Goal: Task Accomplishment & Management: Manage account settings

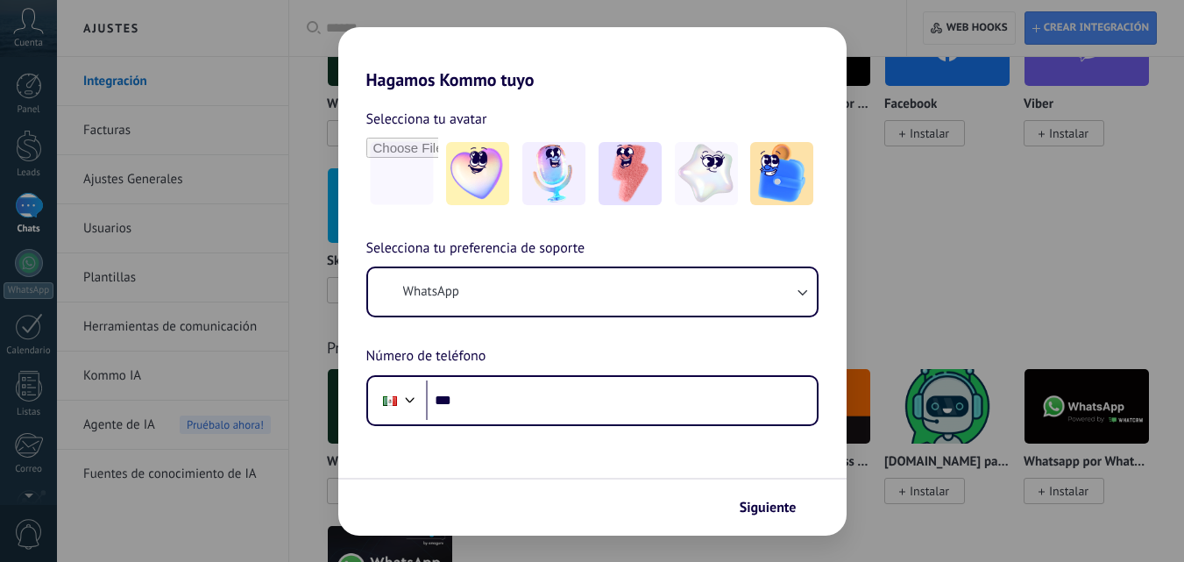
scroll to position [350, 0]
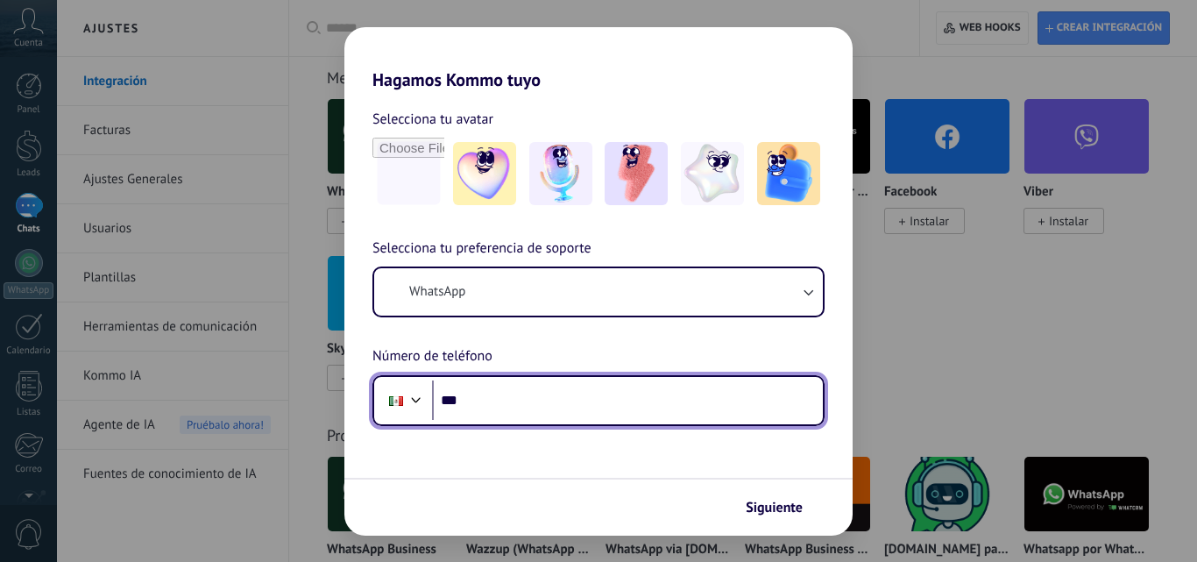
click at [601, 403] on input "***" at bounding box center [627, 400] width 391 height 40
click at [606, 405] on input "***" at bounding box center [627, 400] width 391 height 40
type input "**********"
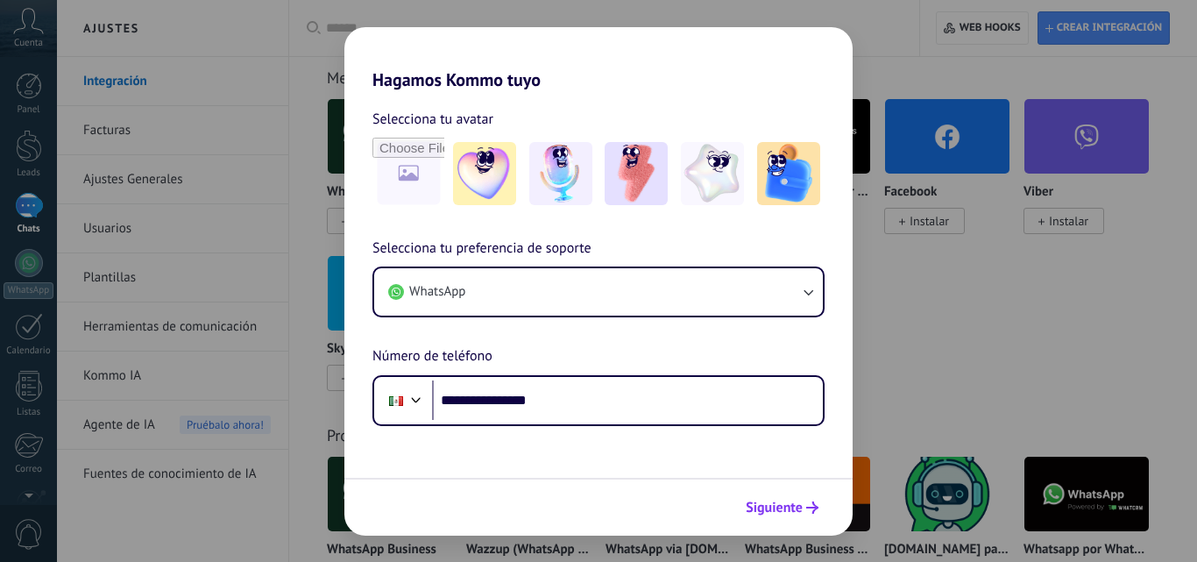
click at [819, 511] on button "Siguiente" at bounding box center [782, 507] width 88 height 30
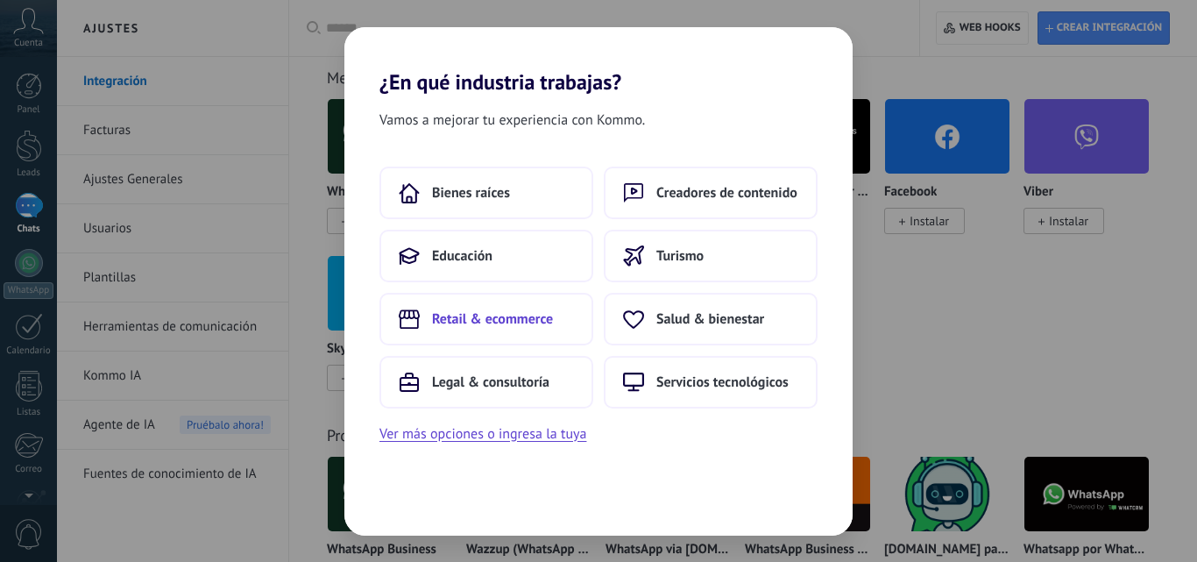
click at [550, 311] on span "Retail & ecommerce" at bounding box center [492, 319] width 121 height 18
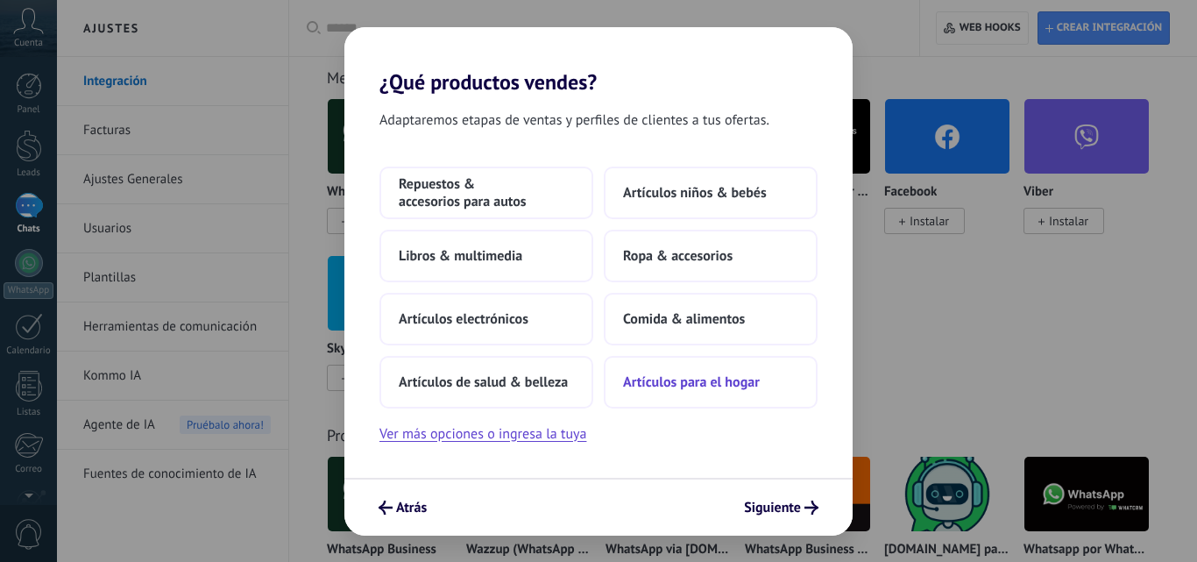
click at [748, 386] on span "Artículos para el hogar" at bounding box center [691, 382] width 137 height 18
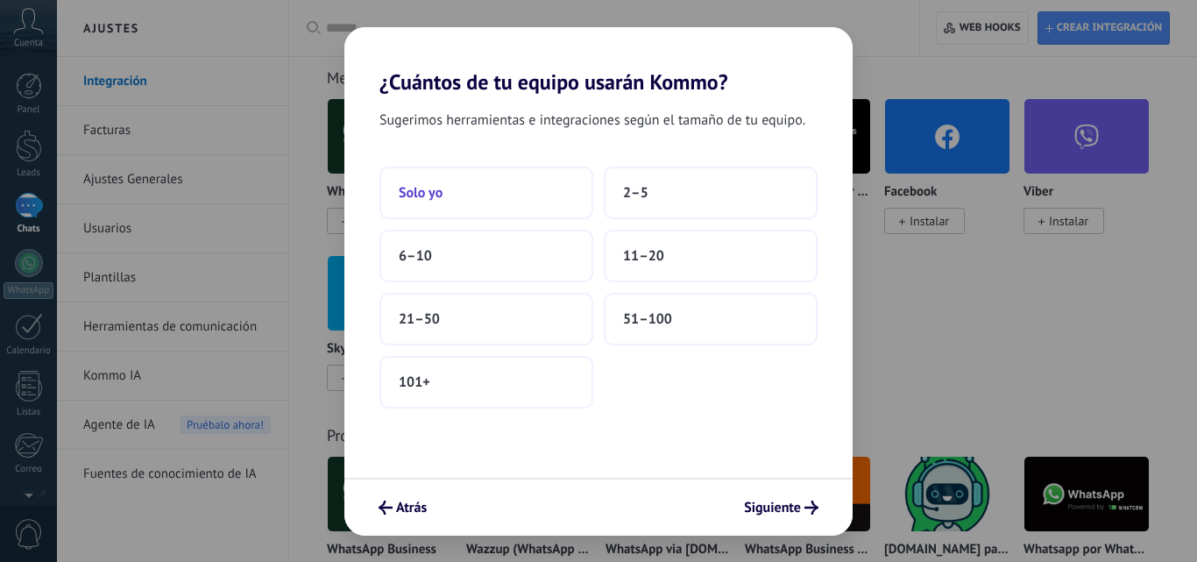
click at [473, 195] on button "Solo yo" at bounding box center [486, 192] width 214 height 53
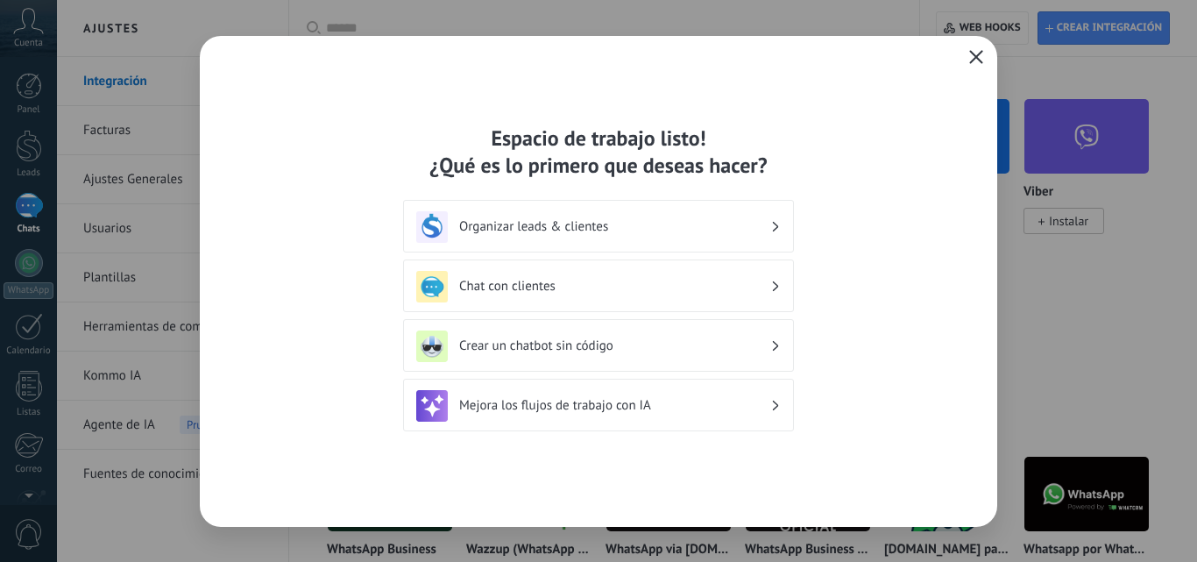
click at [975, 56] on use "button" at bounding box center [976, 56] width 13 height 13
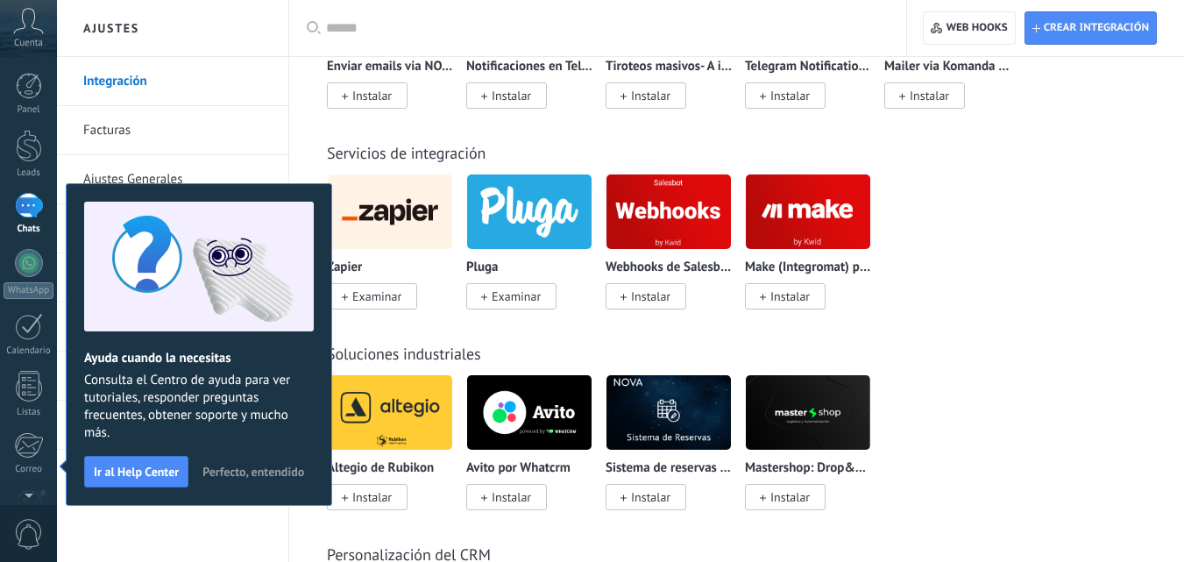
scroll to position [4118, 0]
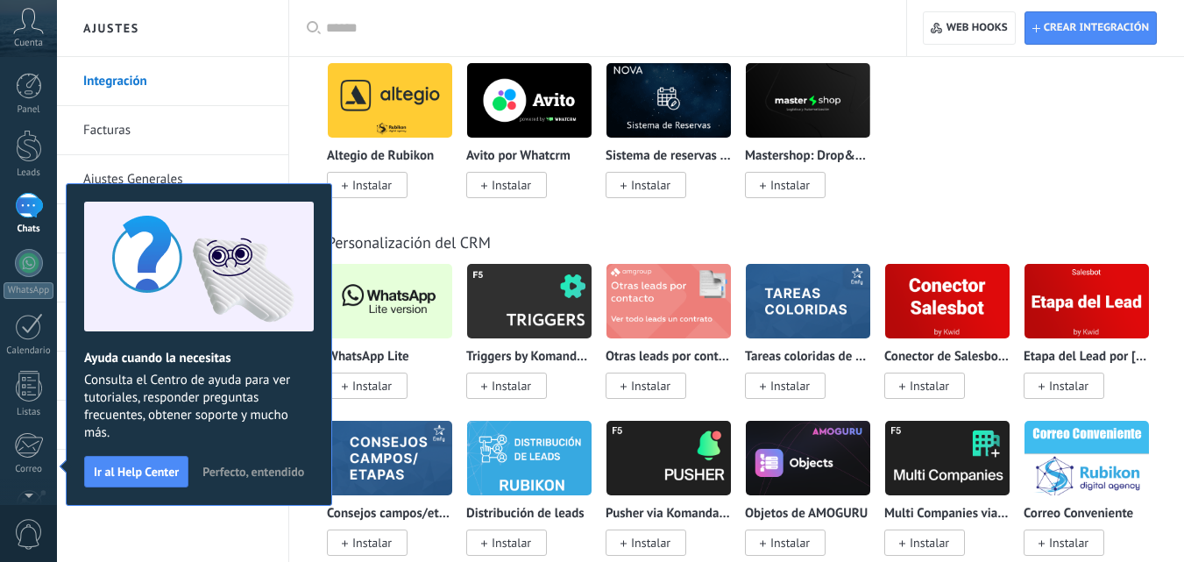
click at [393, 394] on span "Instalar" at bounding box center [367, 385] width 81 height 26
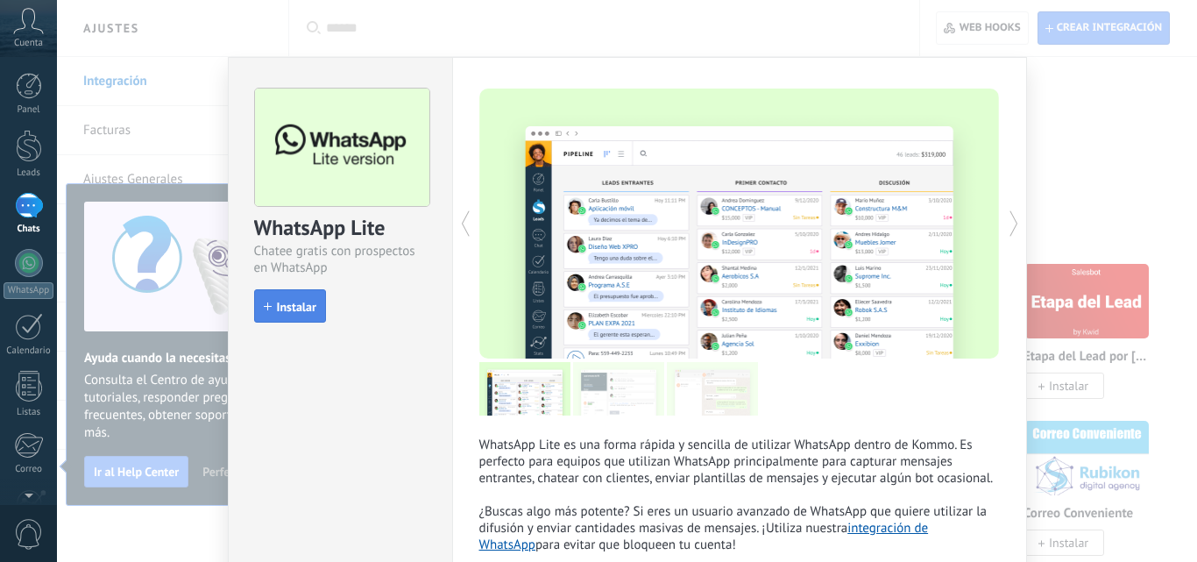
click at [306, 306] on span "Instalar" at bounding box center [296, 307] width 39 height 12
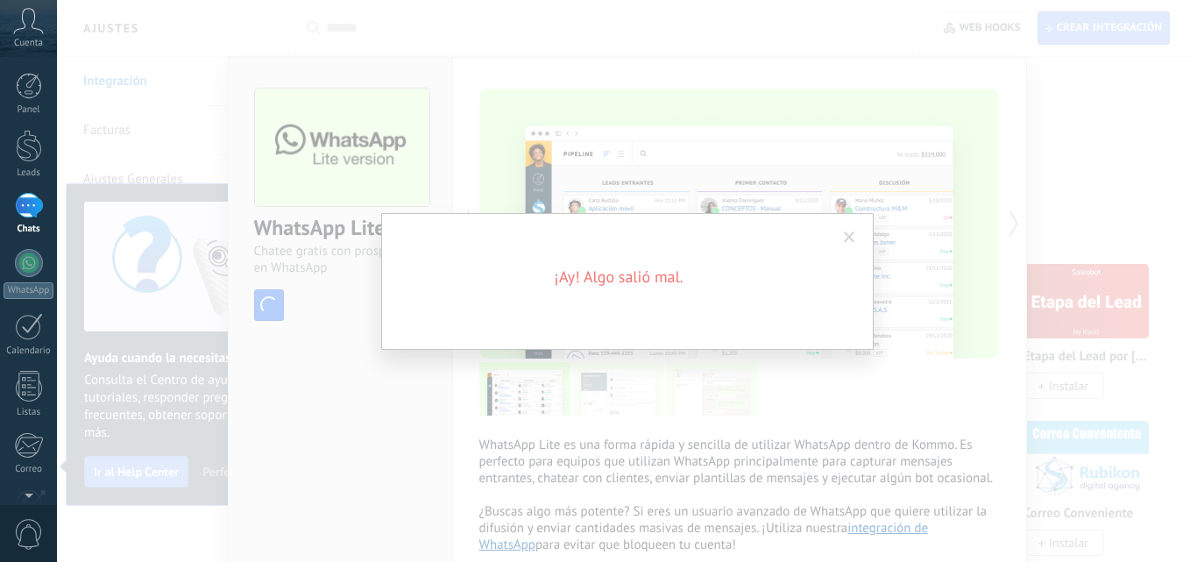
click at [854, 235] on span at bounding box center [849, 237] width 11 height 12
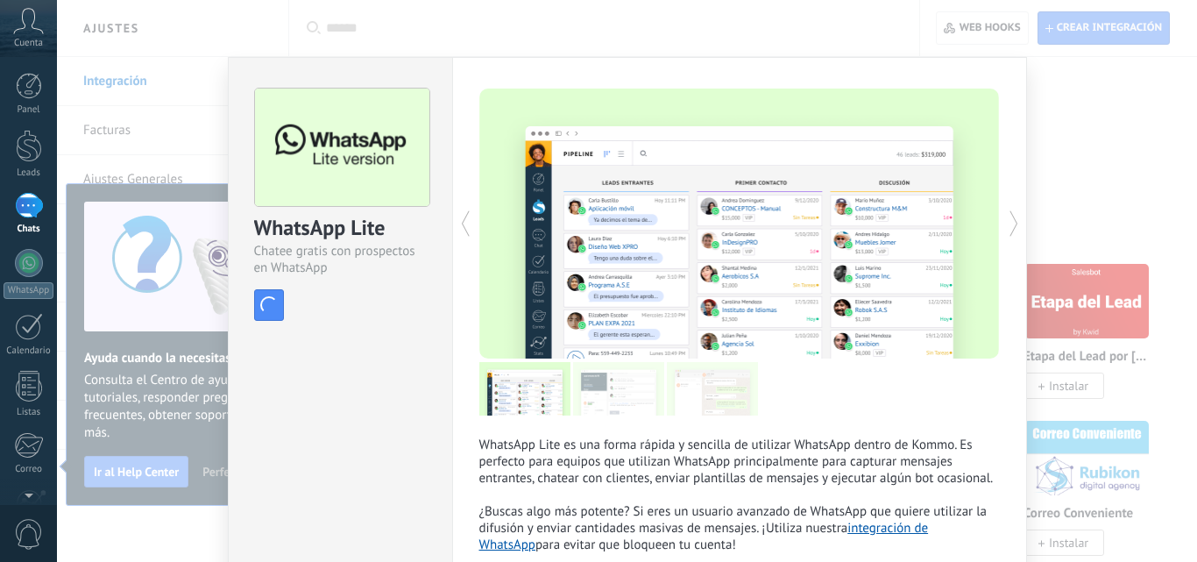
click at [1092, 229] on div "WhatsApp Lite Chatee gratis con prospectos en WhatsApp install Instalar WhatsAp…" at bounding box center [627, 281] width 1140 height 562
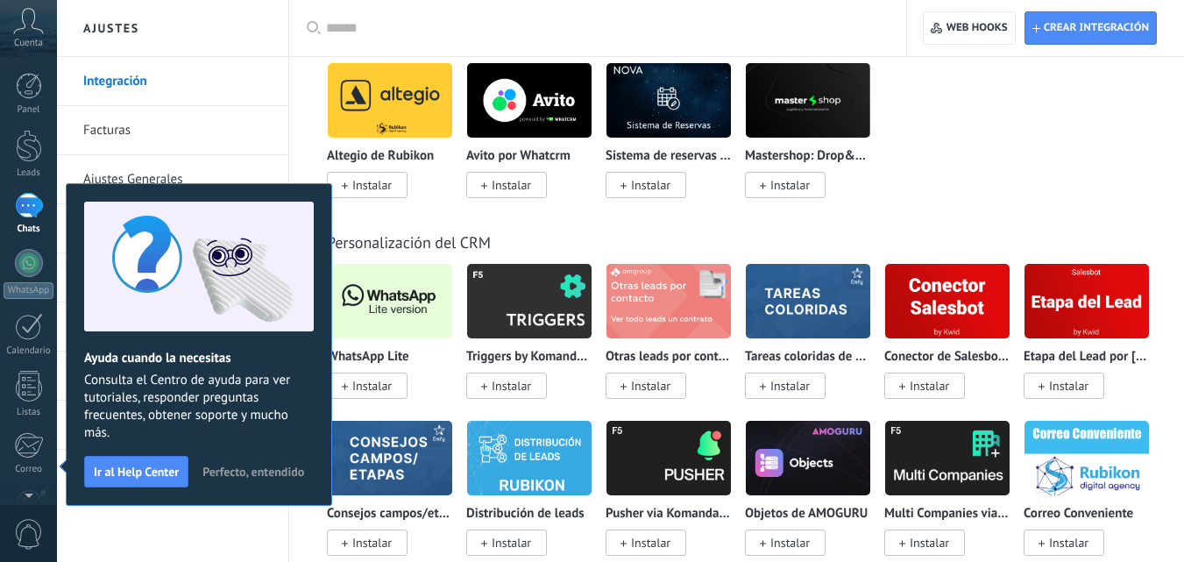
click at [377, 382] on span "Instalar" at bounding box center [371, 386] width 39 height 16
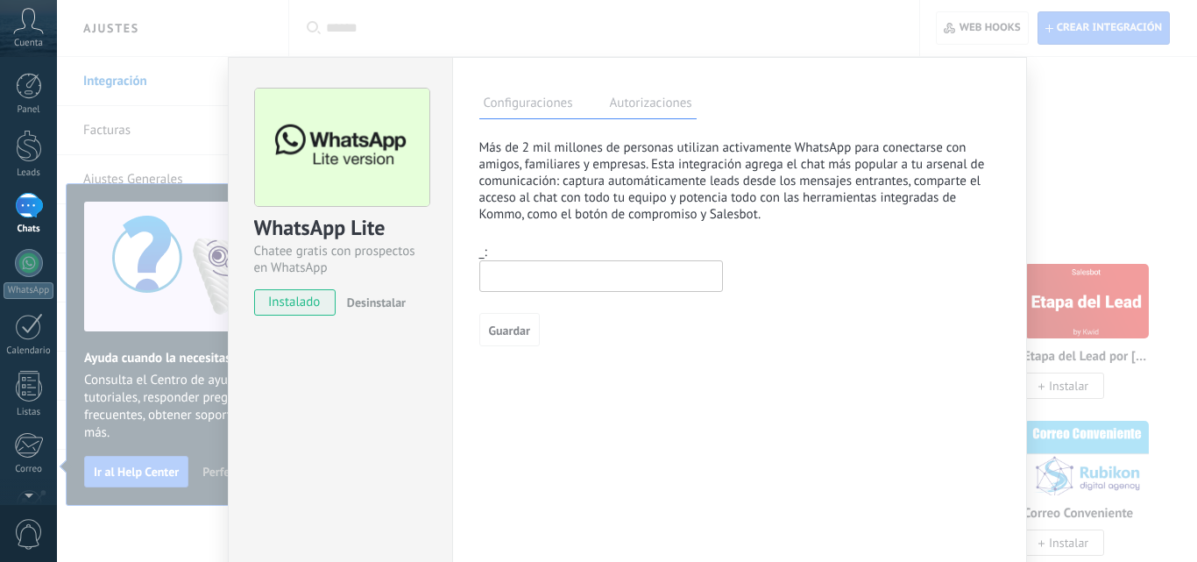
click at [1086, 214] on div "WhatsApp Lite Chatee gratis con prospectos en WhatsApp instalado Desinstalar Co…" at bounding box center [627, 281] width 1140 height 562
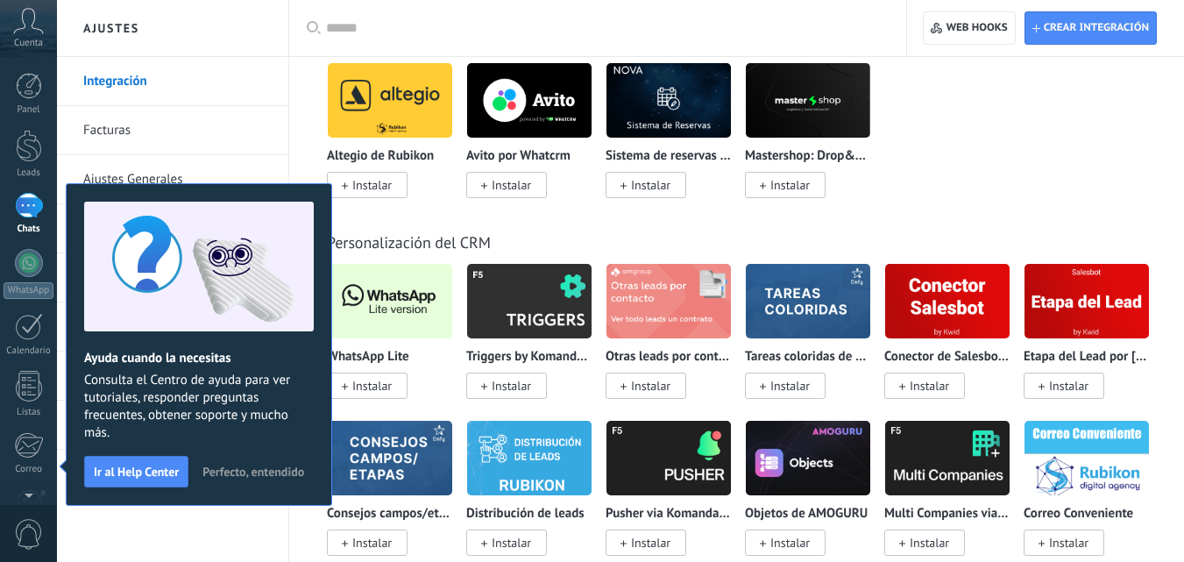
click at [393, 388] on span "Instalar" at bounding box center [367, 385] width 81 height 26
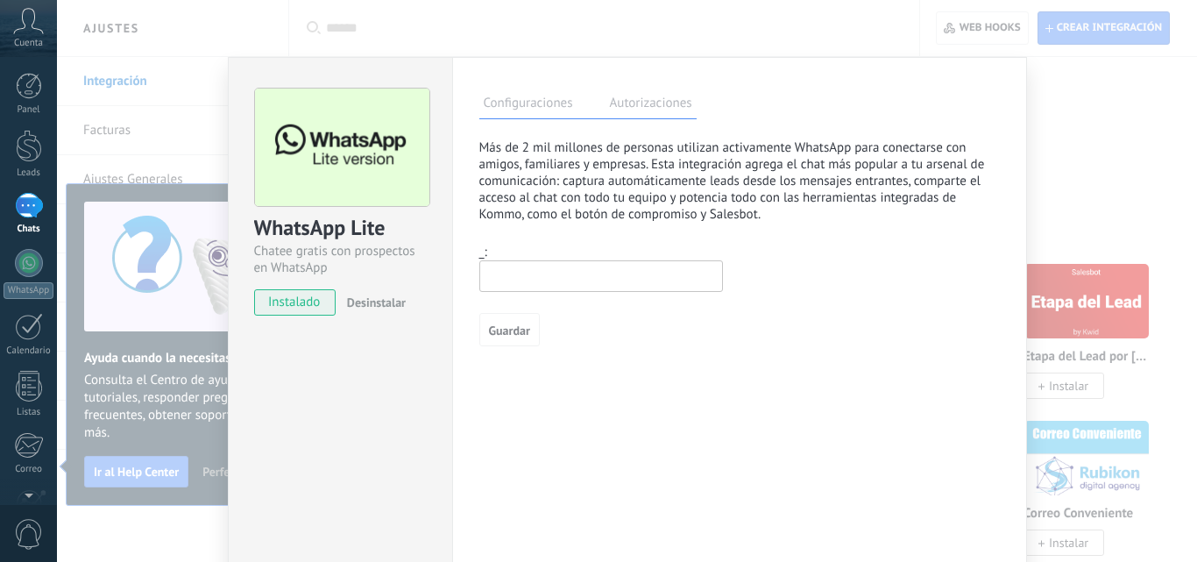
click at [391, 304] on span "Desinstalar" at bounding box center [376, 302] width 59 height 16
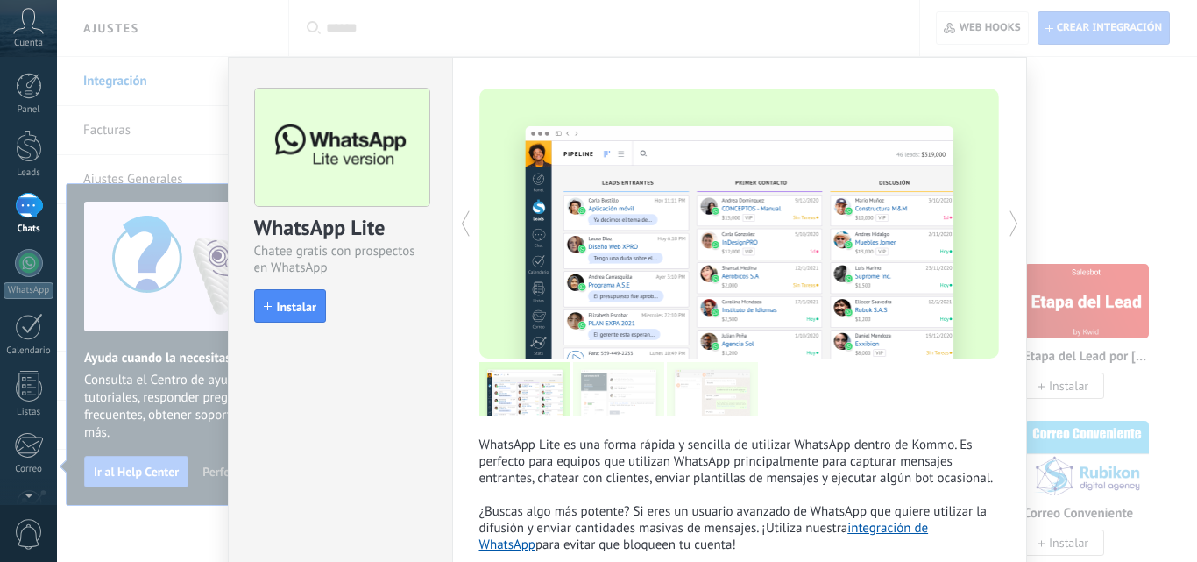
click at [305, 309] on span "Instalar" at bounding box center [296, 307] width 39 height 12
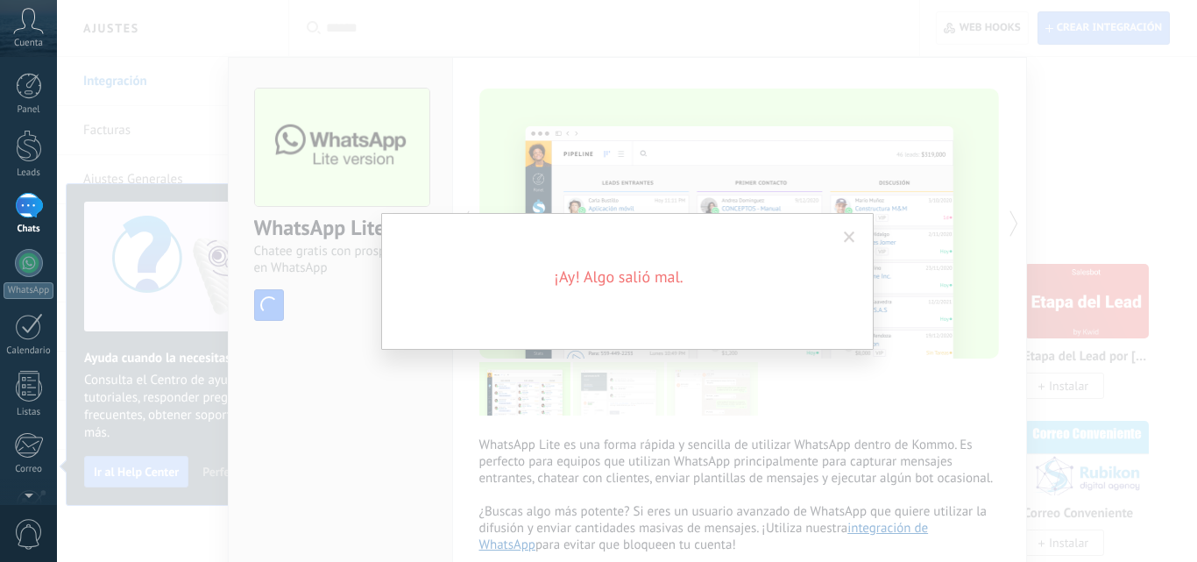
click at [850, 236] on span at bounding box center [849, 237] width 11 height 12
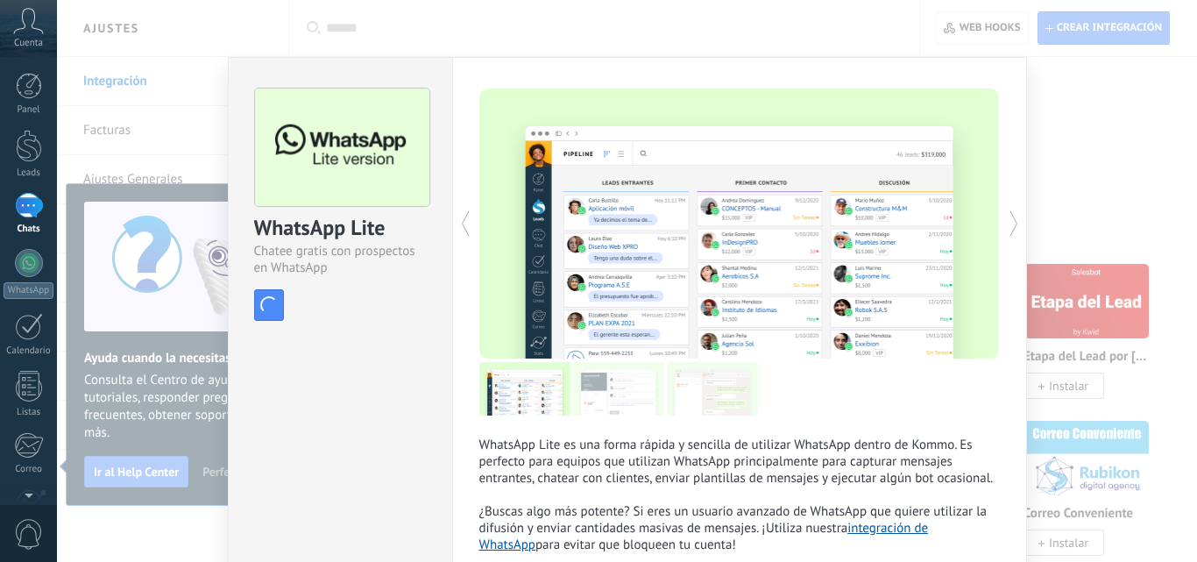
click at [1161, 224] on div "WhatsApp Lite Chatee gratis con prospectos en WhatsApp install Instalar WhatsAp…" at bounding box center [627, 281] width 1140 height 562
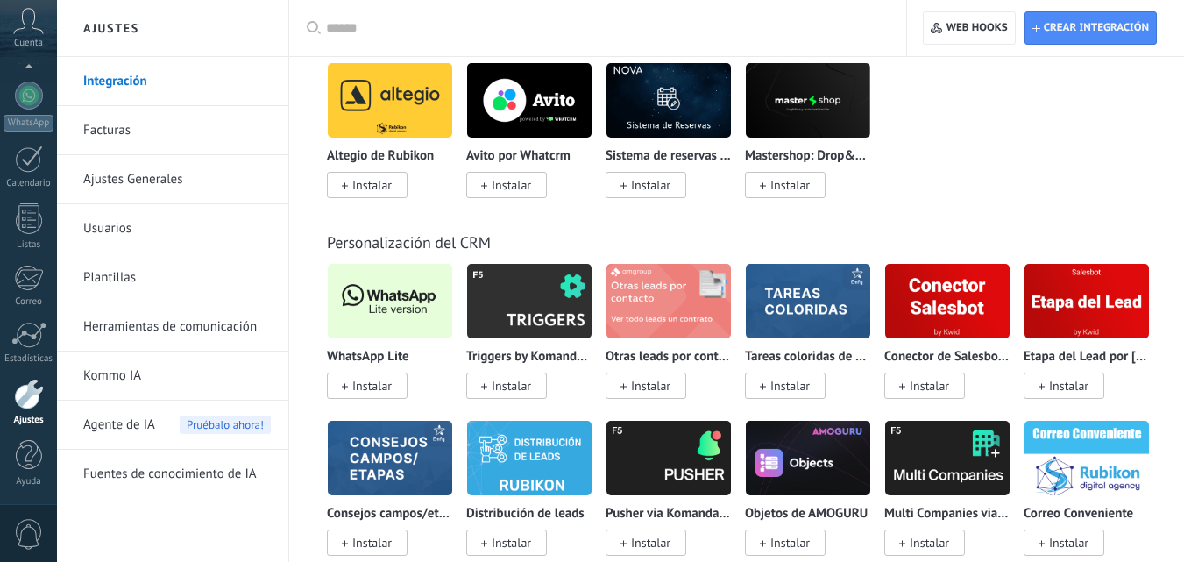
click at [365, 393] on span "Instalar" at bounding box center [371, 386] width 39 height 16
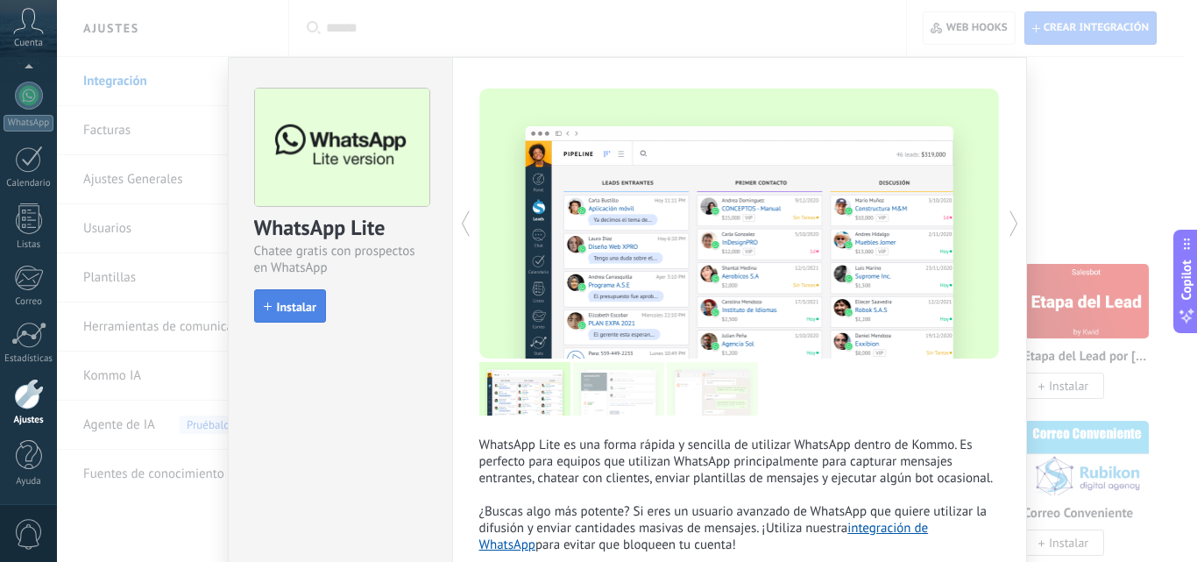
click at [294, 312] on span "Instalar" at bounding box center [296, 307] width 39 height 12
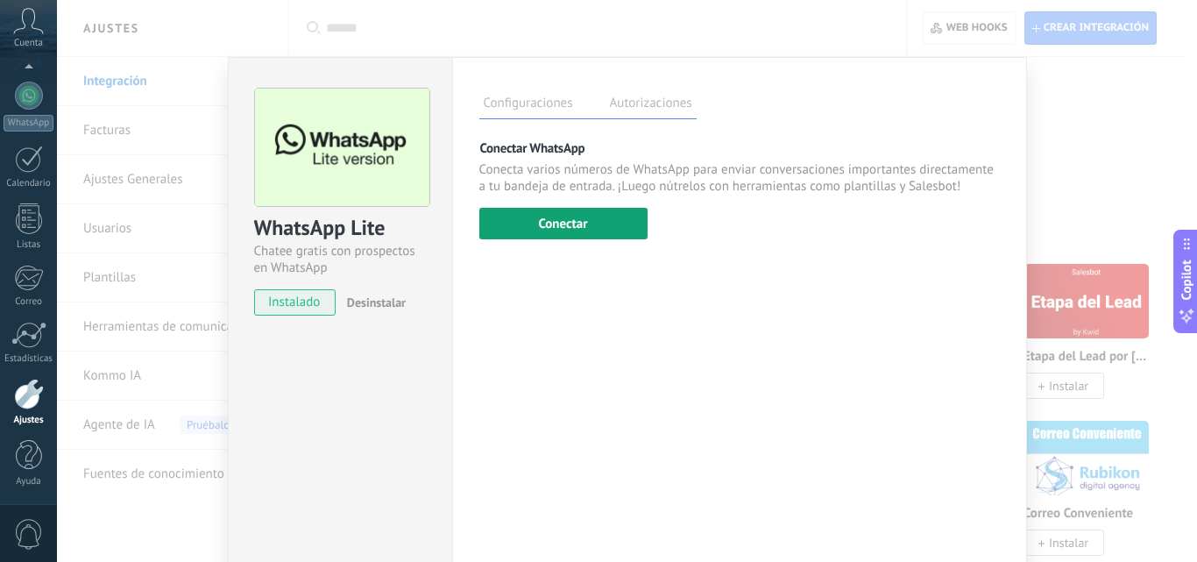
click at [600, 228] on button "Conectar" at bounding box center [563, 224] width 168 height 32
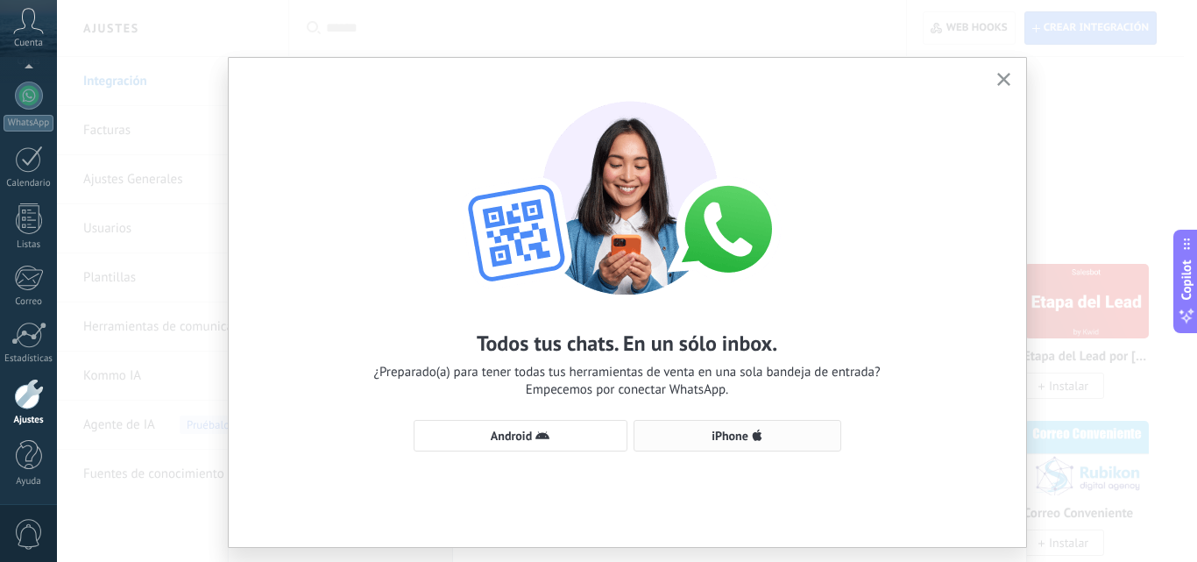
click at [739, 435] on span "iPhone" at bounding box center [729, 435] width 37 height 12
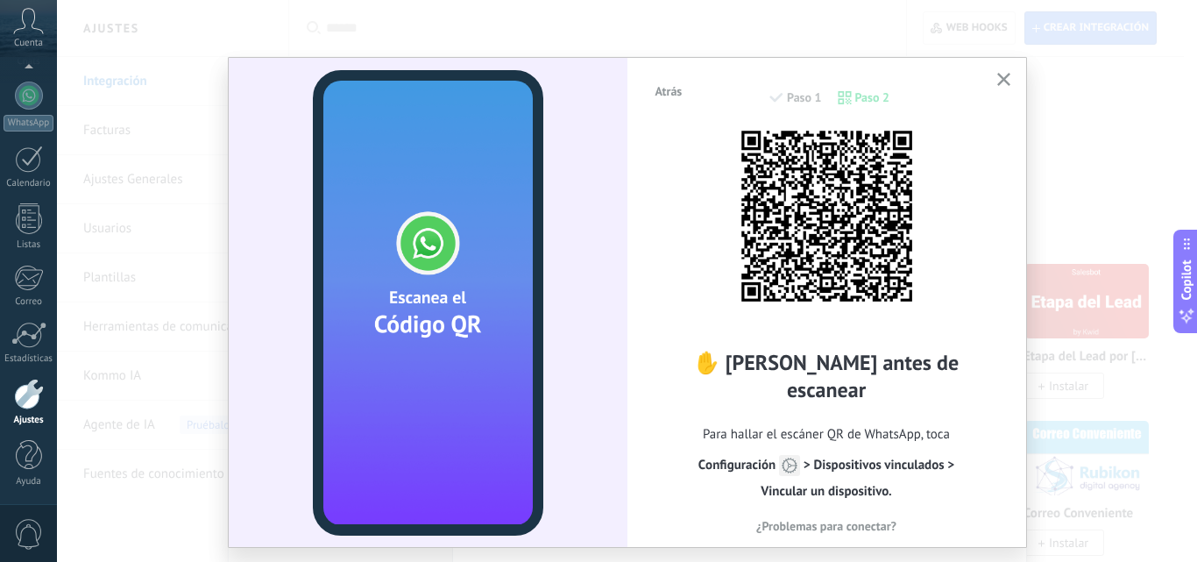
click at [1002, 81] on use "button" at bounding box center [1003, 79] width 13 height 13
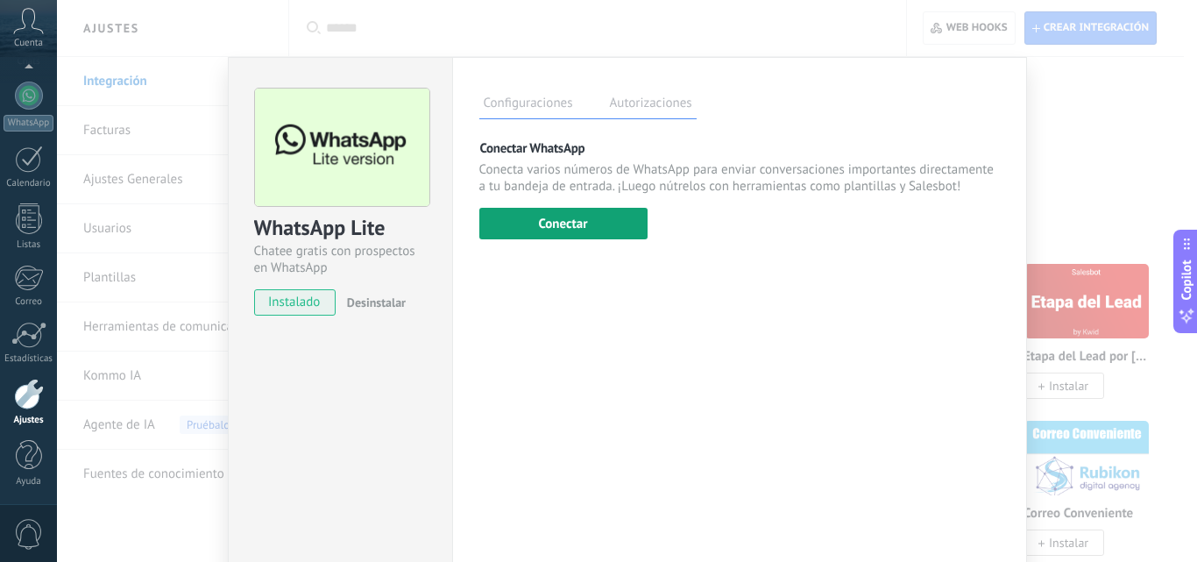
click at [557, 221] on button "Conectar" at bounding box center [563, 224] width 168 height 32
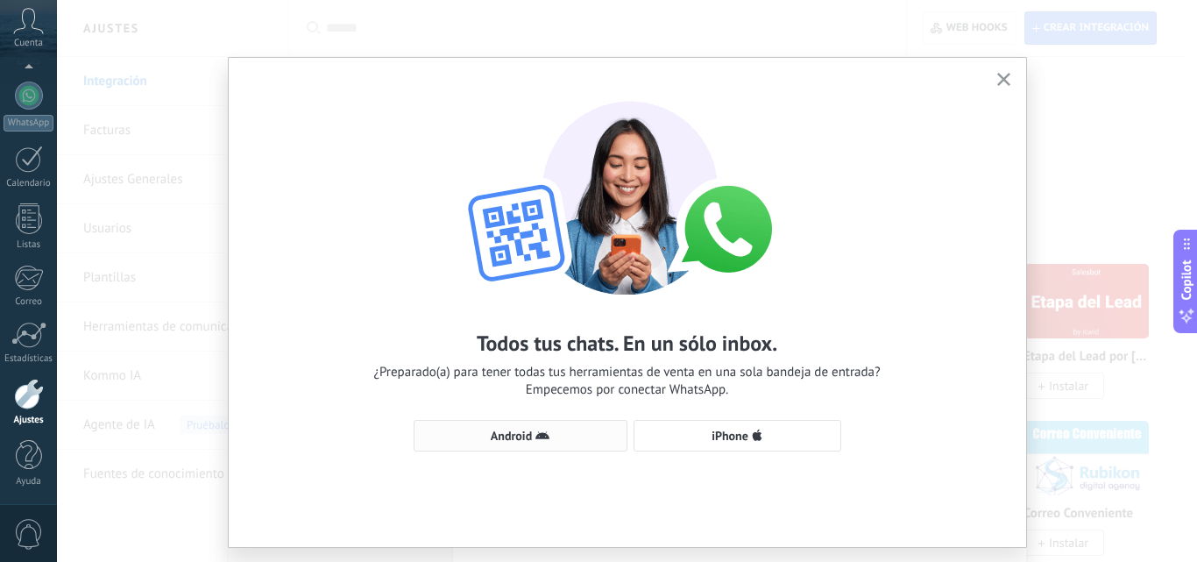
click at [518, 436] on span "Android" at bounding box center [511, 435] width 41 height 12
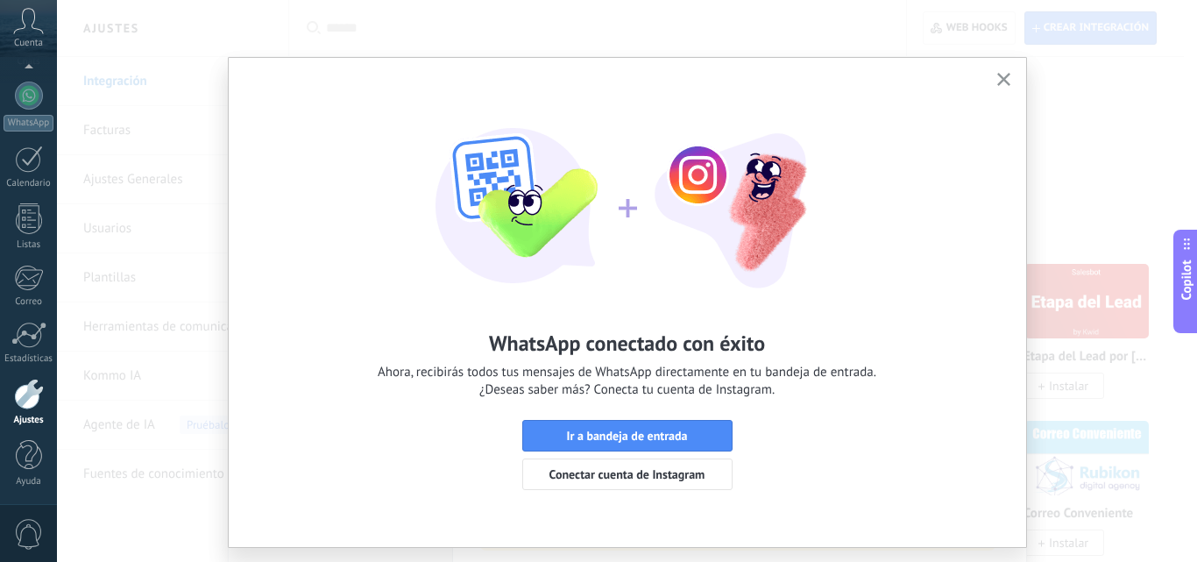
click at [1123, 239] on div "WhatsApp conectado con éxito Ahora, recibirás todos tus mensajes de WhatsApp di…" at bounding box center [627, 281] width 1140 height 562
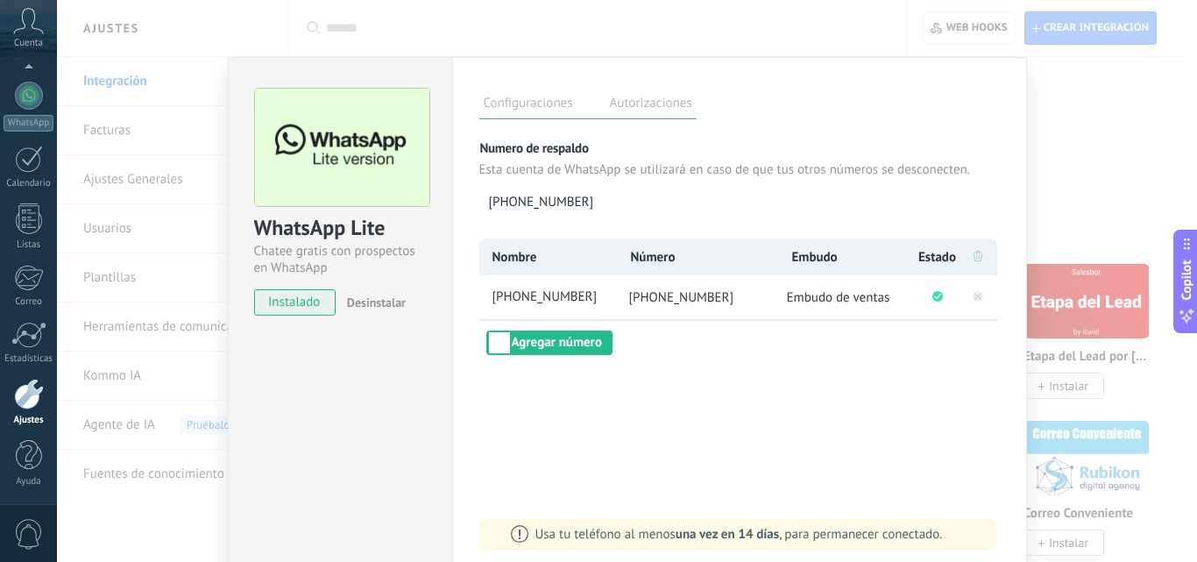
click at [1128, 233] on div "WhatsApp Lite Chatee gratis con prospectos en WhatsApp instalado Desinstalar Co…" at bounding box center [627, 281] width 1140 height 562
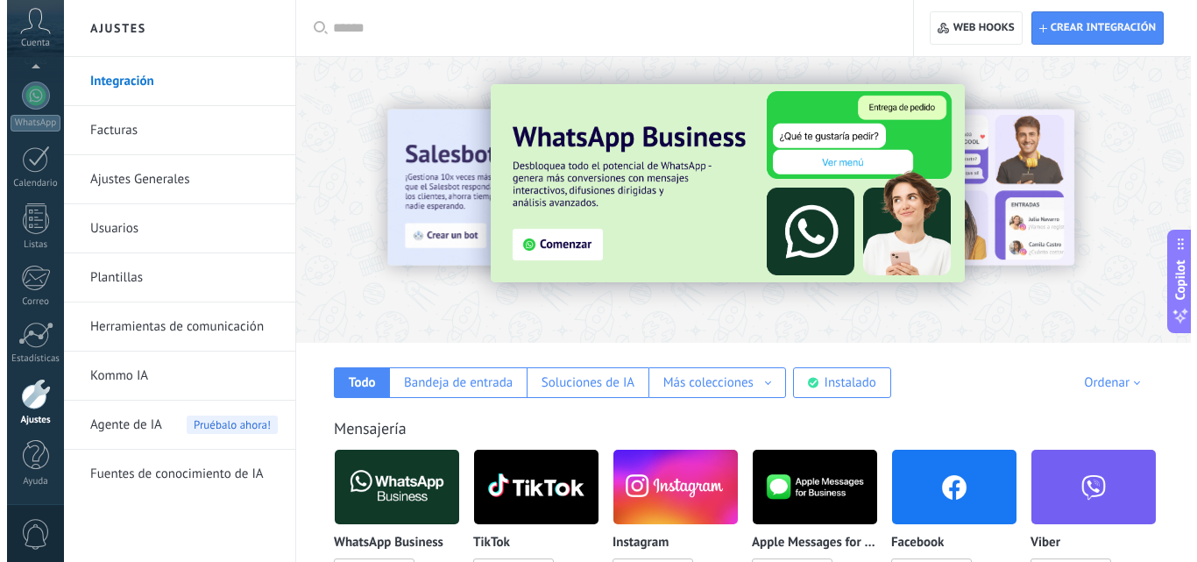
scroll to position [263, 0]
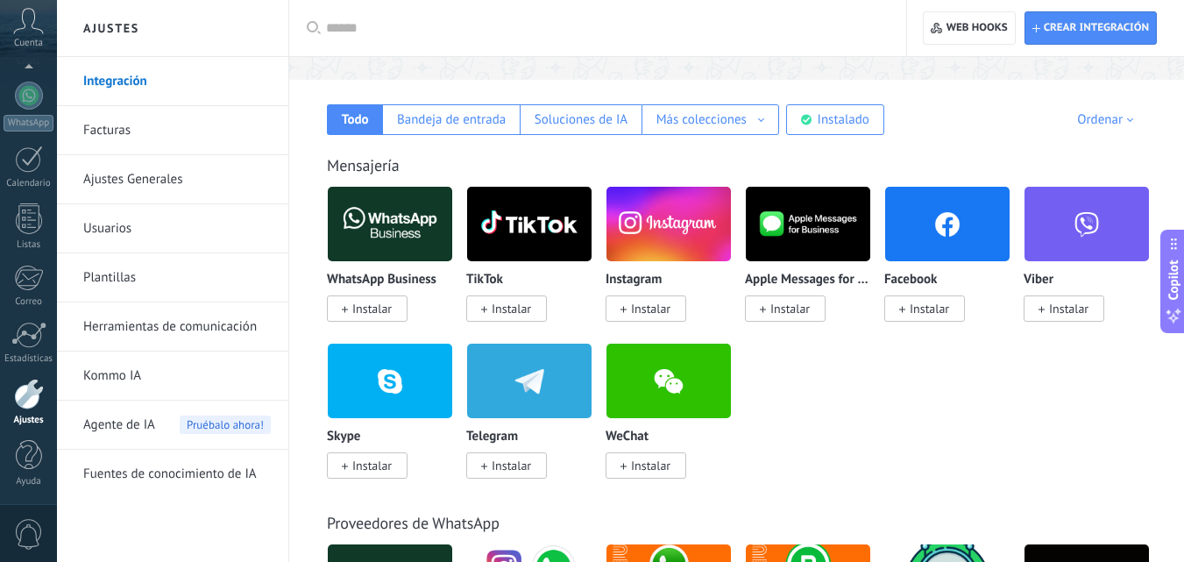
click at [941, 313] on span "Instalar" at bounding box center [928, 309] width 39 height 16
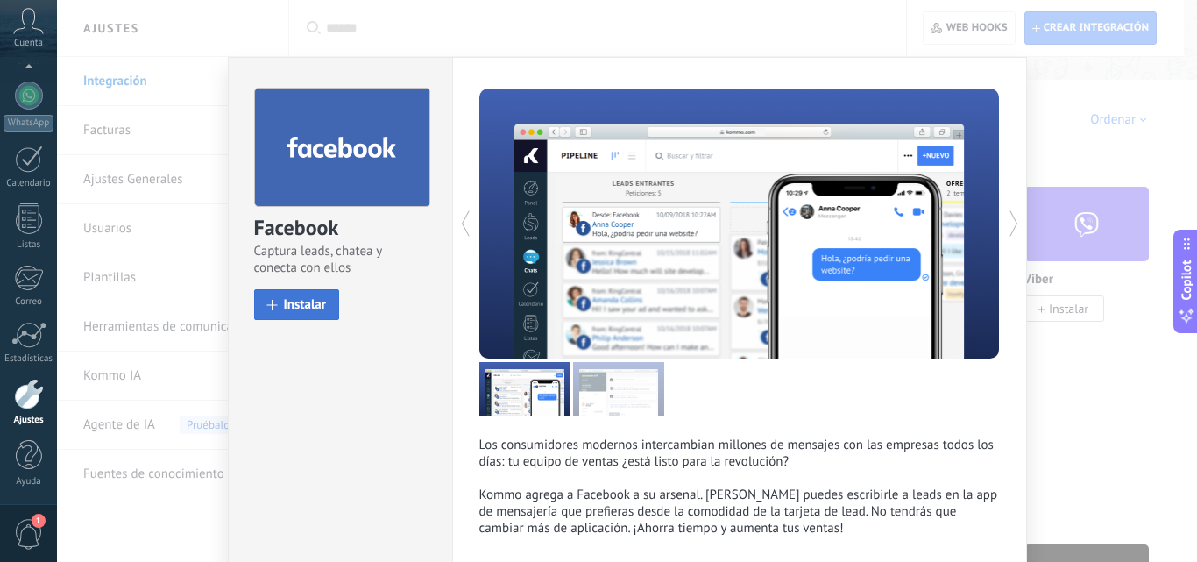
click at [308, 311] on span "Instalar" at bounding box center [305, 304] width 43 height 13
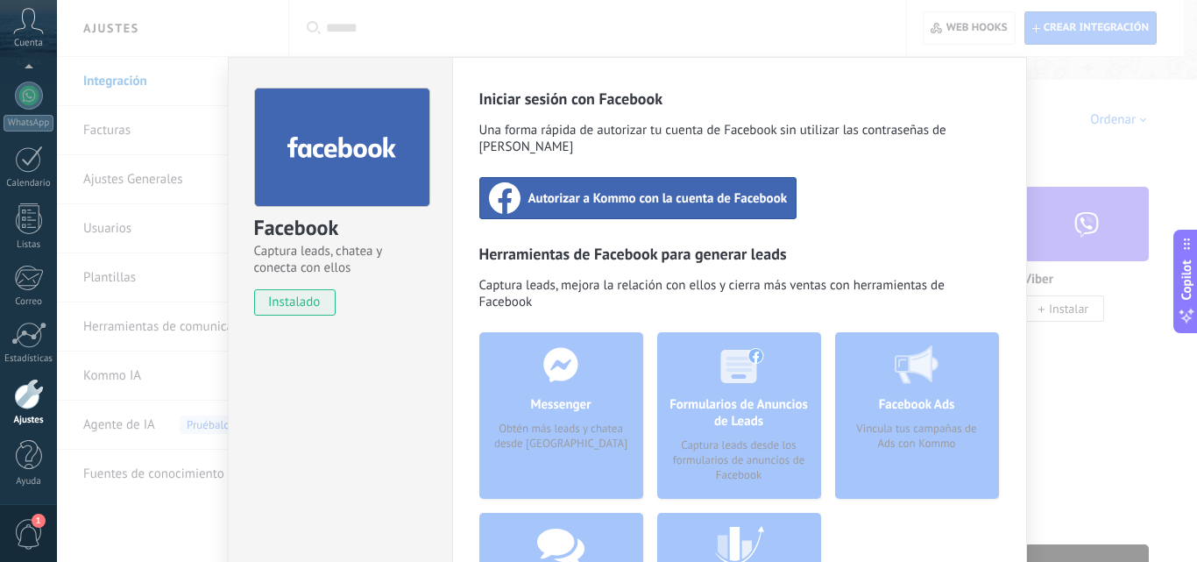
click at [628, 189] on span "Autorizar a Kommo con la cuenta de Facebook" at bounding box center [657, 198] width 259 height 18
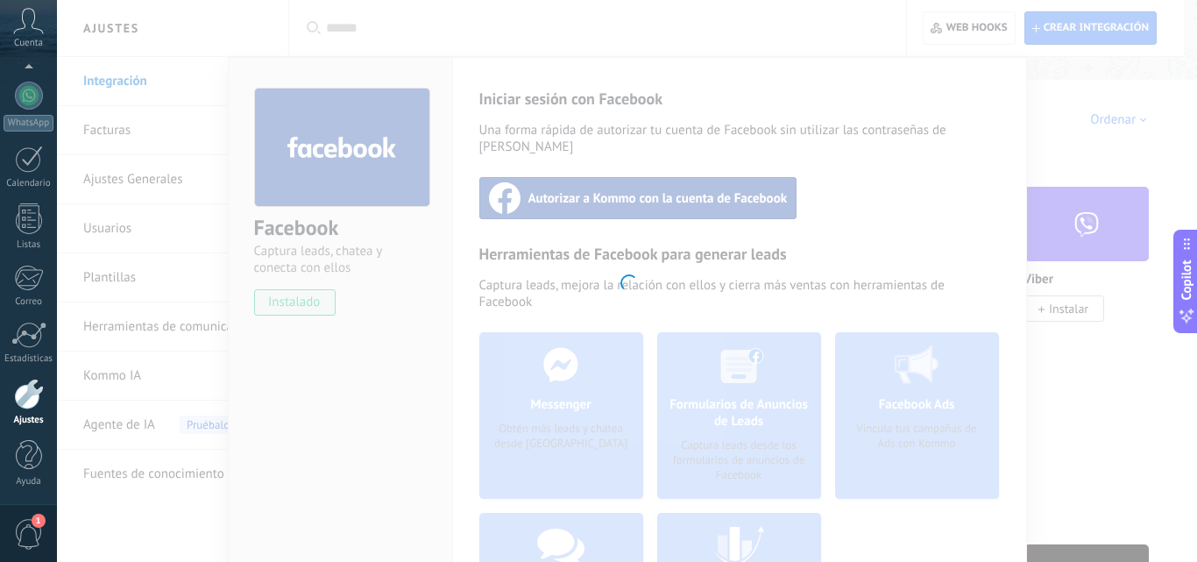
click at [658, 179] on div at bounding box center [627, 281] width 1140 height 562
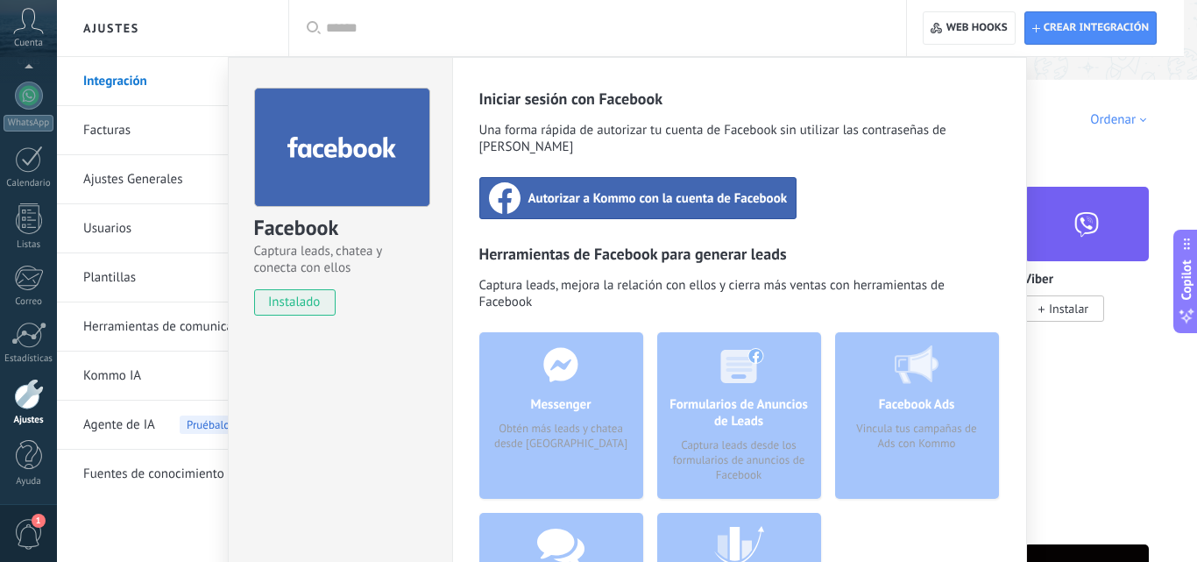
click at [705, 189] on span "Autorizar a Kommo con la cuenta de Facebook" at bounding box center [657, 198] width 259 height 18
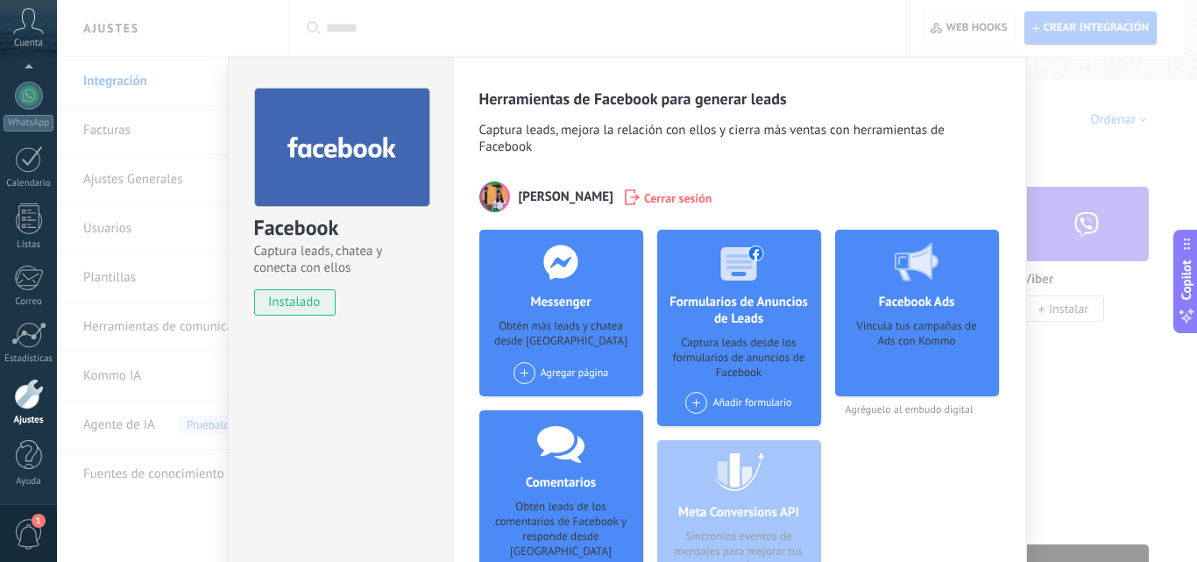
scroll to position [175, 0]
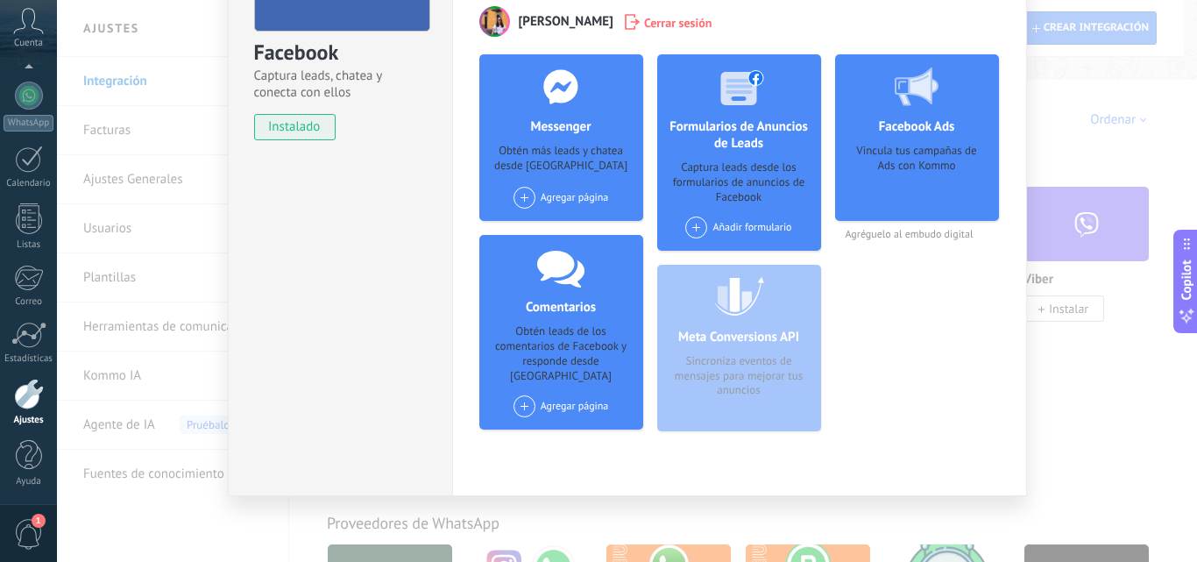
click at [568, 196] on div "Agregar página" at bounding box center [561, 198] width 96 height 22
click at [570, 230] on div "Indeck" at bounding box center [570, 230] width 117 height 39
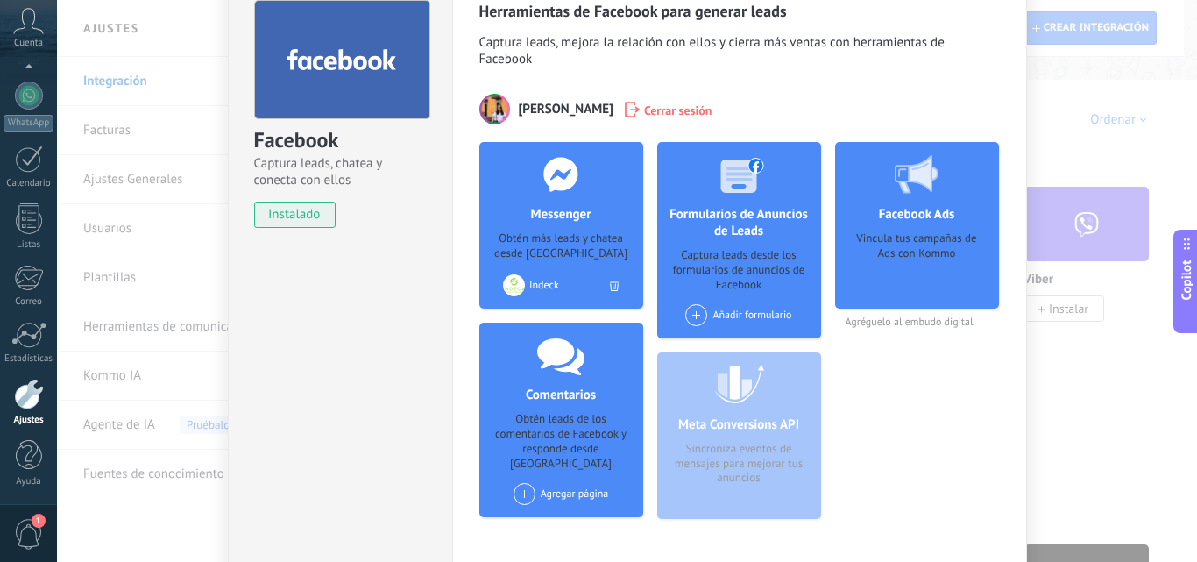
click at [561, 282] on div "Indeck" at bounding box center [569, 285] width 81 height 13
click at [568, 487] on div "Indeck" at bounding box center [569, 493] width 81 height 13
click at [1130, 403] on div "Facebook Captura leads, chatea y conecta con ellos instalado Desinstalar Herram…" at bounding box center [627, 281] width 1140 height 562
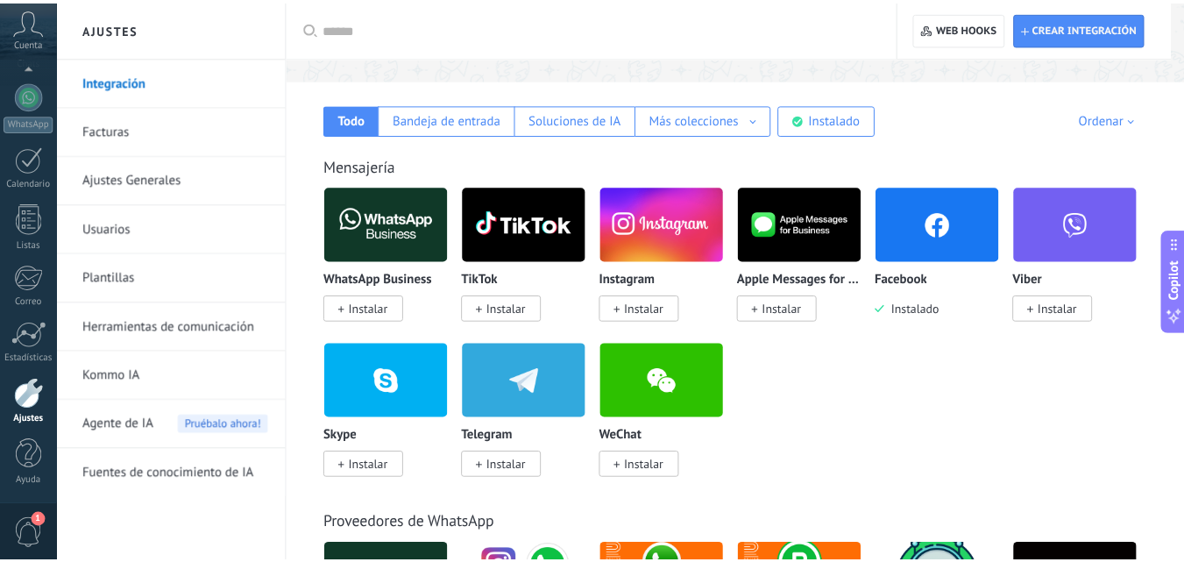
scroll to position [0, 0]
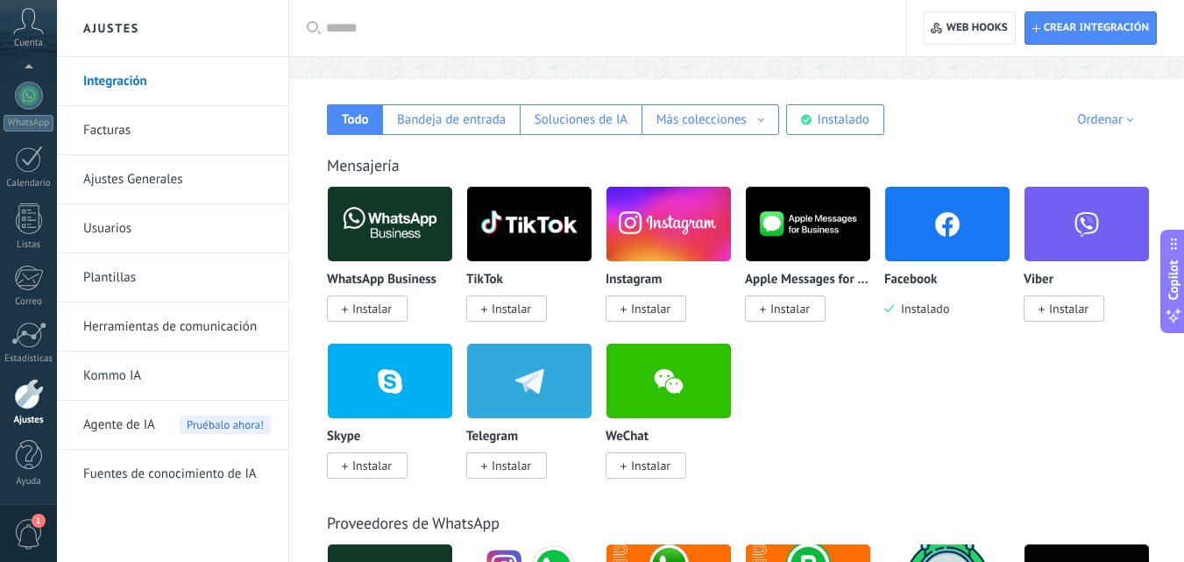
click at [662, 301] on span "Instalar" at bounding box center [650, 309] width 39 height 16
click at [673, 299] on body ".abccls-1,.abccls-2{fill-rule:evenodd}.abccls-2{fill:#fff} .abfcls-1{fill:none}…" at bounding box center [592, 18] width 1184 height 562
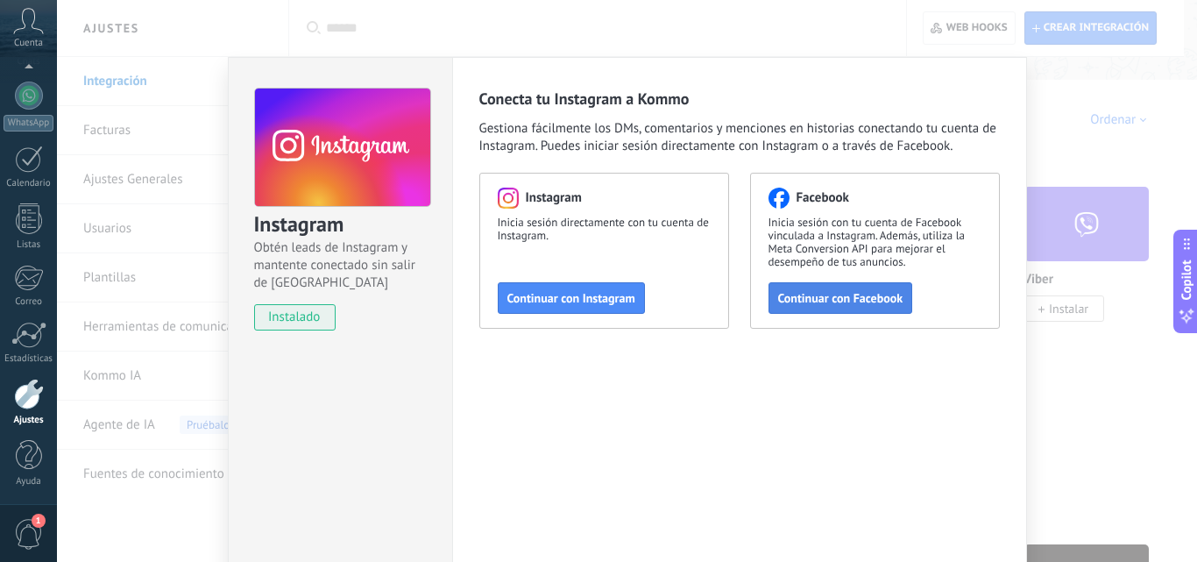
click at [863, 297] on span "Continuar con Facebook" at bounding box center [840, 298] width 125 height 12
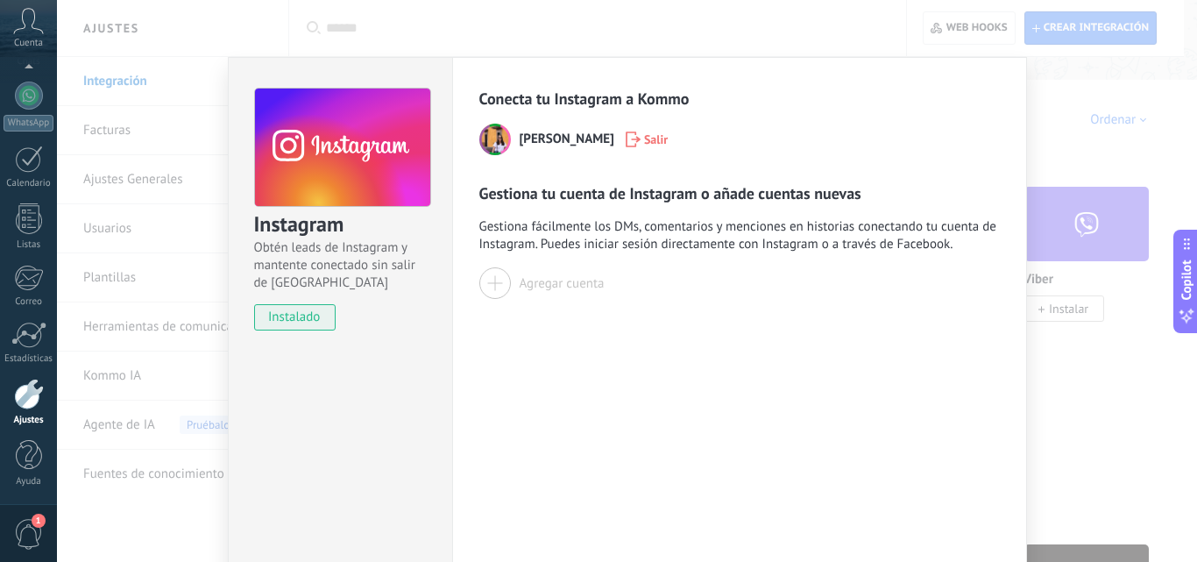
click at [569, 280] on div "Agregar cuenta" at bounding box center [562, 283] width 85 height 17
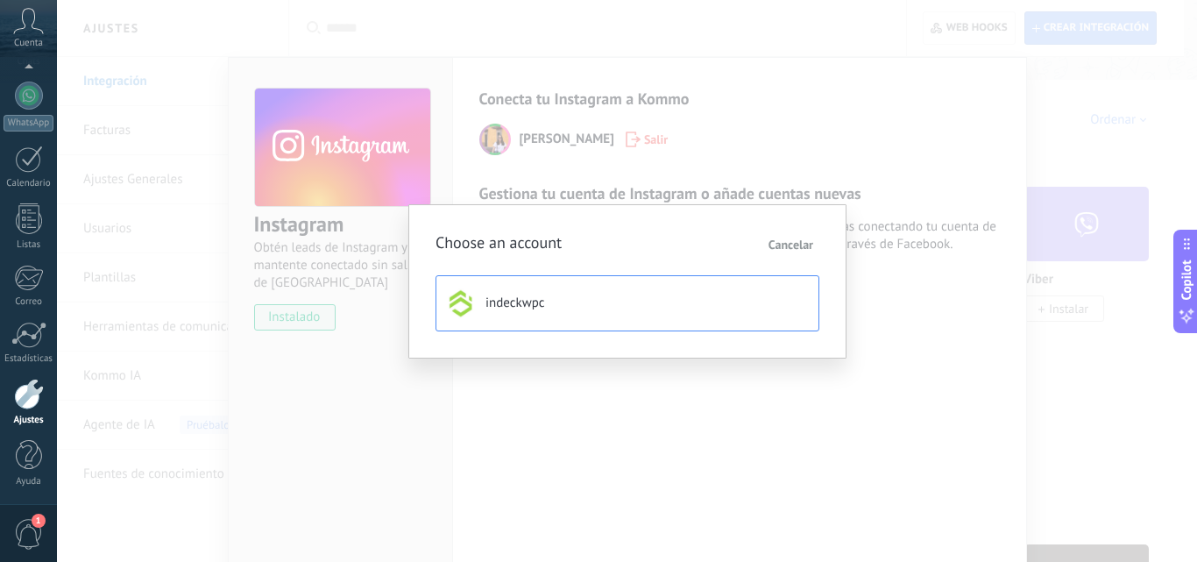
click at [551, 308] on button "indeckwpc" at bounding box center [627, 303] width 384 height 56
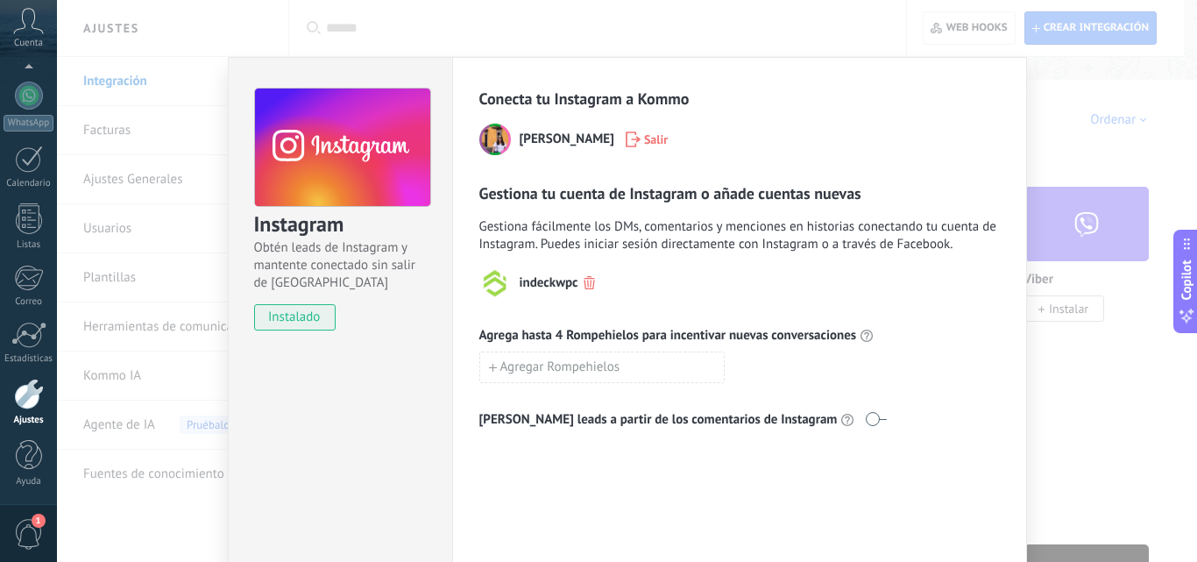
click at [1139, 414] on div "Instagram Obtén leads de Instagram y mantente conectado sin salir de Kommo inst…" at bounding box center [627, 281] width 1140 height 562
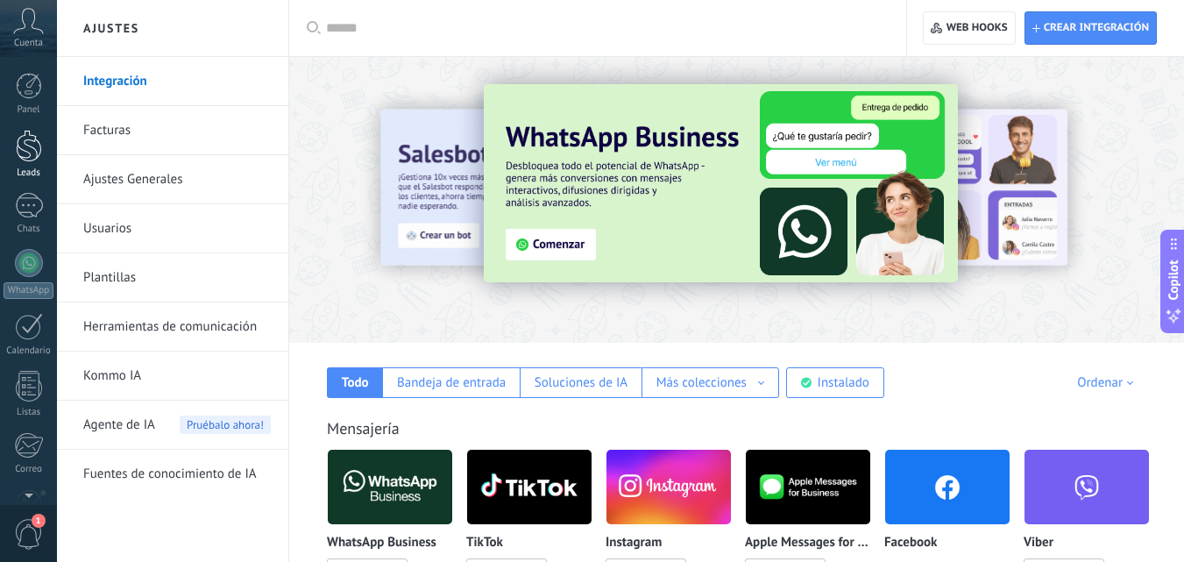
click at [25, 152] on div at bounding box center [29, 146] width 26 height 32
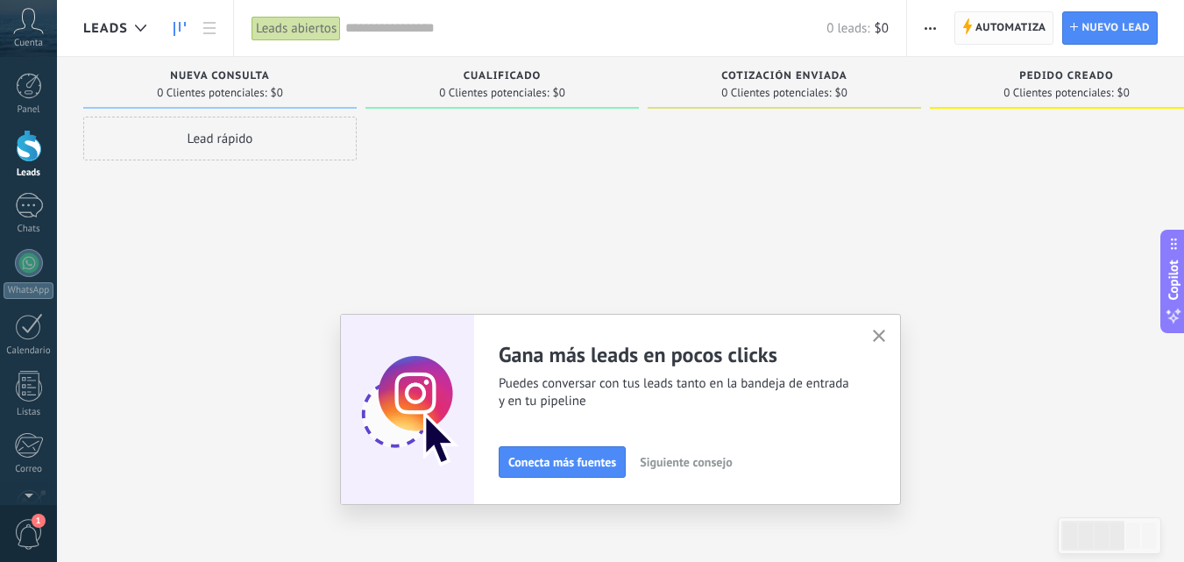
click at [980, 28] on span "Automatiza" at bounding box center [1010, 28] width 71 height 32
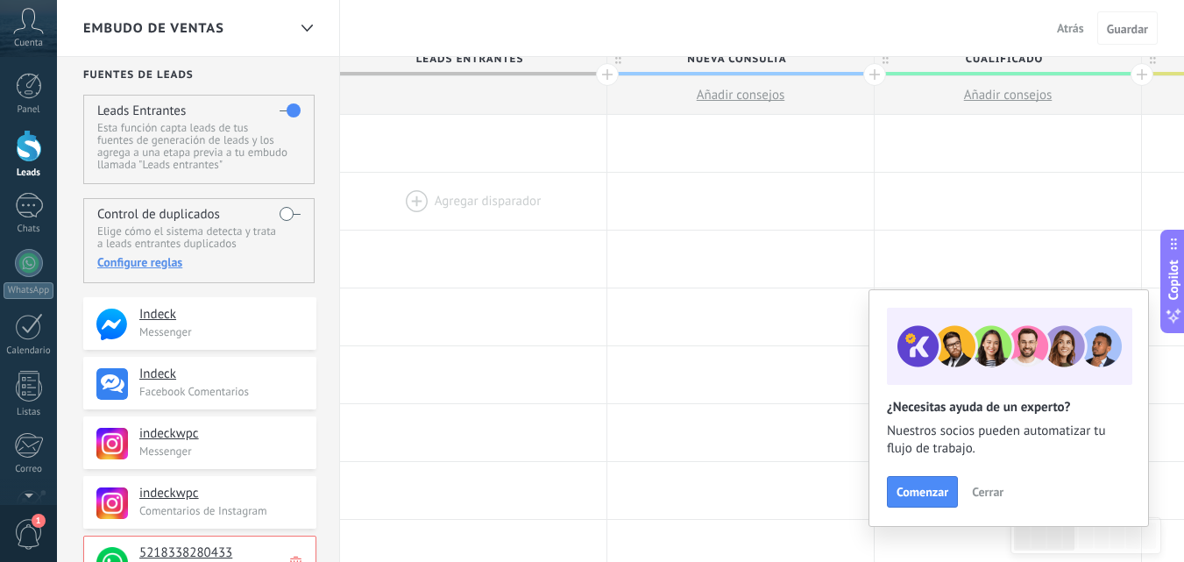
scroll to position [175, 0]
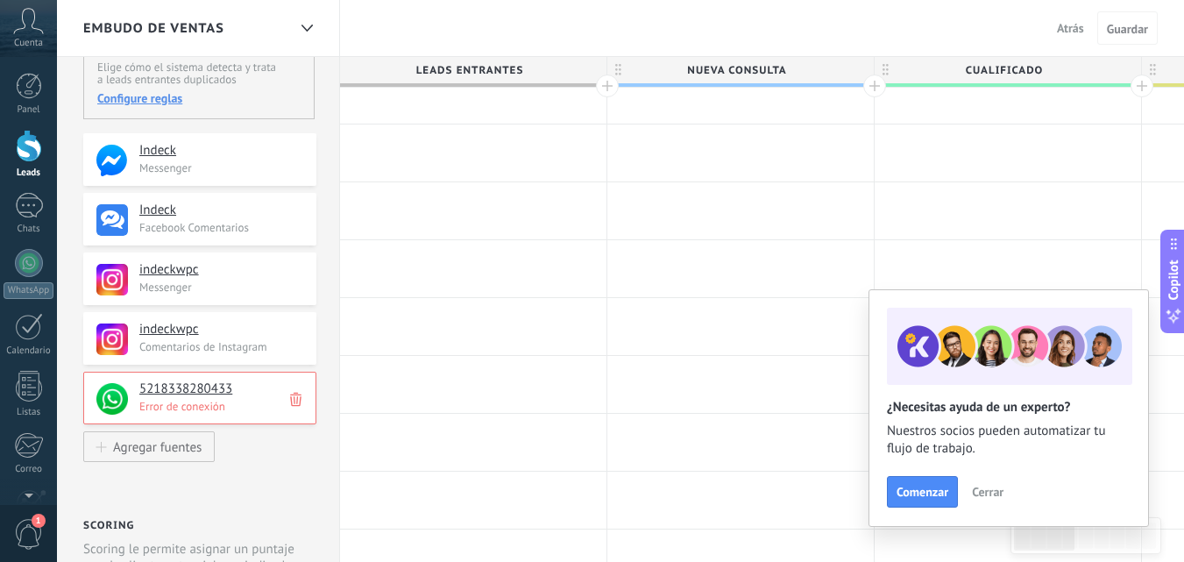
click at [208, 391] on h4 "5218338280433" at bounding box center [221, 389] width 164 height 18
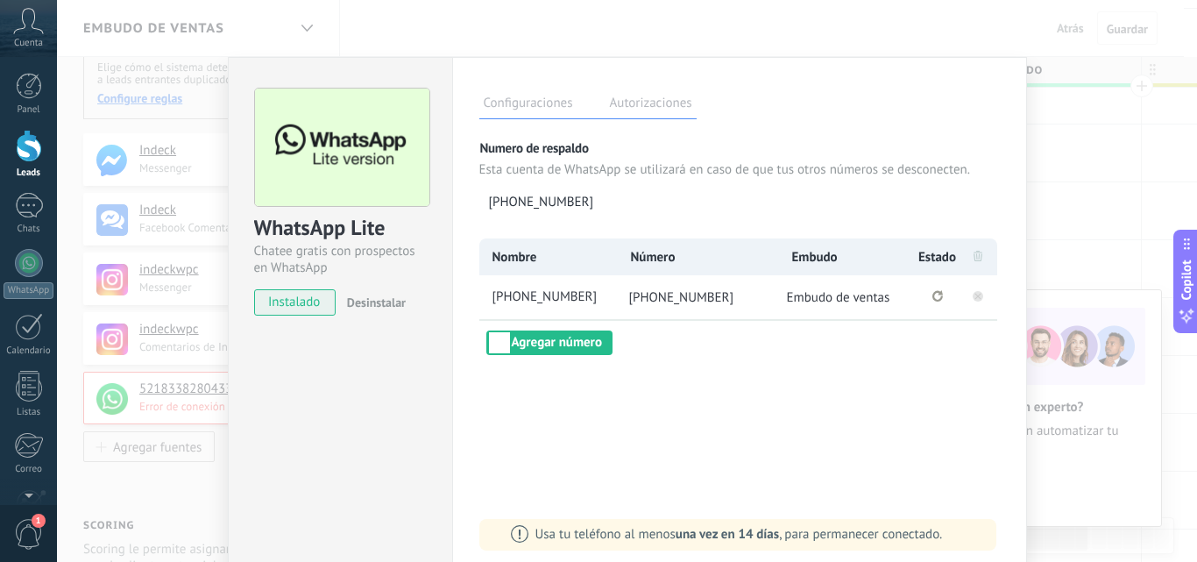
click at [976, 295] on rect at bounding box center [978, 296] width 11 height 11
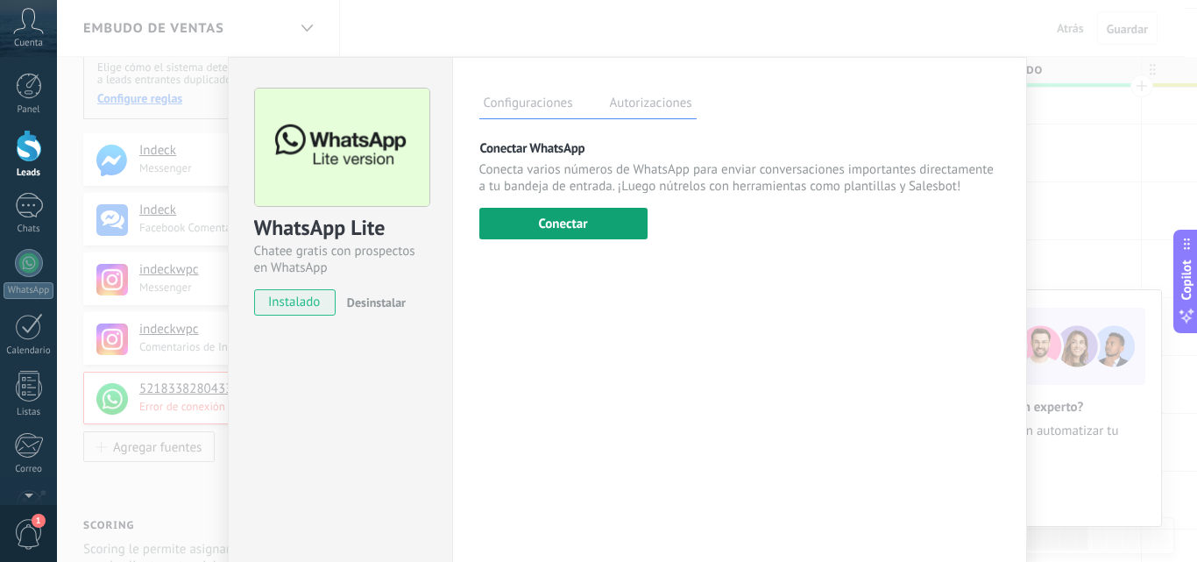
click at [608, 230] on button "Conectar" at bounding box center [563, 224] width 168 height 32
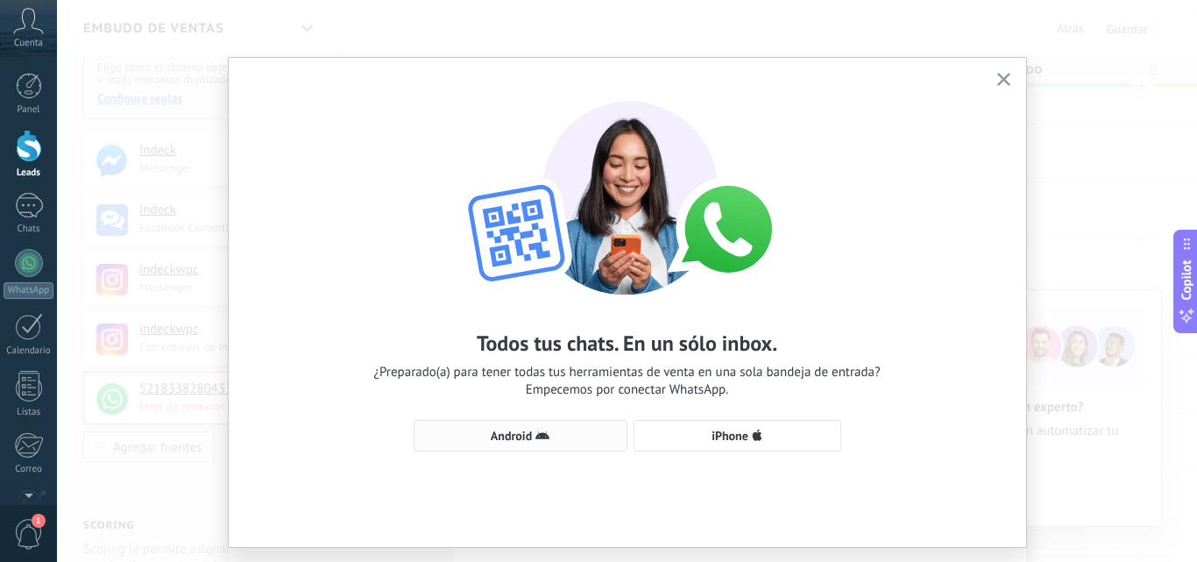
click at [551, 441] on span "Android" at bounding box center [520, 435] width 195 height 14
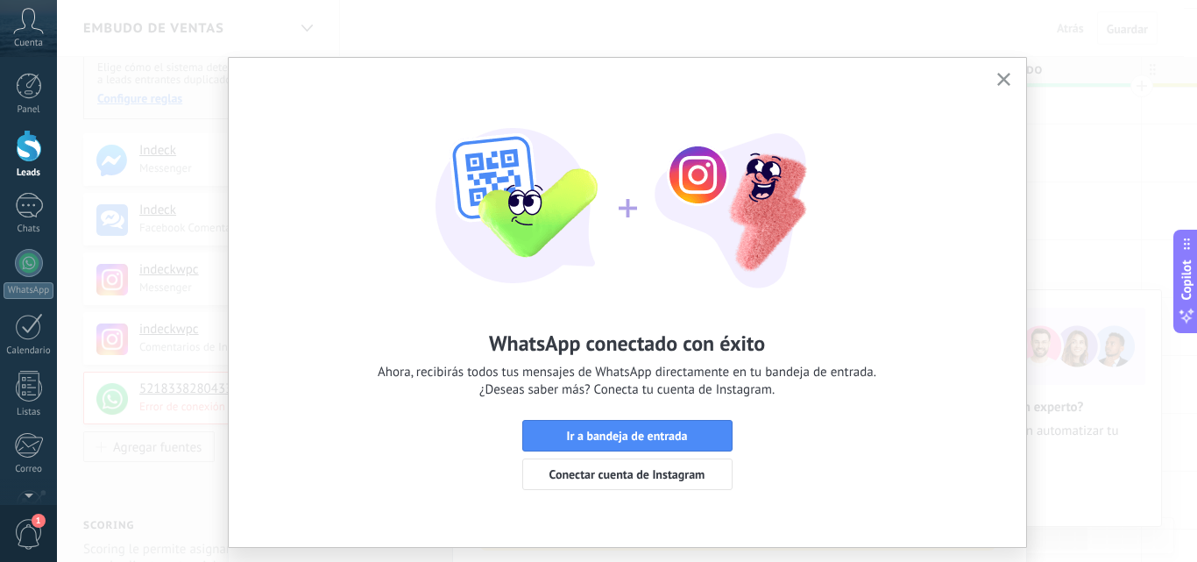
click at [1105, 166] on div "WhatsApp conectado con éxito Ahora, recibirás todos tus mensajes de WhatsApp di…" at bounding box center [627, 281] width 1140 height 562
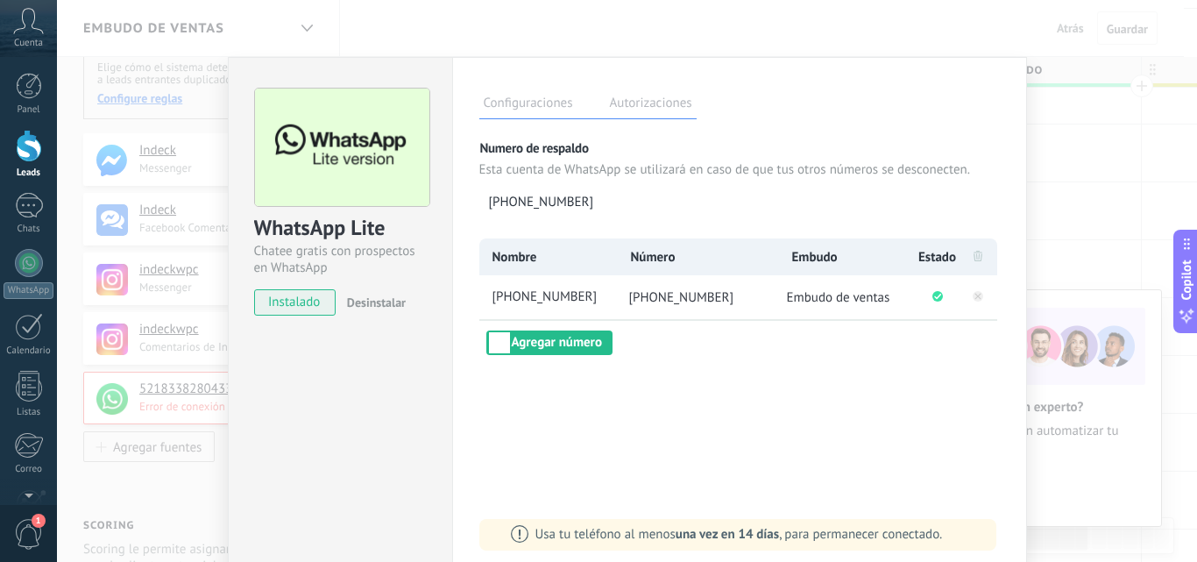
click at [1104, 168] on div "WhatsApp Lite Chatee gratis con prospectos en WhatsApp instalado Desinstalar Co…" at bounding box center [627, 281] width 1140 height 562
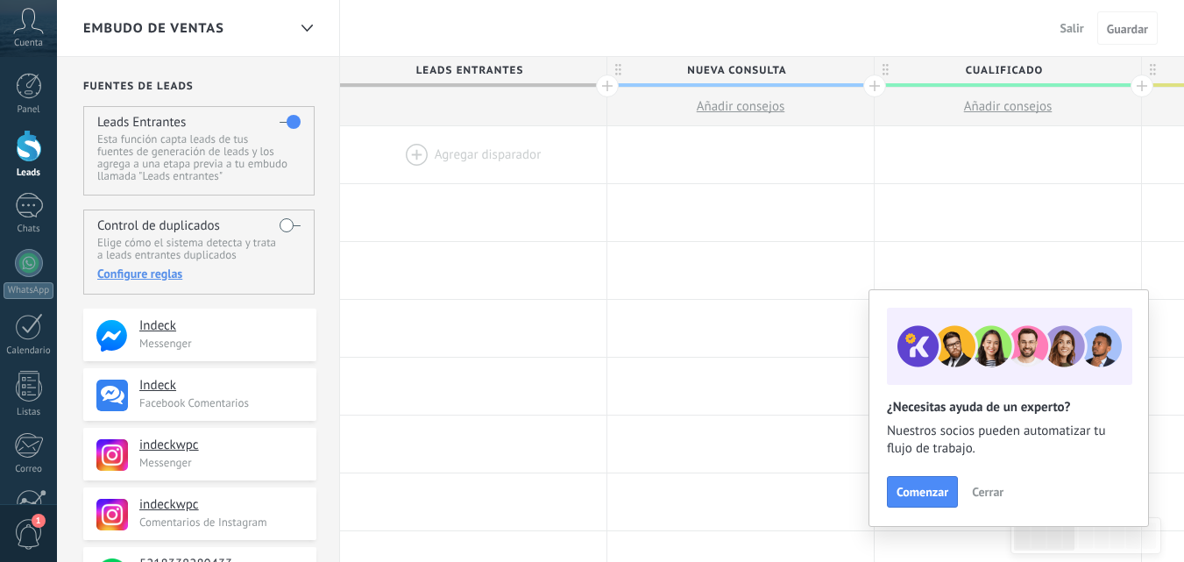
click at [492, 153] on div at bounding box center [473, 154] width 266 height 57
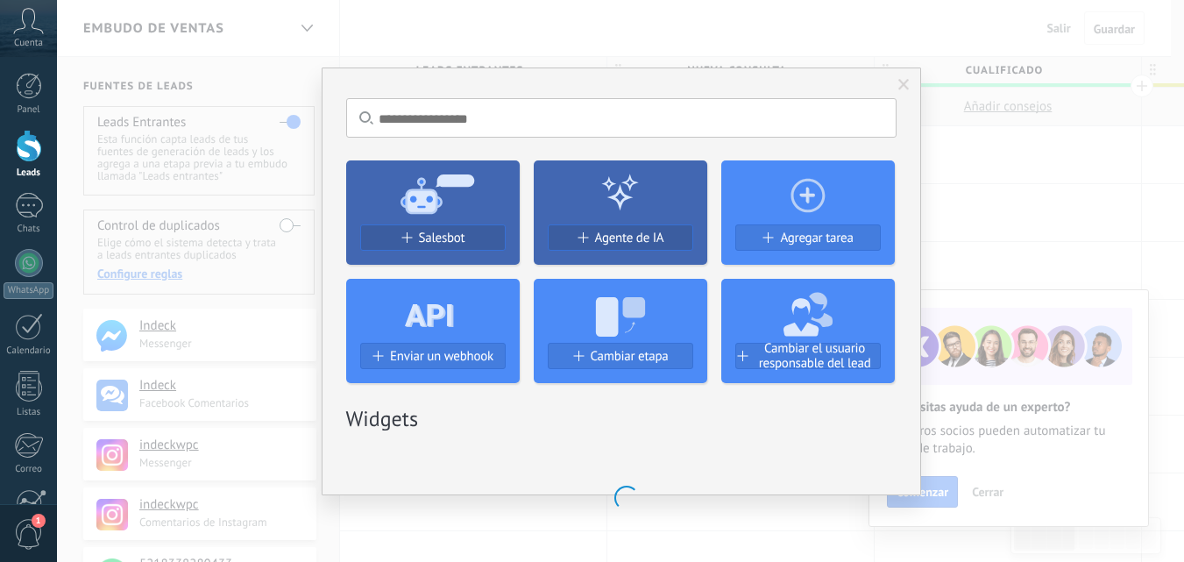
click at [483, 233] on div "Salesbot" at bounding box center [433, 237] width 144 height 15
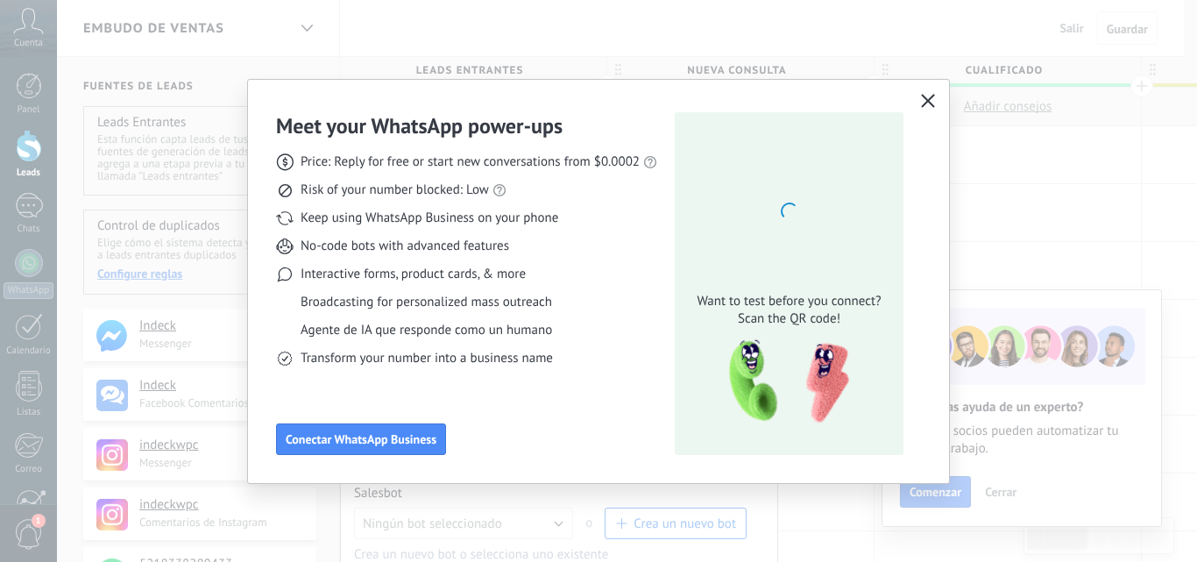
click at [922, 97] on icon "button" at bounding box center [928, 101] width 14 height 14
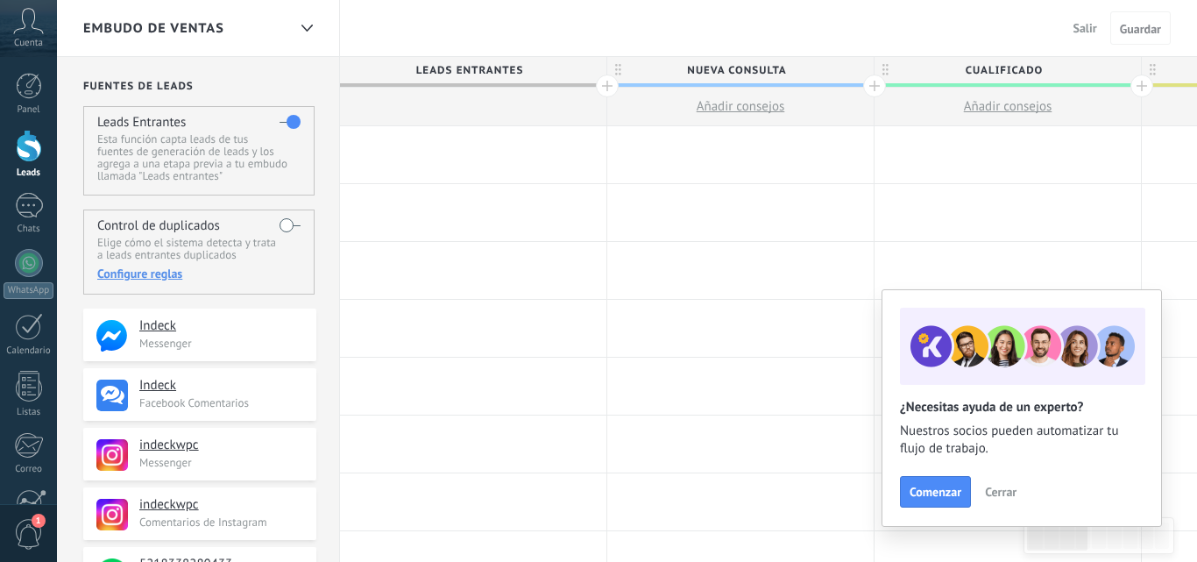
click at [482, 150] on div at bounding box center [473, 154] width 266 height 57
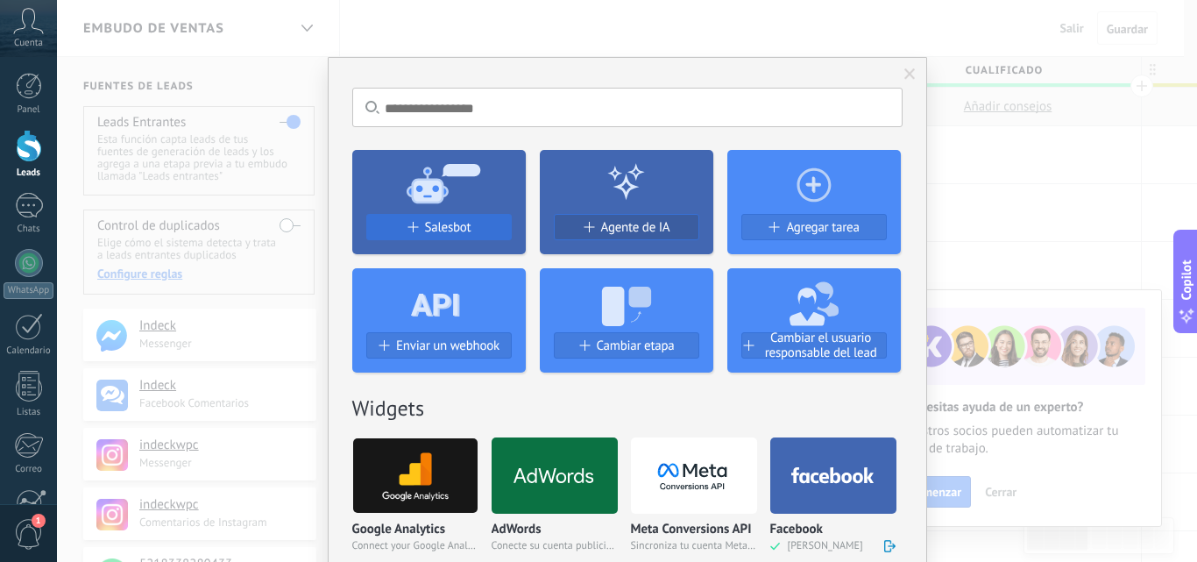
click at [471, 230] on div "Salesbot" at bounding box center [439, 227] width 144 height 15
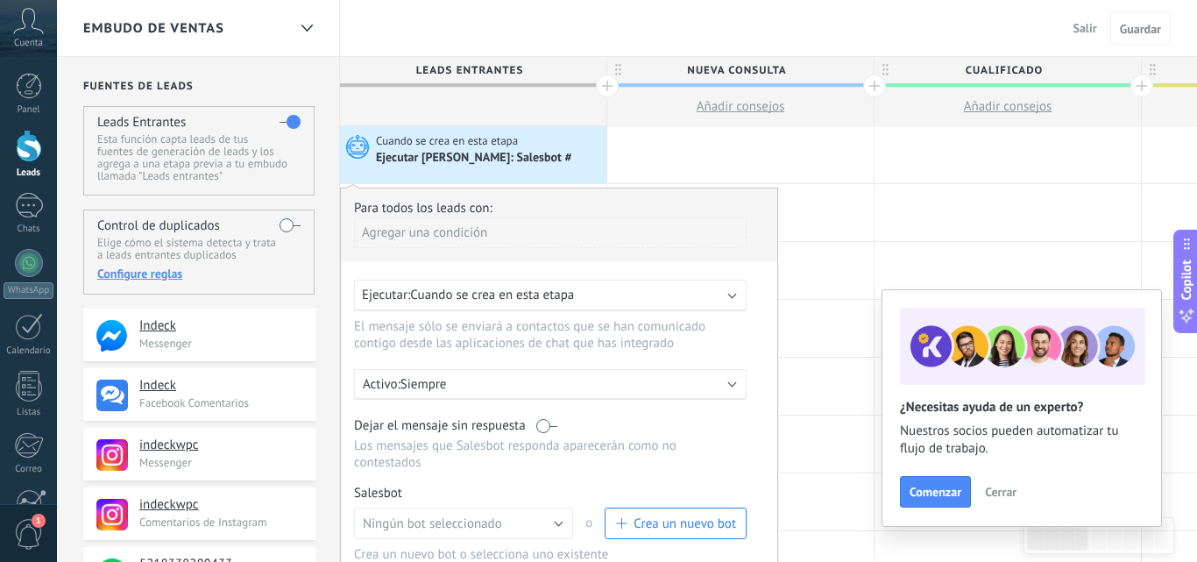
click at [681, 515] on span "Crea un nuevo bot" at bounding box center [684, 523] width 103 height 17
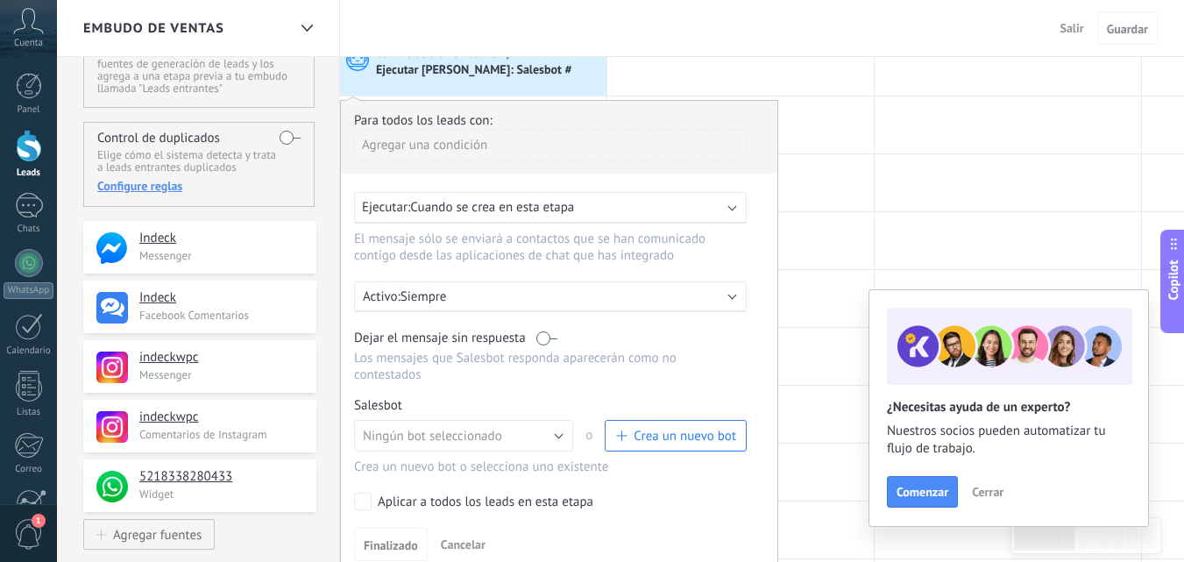
click at [701, 433] on span "Crea un nuevo bot" at bounding box center [684, 436] width 103 height 17
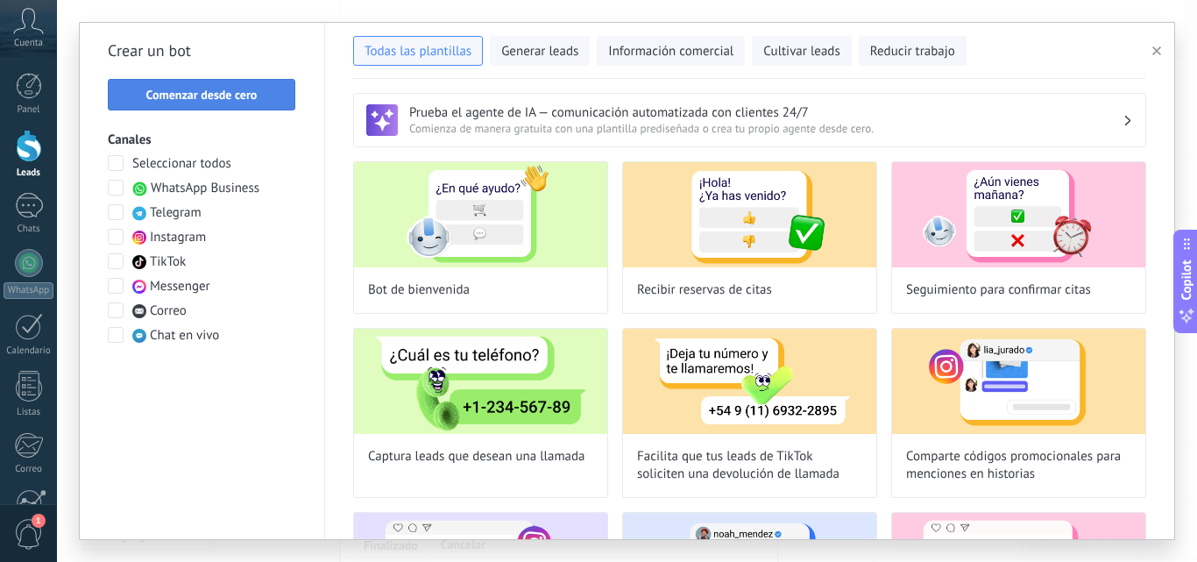
click at [255, 91] on span "Comenzar desde cero" at bounding box center [201, 94] width 111 height 12
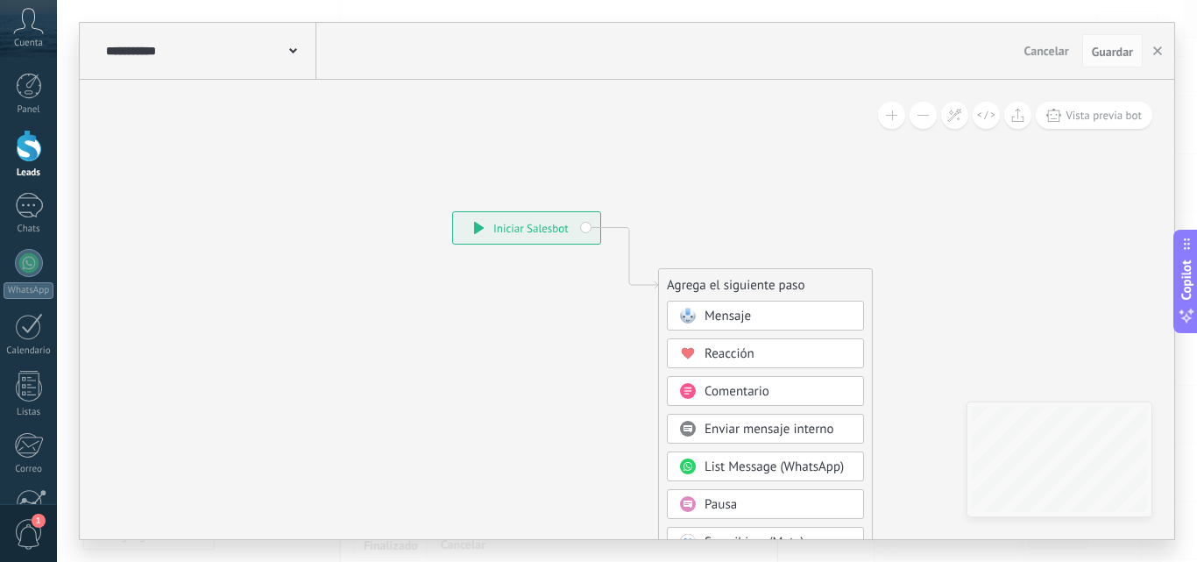
click at [293, 48] on span at bounding box center [293, 49] width 8 height 17
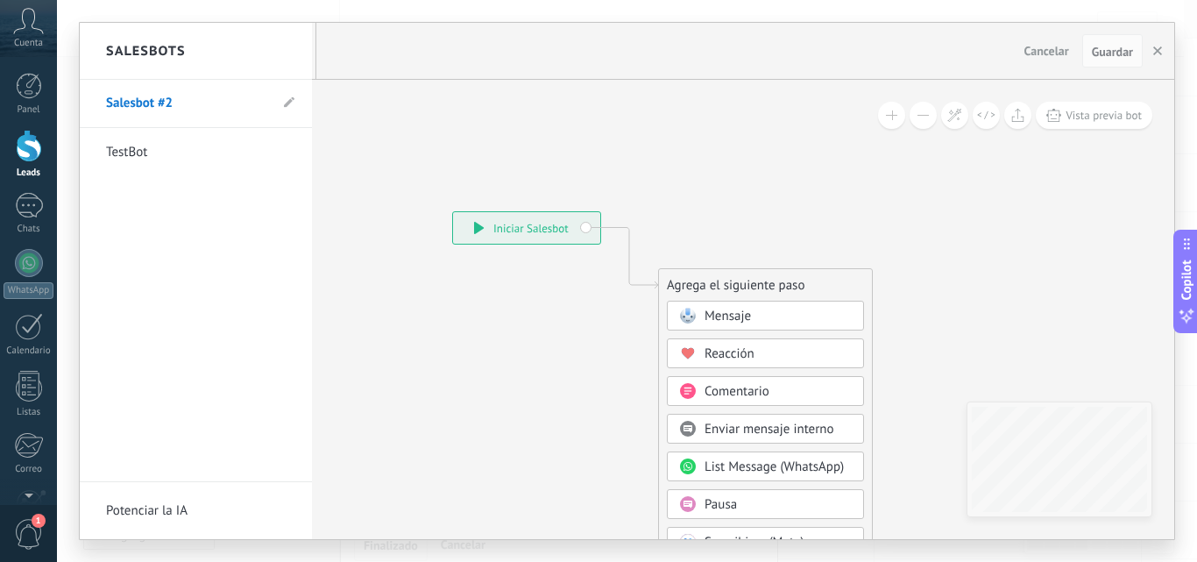
click at [296, 101] on li "Salesbot #2" at bounding box center [196, 104] width 232 height 48
click at [289, 101] on use at bounding box center [289, 102] width 11 height 11
drag, startPoint x: 189, startPoint y: 103, endPoint x: 103, endPoint y: 100, distance: 86.8
click at [103, 100] on li "**********" at bounding box center [196, 104] width 232 height 48
type input "**********"
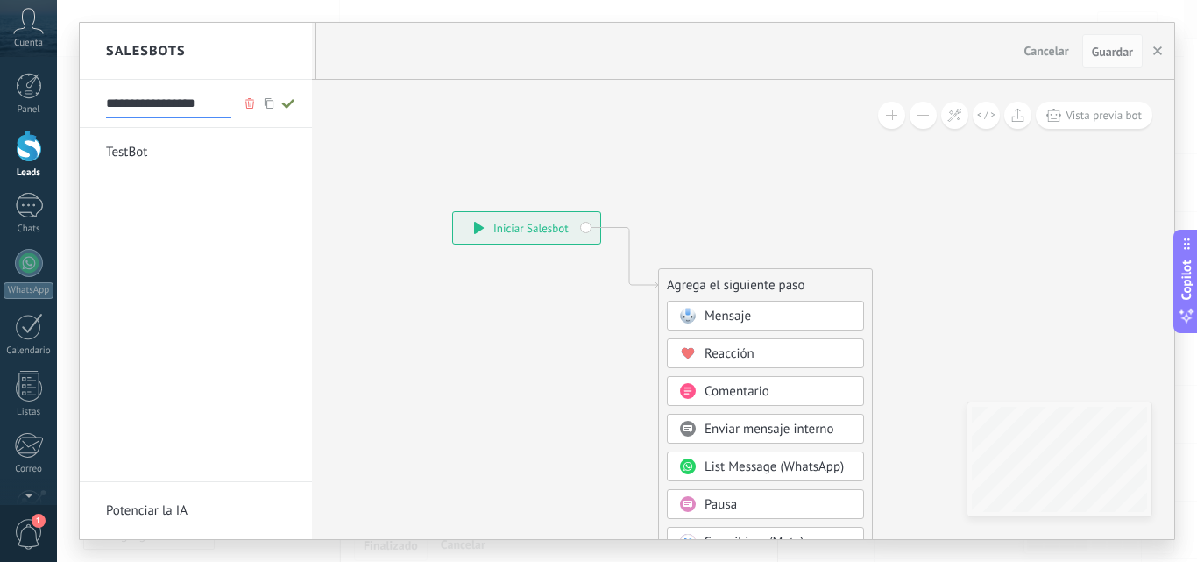
click at [284, 101] on icon at bounding box center [288, 103] width 19 height 11
type input "**********"
drag, startPoint x: 519, startPoint y: 374, endPoint x: 453, endPoint y: 352, distance: 69.3
click at [453, 352] on div at bounding box center [627, 281] width 1094 height 516
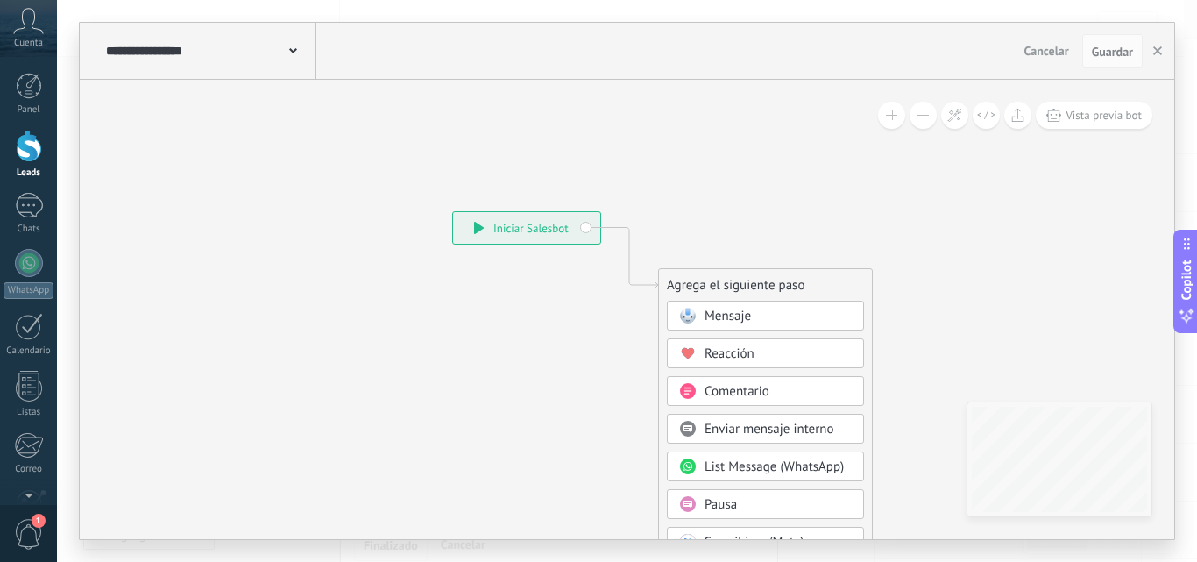
click at [754, 315] on div "Mensaje" at bounding box center [777, 317] width 147 height 18
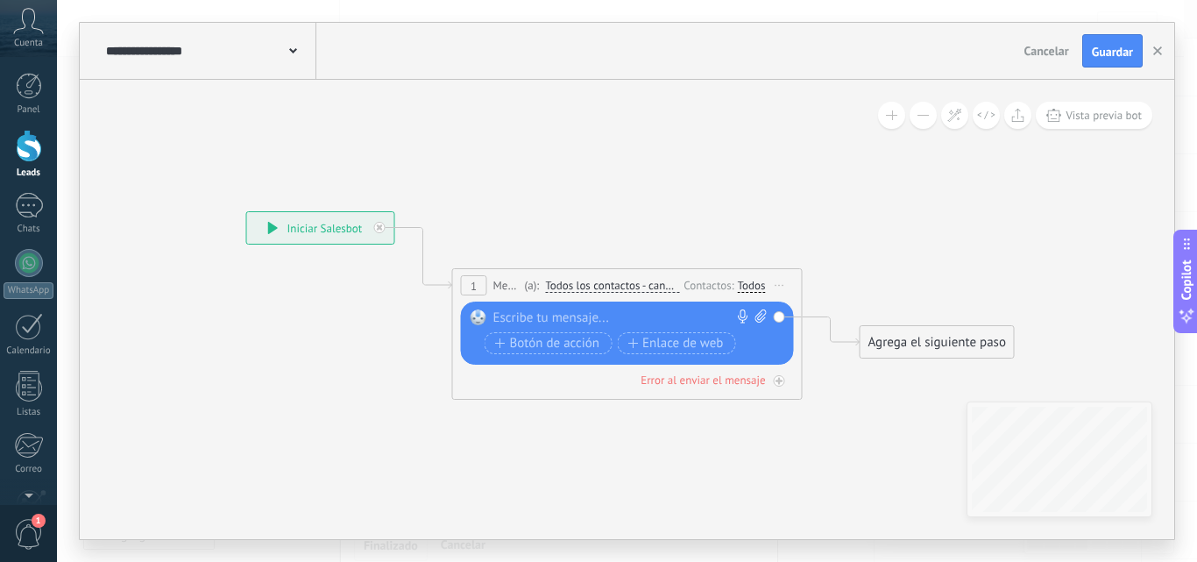
click at [630, 317] on div at bounding box center [623, 318] width 260 height 18
paste div
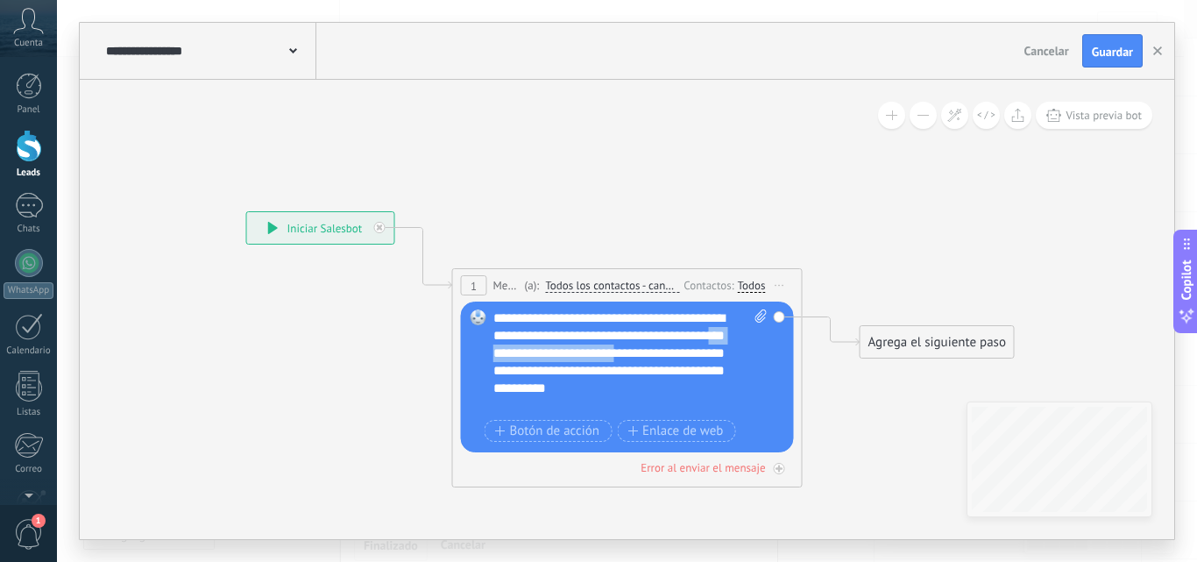
drag, startPoint x: 575, startPoint y: 371, endPoint x: 586, endPoint y: 352, distance: 22.4
click at [586, 352] on div "**********" at bounding box center [630, 361] width 274 height 105
click at [626, 368] on div "**********" at bounding box center [630, 361] width 274 height 105
click at [644, 322] on div "**********" at bounding box center [630, 361] width 274 height 105
drag, startPoint x: 575, startPoint y: 371, endPoint x: 580, endPoint y: 350, distance: 20.8
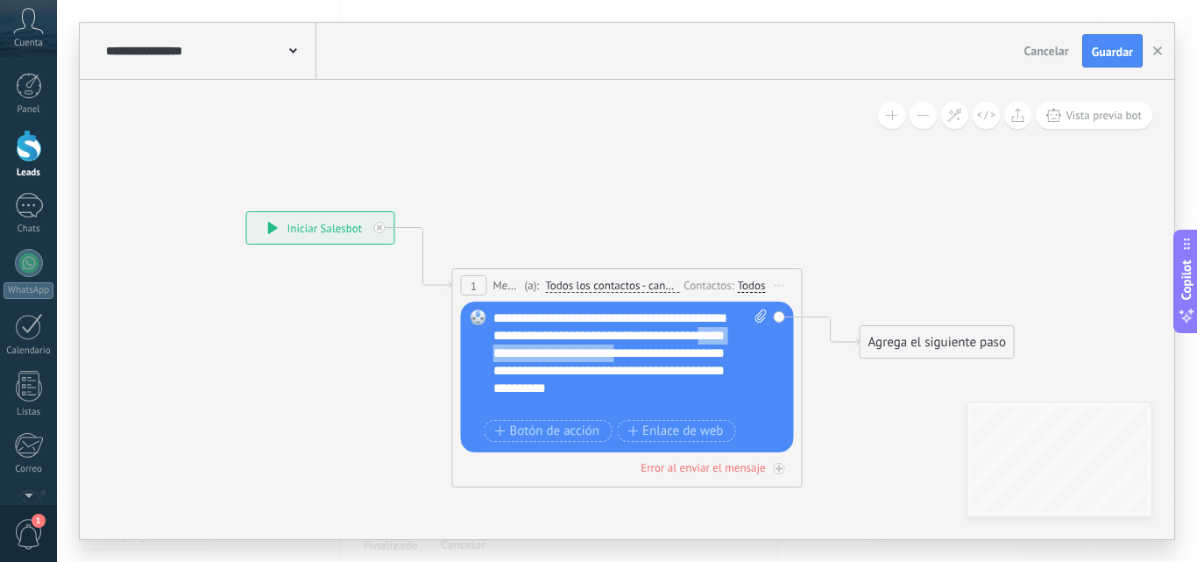
click at [580, 350] on div "**********" at bounding box center [630, 361] width 274 height 105
click at [718, 335] on div "**********" at bounding box center [630, 361] width 274 height 105
drag, startPoint x: 580, startPoint y: 372, endPoint x: 583, endPoint y: 356, distance: 16.9
click at [583, 356] on div "**********" at bounding box center [630, 361] width 274 height 105
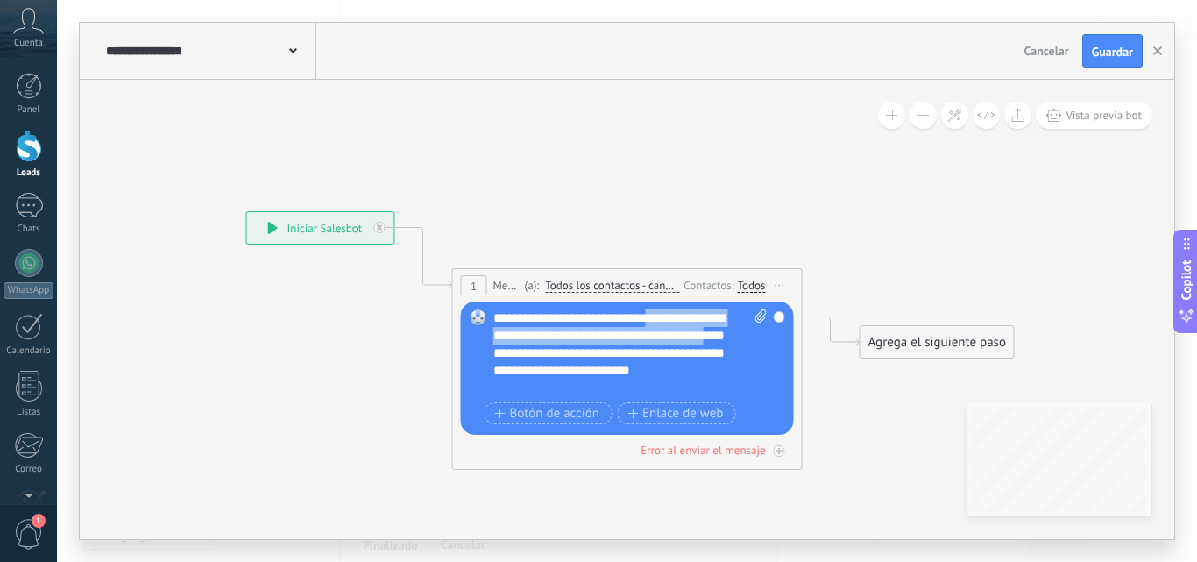
drag, startPoint x: 662, startPoint y: 315, endPoint x: 584, endPoint y: 348, distance: 85.3
click at [584, 348] on div "**********" at bounding box center [630, 353] width 274 height 88
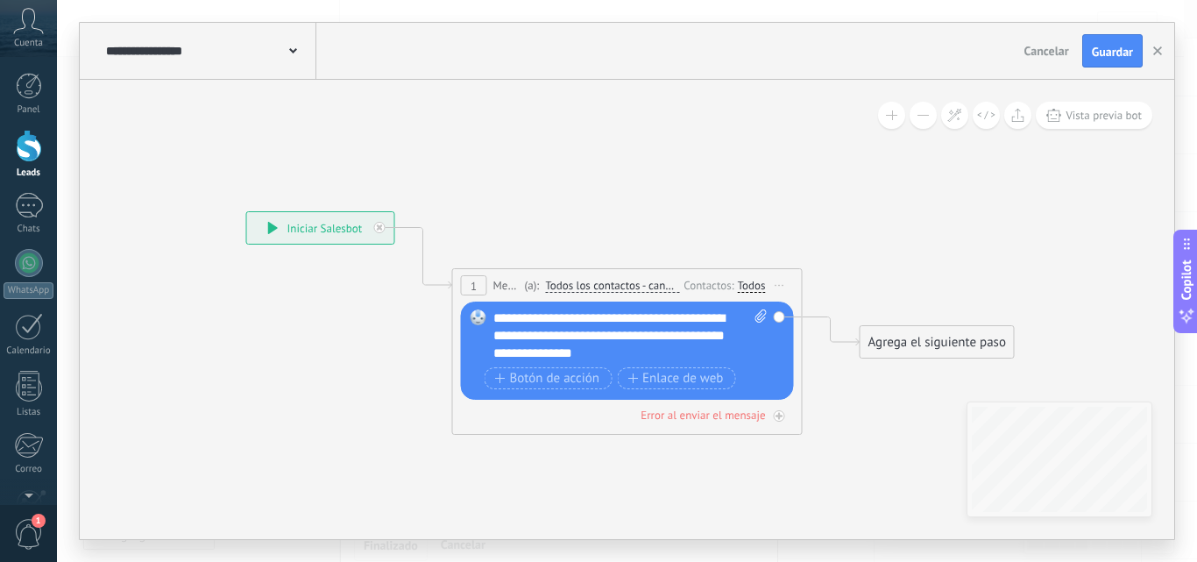
click at [677, 350] on div "**********" at bounding box center [630, 335] width 274 height 53
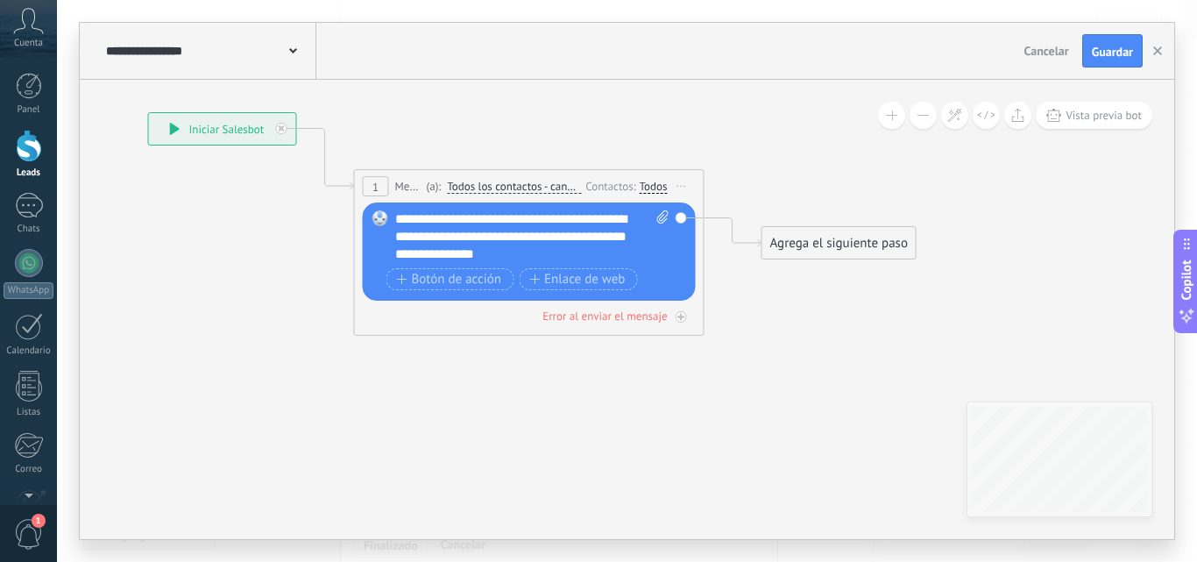
drag, startPoint x: 676, startPoint y: 203, endPoint x: 577, endPoint y: 102, distance: 141.9
click at [577, 102] on icon at bounding box center [502, 194] width 1585 height 1041
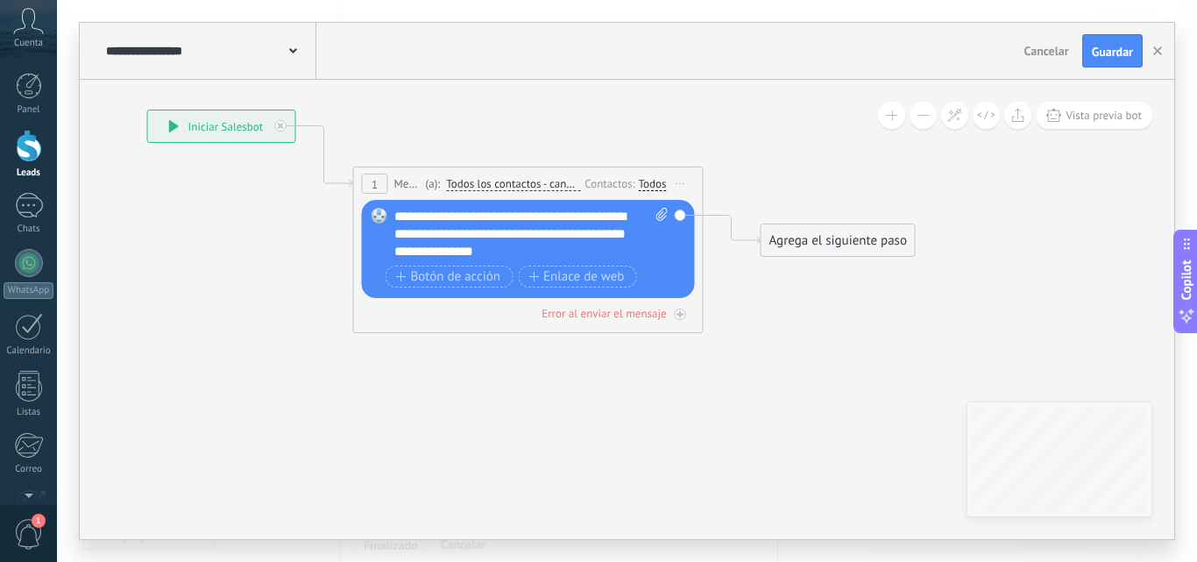
click at [581, 256] on div "**********" at bounding box center [531, 234] width 274 height 53
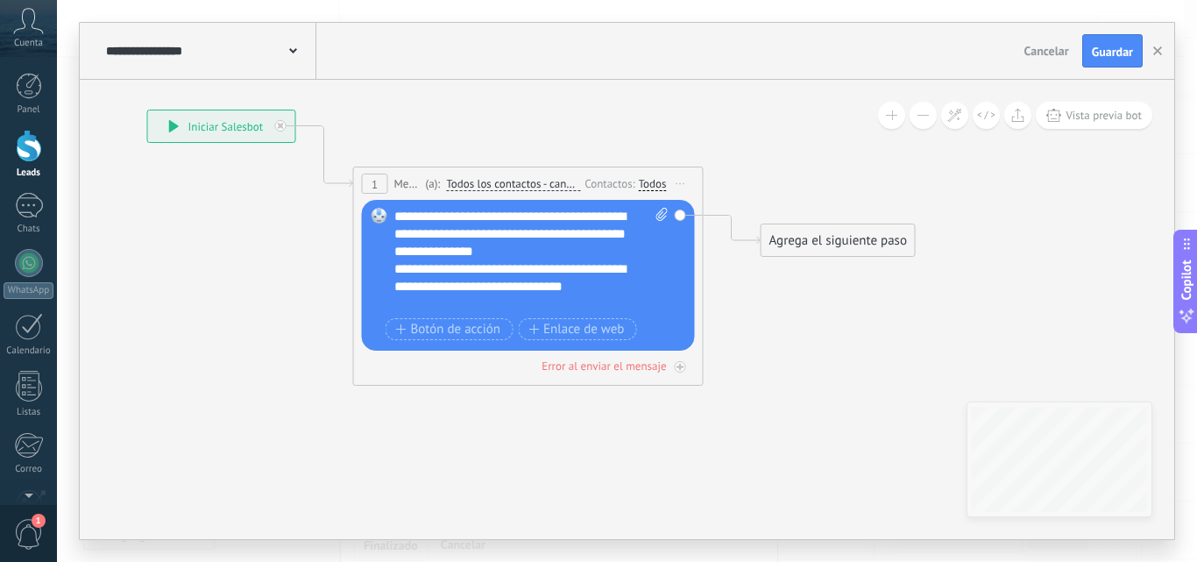
click at [587, 257] on div "**********" at bounding box center [531, 260] width 274 height 105
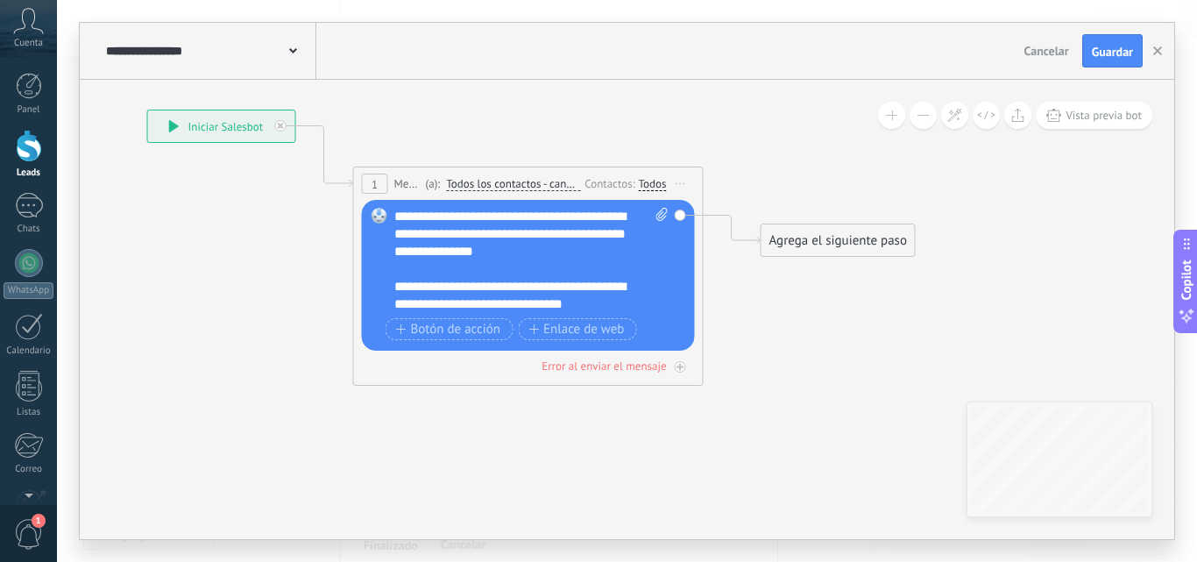
scroll to position [88, 0]
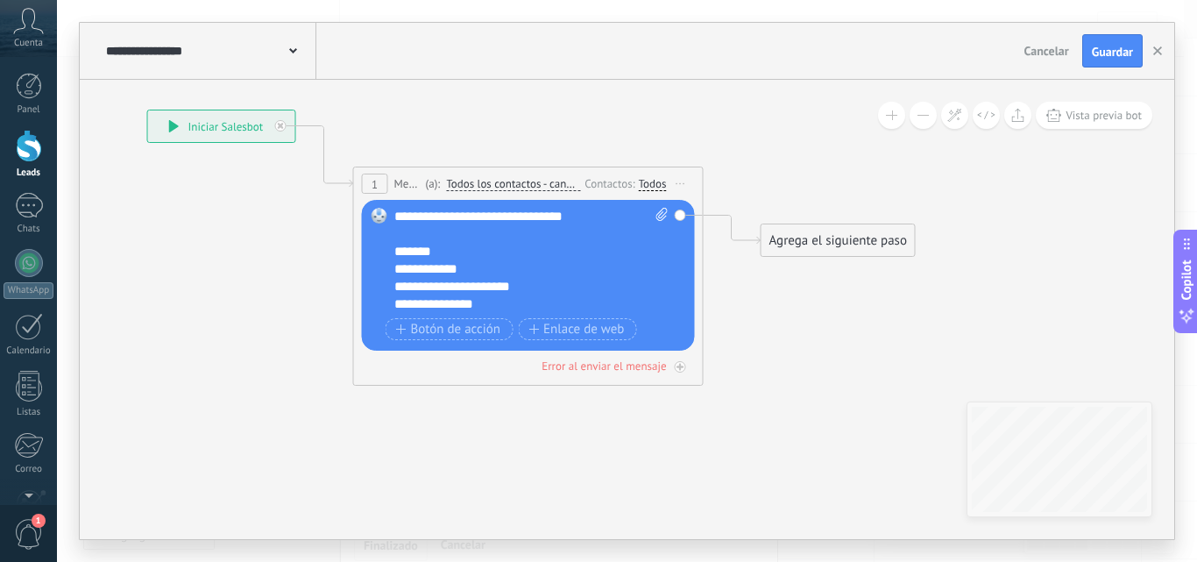
click at [635, 218] on div "**********" at bounding box center [516, 207] width 244 height 35
click at [476, 265] on div "*******" at bounding box center [516, 269] width 244 height 18
click at [497, 274] on div "**********" at bounding box center [516, 269] width 244 height 18
click at [495, 290] on div "**********" at bounding box center [516, 287] width 244 height 18
click at [457, 230] on div "**********" at bounding box center [516, 216] width 244 height 53
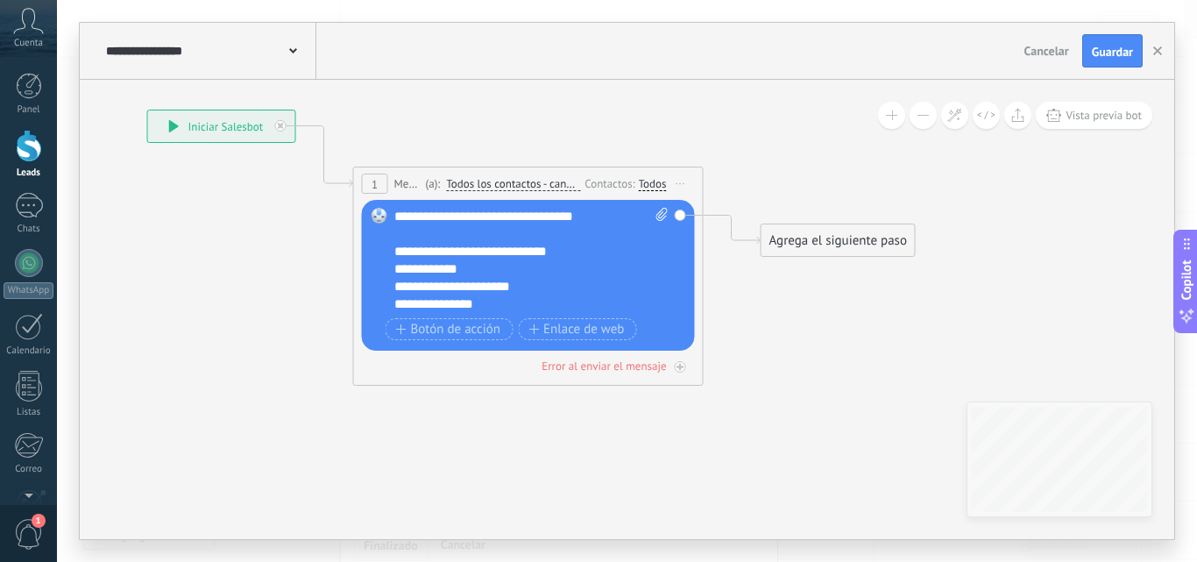
scroll to position [158, 0]
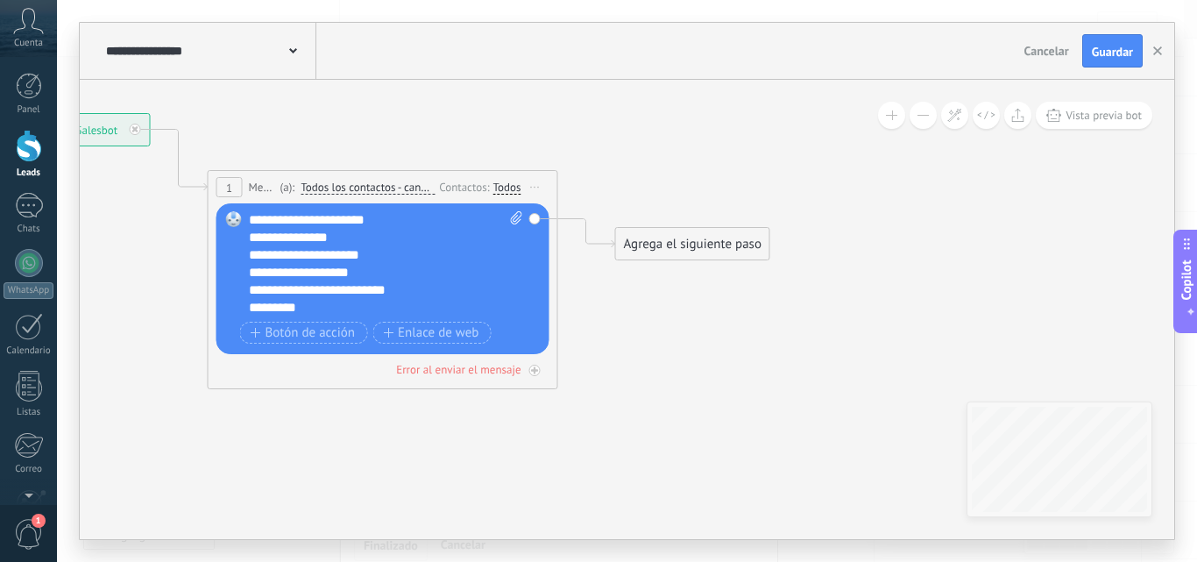
drag, startPoint x: 784, startPoint y: 363, endPoint x: 639, endPoint y: 366, distance: 145.5
click at [639, 366] on icon at bounding box center [356, 195] width 1585 height 1041
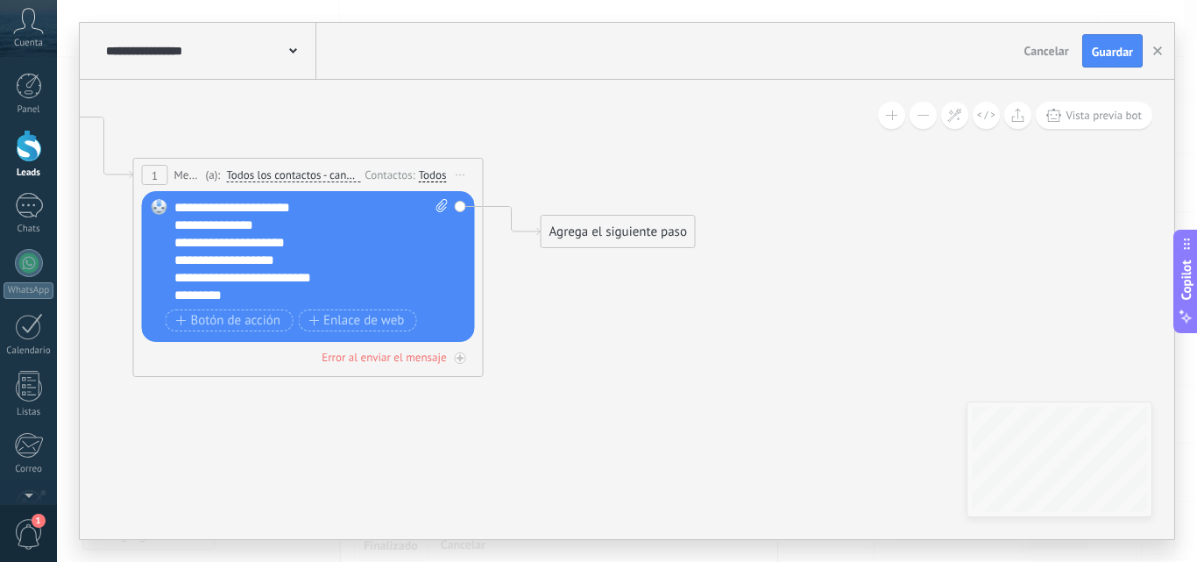
drag, startPoint x: 752, startPoint y: 323, endPoint x: 677, endPoint y: 311, distance: 75.5
click at [677, 311] on icon at bounding box center [281, 183] width 1585 height 1041
drag, startPoint x: 630, startPoint y: 235, endPoint x: 723, endPoint y: 195, distance: 100.9
click at [723, 195] on div "Agrega el siguiente paso" at bounding box center [710, 192] width 153 height 29
click at [726, 195] on div "Agrega el siguiente paso" at bounding box center [714, 191] width 153 height 29
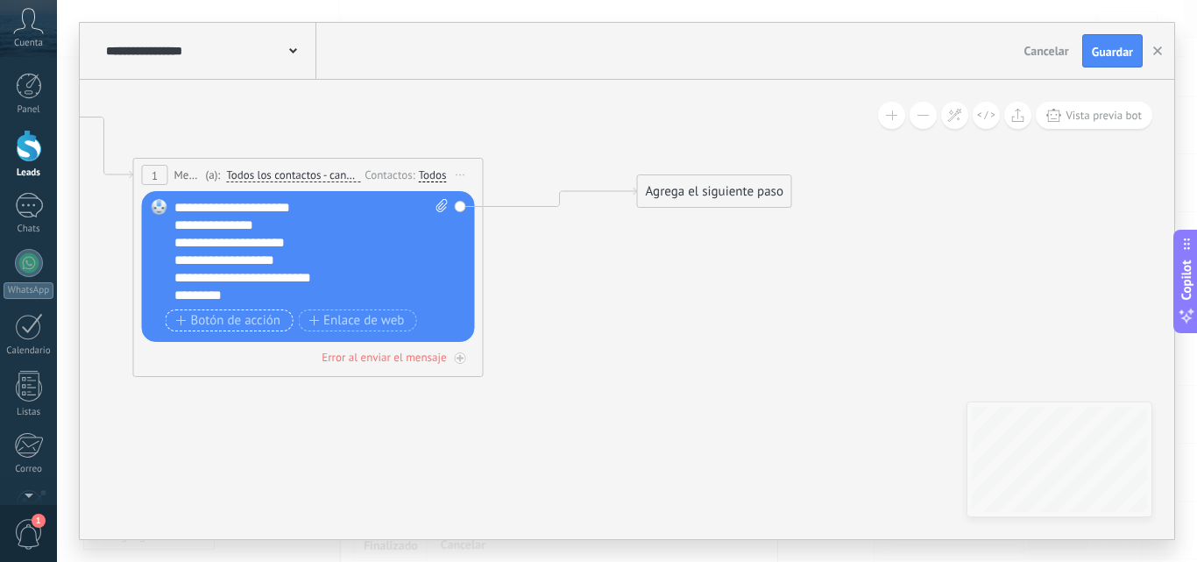
click at [253, 326] on span "Botón de acción" at bounding box center [228, 321] width 105 height 14
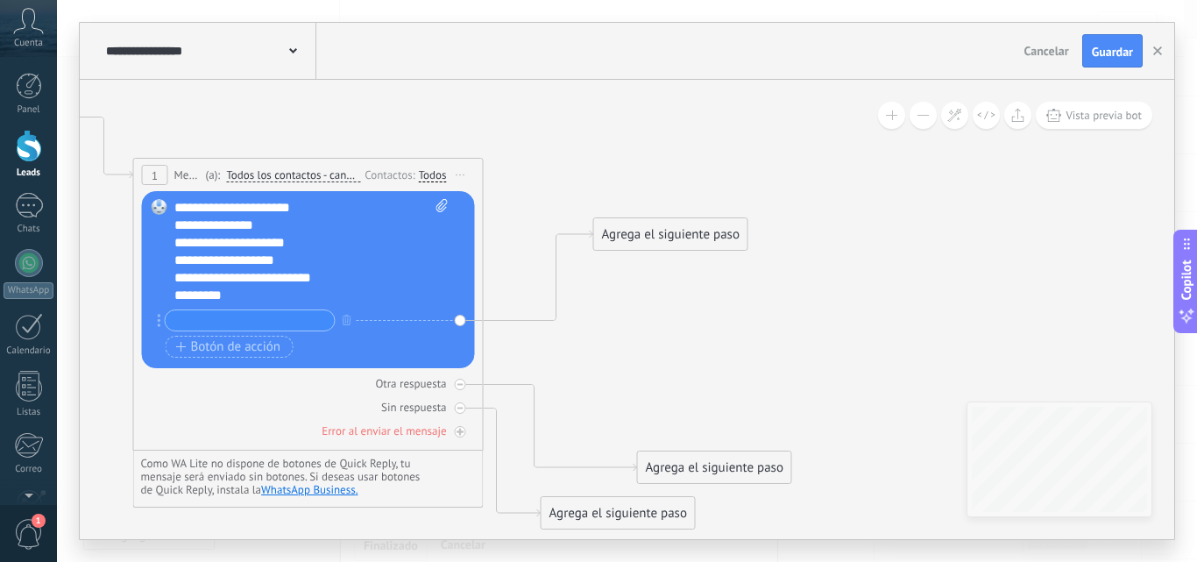
drag, startPoint x: 369, startPoint y: 334, endPoint x: 663, endPoint y: 229, distance: 312.6
click at [660, 230] on div "Agrega el siguiente paso" at bounding box center [670, 234] width 153 height 29
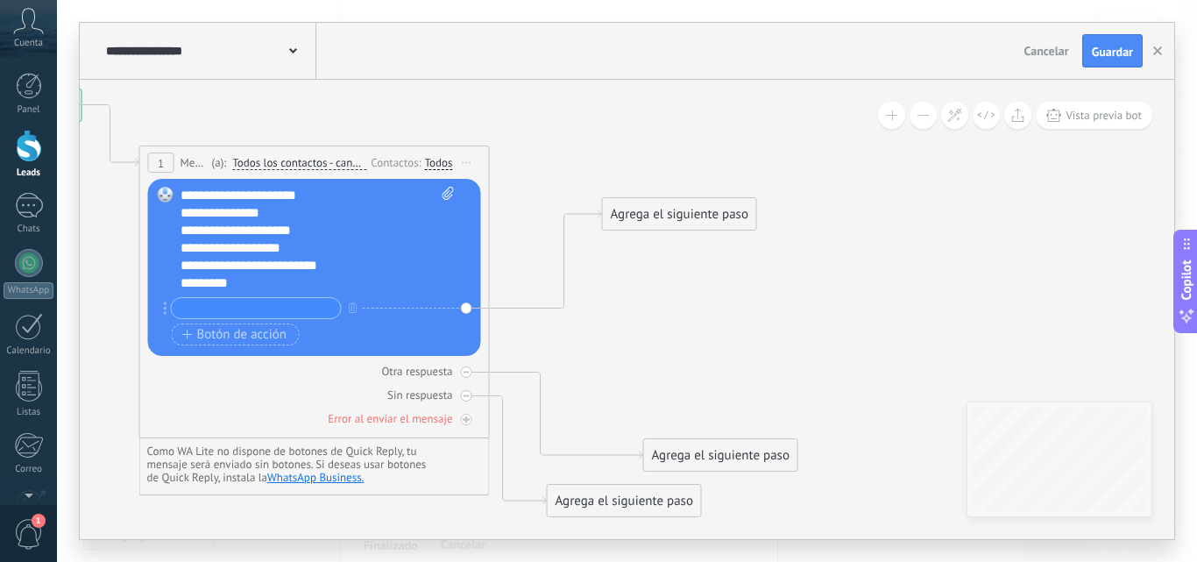
drag, startPoint x: 670, startPoint y: 332, endPoint x: 676, endPoint y: 319, distance: 14.5
click at [676, 319] on icon at bounding box center [335, 302] width 1681 height 1305
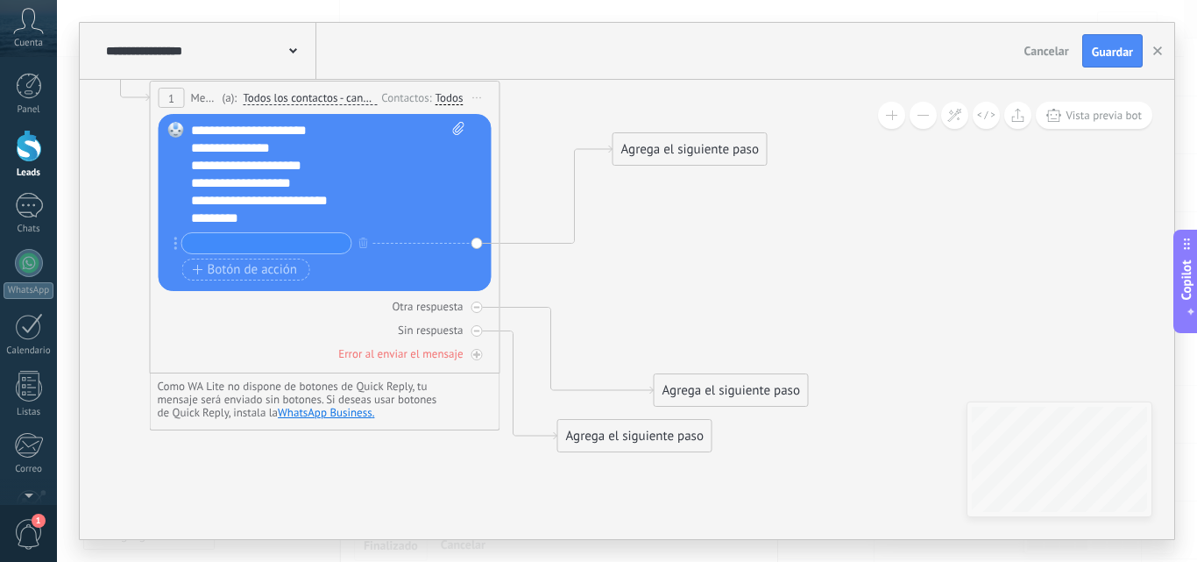
drag, startPoint x: 661, startPoint y: 379, endPoint x: 671, endPoint y: 319, distance: 60.5
click at [671, 319] on icon at bounding box center [346, 238] width 1681 height 1305
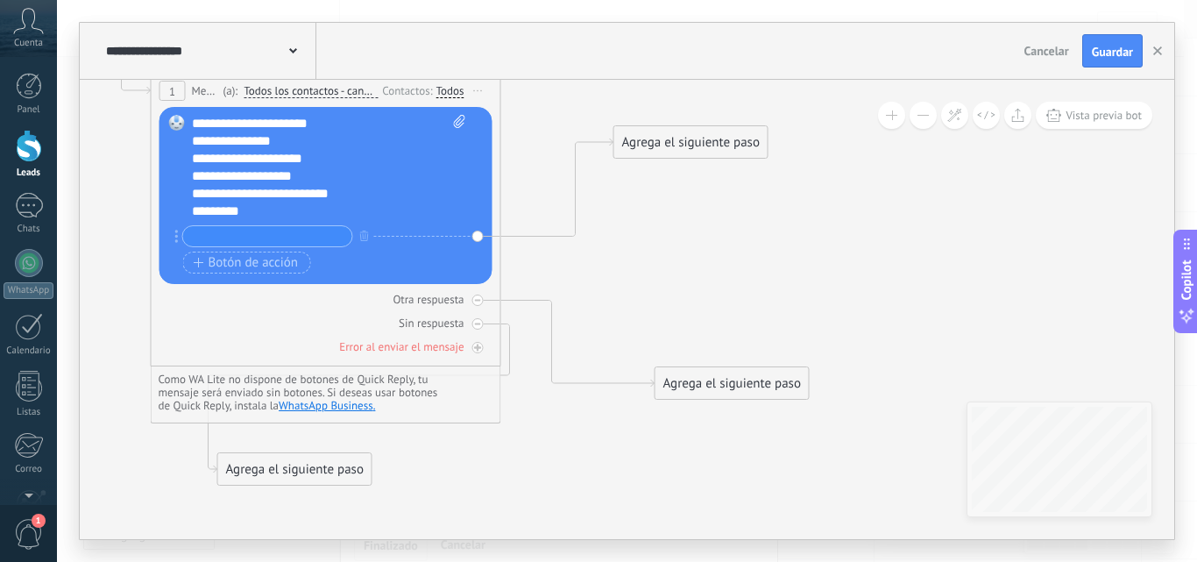
drag, startPoint x: 633, startPoint y: 440, endPoint x: 314, endPoint y: 478, distance: 322.0
click at [314, 478] on div "Agrega el siguiente paso" at bounding box center [294, 469] width 153 height 29
drag, startPoint x: 768, startPoint y: 388, endPoint x: 336, endPoint y: 432, distance: 434.2
click at [336, 432] on div "Agrega el siguiente paso" at bounding box center [294, 427] width 153 height 29
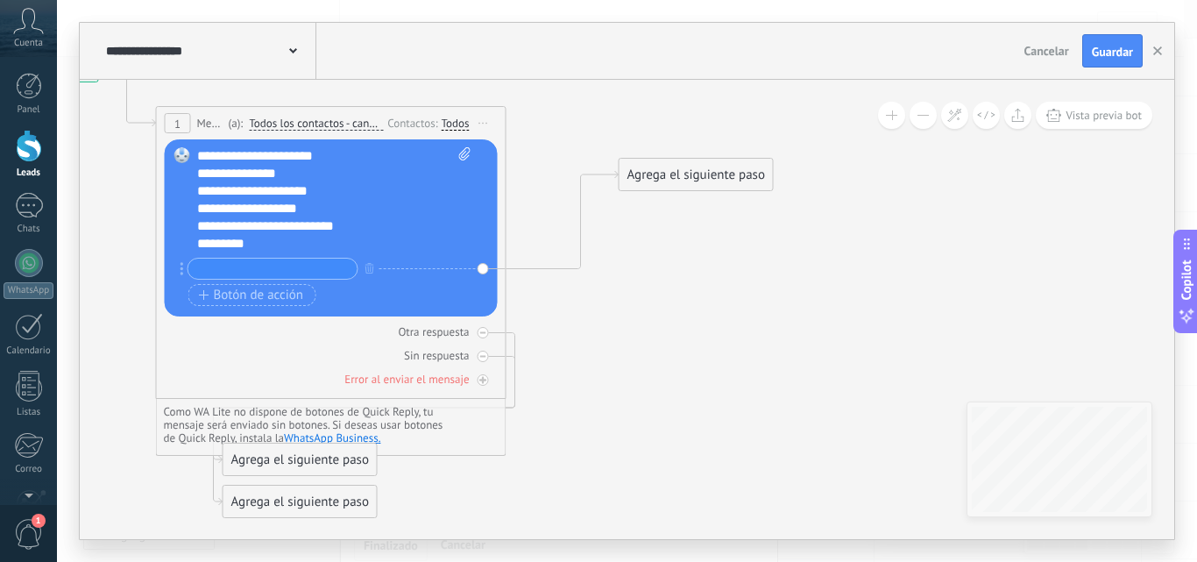
drag, startPoint x: 622, startPoint y: 307, endPoint x: 627, endPoint y: 339, distance: 32.8
click at [627, 339] on icon at bounding box center [332, 283] width 1640 height 1345
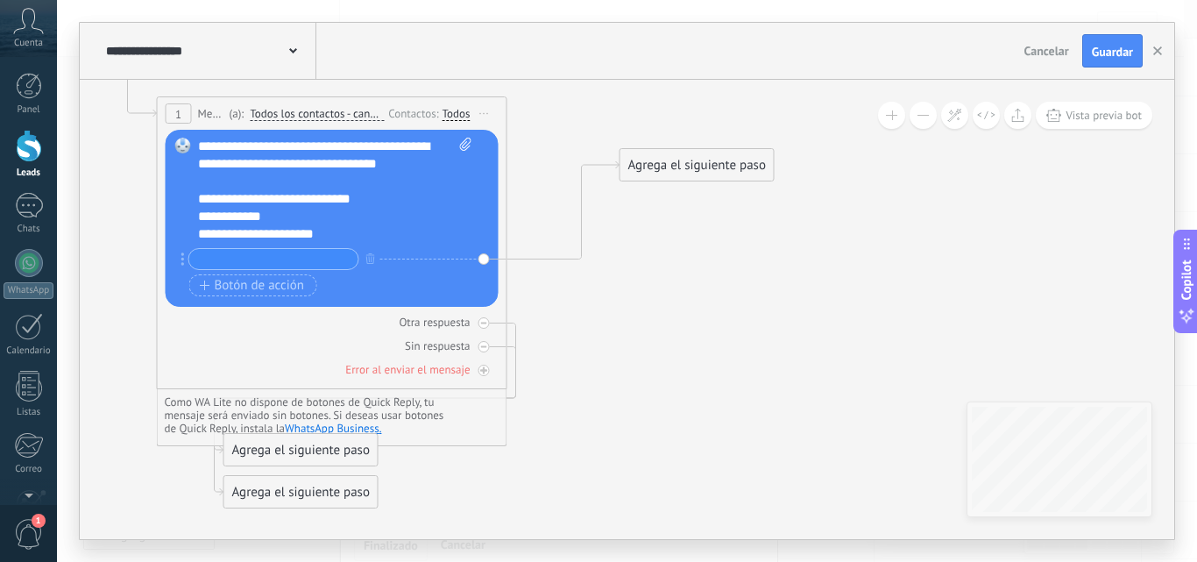
drag, startPoint x: 619, startPoint y: 414, endPoint x: 620, endPoint y: 400, distance: 13.2
click at [620, 403] on icon at bounding box center [333, 273] width 1640 height 1345
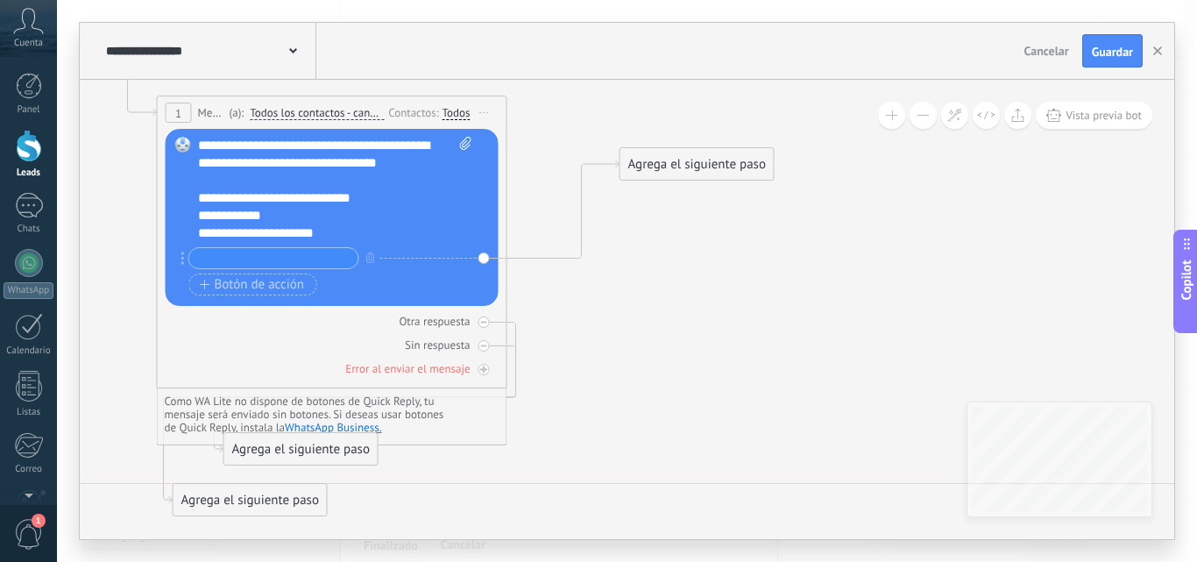
click at [292, 512] on div "Agrega el siguiente paso" at bounding box center [249, 499] width 153 height 29
drag, startPoint x: 310, startPoint y: 452, endPoint x: 264, endPoint y: 470, distance: 49.6
click at [264, 470] on div "Agrega el siguiente paso" at bounding box center [249, 466] width 153 height 29
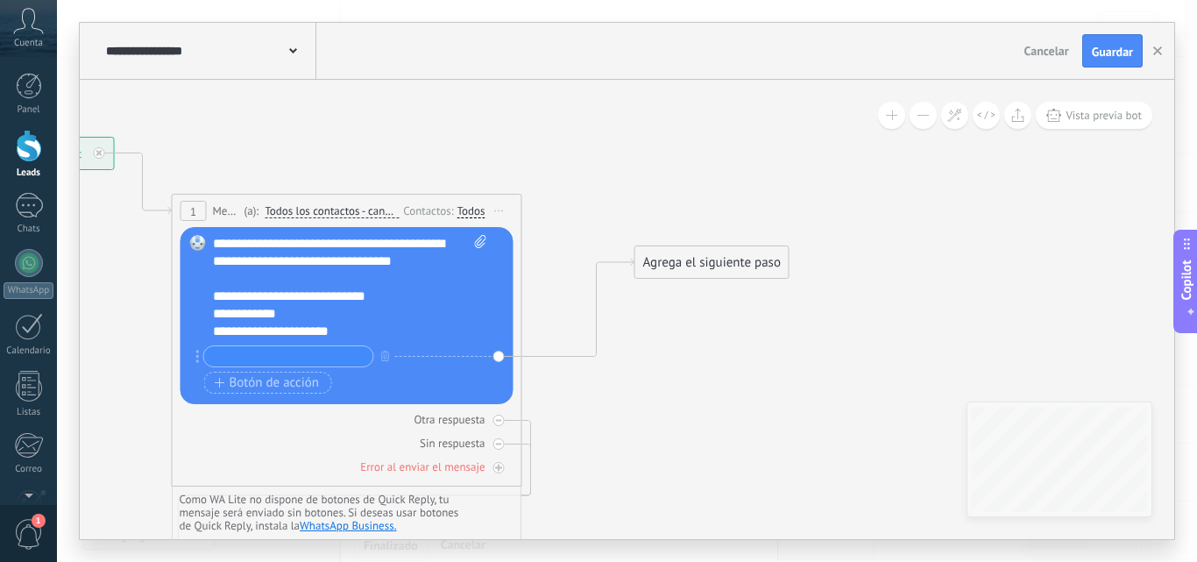
drag, startPoint x: 756, startPoint y: 393, endPoint x: 761, endPoint y: 425, distance: 32.8
click at [761, 425] on icon at bounding box center [348, 376] width 1640 height 1354
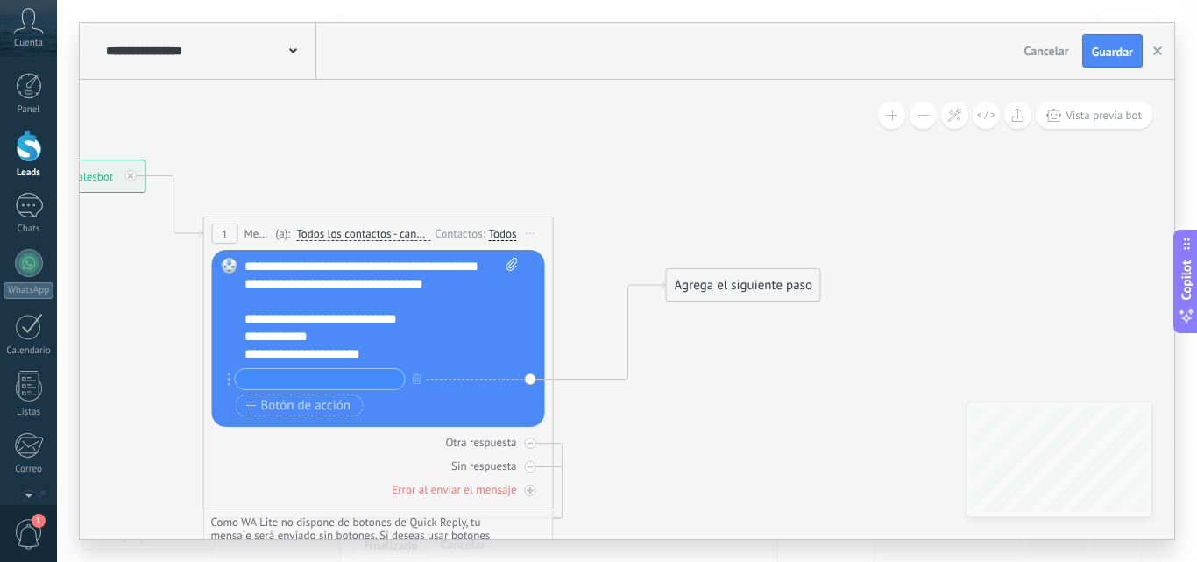
drag, startPoint x: 709, startPoint y: 387, endPoint x: 740, endPoint y: 407, distance: 37.0
click at [740, 407] on icon at bounding box center [379, 398] width 1640 height 1354
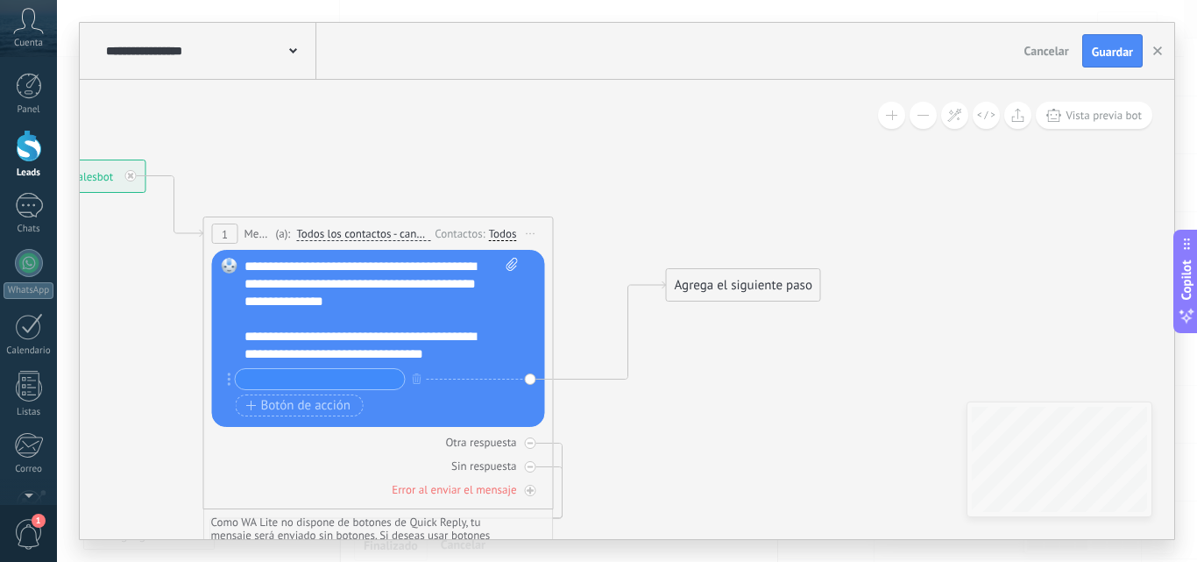
scroll to position [88, 0]
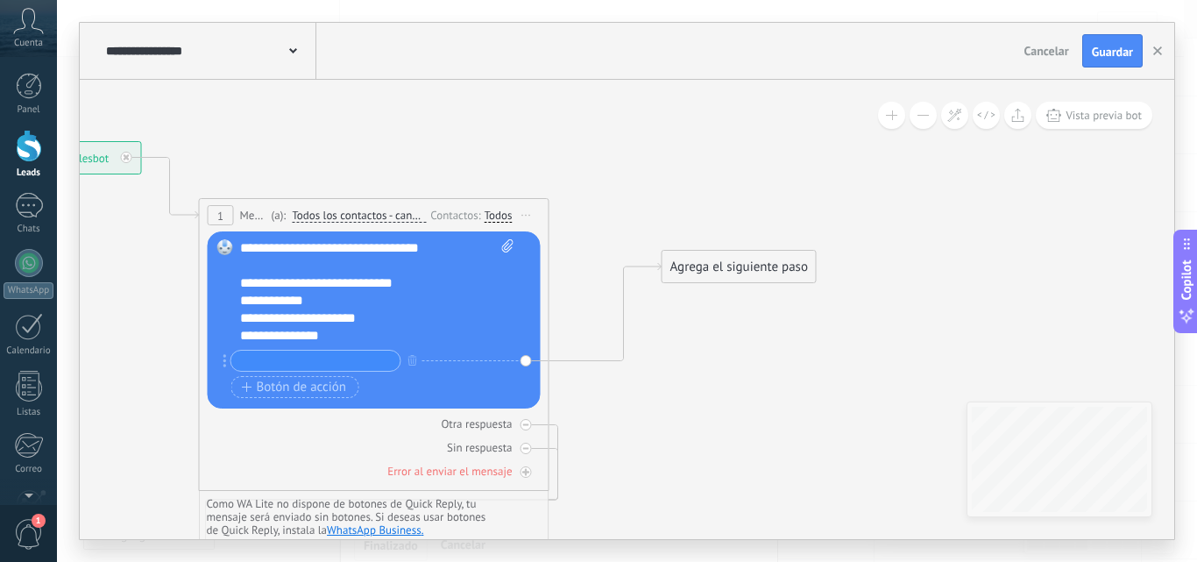
drag, startPoint x: 718, startPoint y: 391, endPoint x: 713, endPoint y: 367, distance: 24.2
click at [713, 367] on icon at bounding box center [375, 380] width 1640 height 1354
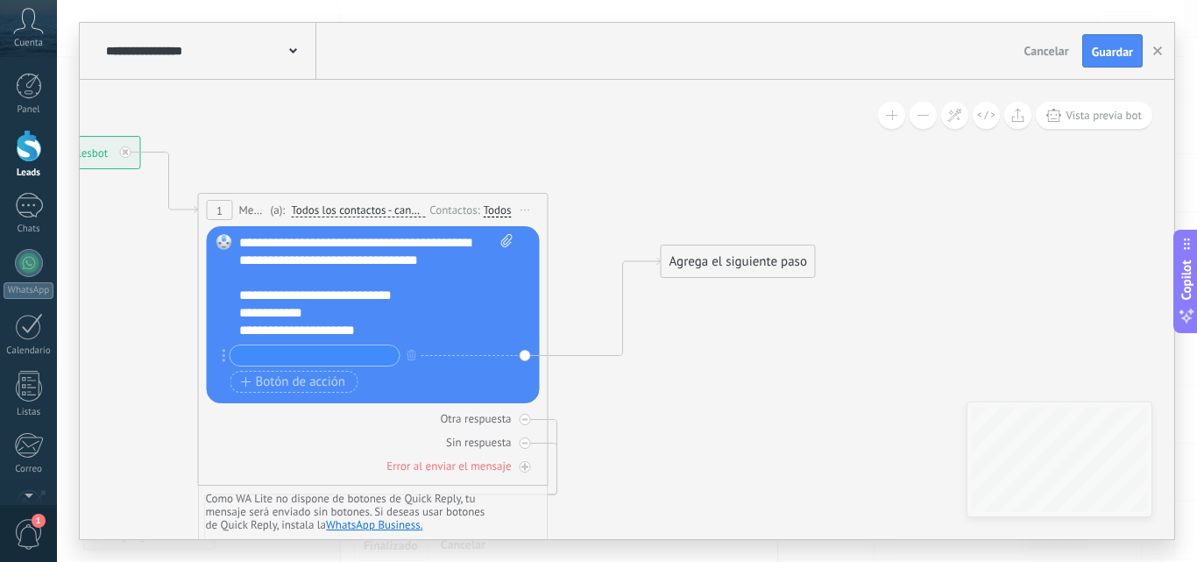
scroll to position [158, 0]
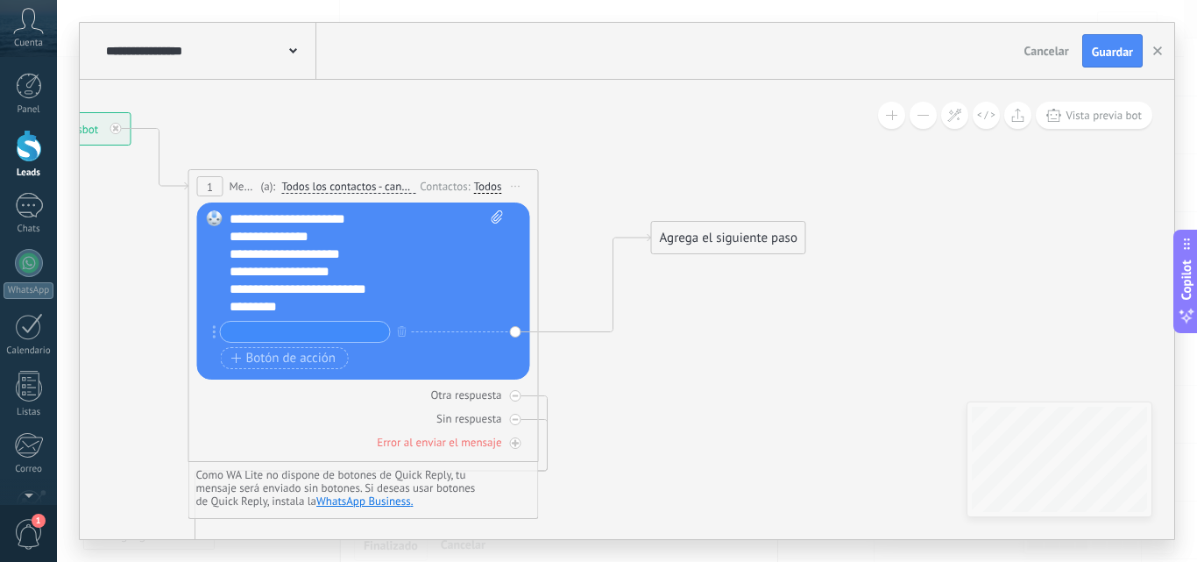
click at [655, 419] on icon at bounding box center [364, 351] width 1640 height 1354
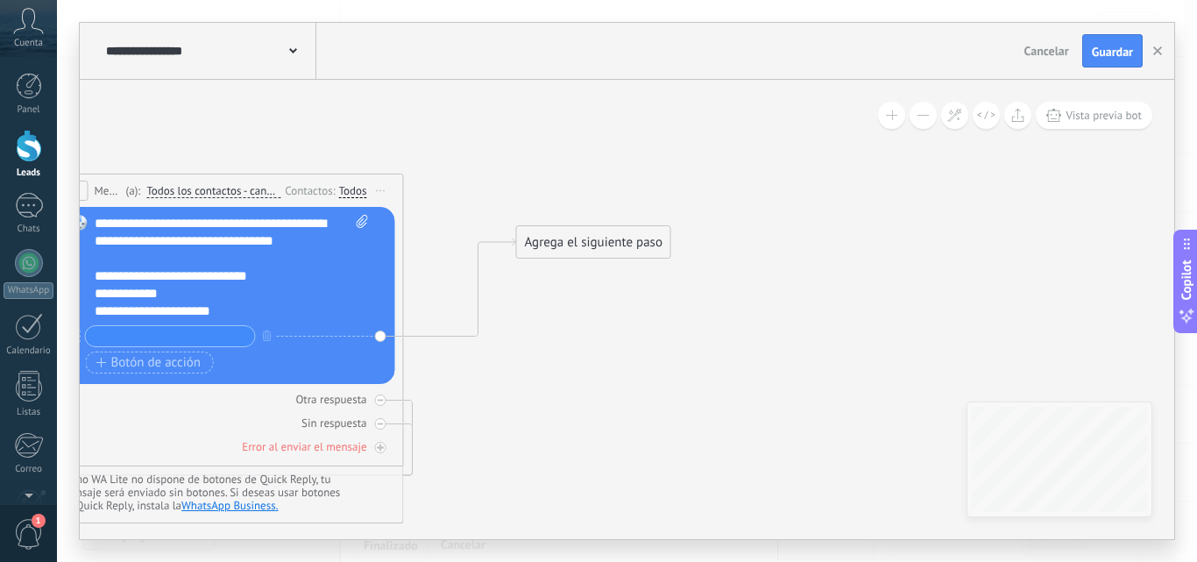
drag, startPoint x: 746, startPoint y: 339, endPoint x: 611, endPoint y: 343, distance: 135.0
click at [611, 343] on icon at bounding box center [229, 355] width 1640 height 1354
click at [205, 328] on input "text" at bounding box center [170, 336] width 169 height 20
type input "*"
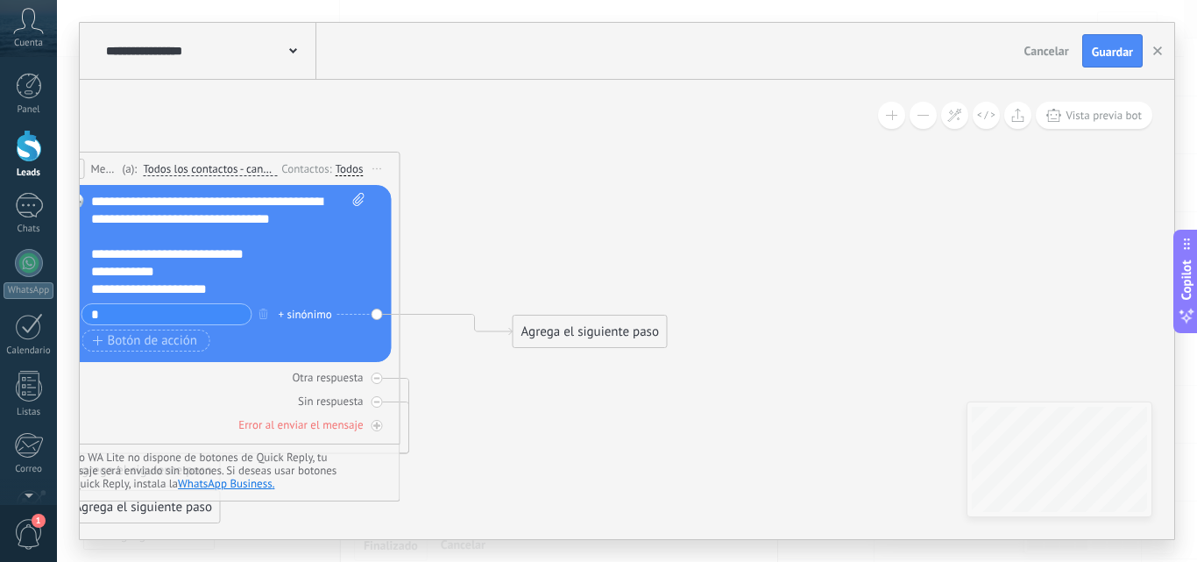
drag, startPoint x: 646, startPoint y: 449, endPoint x: 641, endPoint y: 421, distance: 28.4
click at [641, 421] on icon at bounding box center [226, 334] width 1640 height 1354
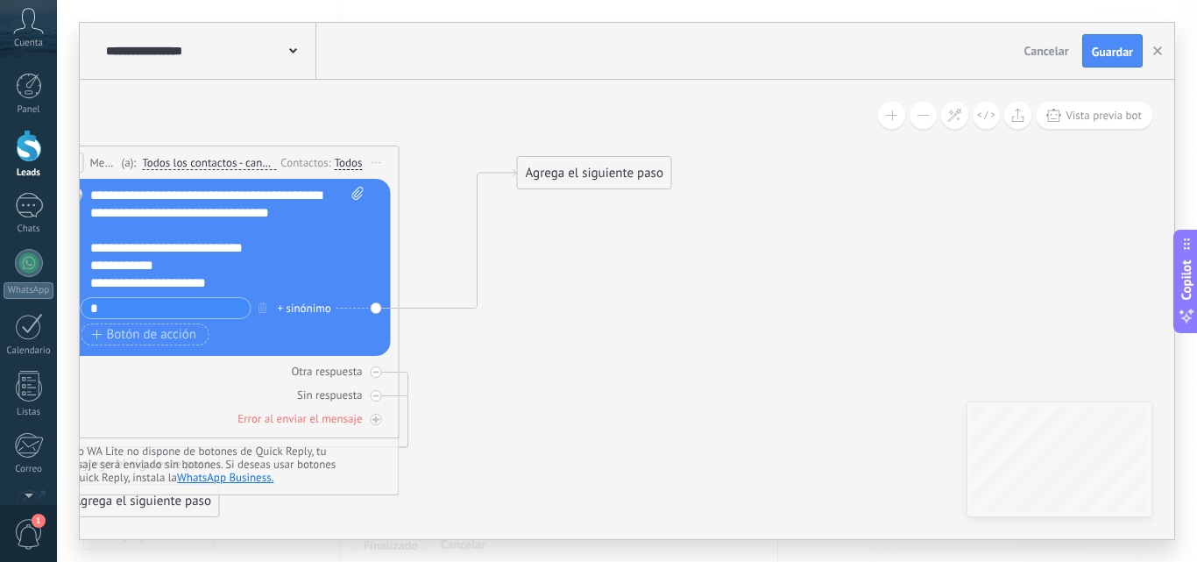
drag, startPoint x: 639, startPoint y: 325, endPoint x: 644, endPoint y: 173, distance: 152.5
click at [644, 173] on div "Agrega el siguiente paso" at bounding box center [594, 173] width 153 height 29
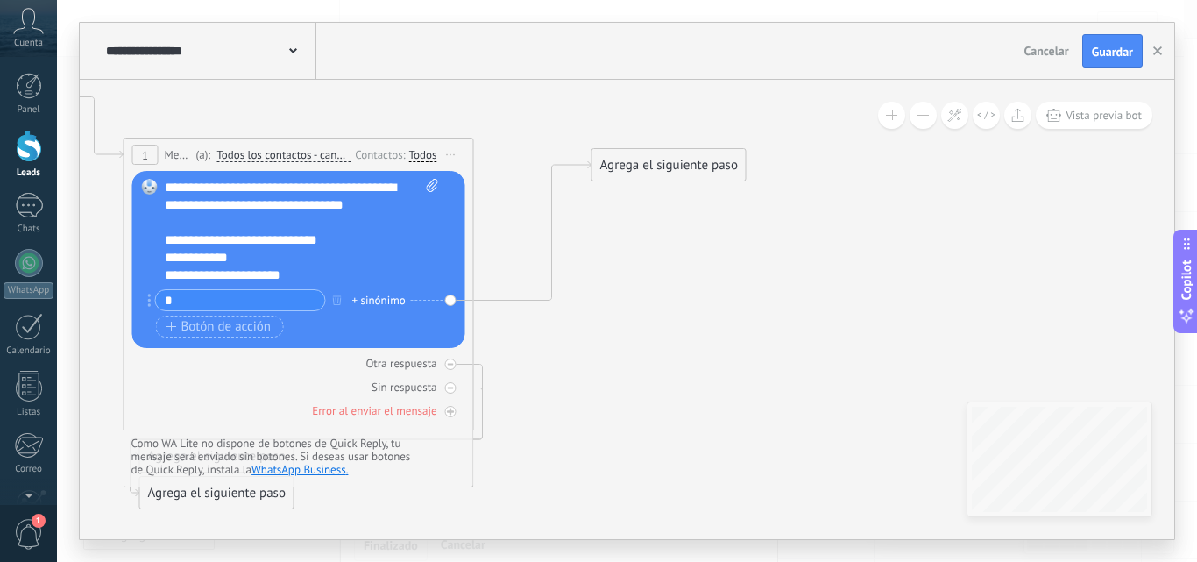
click at [640, 229] on icon at bounding box center [302, 295] width 1645 height 1305
click at [629, 158] on div "Agrega el siguiente paso" at bounding box center [668, 165] width 153 height 29
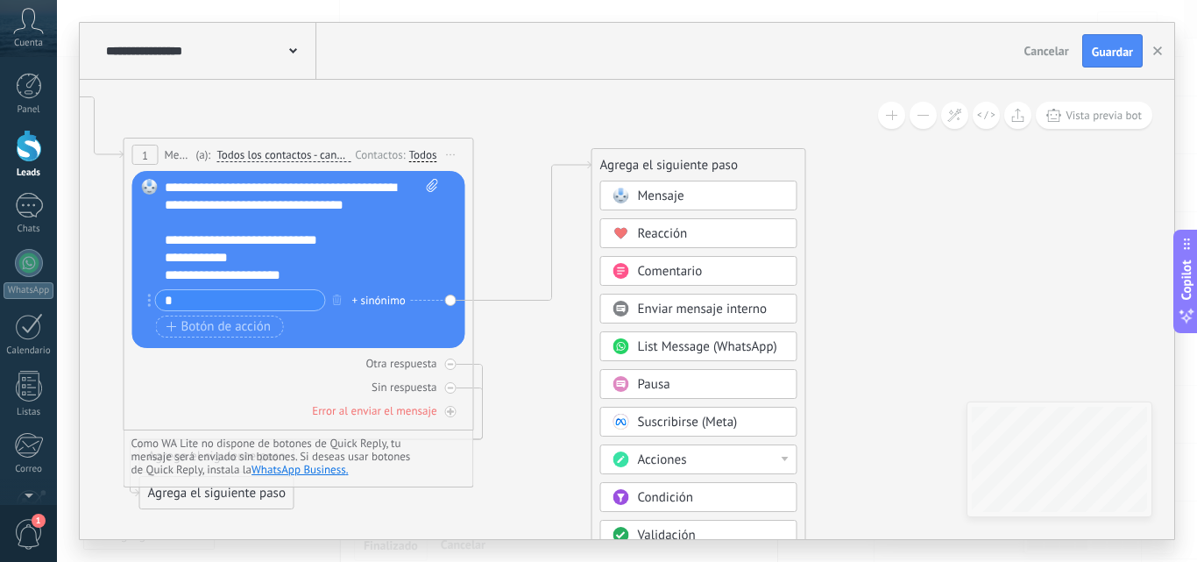
click at [681, 494] on span "Condición" at bounding box center [665, 497] width 55 height 17
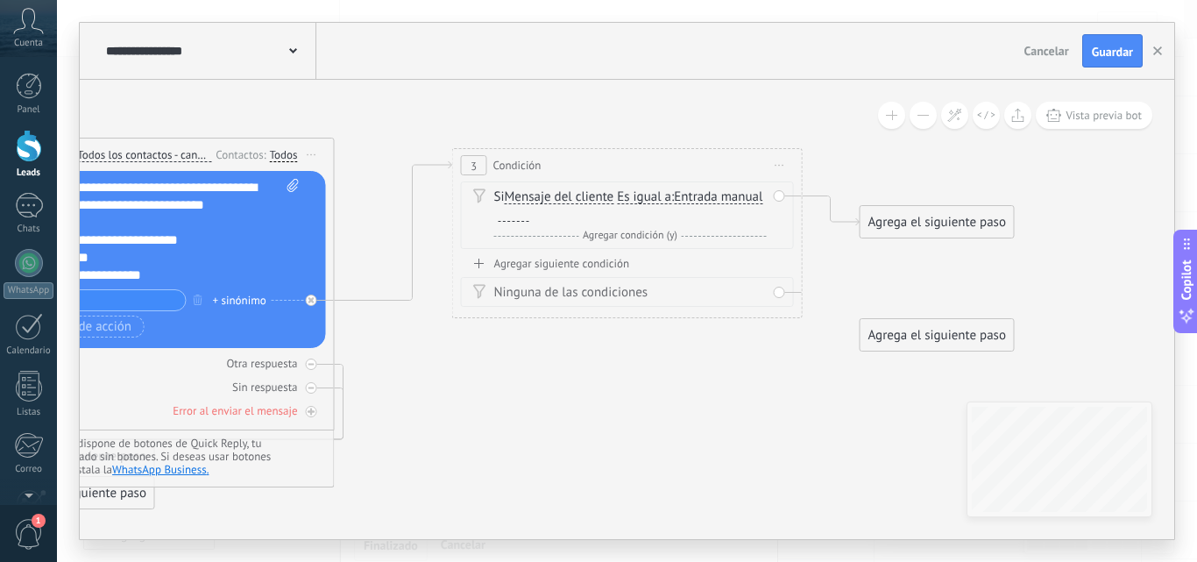
click at [529, 214] on div at bounding box center [514, 215] width 31 height 14
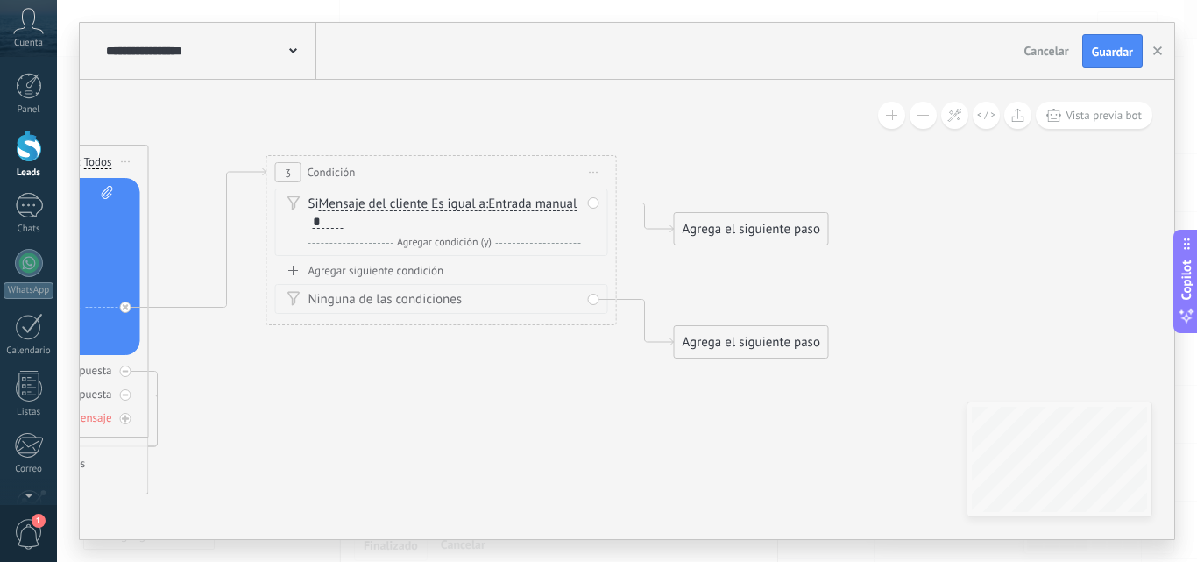
drag, startPoint x: 830, startPoint y: 140, endPoint x: 644, endPoint y: 147, distance: 185.9
click at [644, 147] on icon at bounding box center [180, 302] width 2053 height 1305
click at [768, 227] on div "Agrega el siguiente paso" at bounding box center [751, 229] width 153 height 29
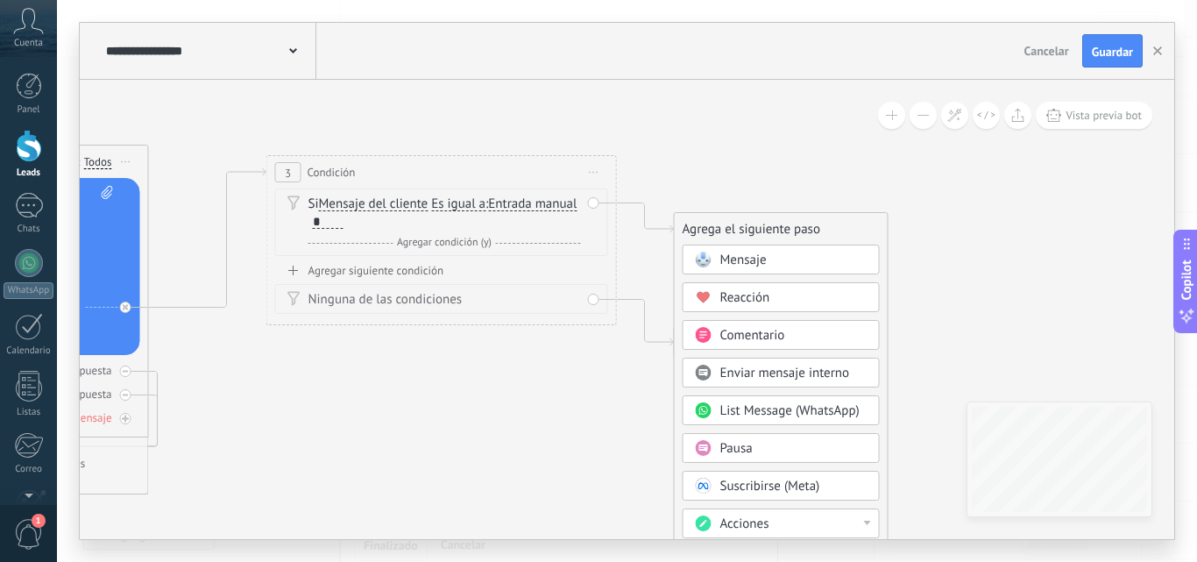
click at [782, 258] on div "Mensaje" at bounding box center [793, 260] width 147 height 18
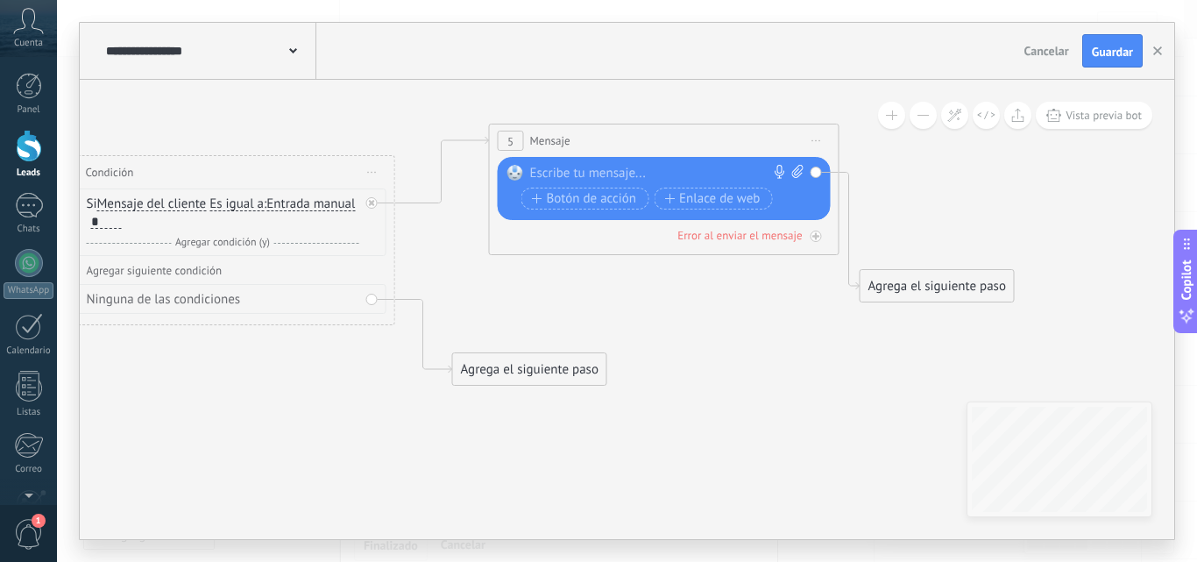
drag, startPoint x: 684, startPoint y: 234, endPoint x: 721, endPoint y: 145, distance: 95.8
click at [721, 145] on div "5 Mensaje ******* (a): Todos los contactos - canales seleccionados Todos los co…" at bounding box center [664, 140] width 349 height 32
click at [576, 176] on div at bounding box center [660, 174] width 260 height 18
click at [797, 170] on icon at bounding box center [796, 171] width 11 height 13
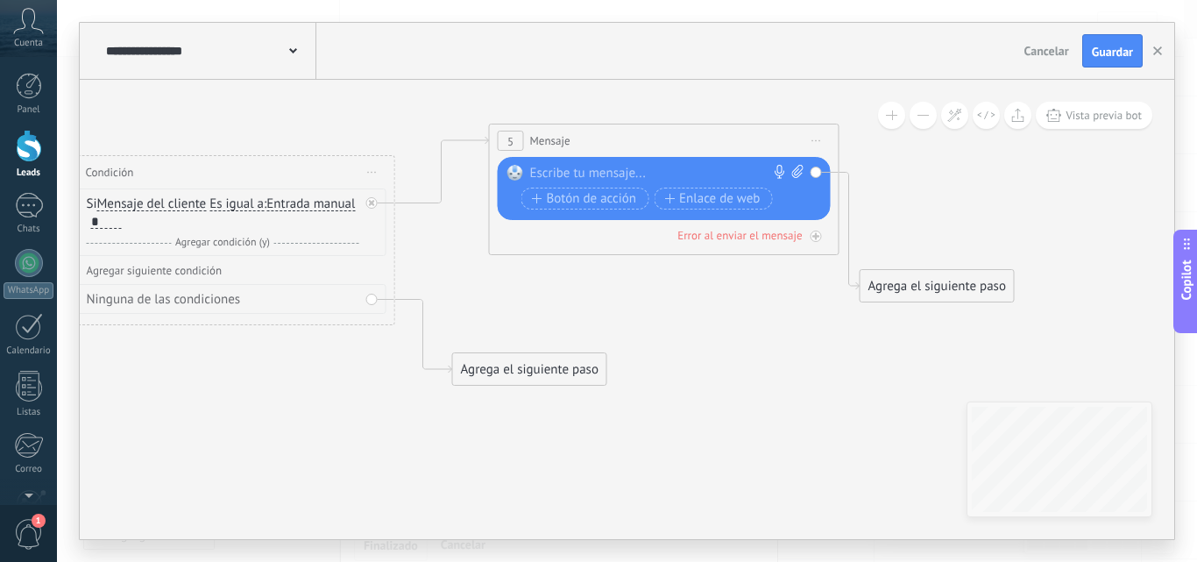
click input "Subir" at bounding box center [0, 0] width 0 height 0
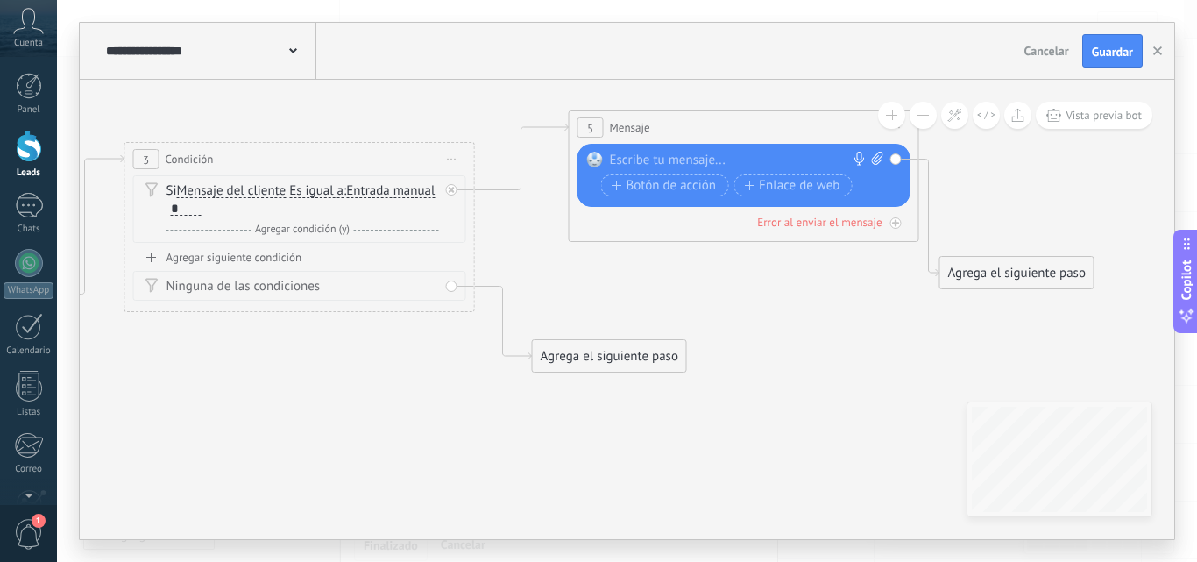
drag, startPoint x: 283, startPoint y: 421, endPoint x: 363, endPoint y: 408, distance: 80.8
click at [363, 408] on icon at bounding box center [243, 288] width 2460 height 1305
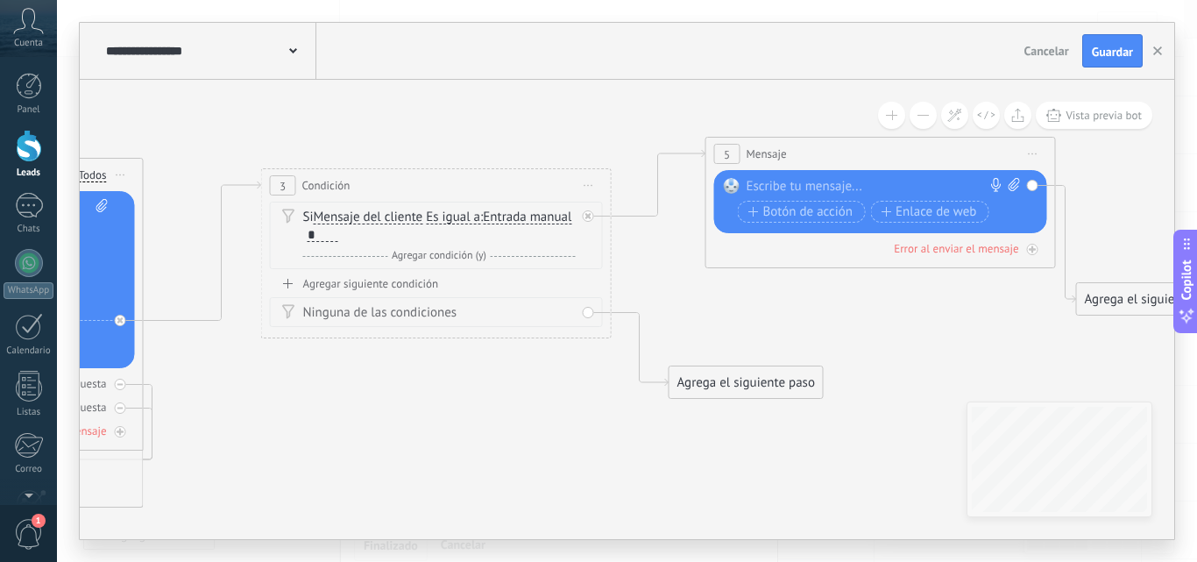
drag, startPoint x: 329, startPoint y: 392, endPoint x: 466, endPoint y: 418, distance: 139.2
click at [466, 418] on icon at bounding box center [379, 315] width 2460 height 1305
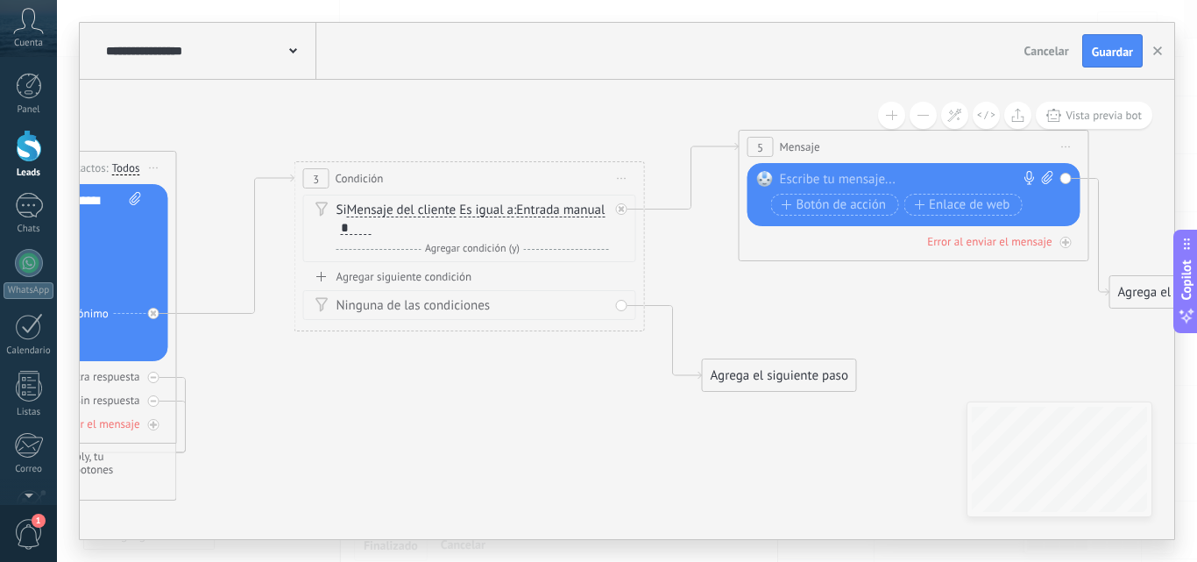
drag, startPoint x: 438, startPoint y: 413, endPoint x: 471, endPoint y: 406, distance: 34.0
click at [471, 406] on icon at bounding box center [413, 308] width 2460 height 1305
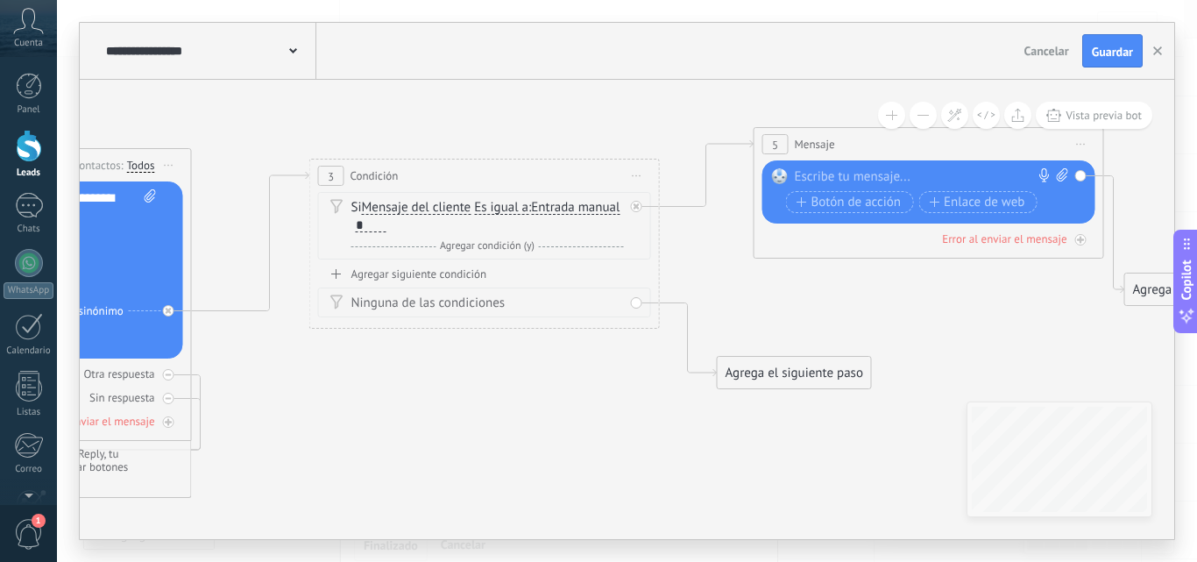
drag, startPoint x: 445, startPoint y: 393, endPoint x: 743, endPoint y: 365, distance: 299.2
click at [461, 391] on icon at bounding box center [427, 305] width 2460 height 1305
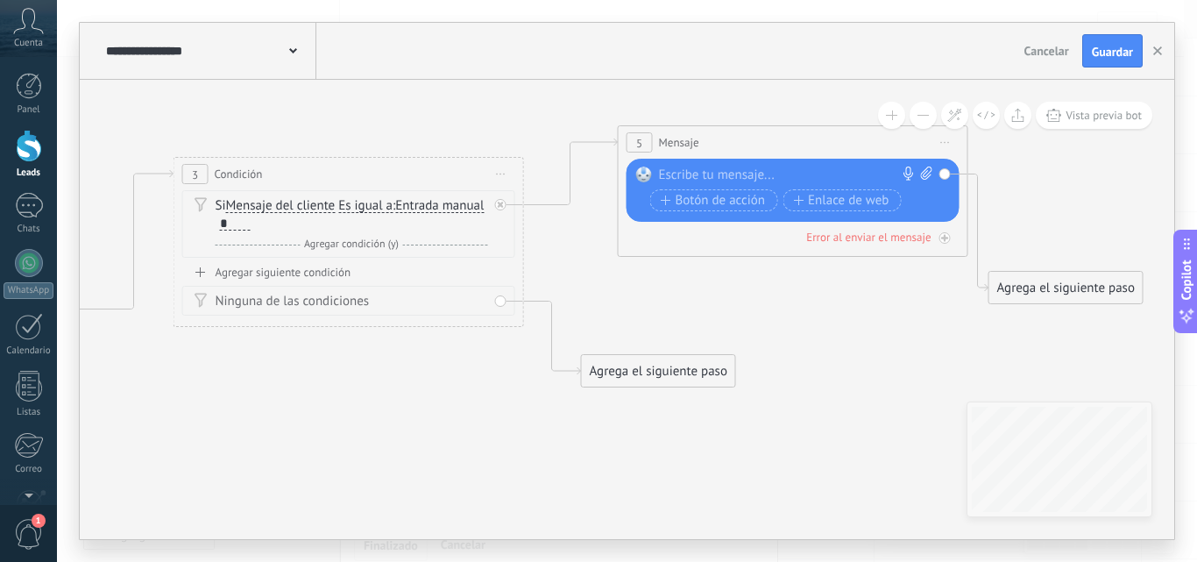
drag, startPoint x: 904, startPoint y: 322, endPoint x: 768, endPoint y: 321, distance: 136.7
click at [768, 321] on icon at bounding box center [292, 303] width 2460 height 1305
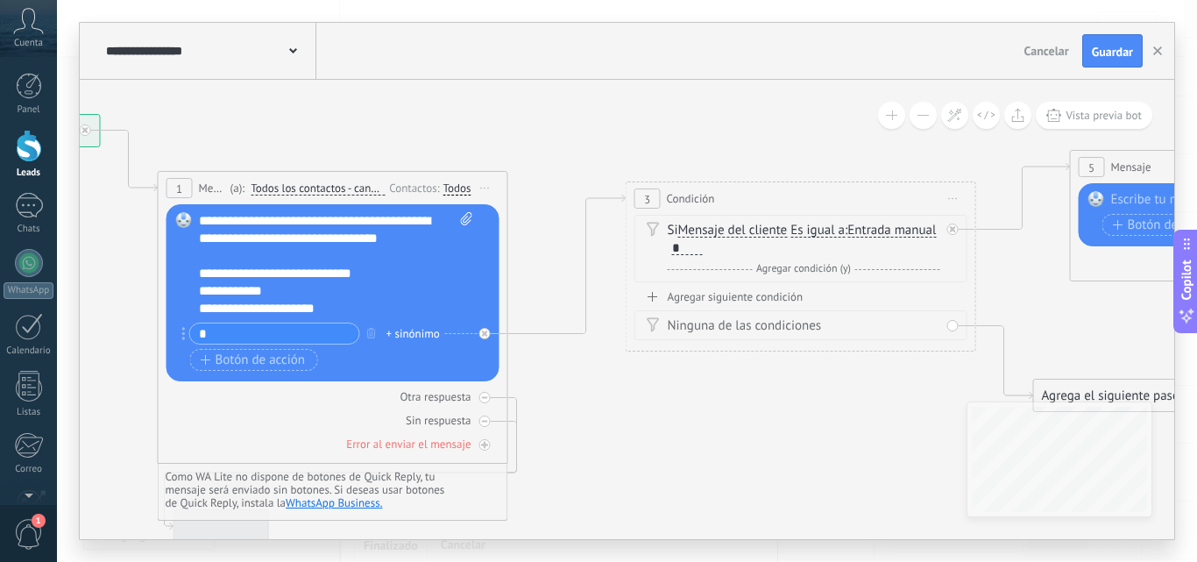
drag, startPoint x: 435, startPoint y: 394, endPoint x: 888, endPoint y: 419, distance: 452.8
click at [888, 419] on icon at bounding box center [744, 328] width 2460 height 1305
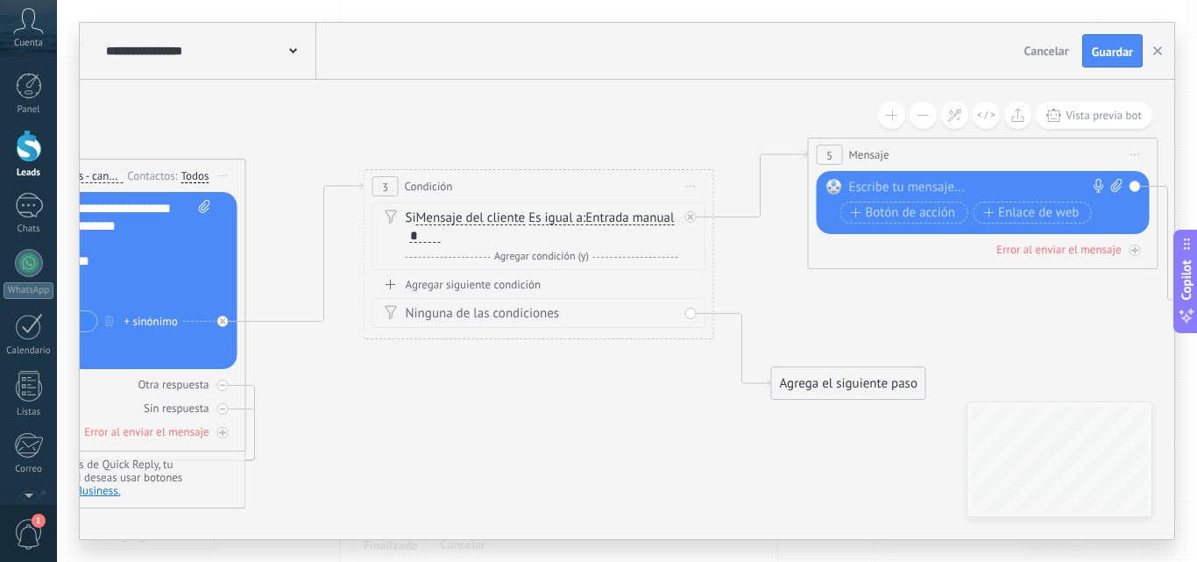
drag, startPoint x: 801, startPoint y: 451, endPoint x: 539, endPoint y: 439, distance: 262.3
click at [539, 439] on icon at bounding box center [482, 316] width 2460 height 1305
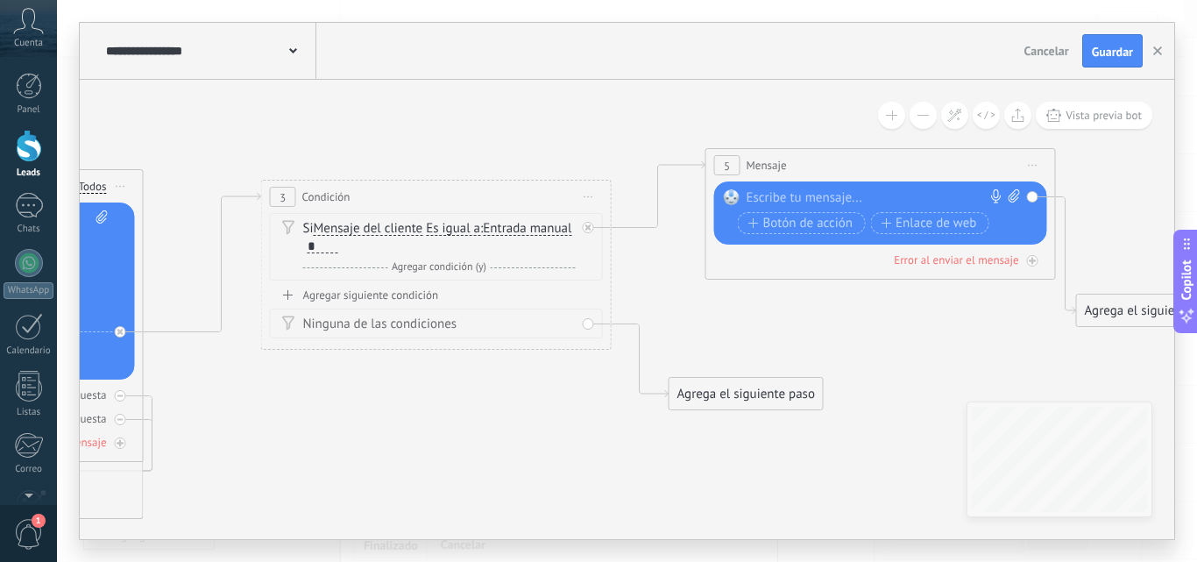
drag, startPoint x: 765, startPoint y: 308, endPoint x: 715, endPoint y: 315, distance: 50.4
click at [715, 315] on icon at bounding box center [379, 326] width 2460 height 1305
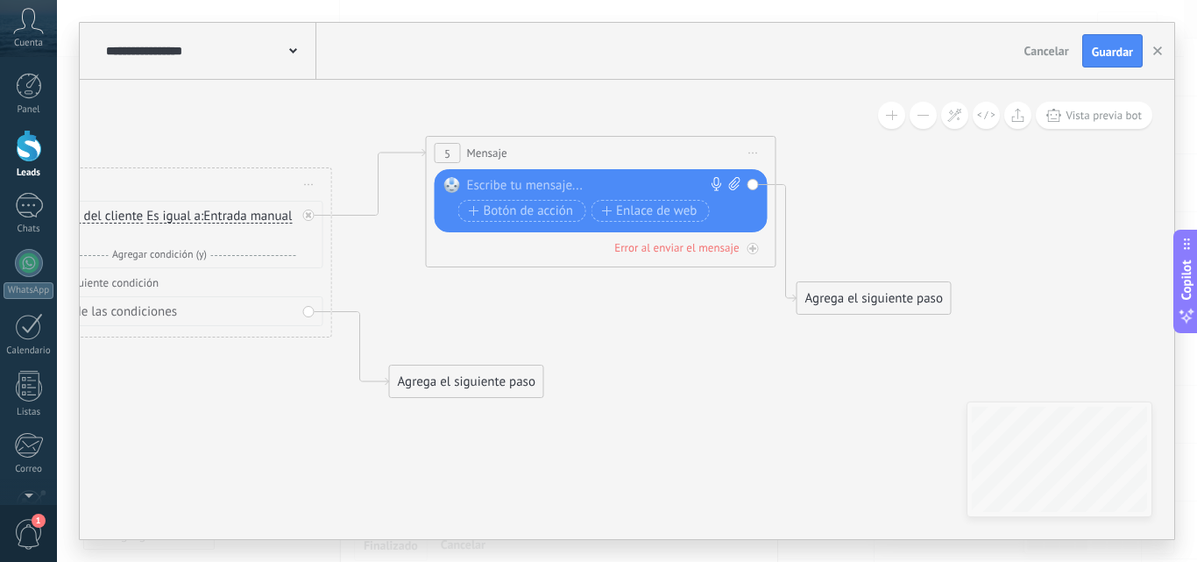
drag, startPoint x: 885, startPoint y: 330, endPoint x: 646, endPoint y: 321, distance: 239.4
click at [646, 321] on icon at bounding box center [100, 314] width 2460 height 1305
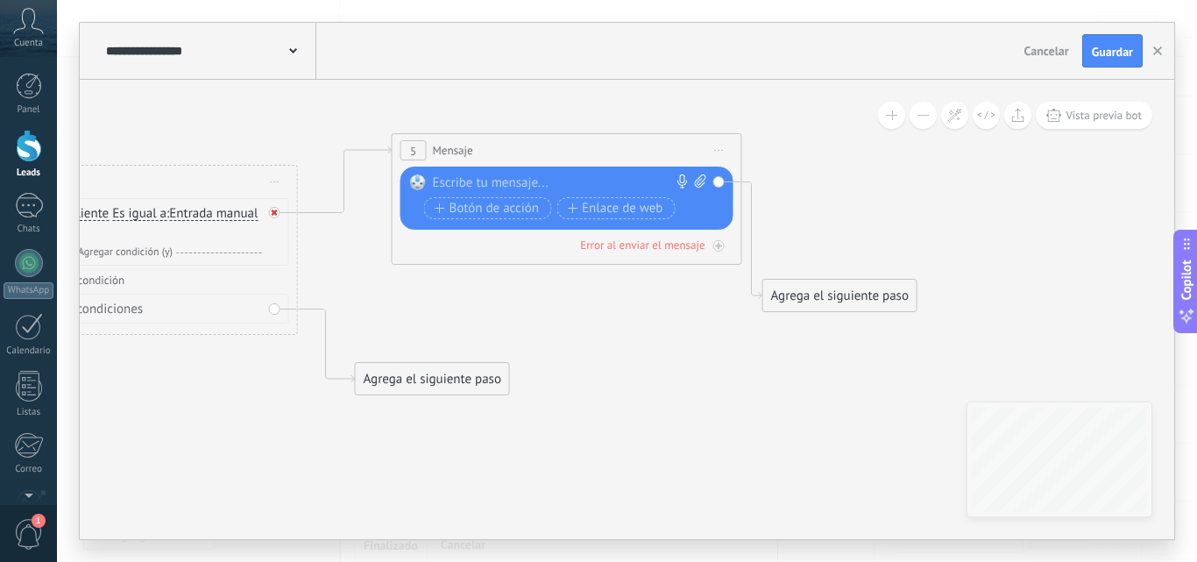
click at [272, 211] on icon at bounding box center [275, 212] width 6 height 6
click at [722, 151] on icon at bounding box center [719, 151] width 9 height 2
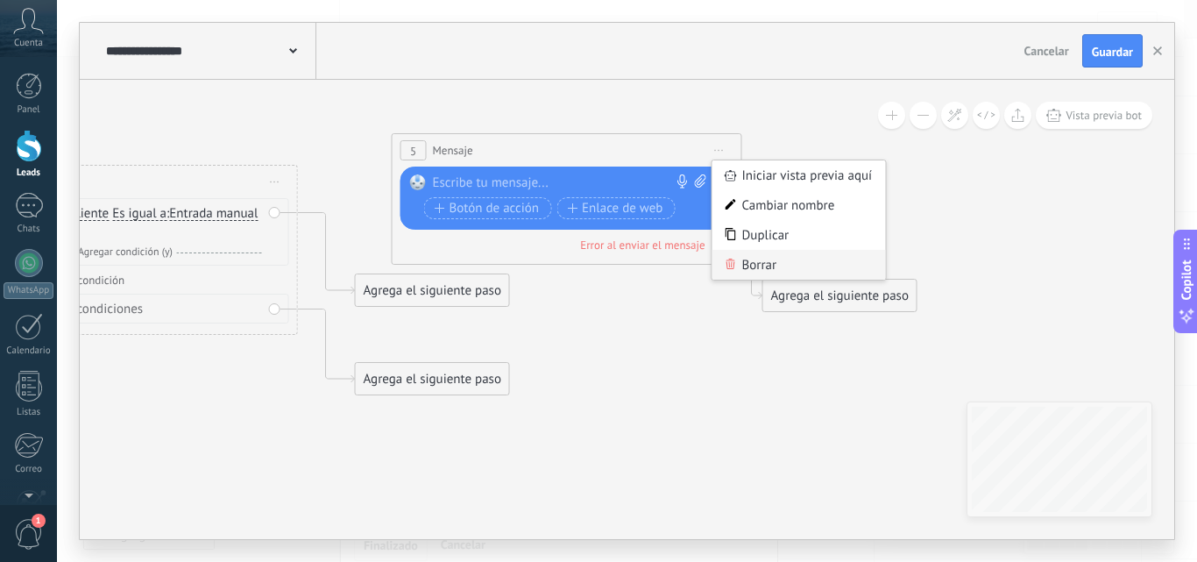
click at [775, 269] on div "Borrar" at bounding box center [798, 265] width 173 height 30
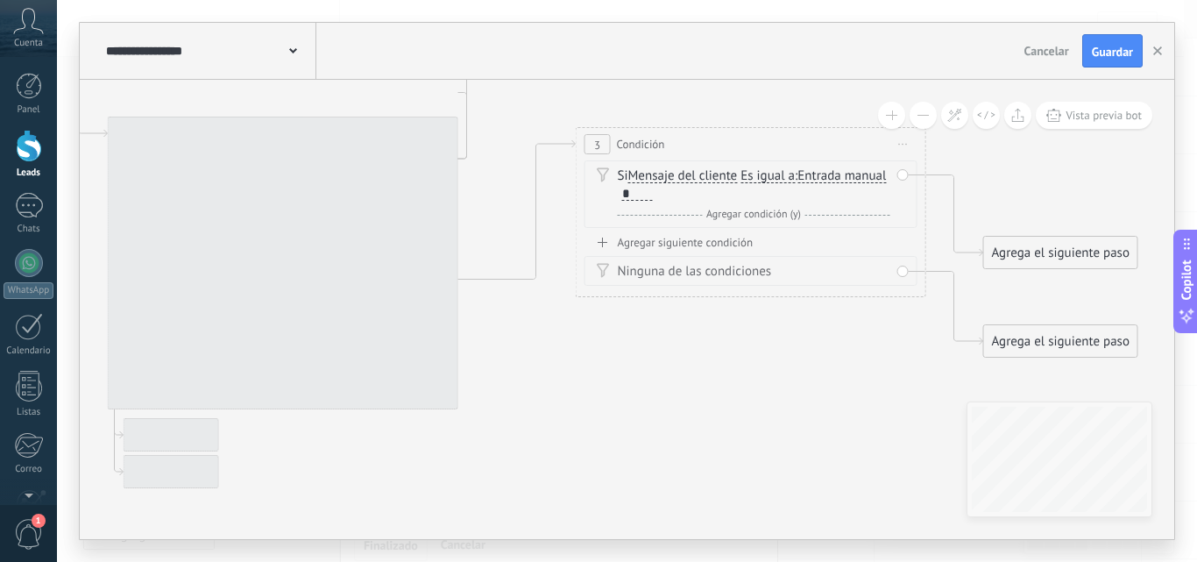
drag, startPoint x: 230, startPoint y: 397, endPoint x: 817, endPoint y: 380, distance: 587.3
click at [827, 374] on icon at bounding box center [694, 256] width 2460 height 1271
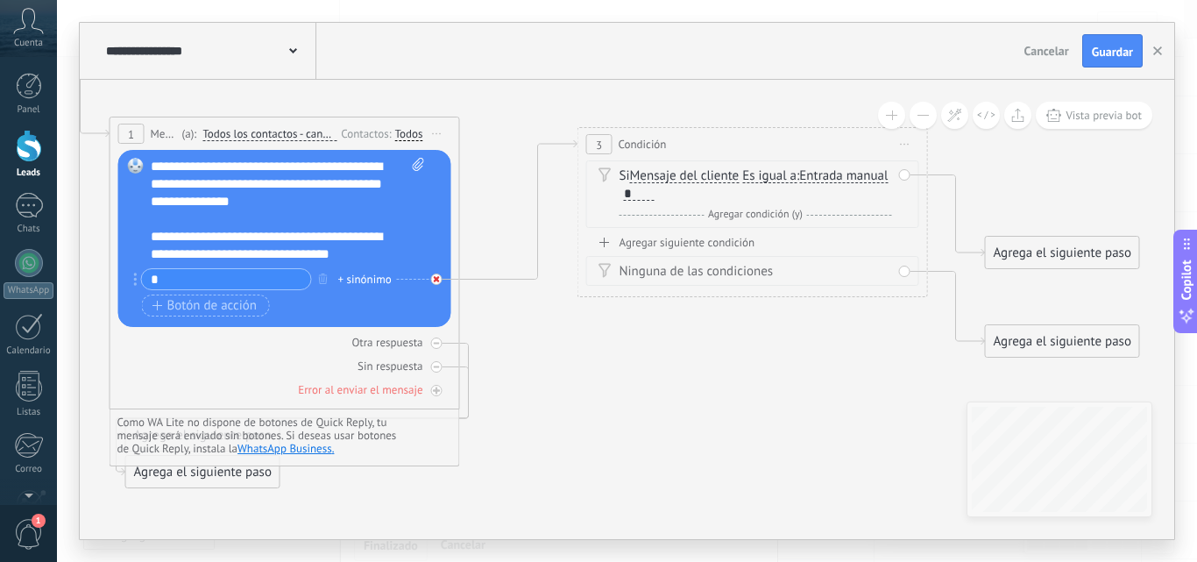
click at [442, 281] on div at bounding box center [441, 274] width 20 height 21
click at [904, 145] on icon at bounding box center [905, 145] width 9 height 2
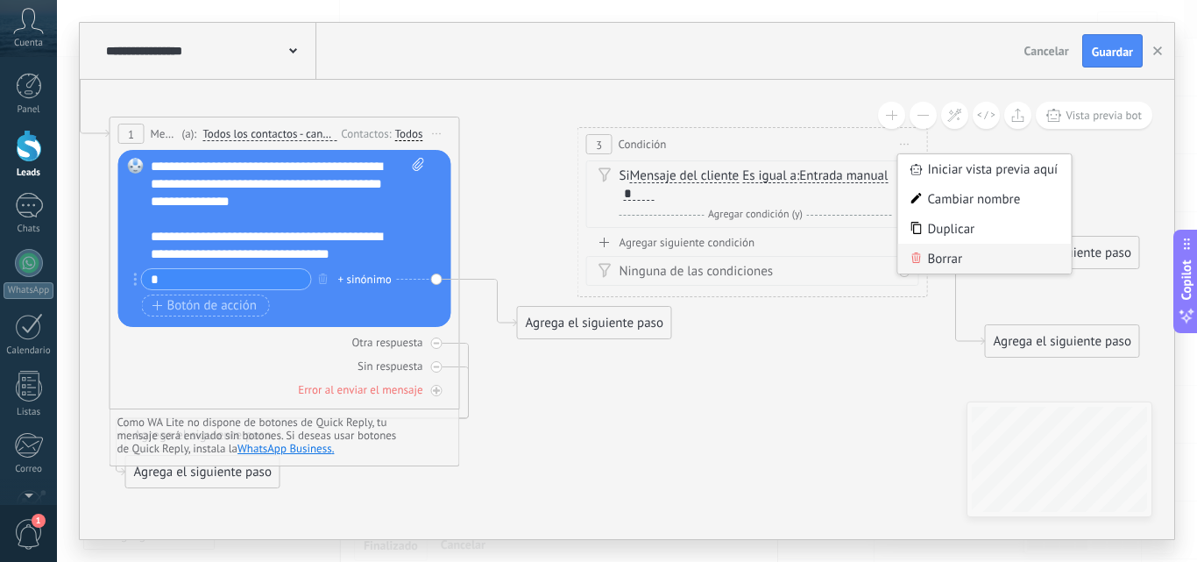
click at [940, 262] on div "Borrar" at bounding box center [984, 259] width 173 height 30
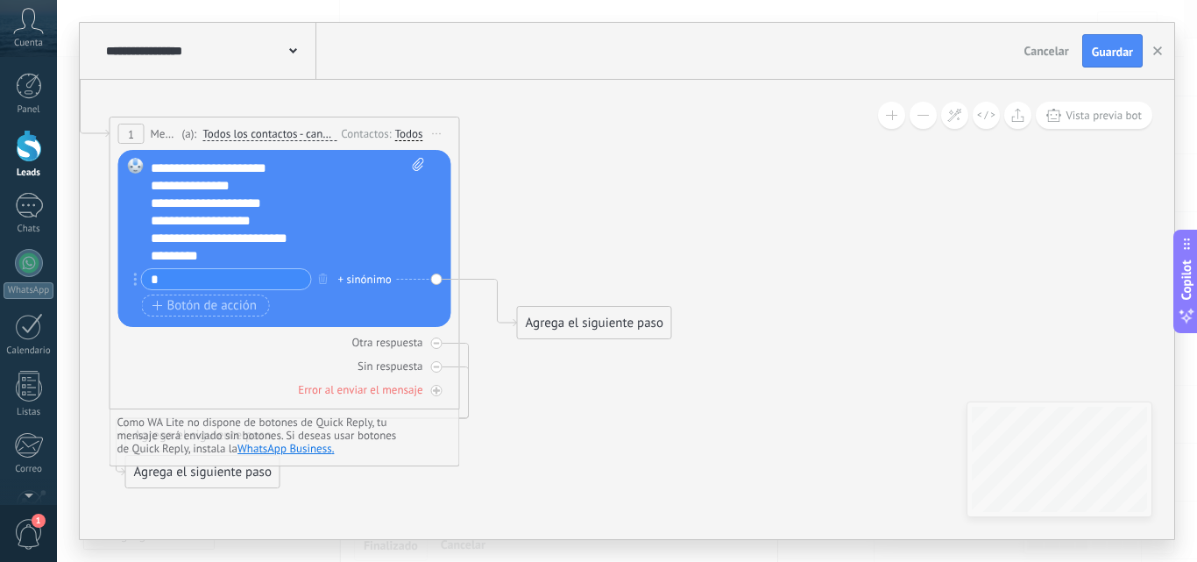
scroll to position [158, 0]
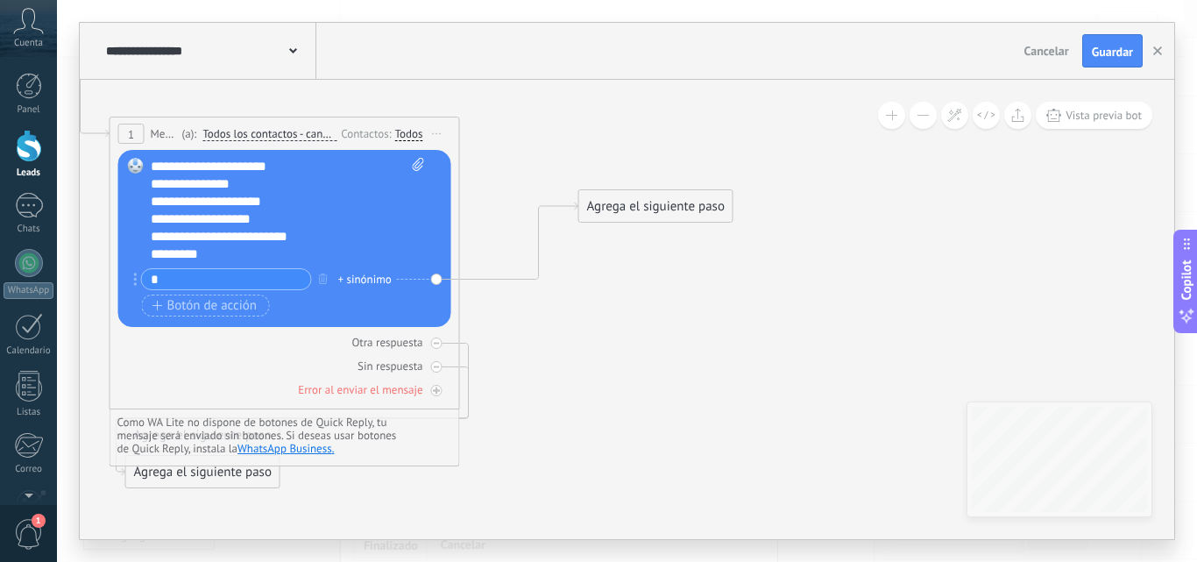
drag, startPoint x: 591, startPoint y: 327, endPoint x: 668, endPoint y: 198, distance: 150.1
click at [668, 198] on div "Agrega el siguiente paso" at bounding box center [655, 206] width 153 height 29
click at [236, 278] on input "*" at bounding box center [226, 279] width 169 height 20
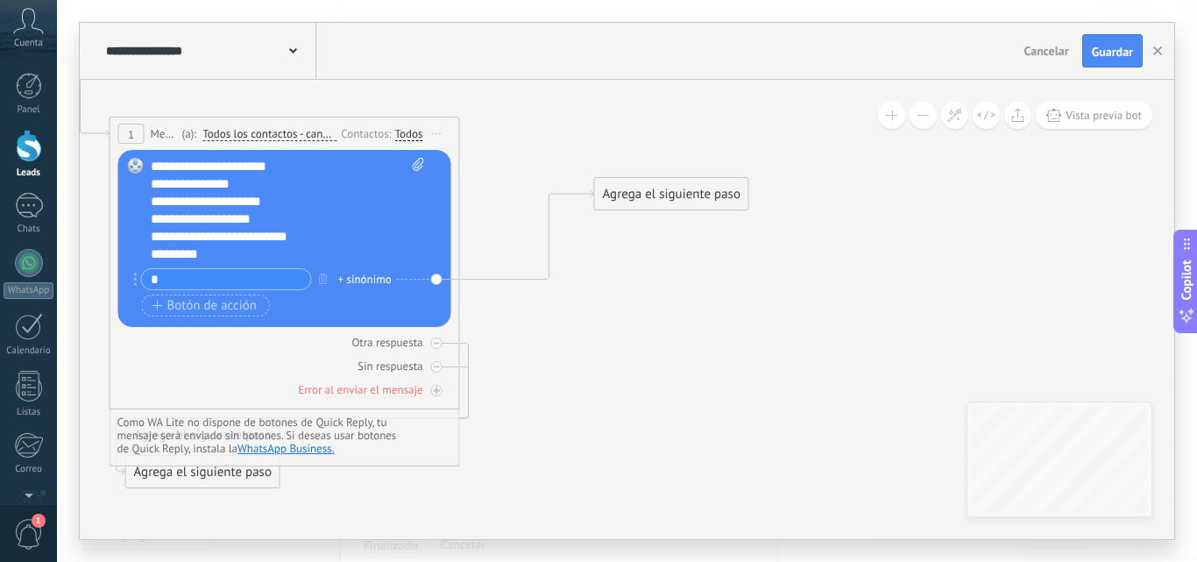
click at [228, 282] on input "*" at bounding box center [226, 279] width 169 height 20
click at [230, 279] on input "*" at bounding box center [226, 279] width 169 height 20
click at [230, 275] on input "*" at bounding box center [226, 279] width 169 height 20
click at [437, 279] on div "Reemplazar Quitar Convertir a mensaje de voz Arrastre la imagen aquí para adjun…" at bounding box center [284, 238] width 333 height 177
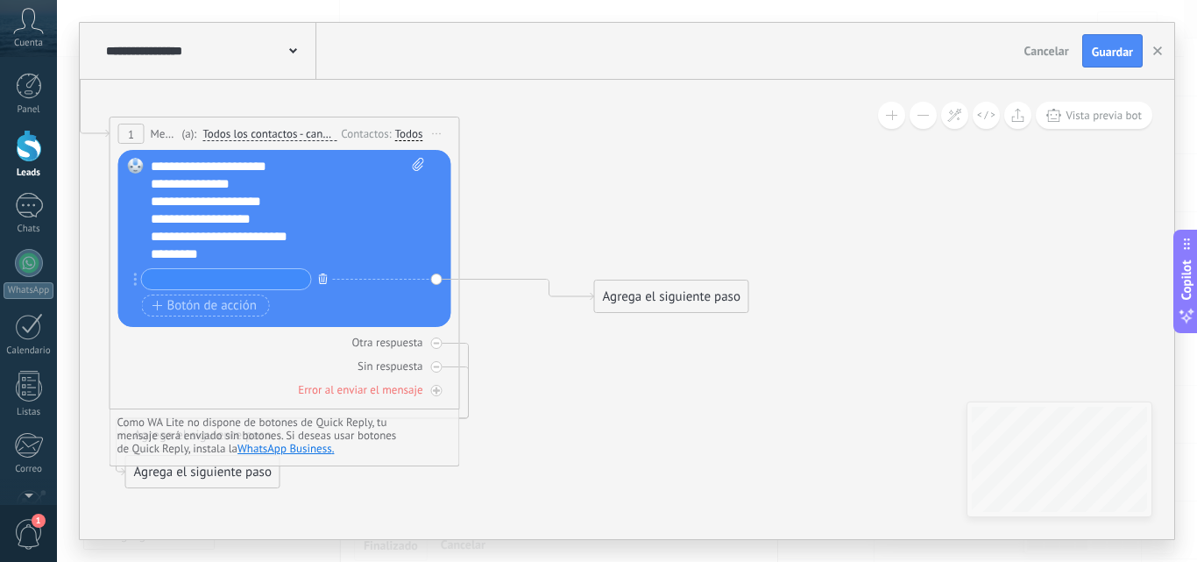
click at [323, 277] on icon "button" at bounding box center [323, 278] width 9 height 11
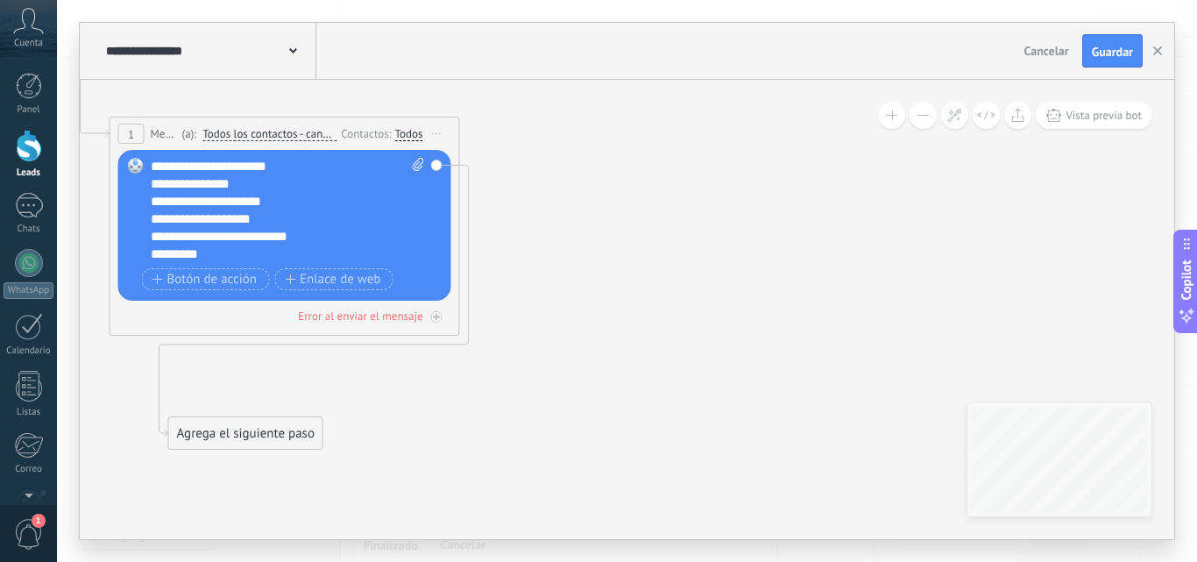
drag, startPoint x: 276, startPoint y: 398, endPoint x: 616, endPoint y: 301, distance: 353.6
click at [307, 448] on div "Agrega el siguiente paso" at bounding box center [245, 433] width 153 height 29
click at [898, 290] on icon at bounding box center [182, 254] width 1433 height 1266
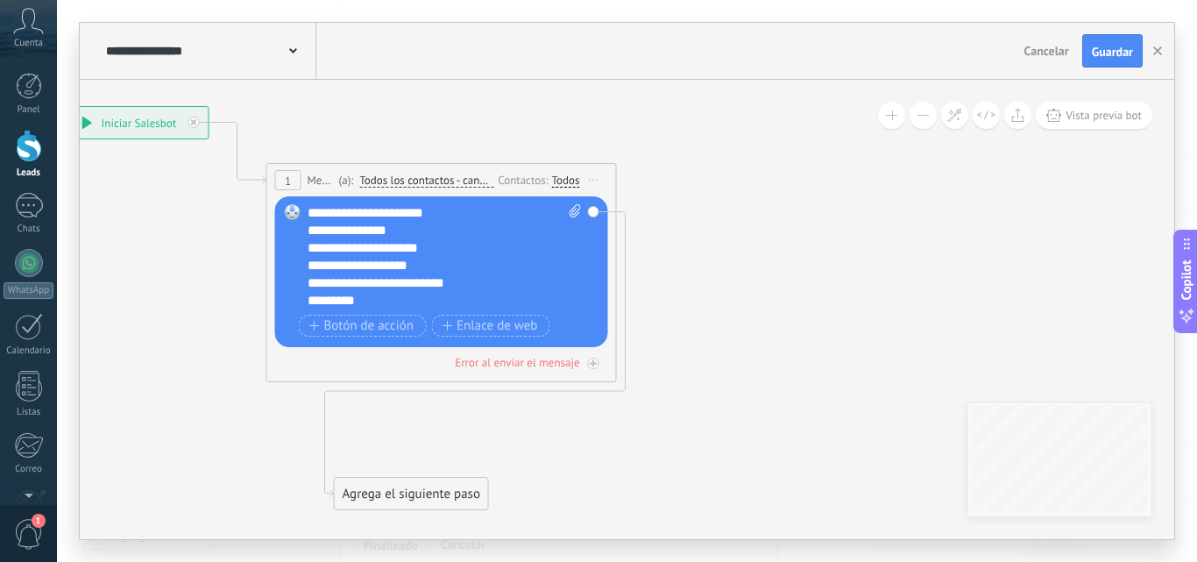
drag, startPoint x: 444, startPoint y: 117, endPoint x: 488, endPoint y: 117, distance: 43.8
click at [488, 117] on icon at bounding box center [338, 301] width 1433 height 1266
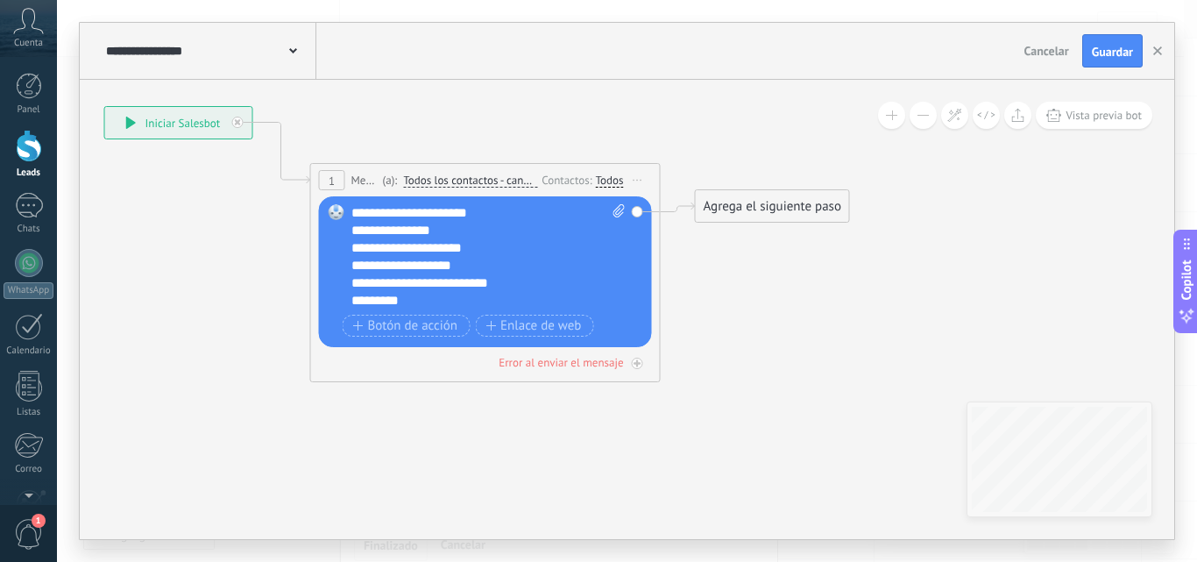
drag, startPoint x: 506, startPoint y: 494, endPoint x: 824, endPoint y: 207, distance: 428.0
click at [824, 207] on div "Agrega el siguiente paso" at bounding box center [772, 206] width 153 height 29
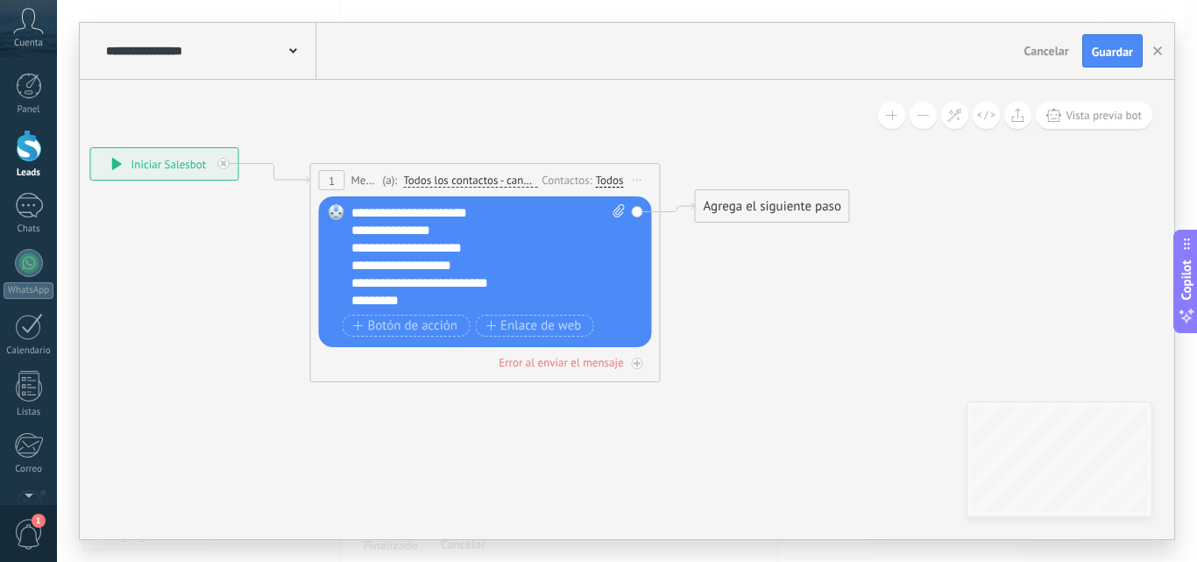
drag, startPoint x: 180, startPoint y: 131, endPoint x: 166, endPoint y: 172, distance: 43.5
click at [166, 172] on div "**********" at bounding box center [164, 164] width 147 height 32
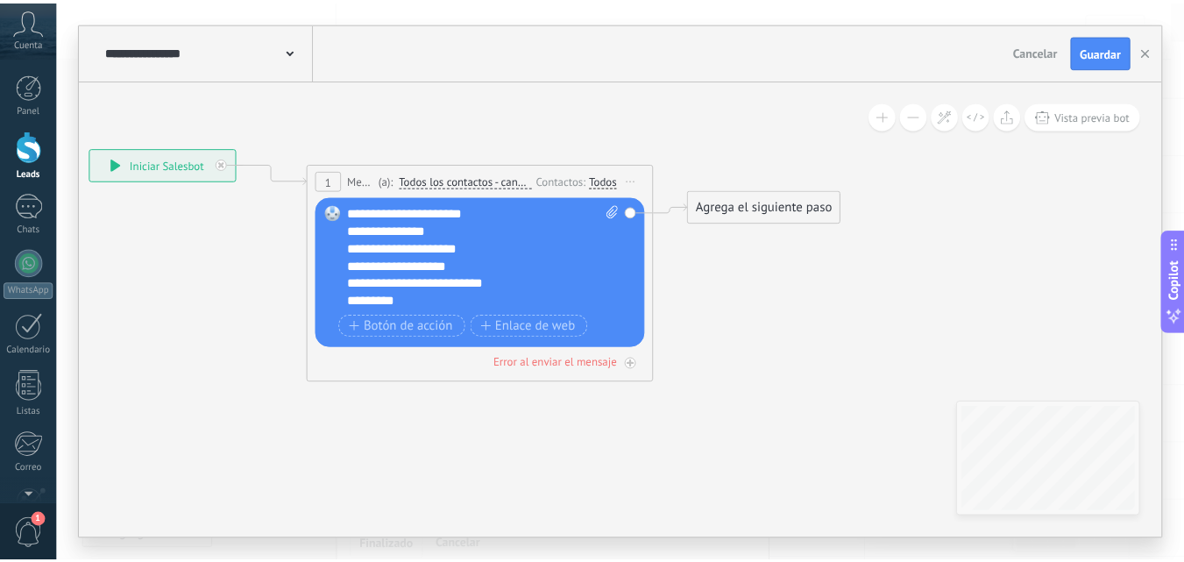
scroll to position [0, 0]
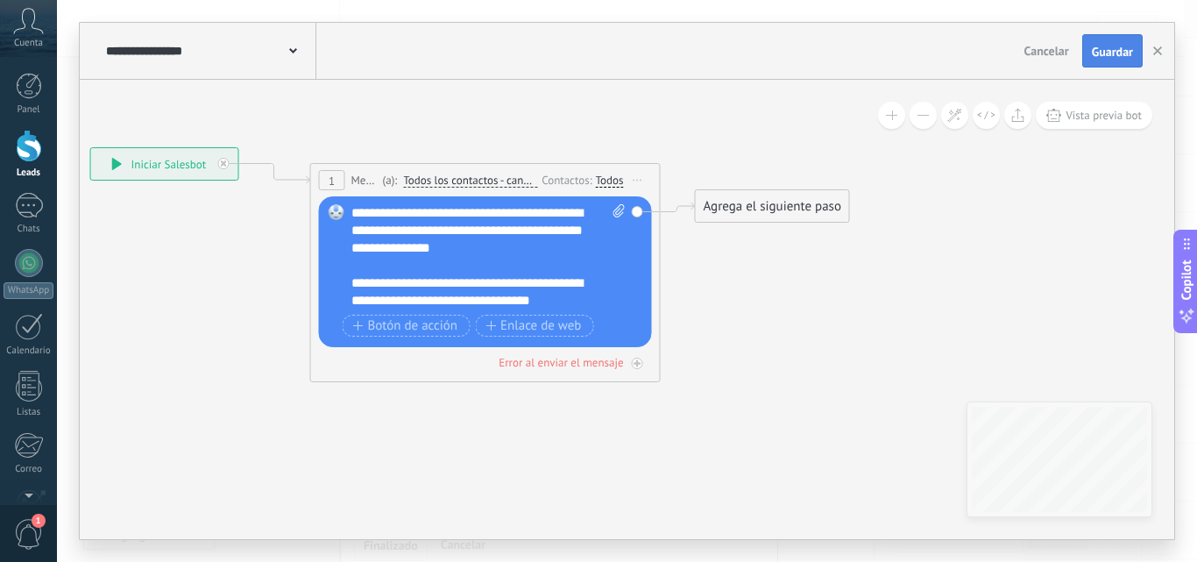
click at [1115, 52] on span "Guardar" at bounding box center [1112, 52] width 41 height 12
click at [1056, 50] on span "Cancelar" at bounding box center [1046, 51] width 45 height 16
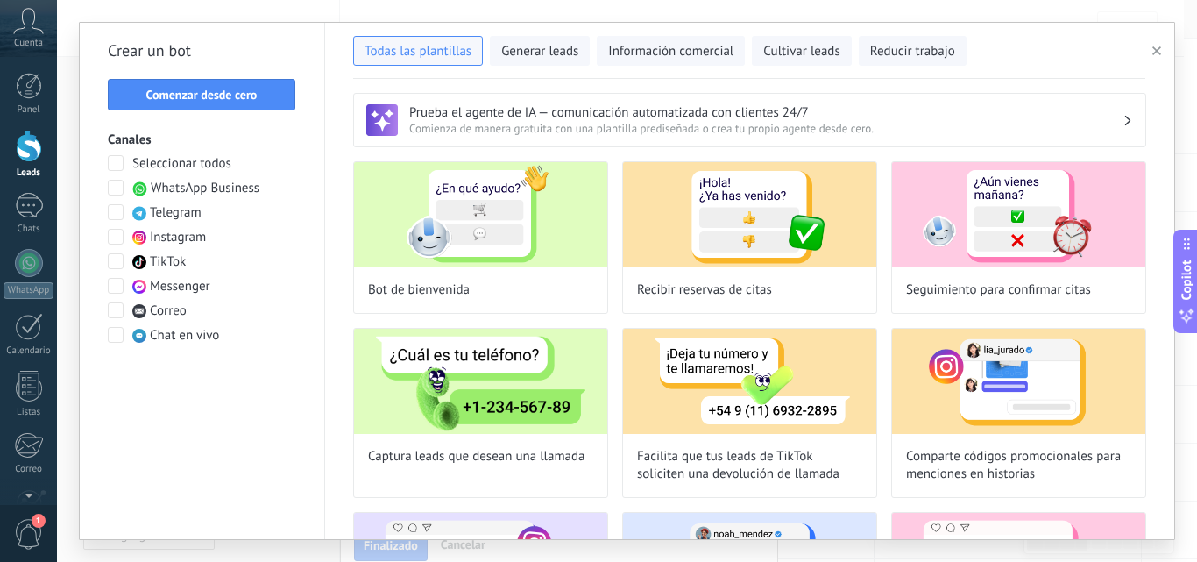
click at [1162, 48] on button "button" at bounding box center [1159, 50] width 29 height 21
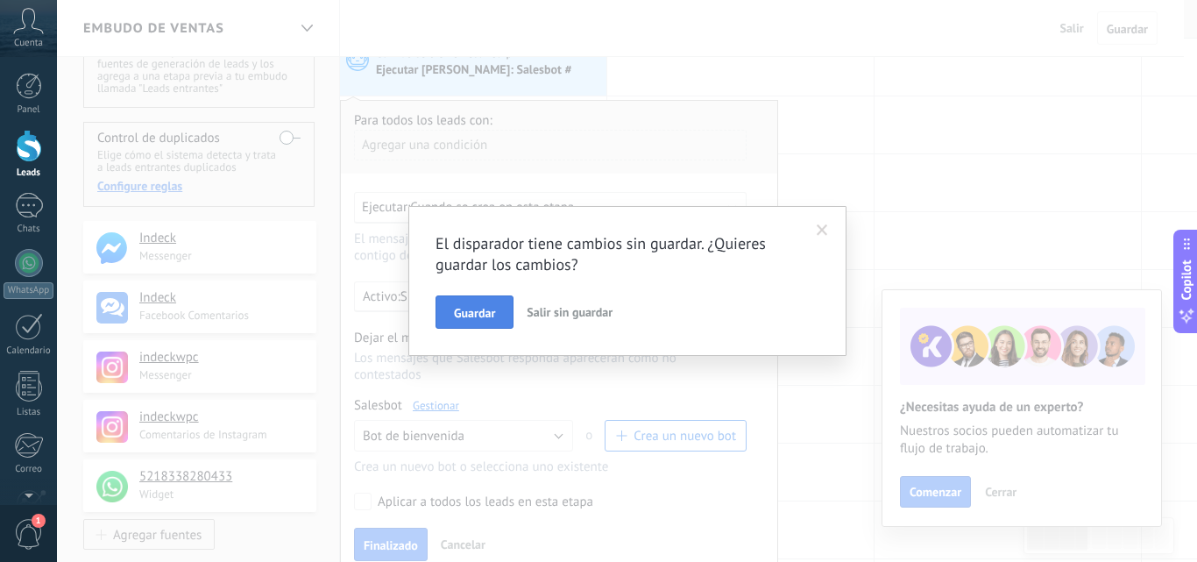
click at [494, 310] on span "Guardar" at bounding box center [474, 313] width 41 height 12
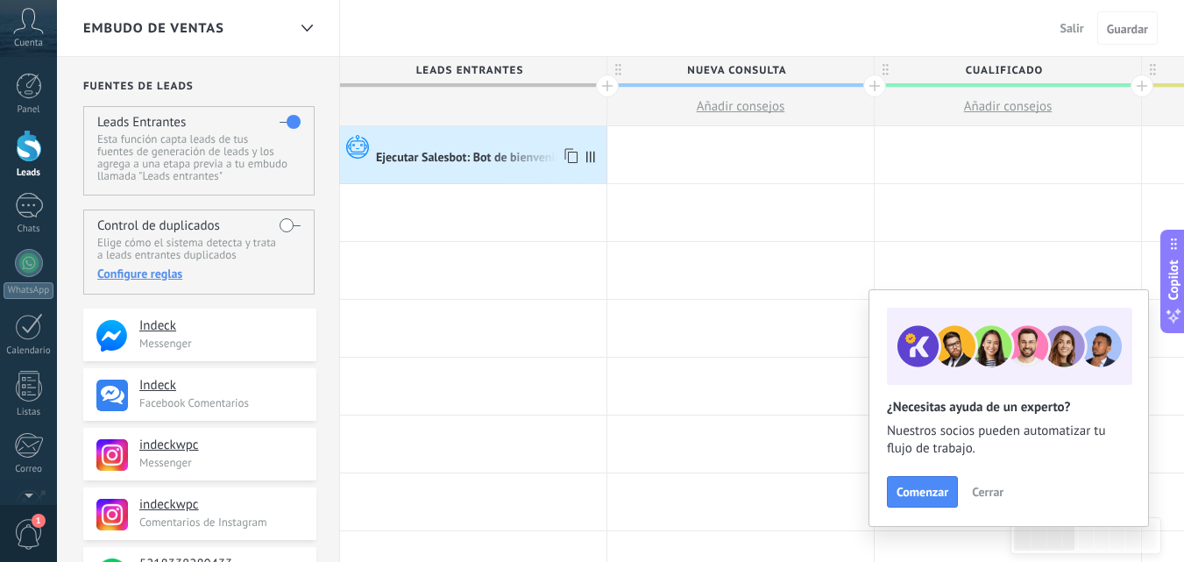
click at [472, 157] on div "Ejecutar Salesbot: Bot de bienvenida" at bounding box center [473, 159] width 195 height 16
click at [486, 159] on div "Ejecutar Salesbot: Bot de bienvenida" at bounding box center [473, 159] width 195 height 16
click at [1075, 33] on span "Salir" at bounding box center [1072, 28] width 24 height 16
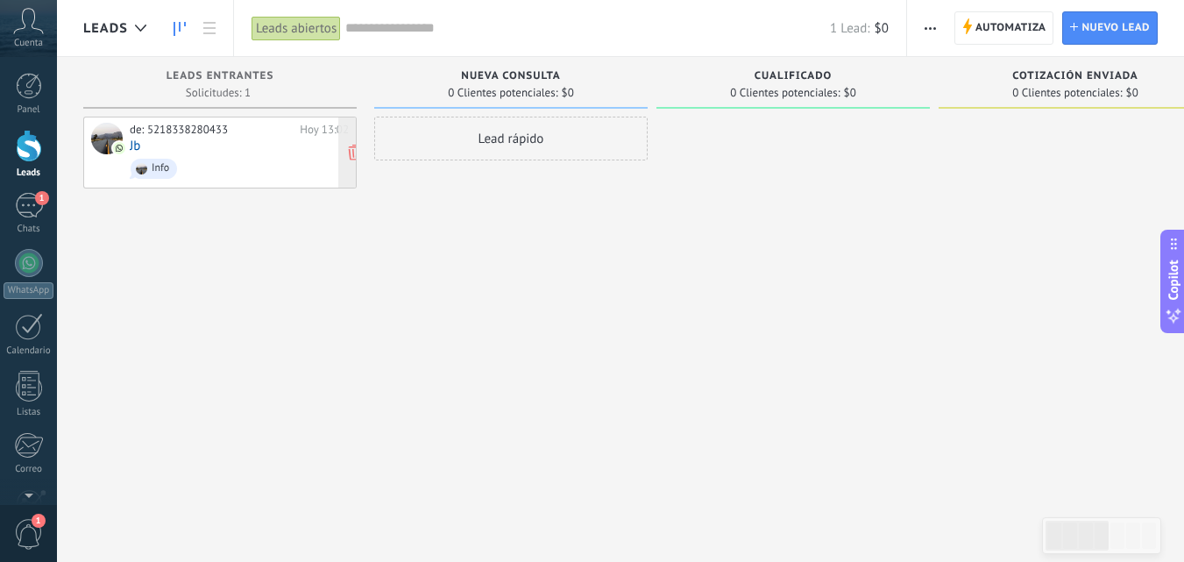
click at [182, 167] on span "Info" at bounding box center [239, 168] width 219 height 27
click at [1023, 33] on span "Automatiza" at bounding box center [1010, 28] width 71 height 32
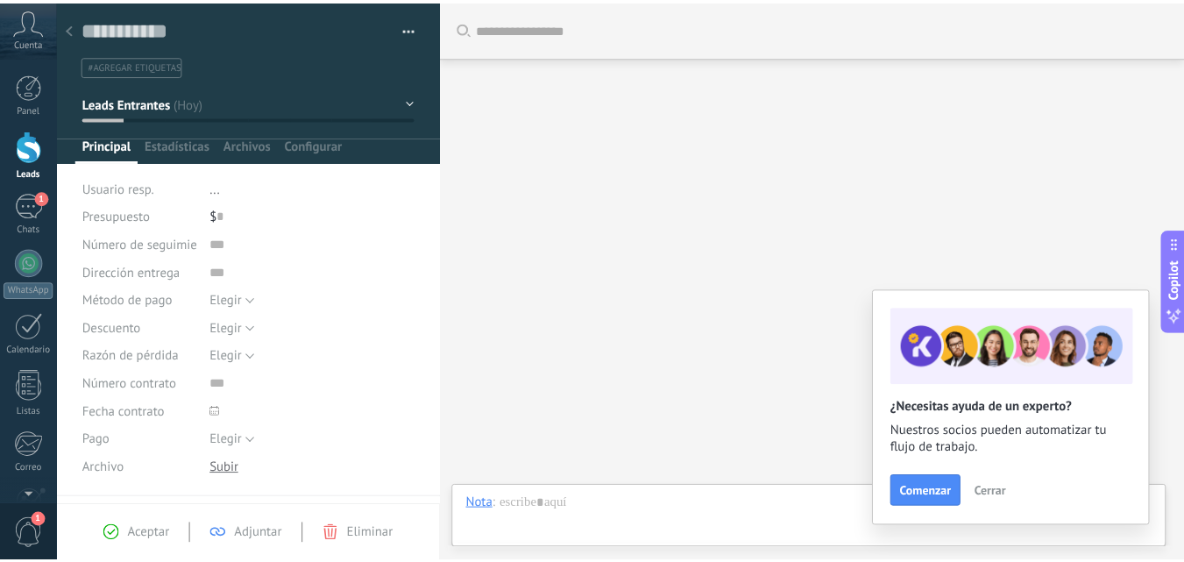
scroll to position [26, 0]
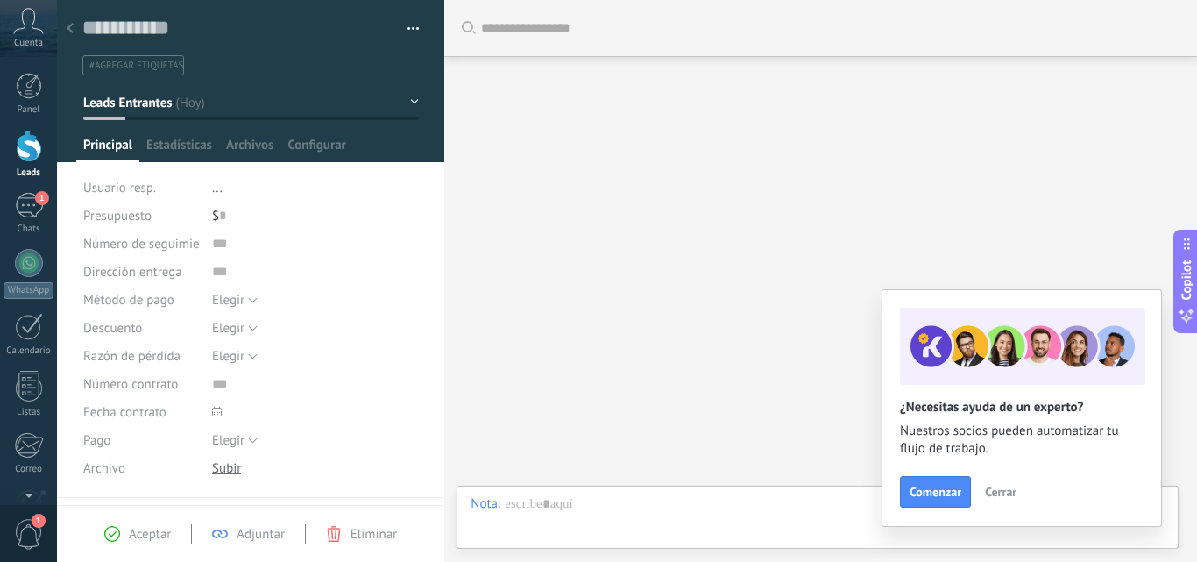
click at [69, 29] on use at bounding box center [70, 28] width 7 height 11
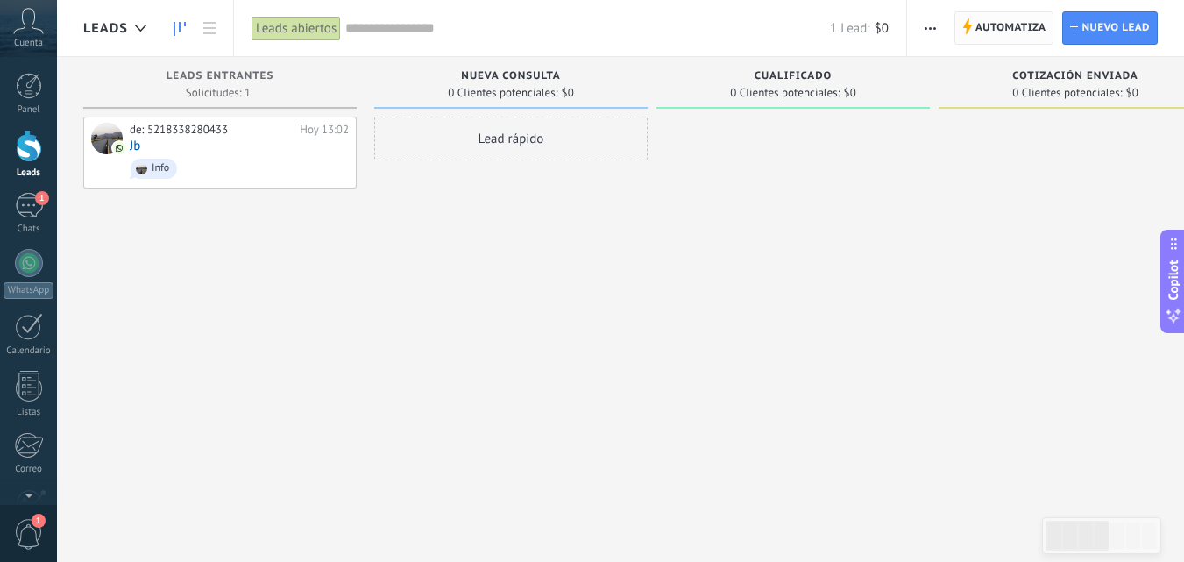
click at [1037, 35] on span "Automatiza" at bounding box center [1010, 28] width 71 height 32
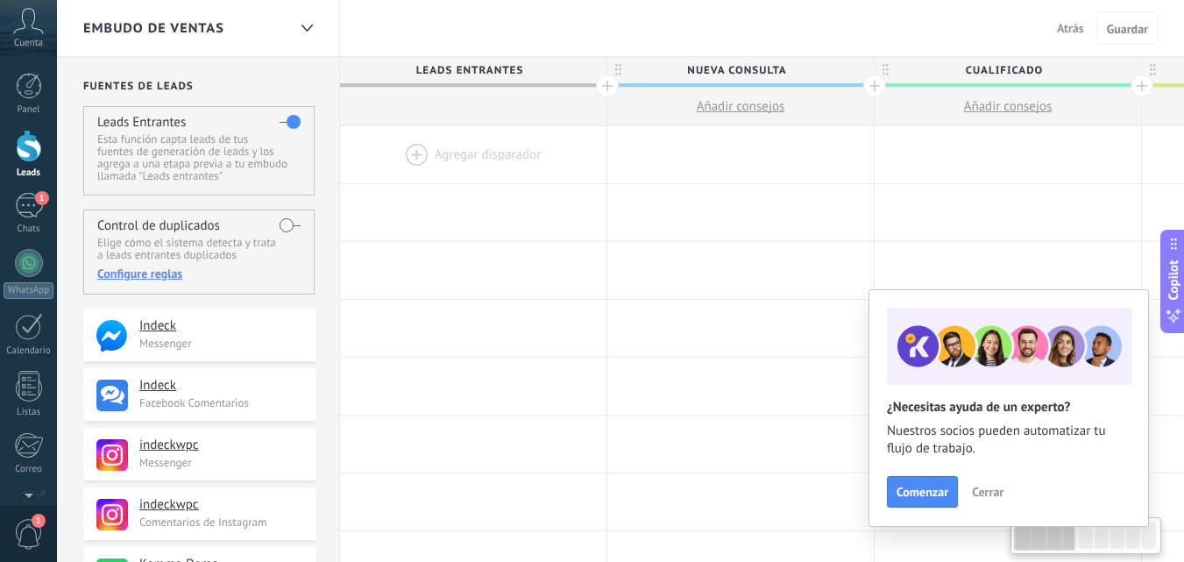
click at [450, 140] on div at bounding box center [473, 154] width 266 height 57
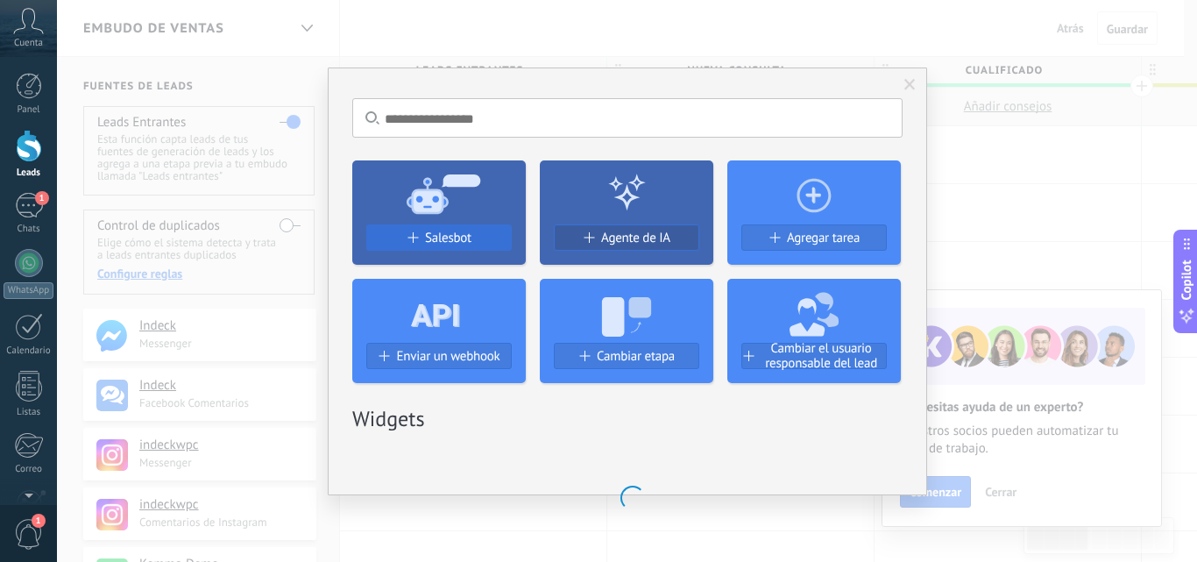
click at [467, 247] on button "Salesbot" at bounding box center [438, 237] width 145 height 26
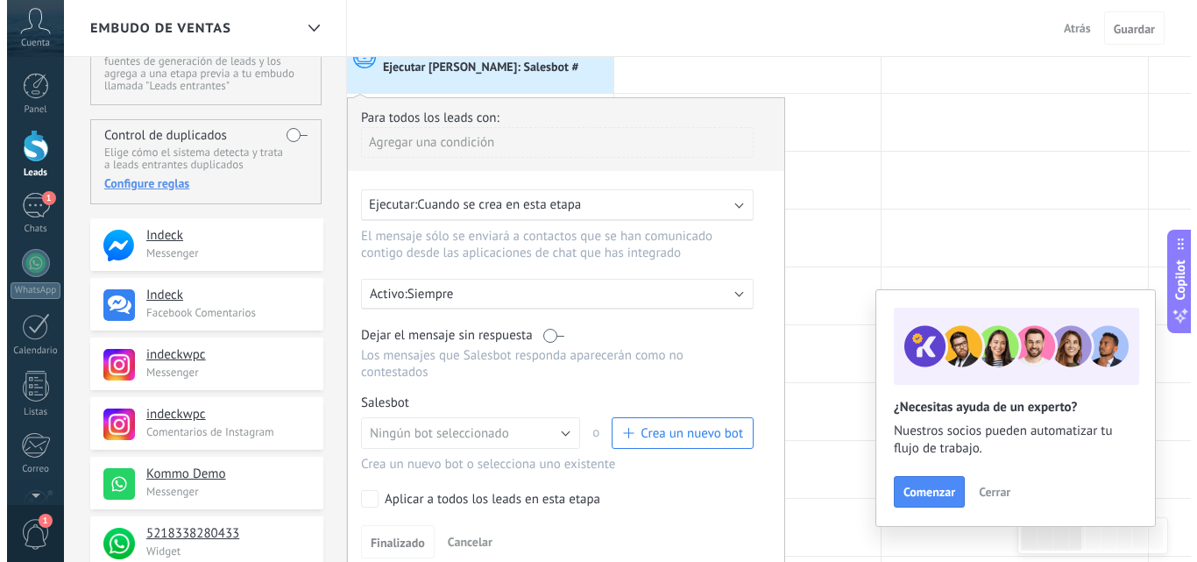
scroll to position [175, 0]
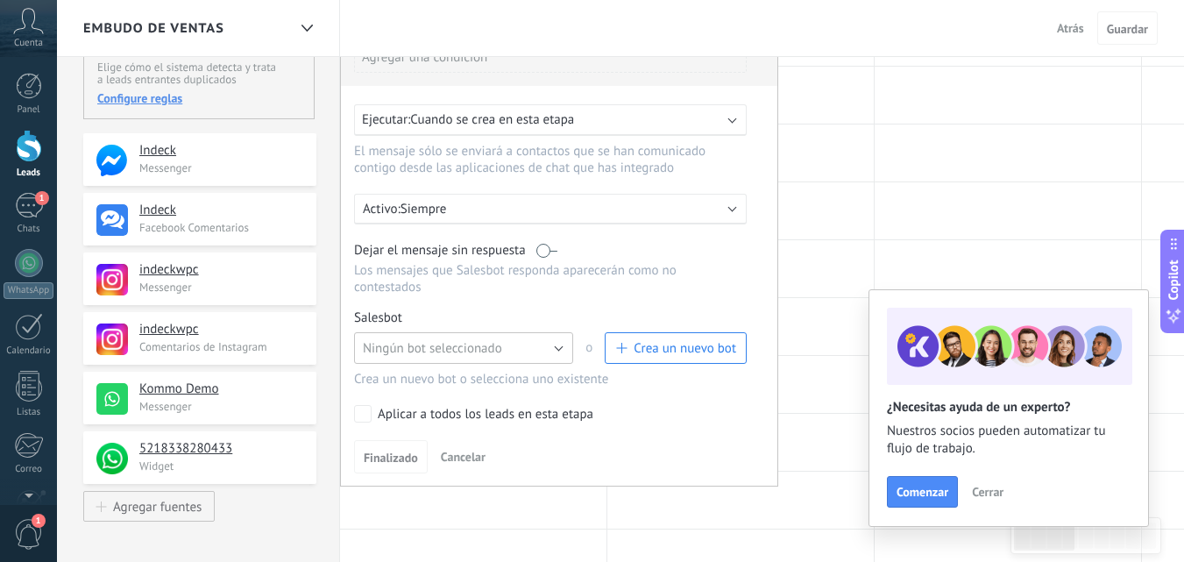
click at [552, 350] on button "Ningún bot seleccionado" at bounding box center [463, 348] width 219 height 32
click at [562, 343] on button "Ningún bot seleccionado" at bounding box center [463, 348] width 219 height 32
click at [559, 346] on button "Ningún bot seleccionado" at bounding box center [463, 348] width 219 height 32
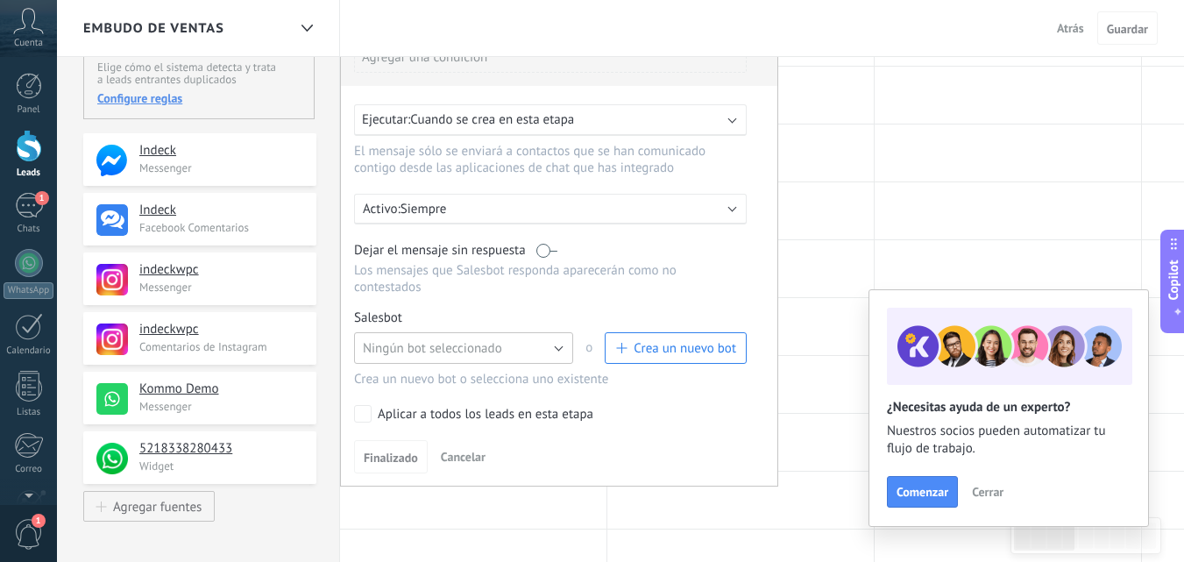
click at [559, 346] on button "Ningún bot seleccionado" at bounding box center [463, 348] width 219 height 32
click at [559, 345] on button "Ningún bot seleccionado" at bounding box center [463, 348] width 219 height 32
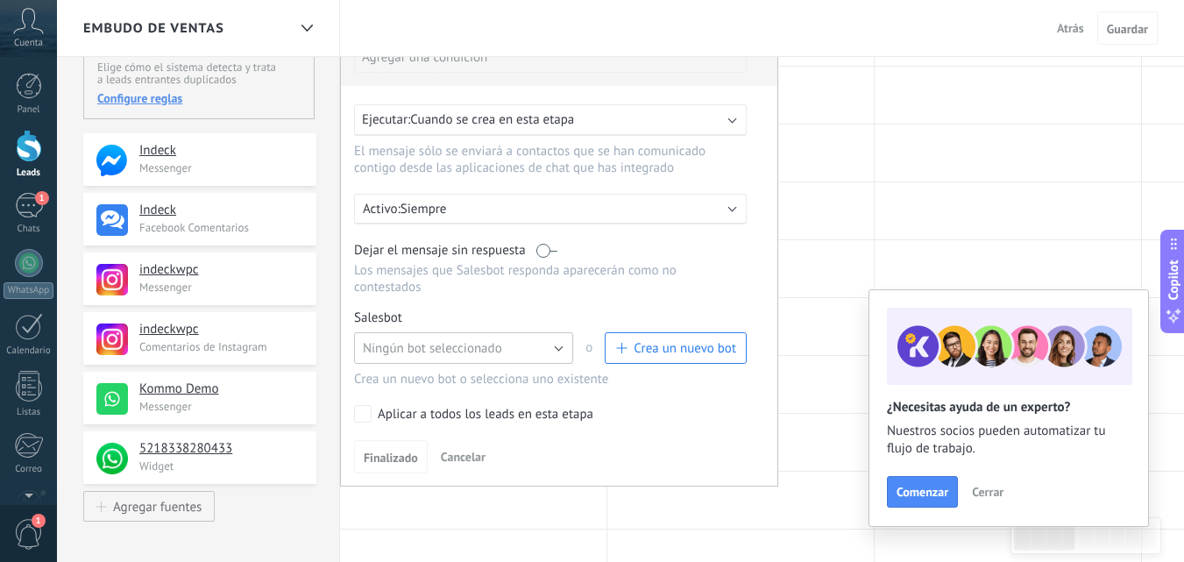
click at [559, 345] on button "Ningún bot seleccionado" at bounding box center [463, 348] width 219 height 32
click at [565, 349] on button "Ningún bot seleccionado" at bounding box center [463, 348] width 219 height 32
click at [676, 355] on span "Crea un nuevo bot" at bounding box center [684, 348] width 103 height 17
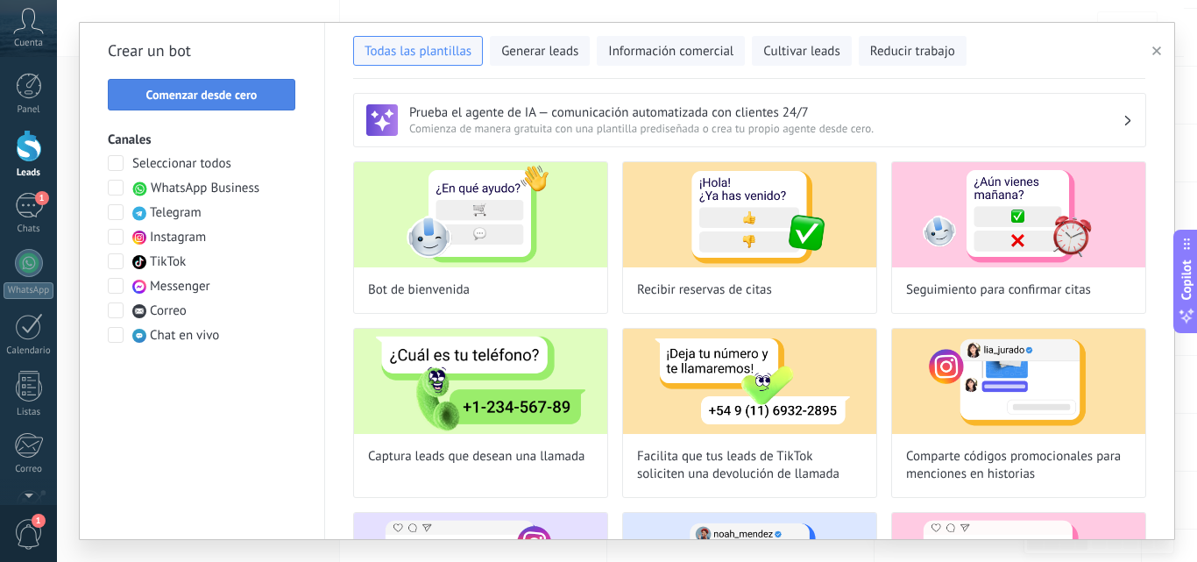
click at [216, 96] on span "Comenzar desde cero" at bounding box center [201, 94] width 111 height 12
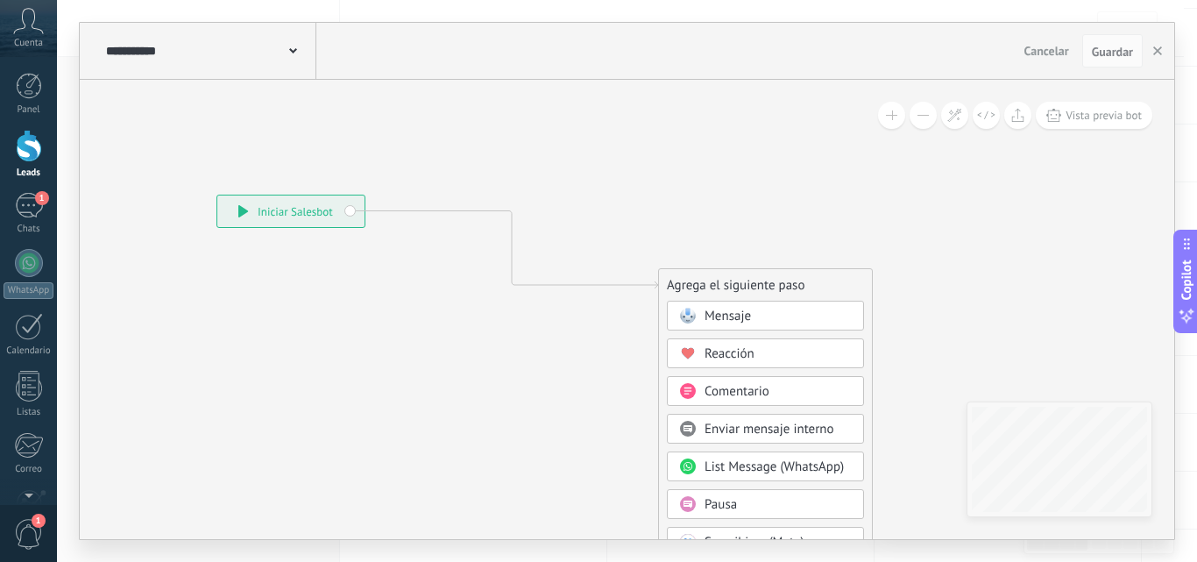
drag, startPoint x: 528, startPoint y: 224, endPoint x: 293, endPoint y: 208, distance: 236.3
click at [293, 208] on div "**********" at bounding box center [290, 211] width 147 height 32
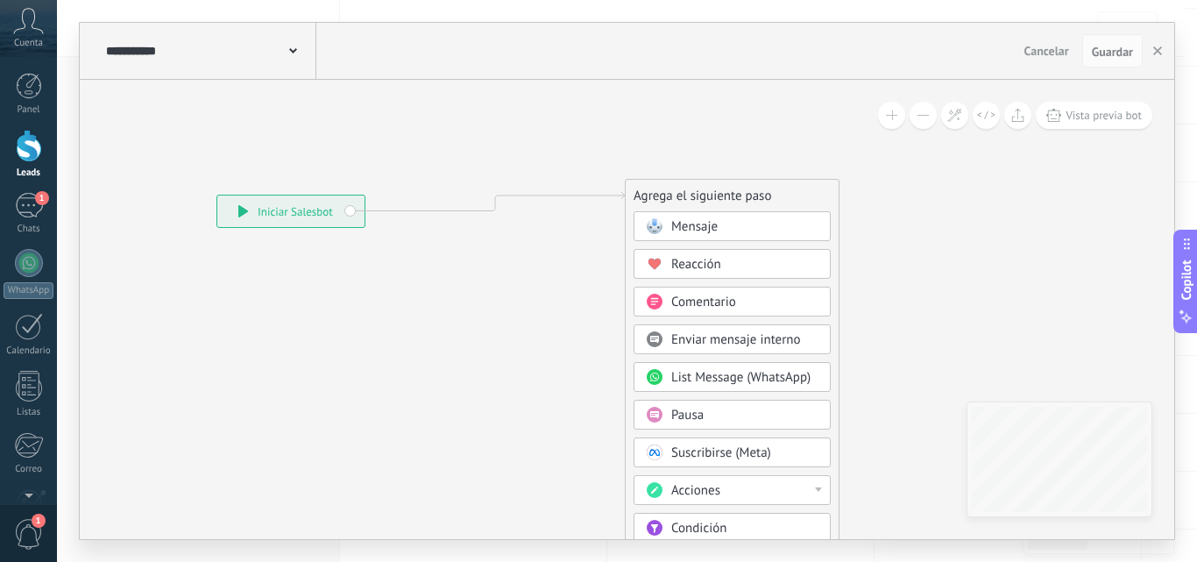
drag, startPoint x: 774, startPoint y: 285, endPoint x: 740, endPoint y: 195, distance: 95.4
click at [740, 195] on div "Agrega el siguiente paso" at bounding box center [732, 195] width 213 height 29
click at [291, 48] on span at bounding box center [293, 49] width 8 height 17
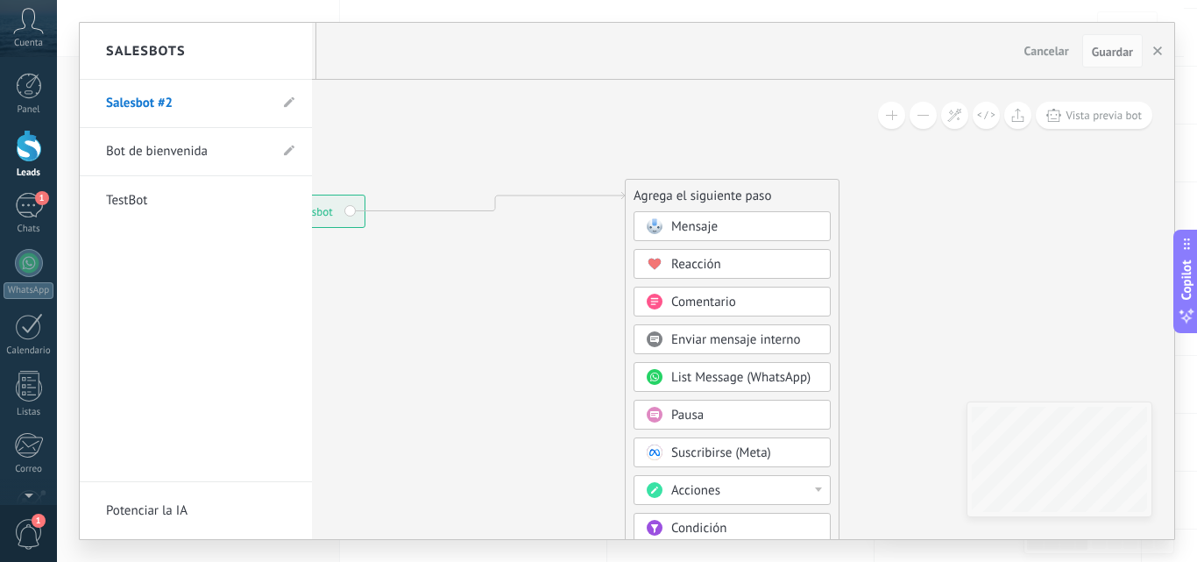
click at [208, 158] on link "Bot de bienvenida" at bounding box center [187, 151] width 162 height 49
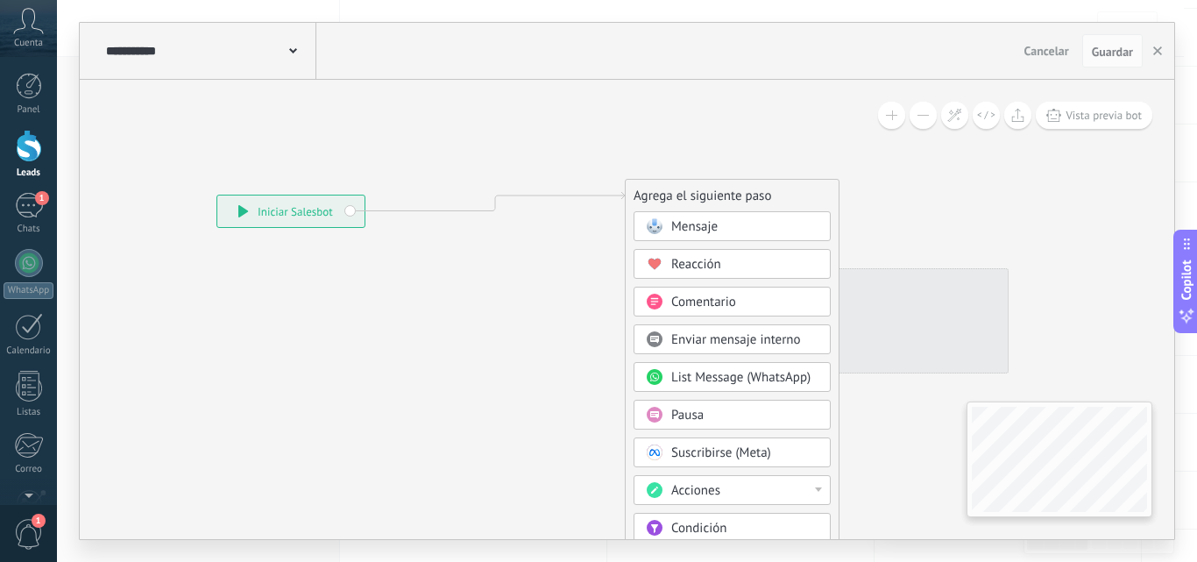
type input "**********"
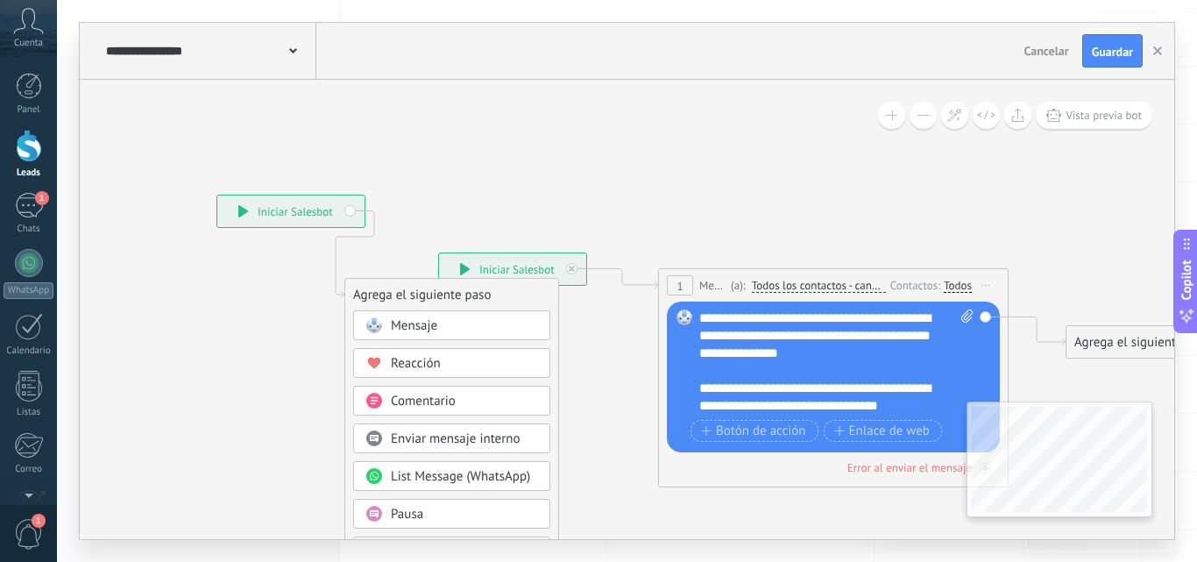
drag, startPoint x: 753, startPoint y: 189, endPoint x: 472, endPoint y: 288, distance: 297.3
click at [472, 288] on div "Agrega el siguiente paso" at bounding box center [451, 294] width 213 height 29
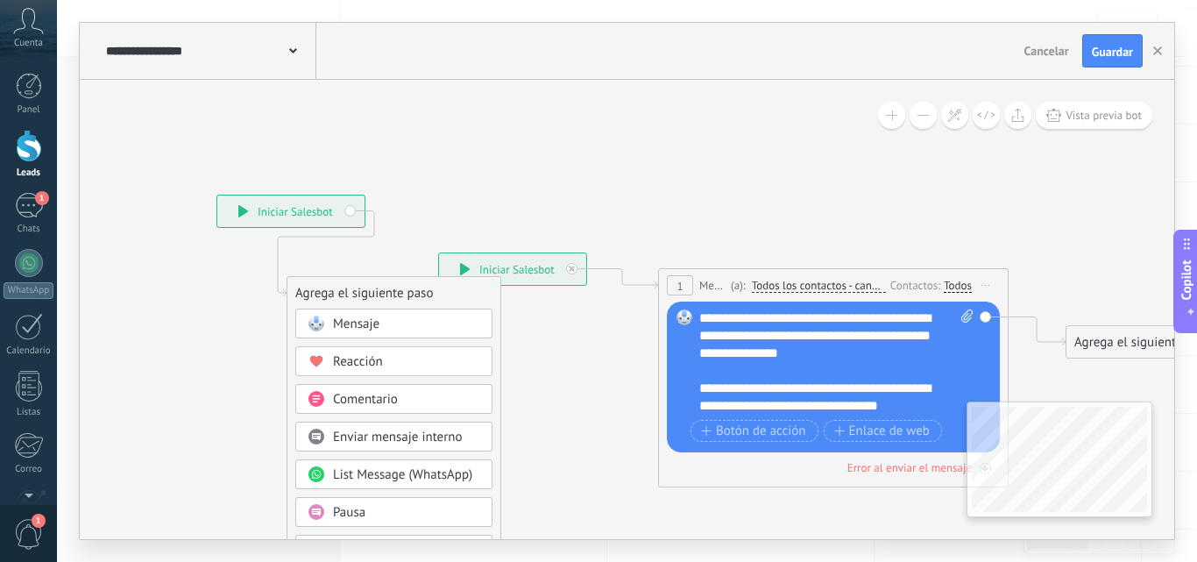
drag, startPoint x: 428, startPoint y: 289, endPoint x: 368, endPoint y: 286, distance: 60.6
click at [370, 287] on div "Agrega el siguiente paso" at bounding box center [393, 293] width 213 height 29
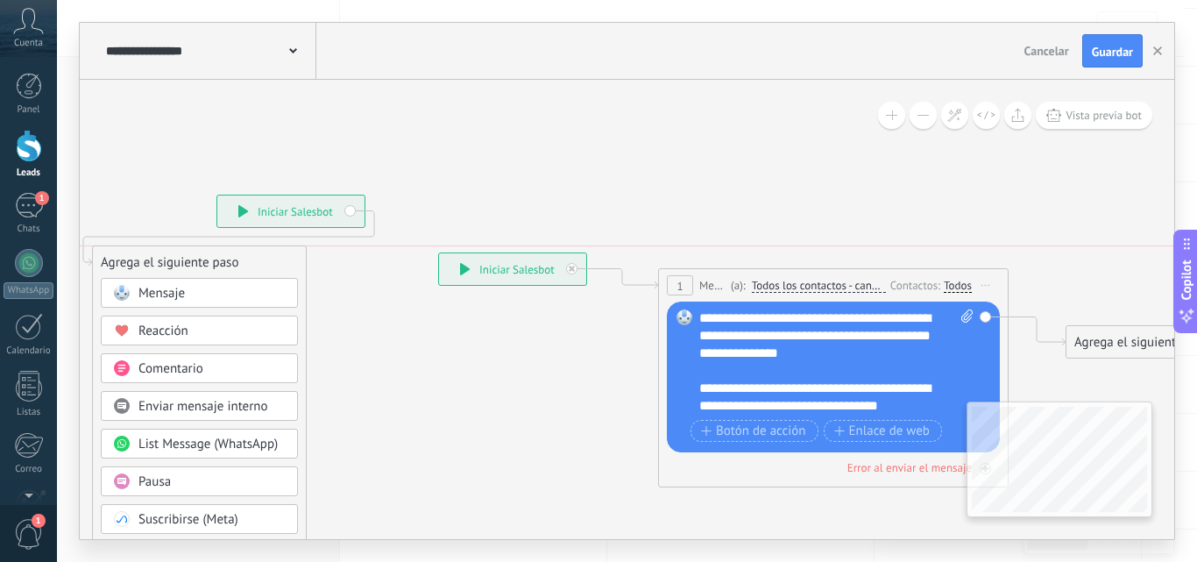
drag, startPoint x: 404, startPoint y: 289, endPoint x: 210, endPoint y: 258, distance: 196.0
click at [210, 258] on div "Agrega el siguiente paso" at bounding box center [199, 262] width 213 height 29
click at [349, 209] on div "**********" at bounding box center [290, 211] width 147 height 32
click at [470, 141] on icon at bounding box center [229, 508] width 1149 height 1505
click at [294, 49] on icon at bounding box center [293, 50] width 8 height 5
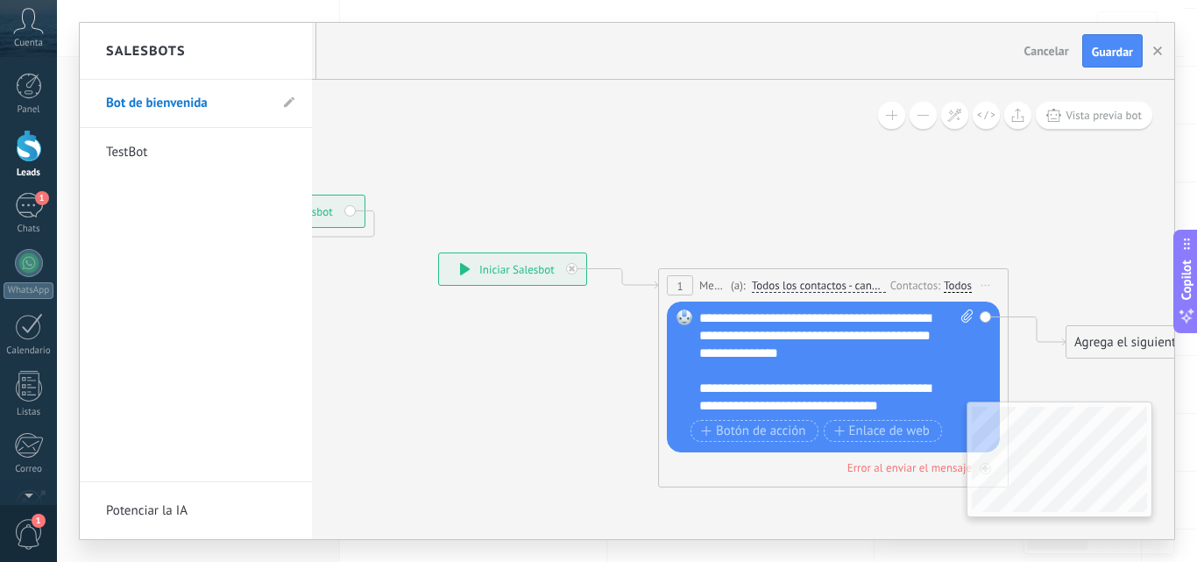
click at [211, 108] on link "Bot de bienvenida" at bounding box center [187, 103] width 162 height 49
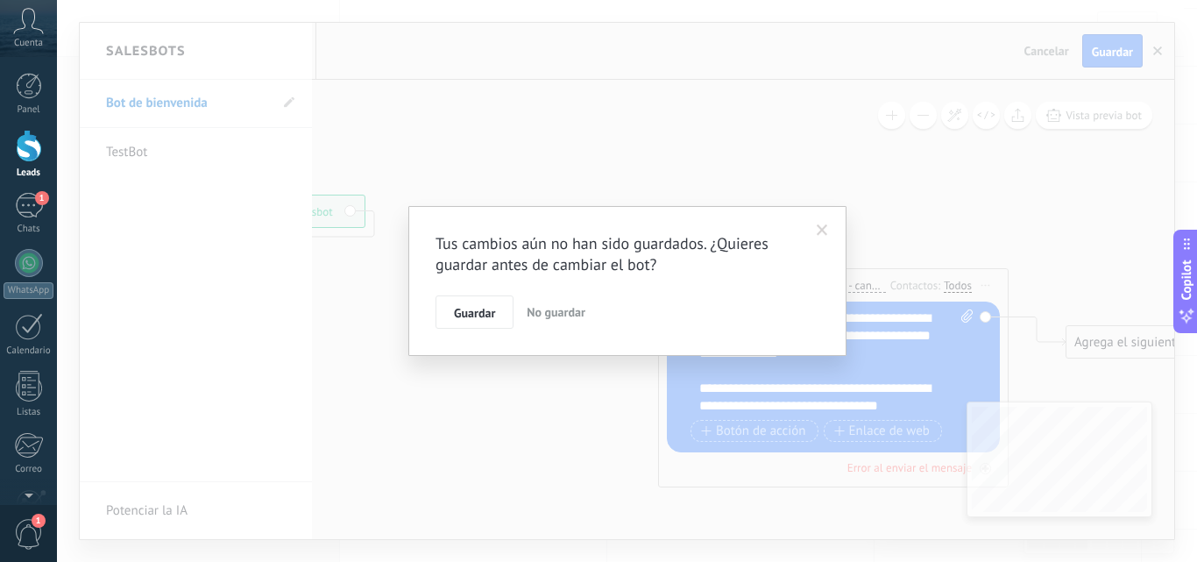
click at [711, 138] on div "Tus cambios aún no han sido guardados. ¿Quieres guardar antes de cambiar el bot…" at bounding box center [627, 281] width 1140 height 562
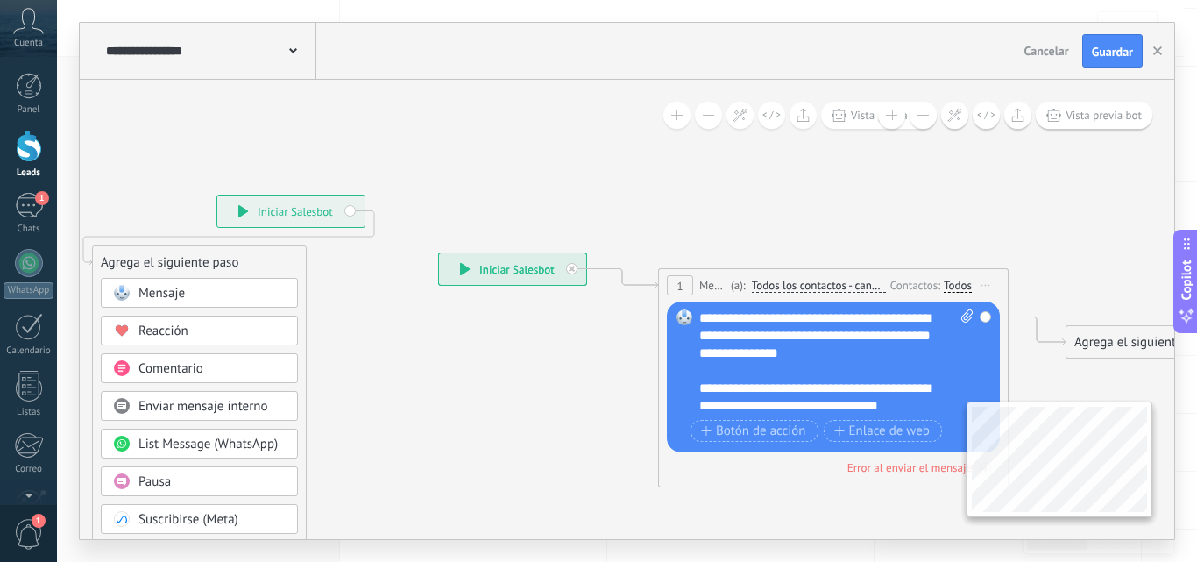
drag, startPoint x: 319, startPoint y: 209, endPoint x: 383, endPoint y: 96, distance: 130.6
click at [383, 96] on icon at bounding box center [229, 508] width 1149 height 1505
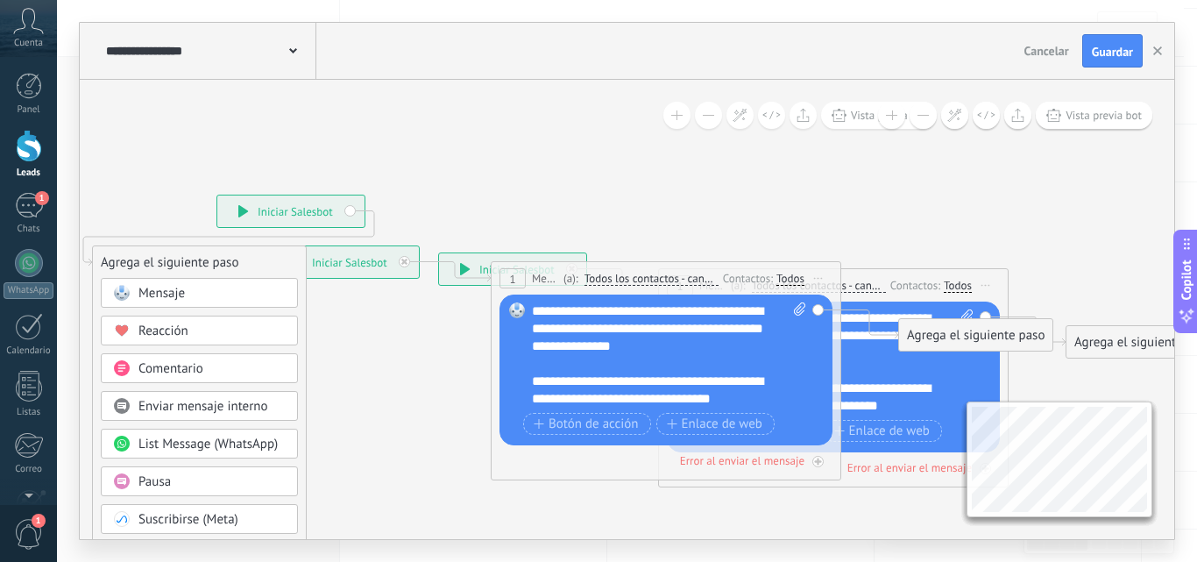
drag, startPoint x: 697, startPoint y: 189, endPoint x: 678, endPoint y: 189, distance: 18.4
click at [678, 189] on div "**********" at bounding box center [627, 309] width 1094 height 459
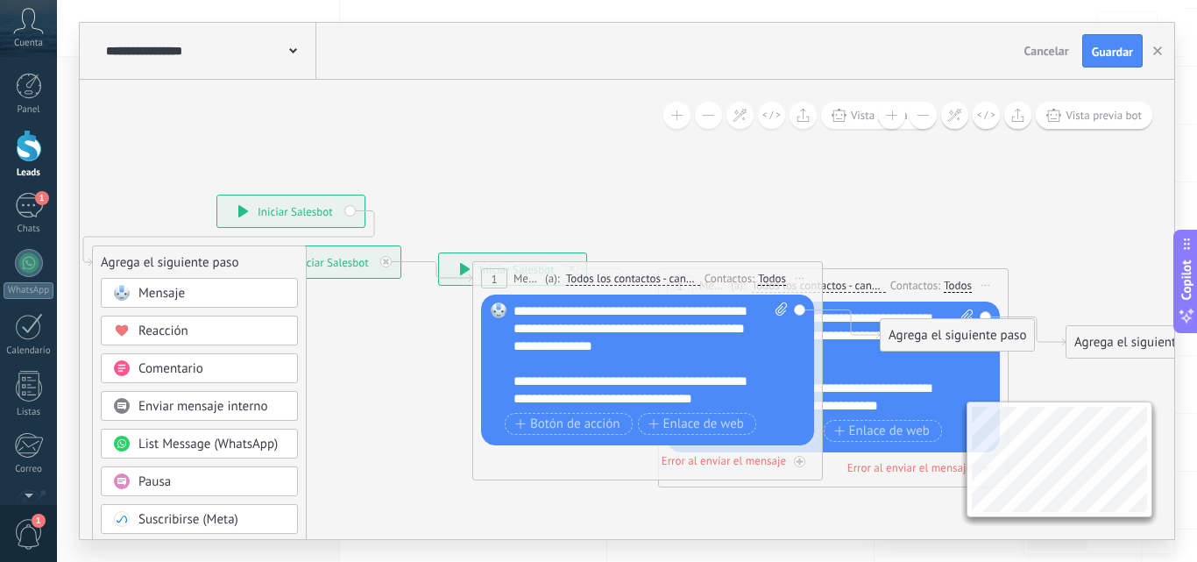
click at [1058, 51] on span "Cancelar" at bounding box center [1046, 51] width 45 height 16
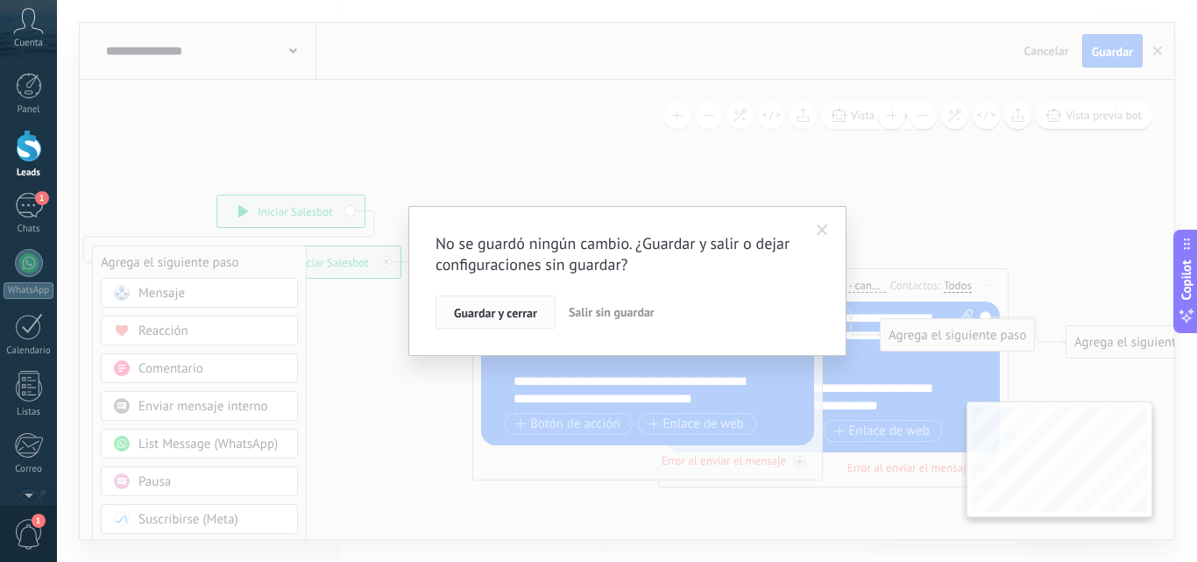
click at [492, 307] on span "Guardar y cerrar" at bounding box center [495, 313] width 83 height 12
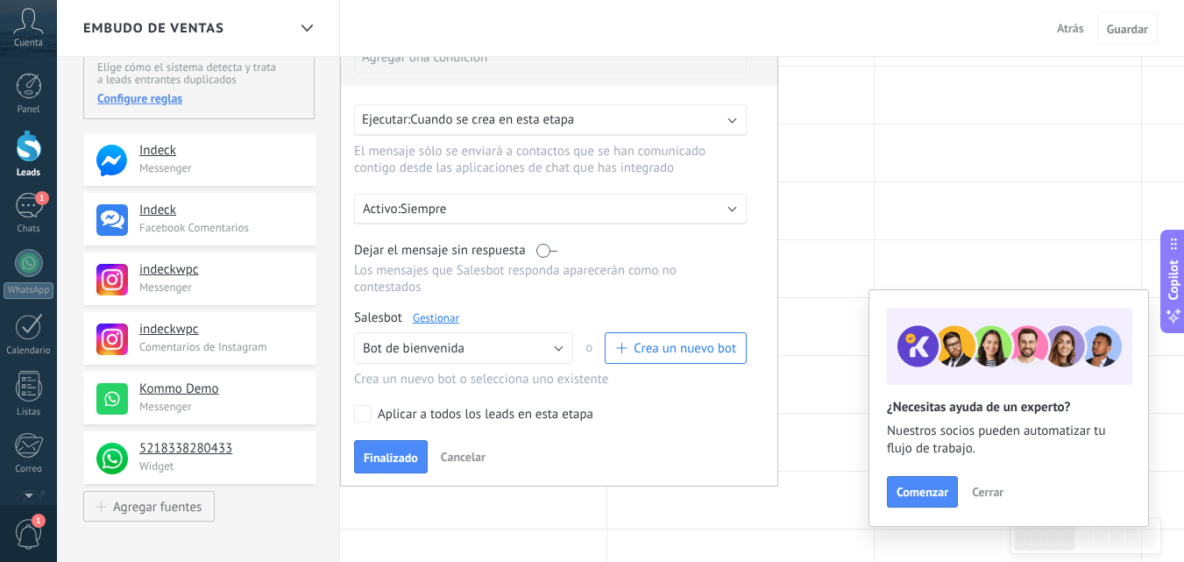
click at [456, 317] on link "Gestionar" at bounding box center [436, 317] width 46 height 15
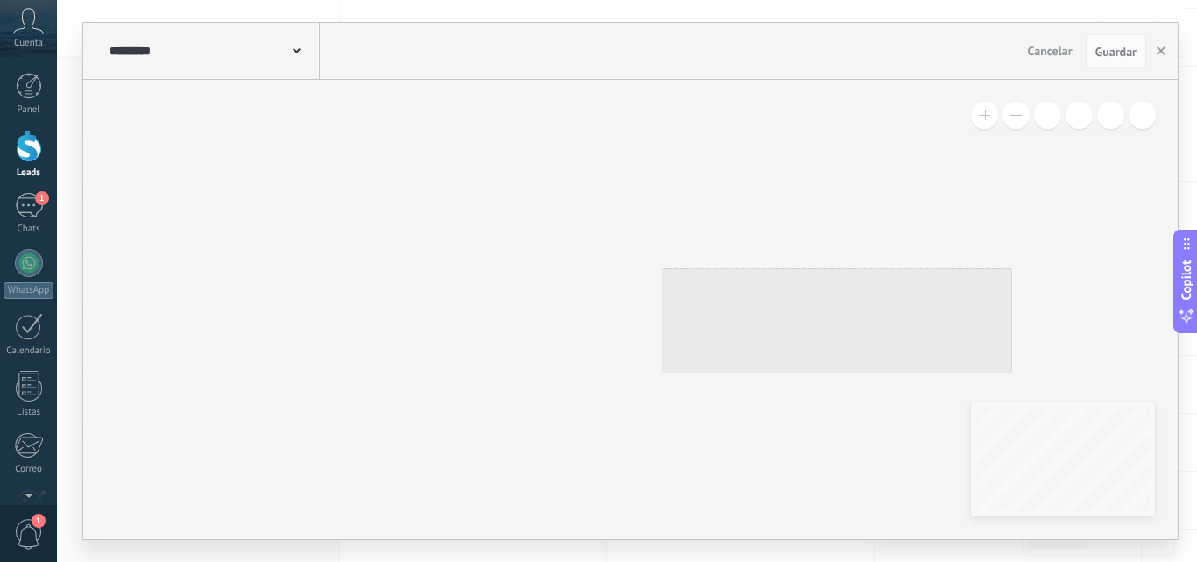
type input "**********"
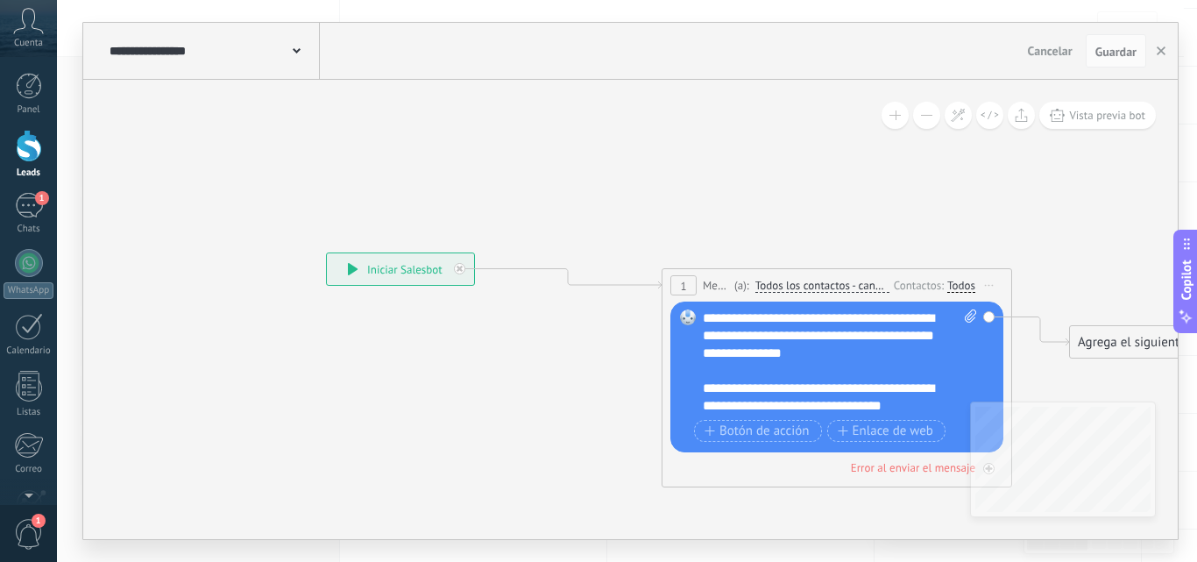
drag, startPoint x: 517, startPoint y: 267, endPoint x: 401, endPoint y: 267, distance: 115.7
click at [401, 267] on div "**********" at bounding box center [400, 269] width 147 height 32
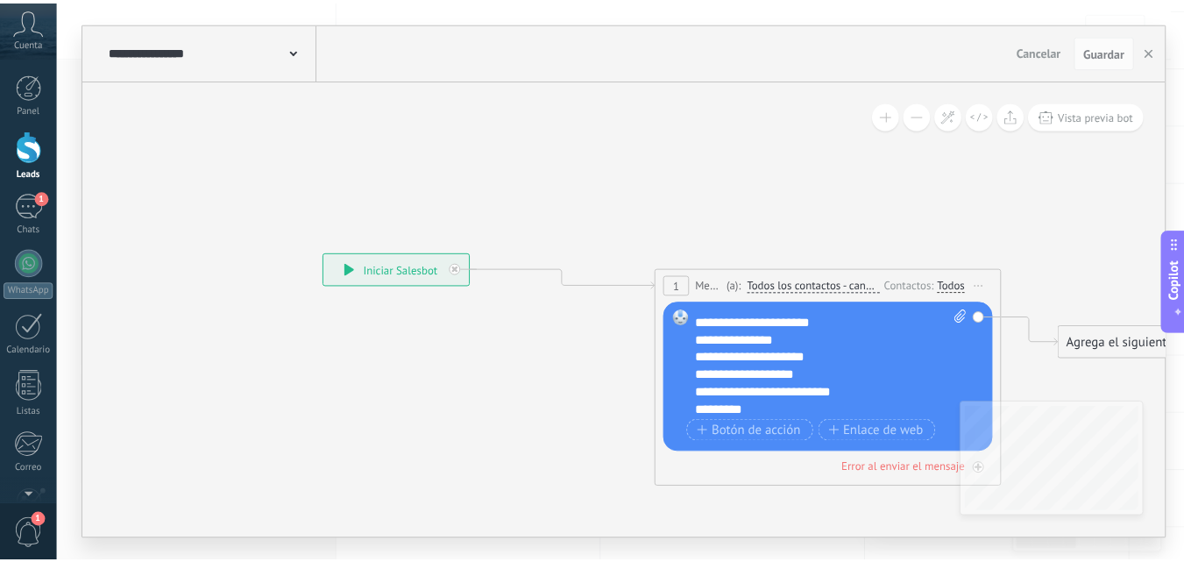
scroll to position [158, 0]
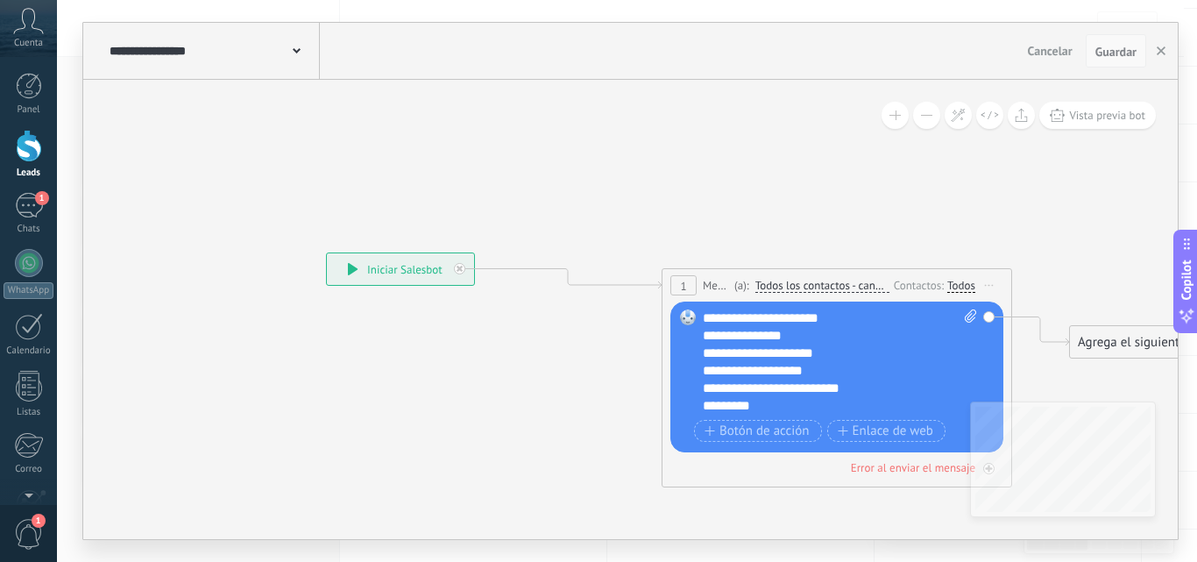
click at [1125, 49] on span "Guardar" at bounding box center [1115, 52] width 41 height 12
click at [1049, 51] on span "Cancelar" at bounding box center [1050, 51] width 45 height 16
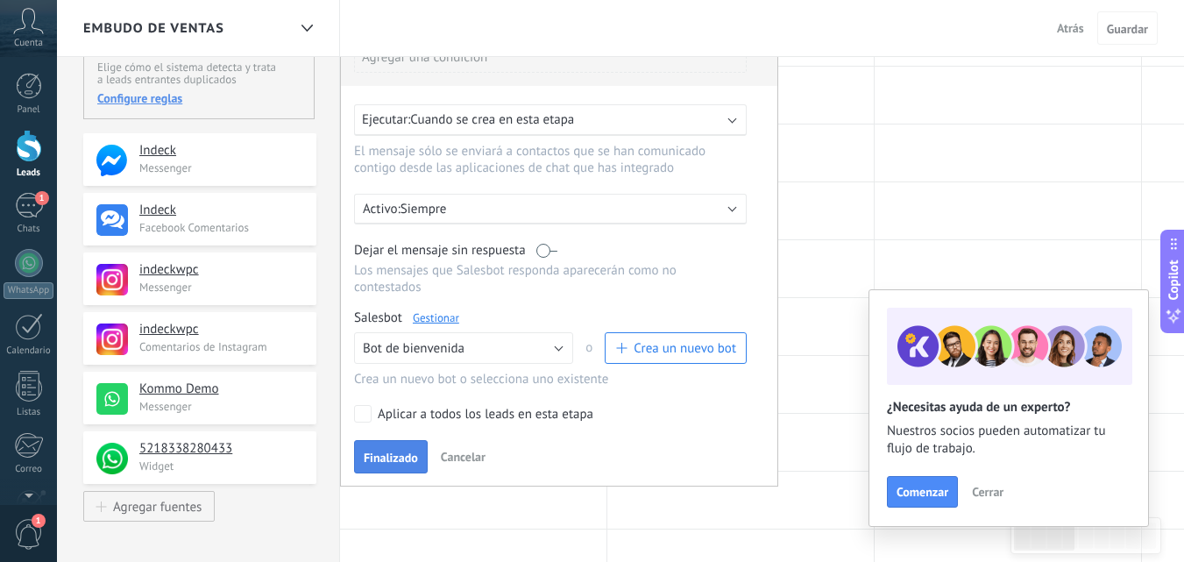
click at [410, 461] on span "Finalizado" at bounding box center [391, 457] width 54 height 12
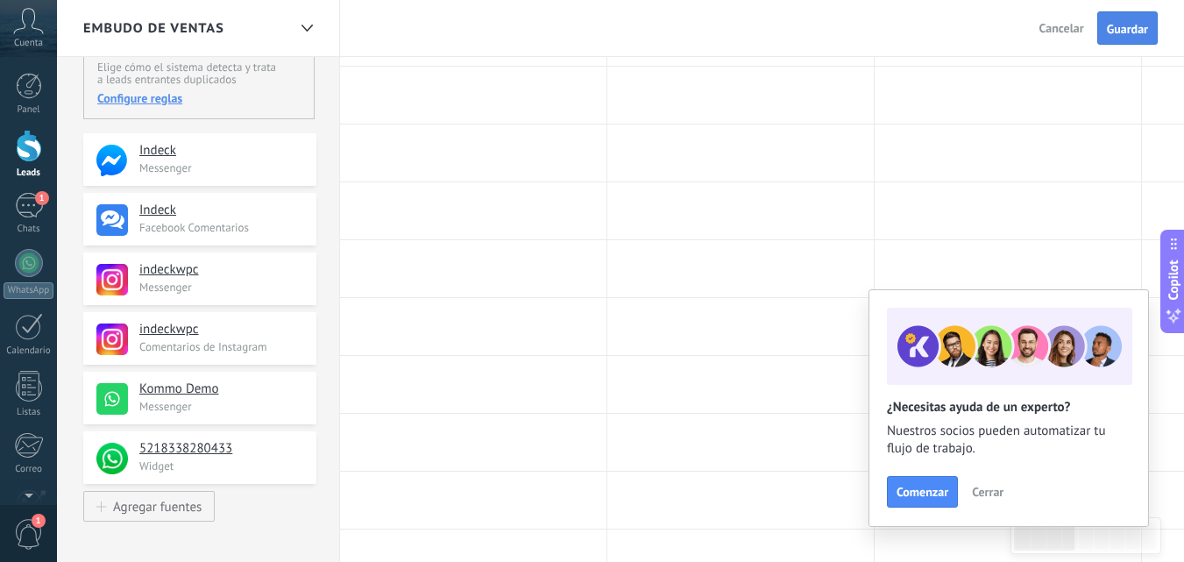
click at [1131, 32] on span "Guardar" at bounding box center [1127, 29] width 41 height 12
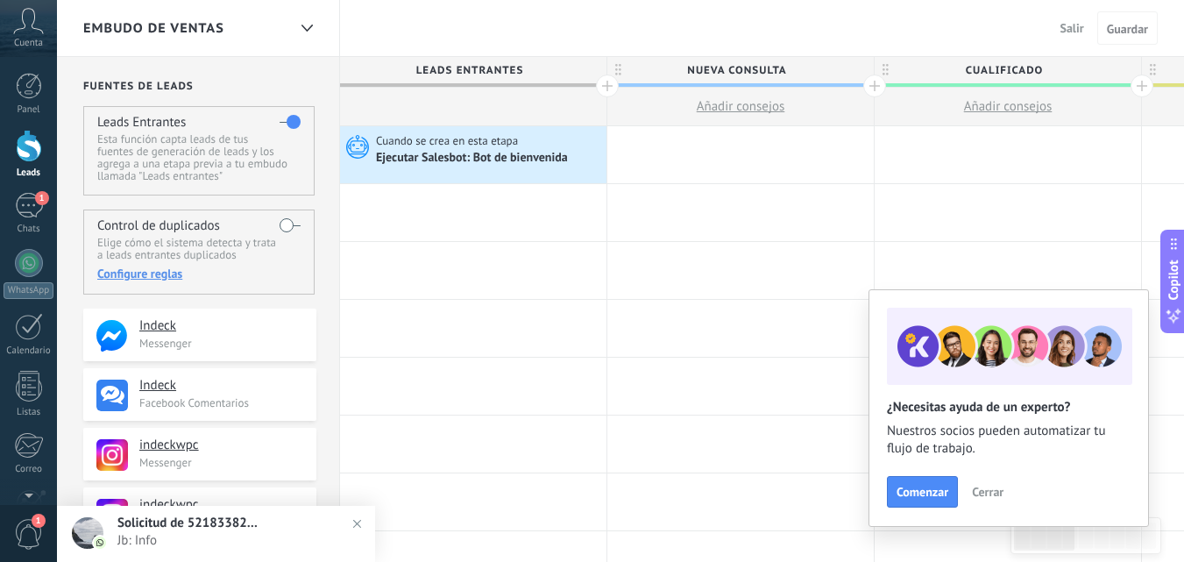
click at [1077, 31] on span "Salir" at bounding box center [1072, 28] width 24 height 16
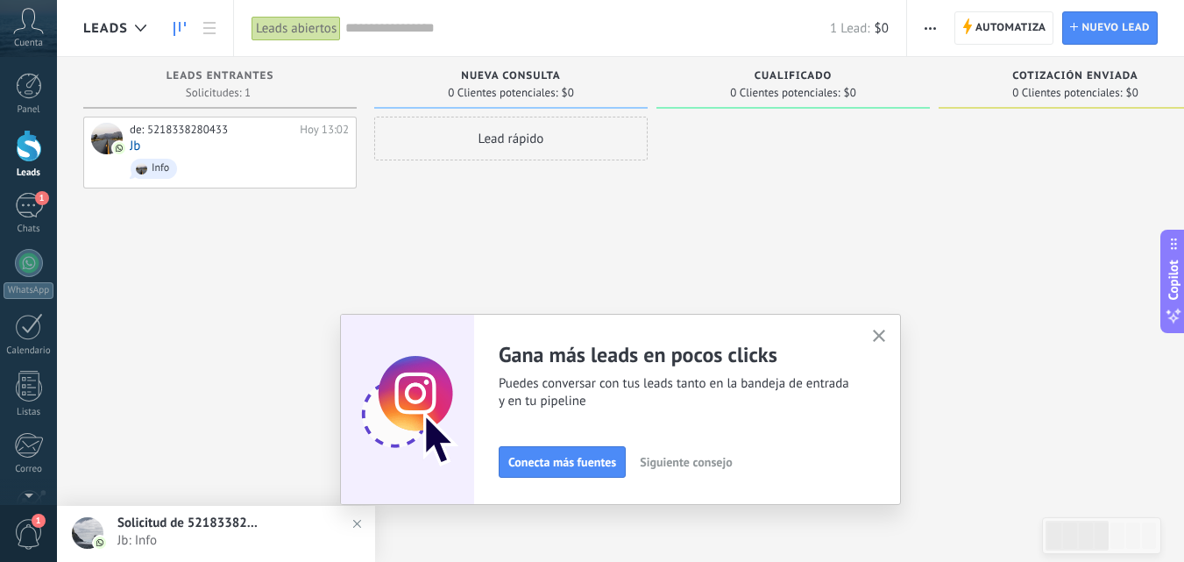
click at [149, 524] on span "Solicitud de 5218338280433" at bounding box center [187, 522] width 140 height 17
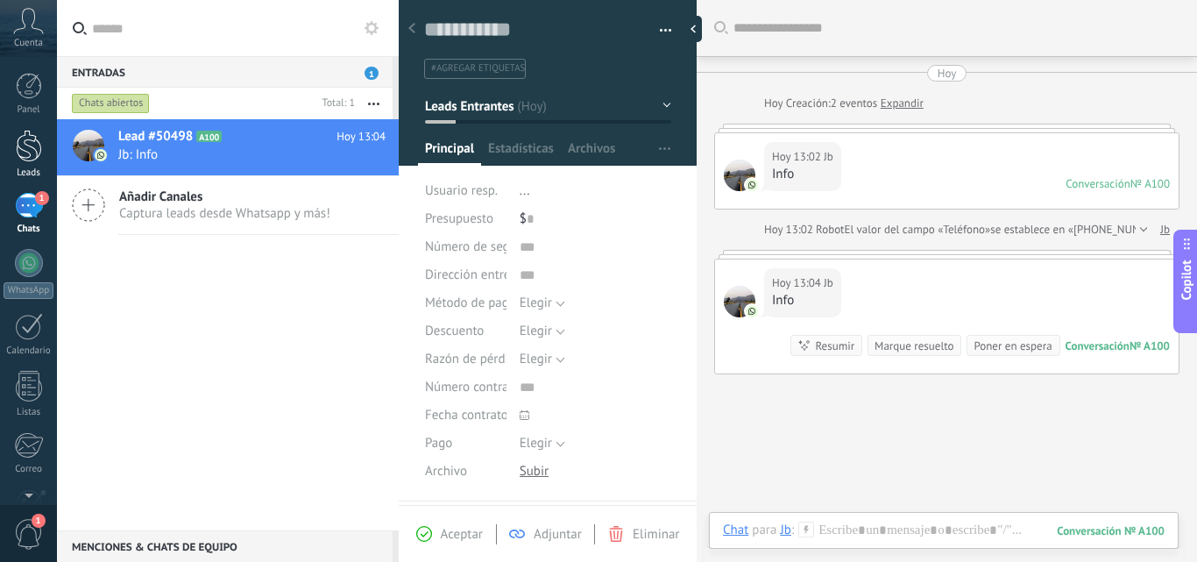
click at [35, 154] on div at bounding box center [29, 146] width 26 height 32
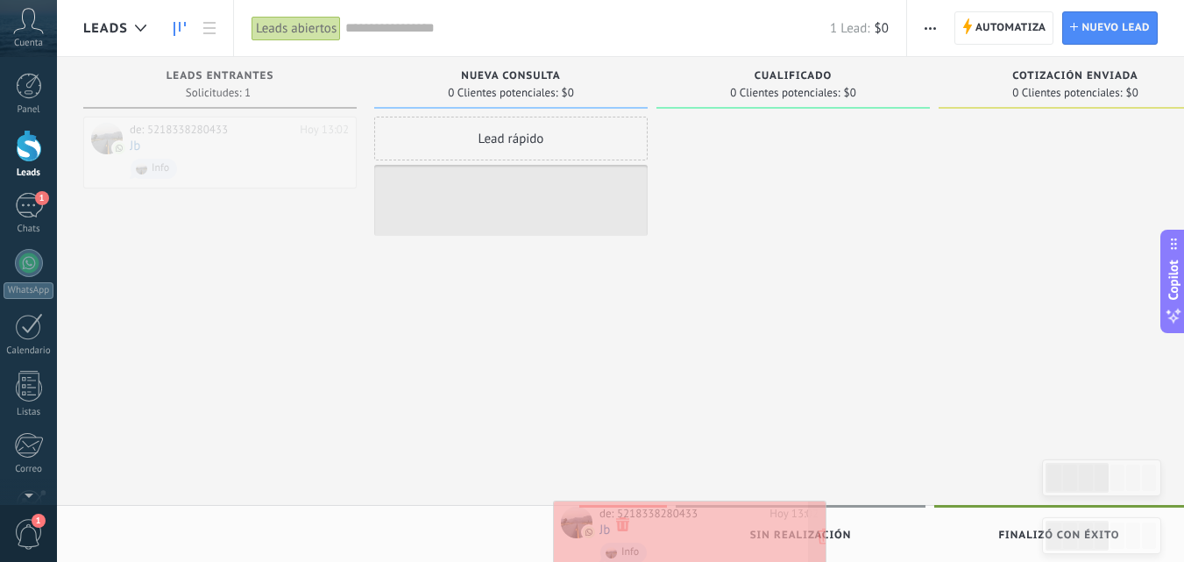
drag, startPoint x: 174, startPoint y: 157, endPoint x: 644, endPoint y: 541, distance: 606.5
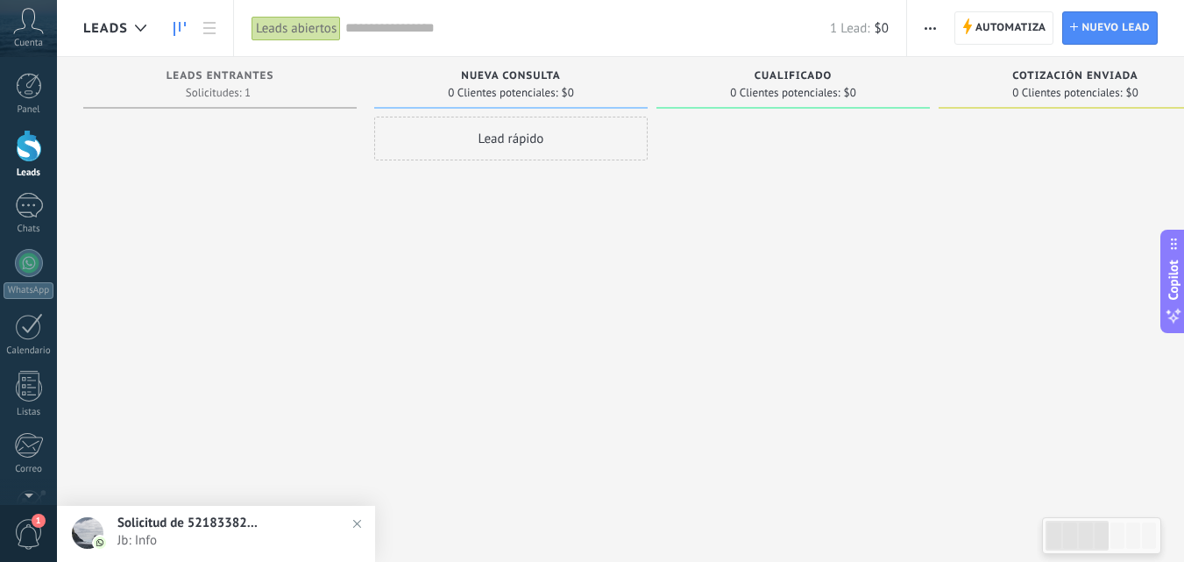
click at [217, 536] on span "Jb: Info" at bounding box center [233, 540] width 232 height 17
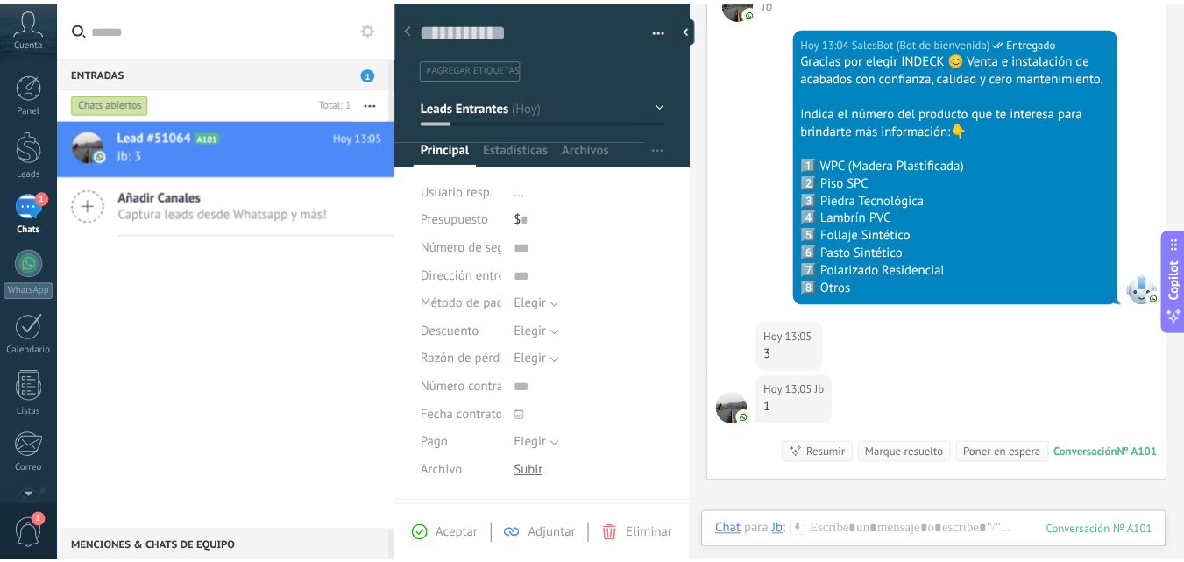
scroll to position [640, 0]
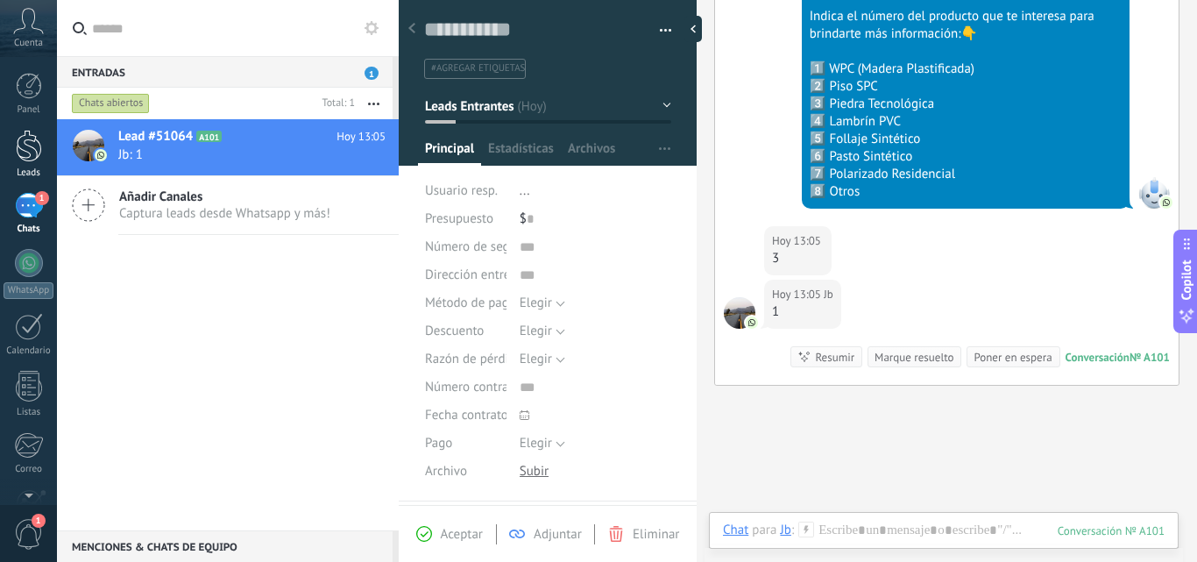
click at [24, 149] on div at bounding box center [29, 146] width 26 height 32
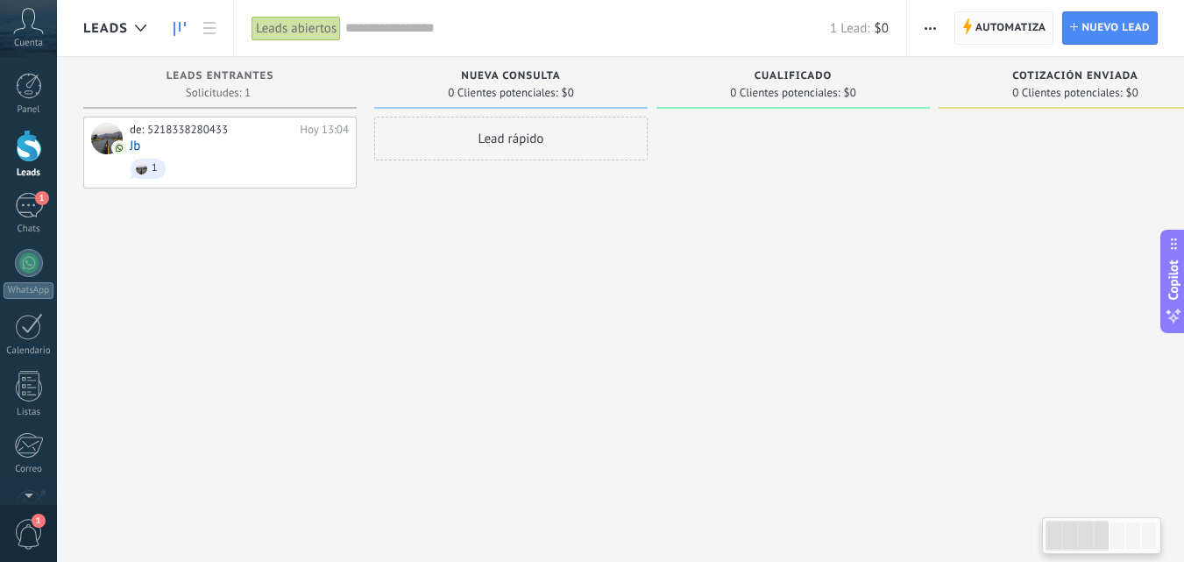
click at [998, 30] on span "Automatiza" at bounding box center [1010, 28] width 71 height 32
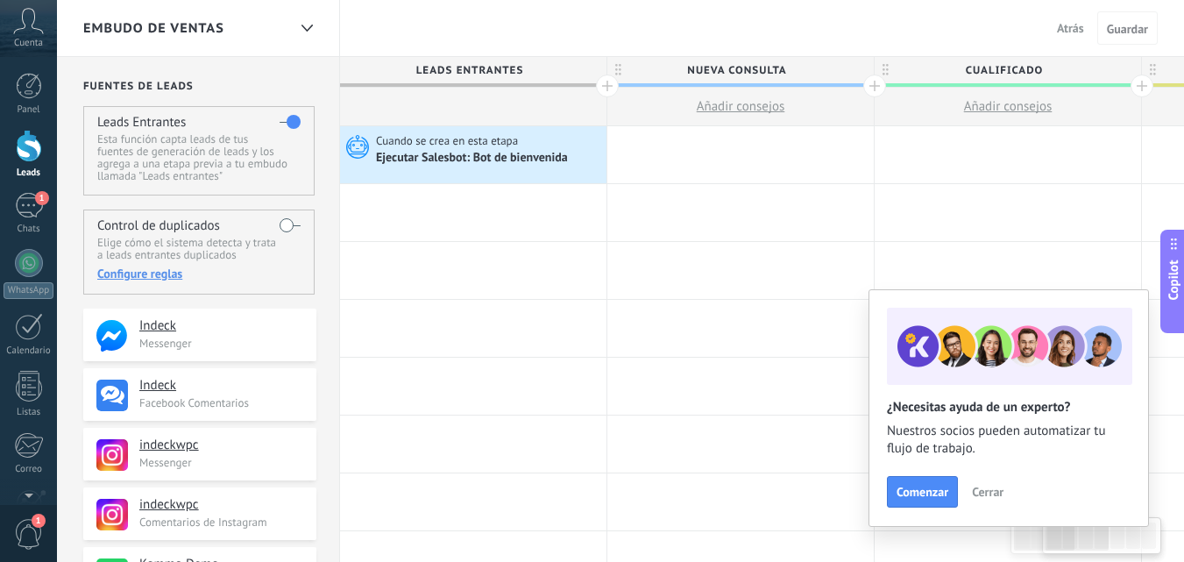
click at [1076, 29] on span "Atrás" at bounding box center [1070, 28] width 27 height 16
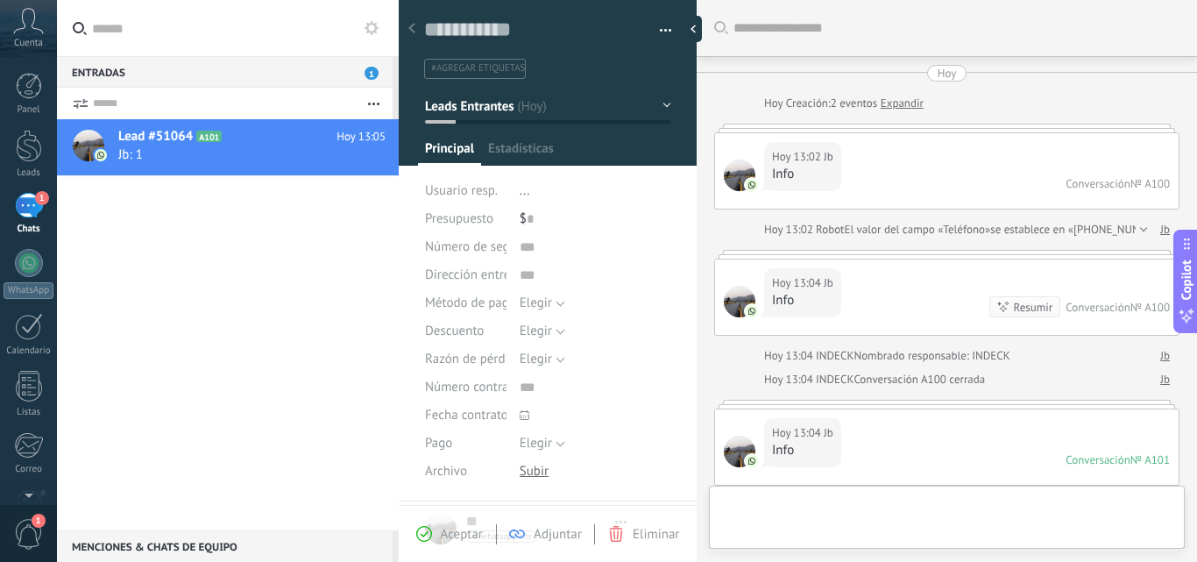
type textarea "**********"
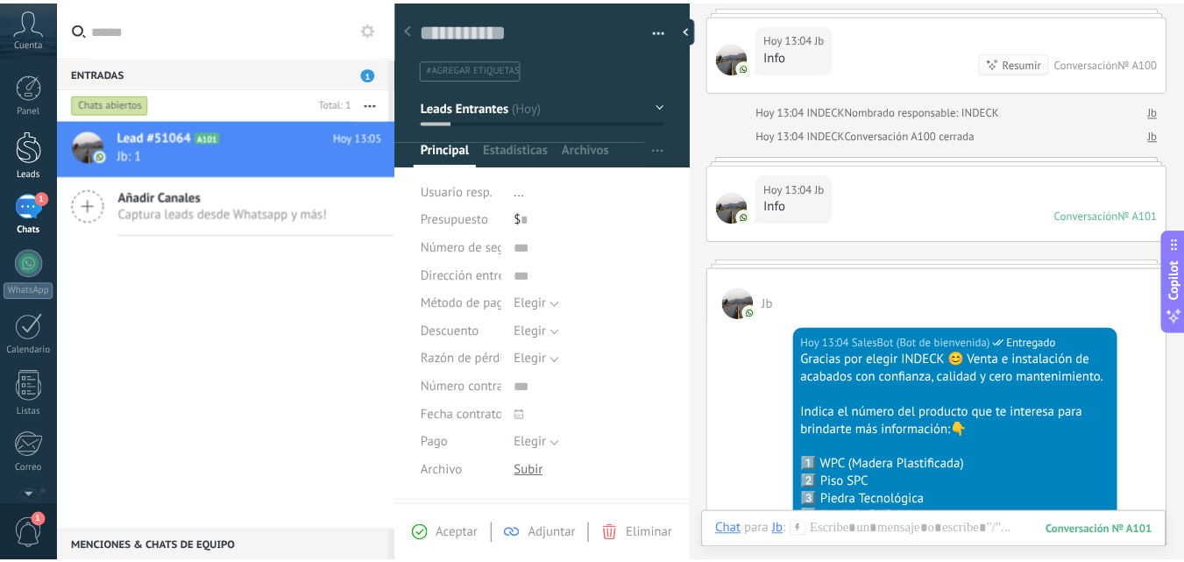
scroll to position [244, 0]
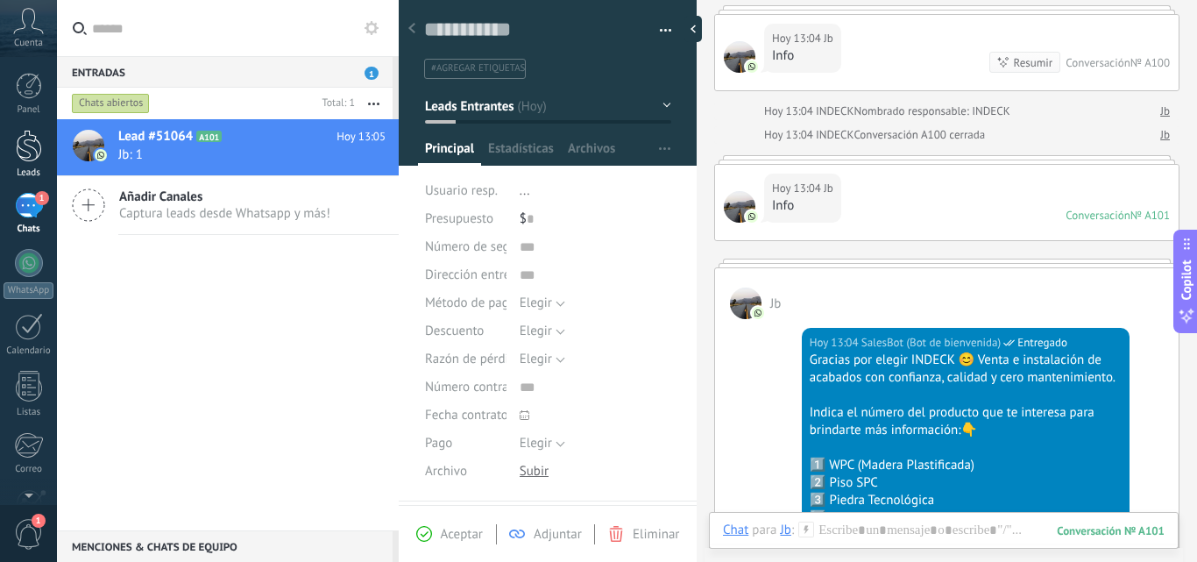
click at [39, 161] on div at bounding box center [29, 146] width 26 height 32
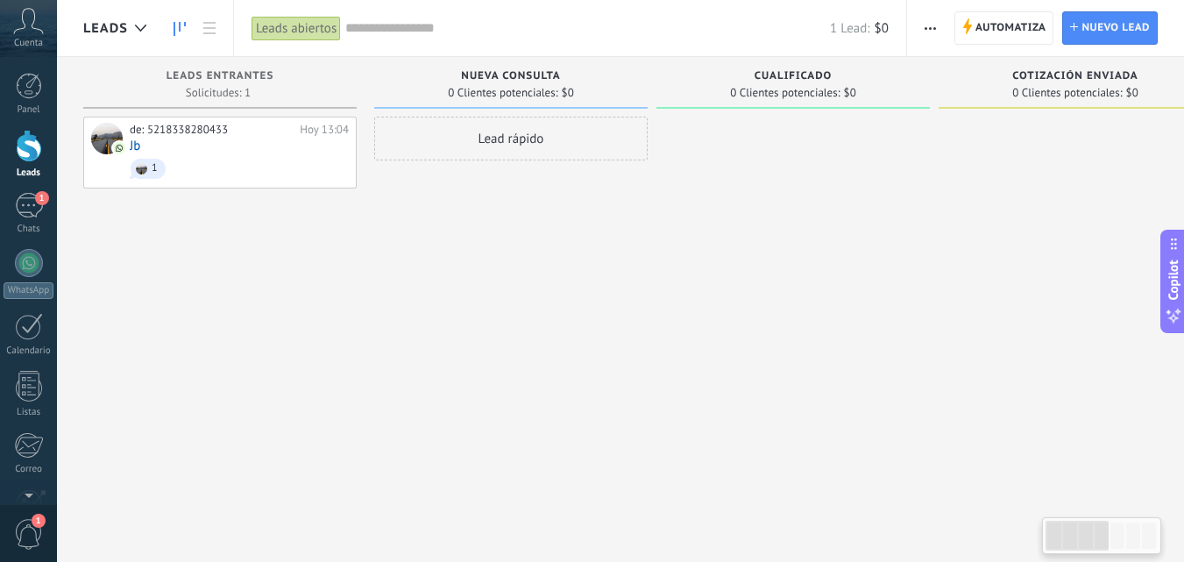
click at [1020, 32] on span "Automatiza" at bounding box center [1010, 28] width 71 height 32
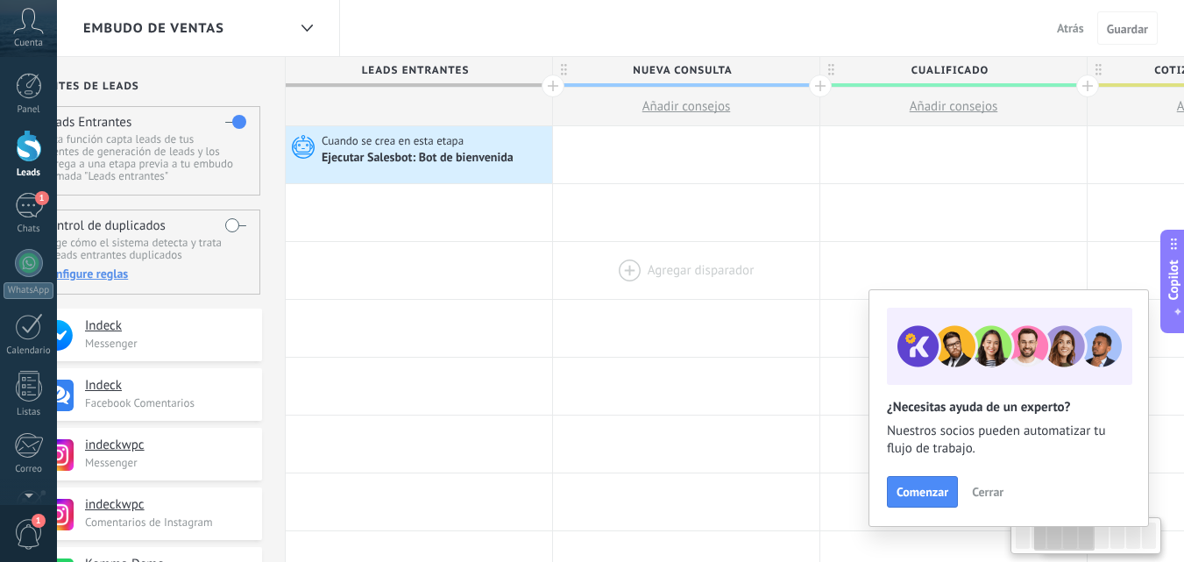
scroll to position [0, 388]
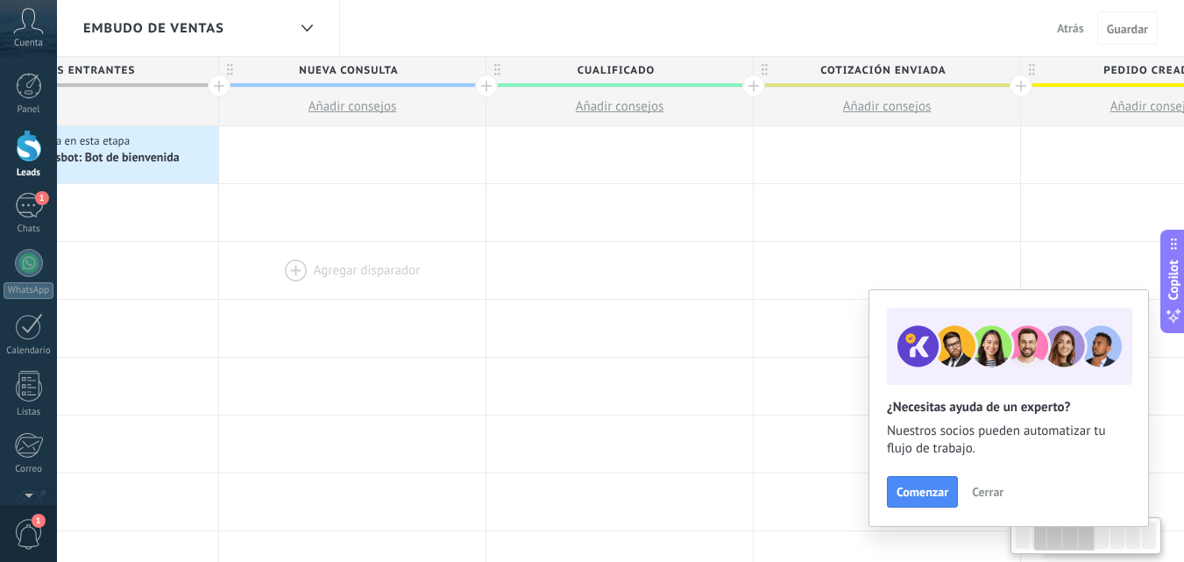
drag, startPoint x: 844, startPoint y: 190, endPoint x: 456, endPoint y: 254, distance: 393.4
click at [994, 489] on span "Cerrar" at bounding box center [988, 491] width 32 height 12
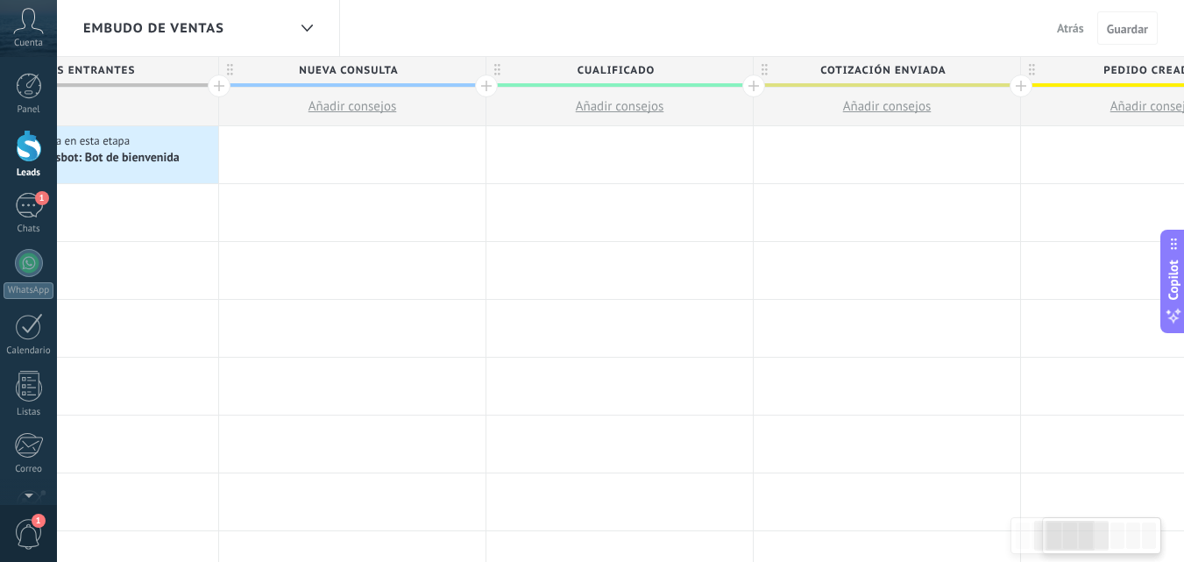
click at [424, 71] on span "Nueva consulta" at bounding box center [348, 70] width 258 height 27
click at [420, 69] on input "**********" at bounding box center [348, 70] width 232 height 26
click at [414, 67] on input "**********" at bounding box center [348, 70] width 232 height 26
type input "**********"
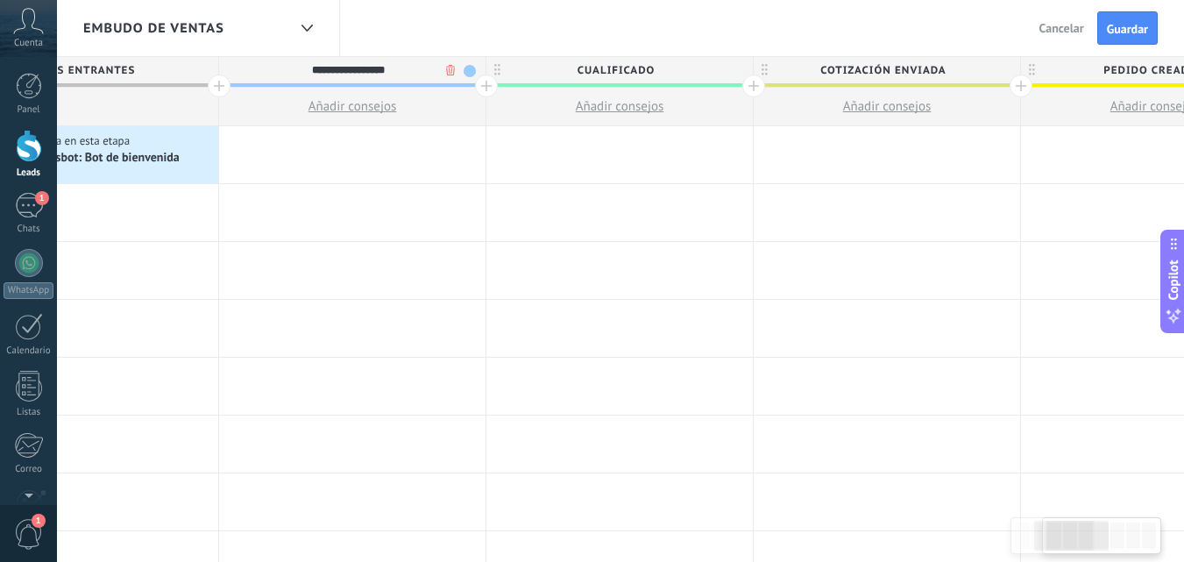
click at [487, 90] on div at bounding box center [486, 85] width 23 height 23
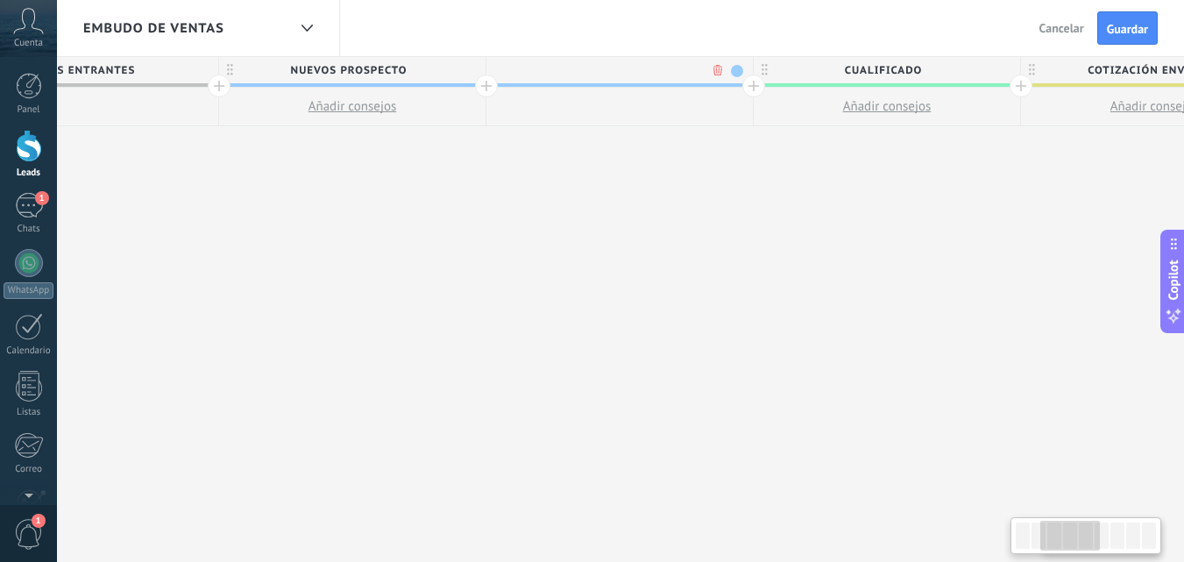
scroll to position [0, 518]
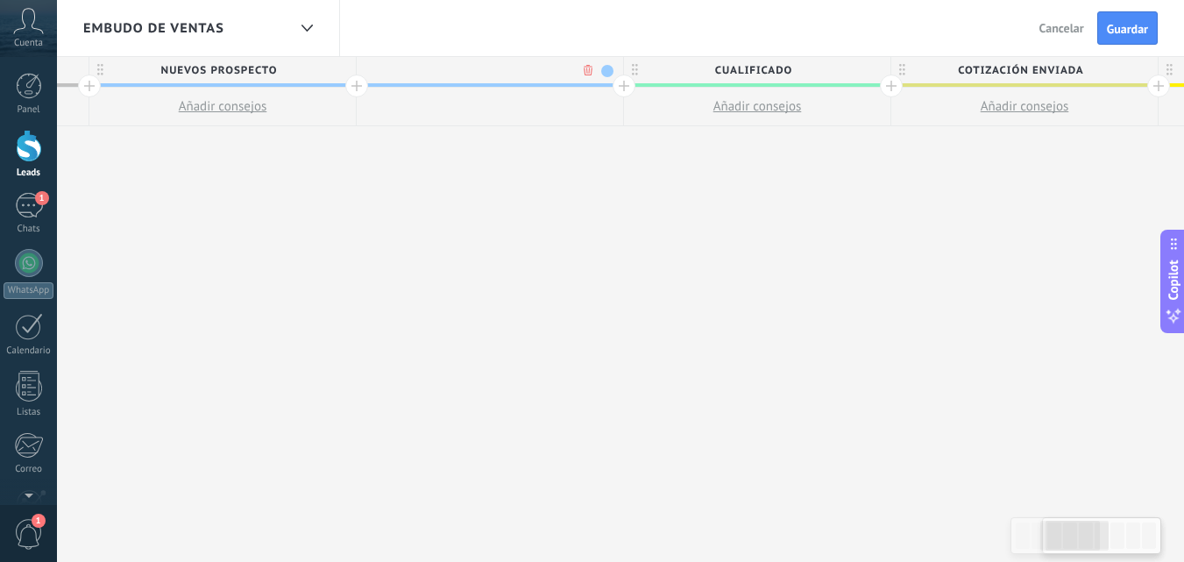
click at [608, 74] on span at bounding box center [607, 71] width 12 height 12
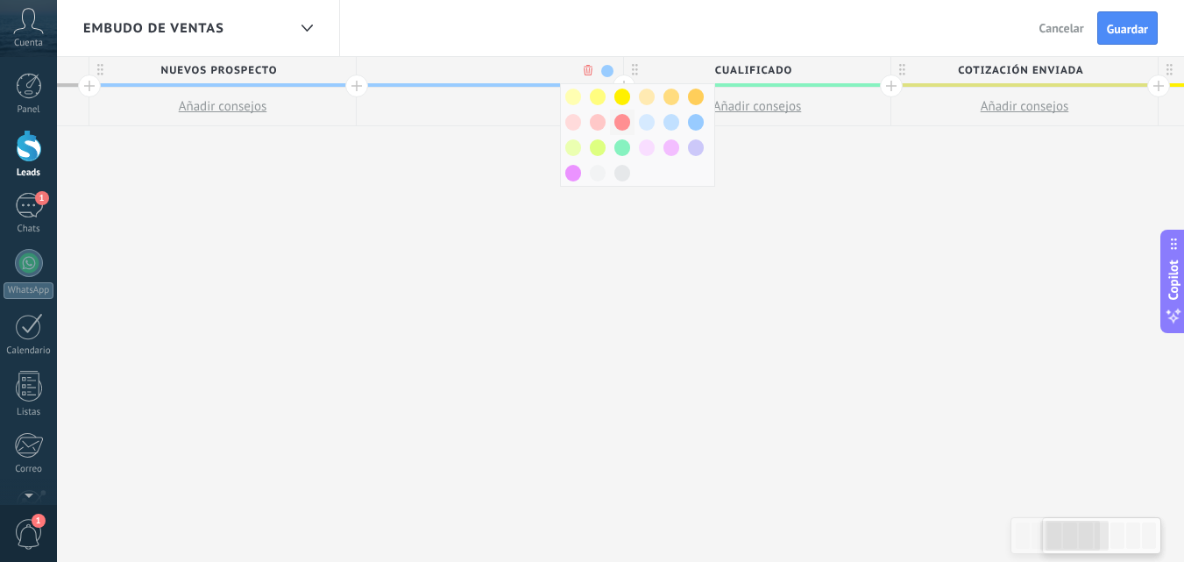
click at [624, 117] on span at bounding box center [622, 122] width 16 height 17
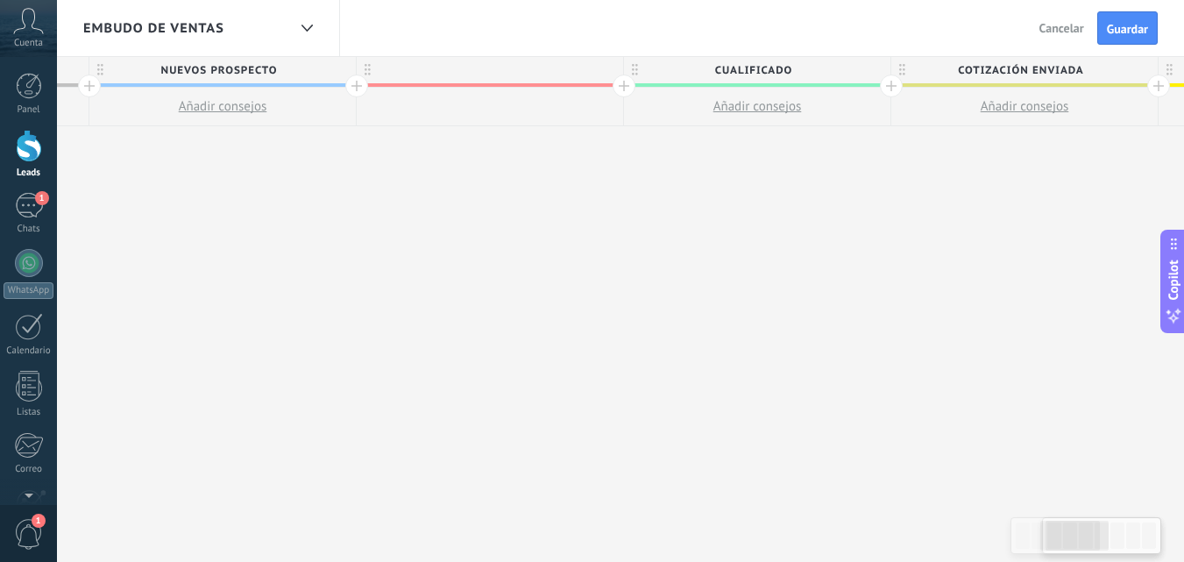
click at [506, 67] on div at bounding box center [490, 70] width 266 height 26
click at [506, 67] on input "text" at bounding box center [486, 70] width 232 height 26
click at [309, 73] on span "Nuevos prospecto" at bounding box center [218, 70] width 258 height 27
type input "*"
type input "**********"
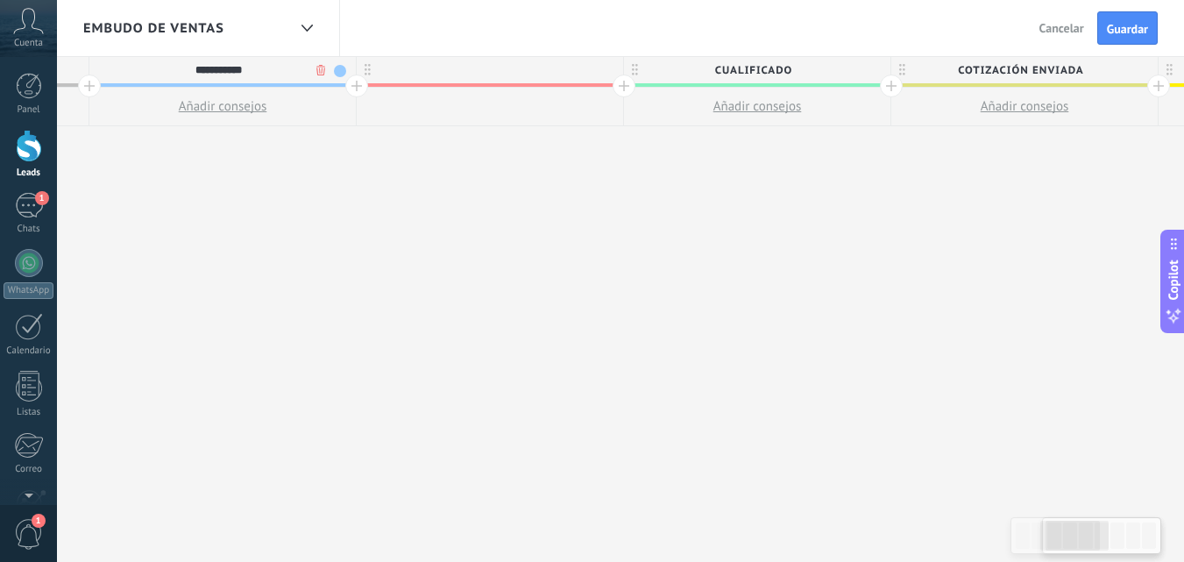
click at [541, 80] on div at bounding box center [490, 70] width 266 height 26
click at [539, 74] on input "text" at bounding box center [486, 70] width 232 height 26
type input "**********"
click at [624, 91] on div at bounding box center [623, 85] width 23 height 23
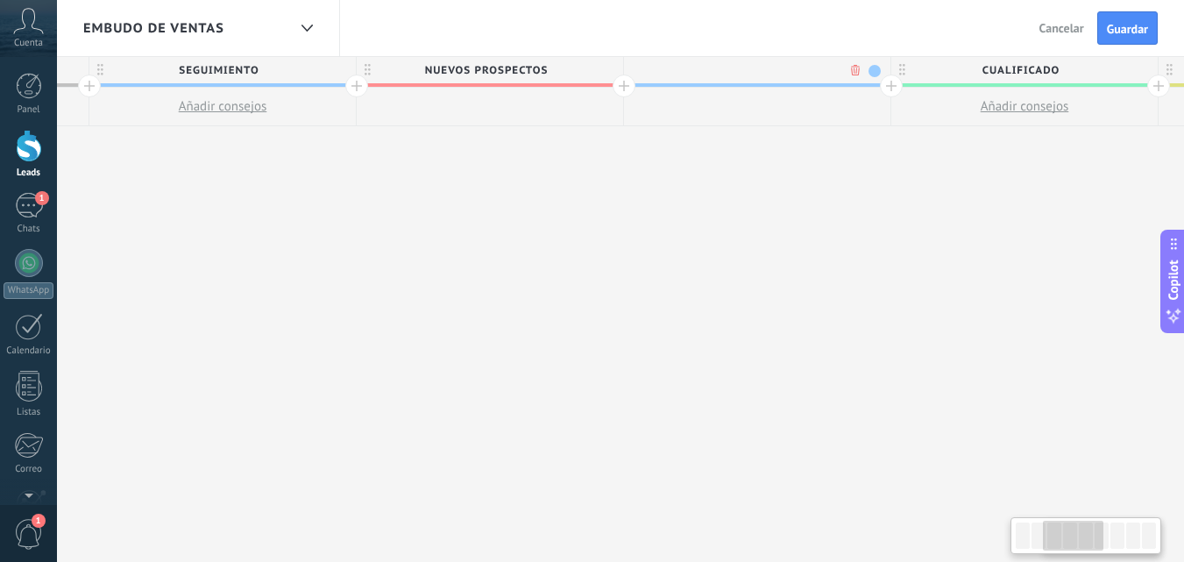
scroll to position [0, 647]
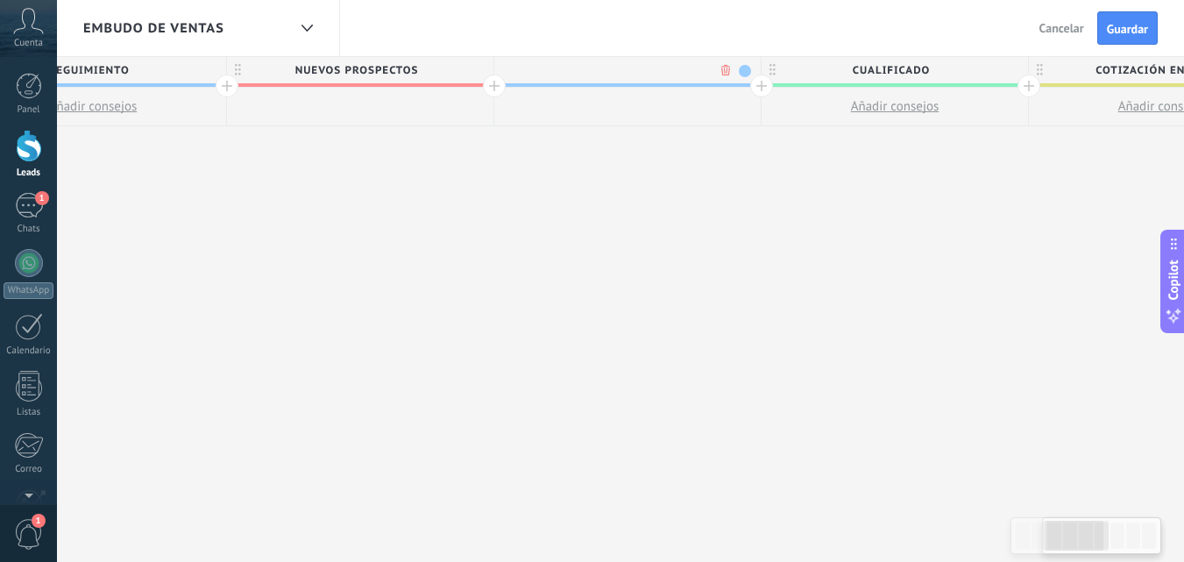
click at [642, 72] on input "text" at bounding box center [623, 70] width 232 height 26
click at [650, 66] on input "text" at bounding box center [623, 70] width 232 height 26
click at [739, 67] on span at bounding box center [745, 71] width 12 height 12
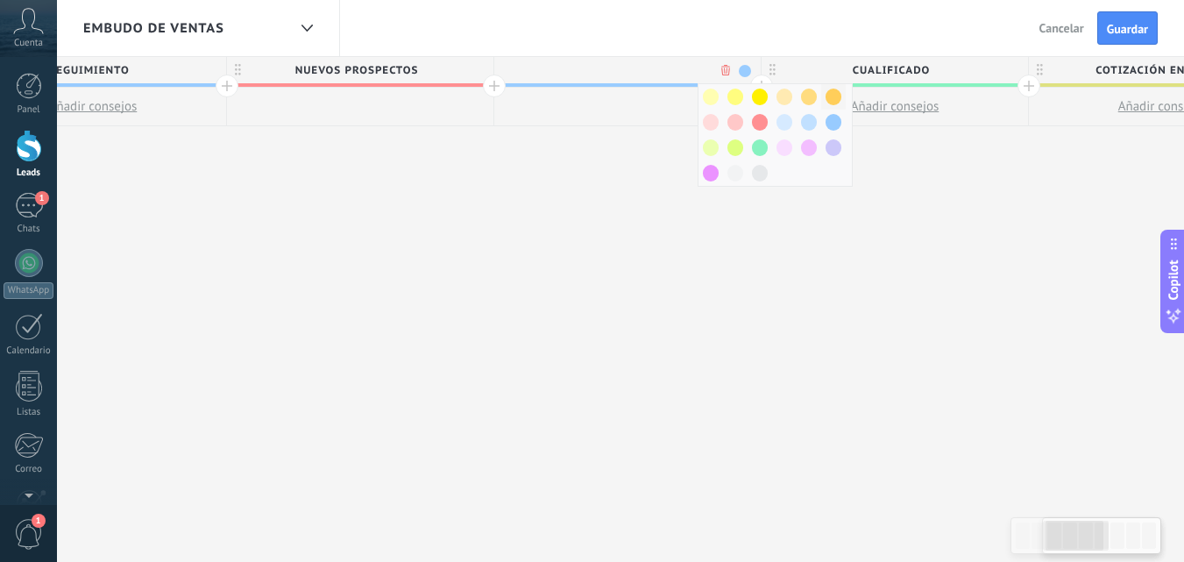
click at [836, 95] on span at bounding box center [833, 96] width 16 height 17
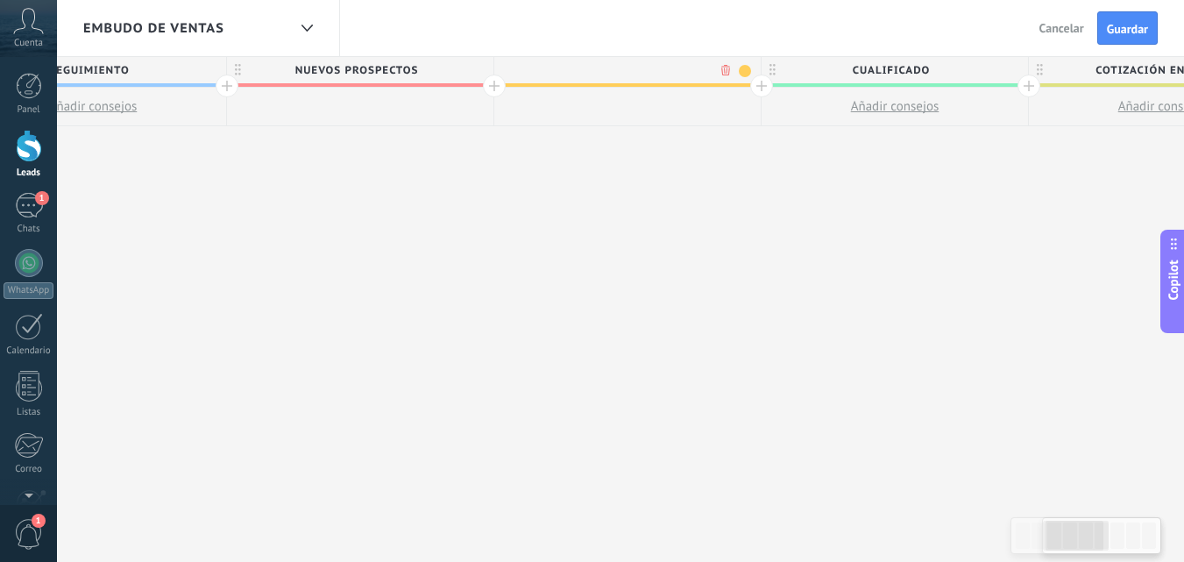
click at [683, 65] on input "text" at bounding box center [623, 70] width 232 height 26
click at [657, 72] on input "text" at bounding box center [623, 70] width 232 height 26
type input "*"
type input "**********"
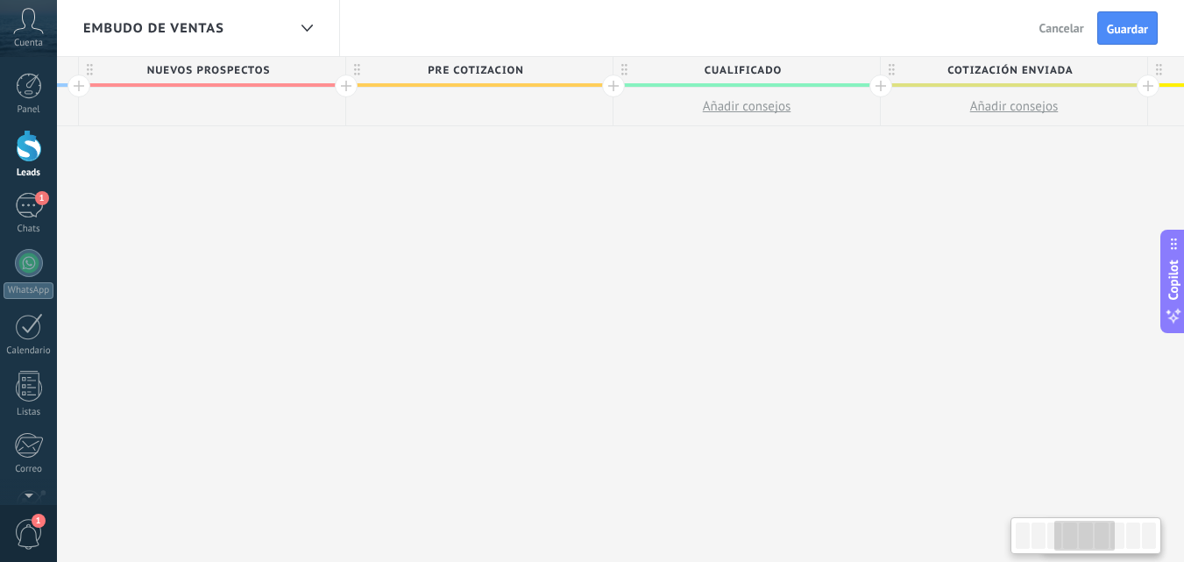
scroll to position [0, 887]
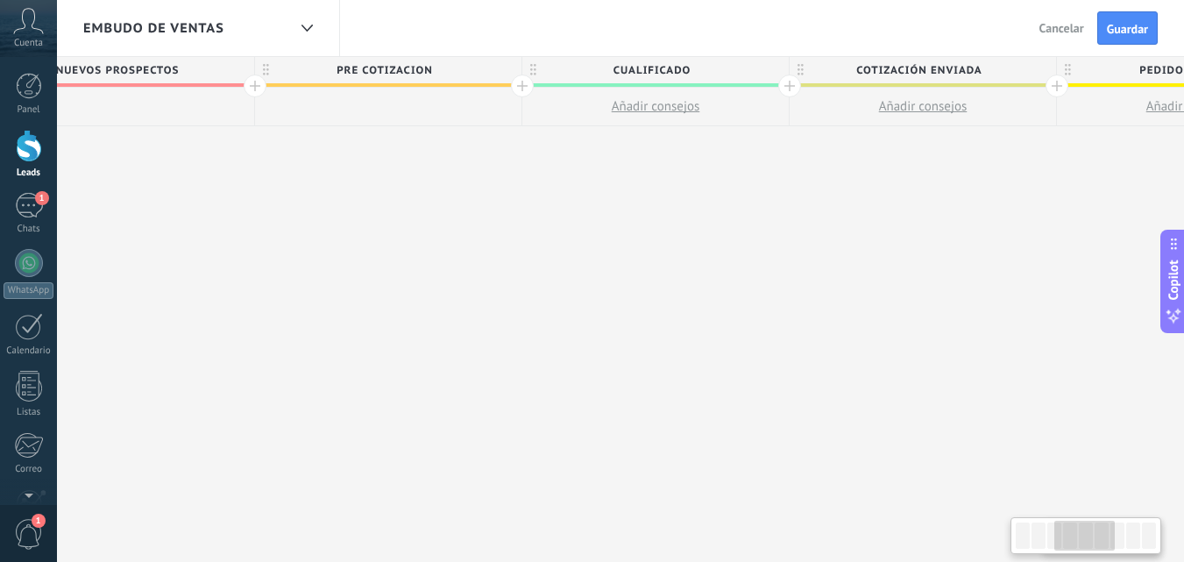
drag, startPoint x: 685, startPoint y: 234, endPoint x: 446, endPoint y: 269, distance: 241.7
click at [446, 269] on div "**********" at bounding box center [923, 310] width 2940 height 506
click at [449, 66] on span "PRE COTIZACION" at bounding box center [384, 70] width 258 height 27
click at [526, 87] on div at bounding box center [522, 85] width 23 height 23
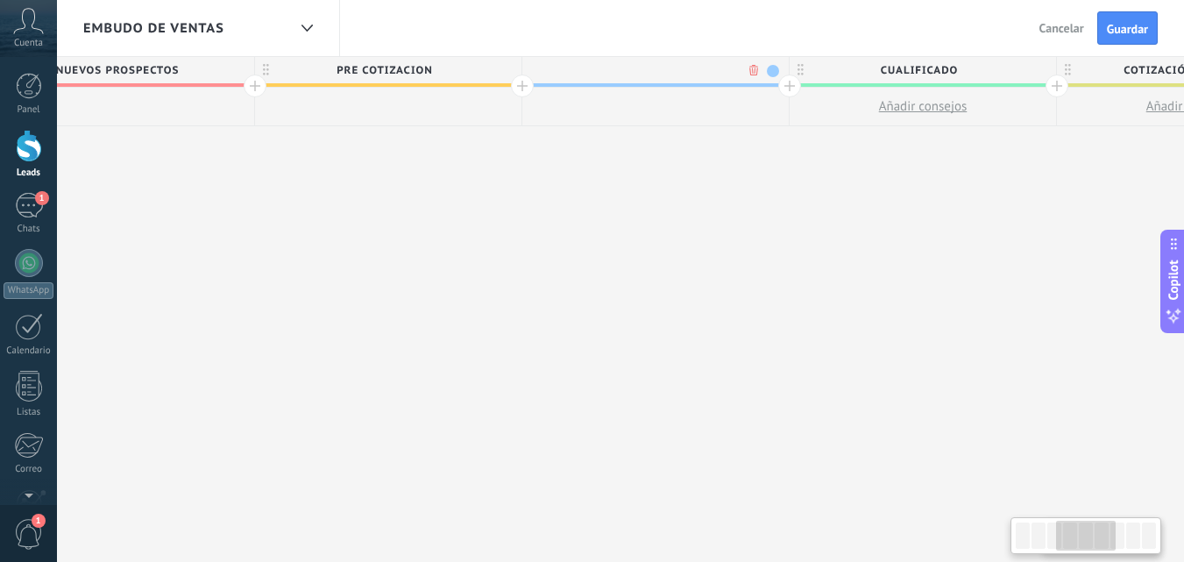
scroll to position [0, 1016]
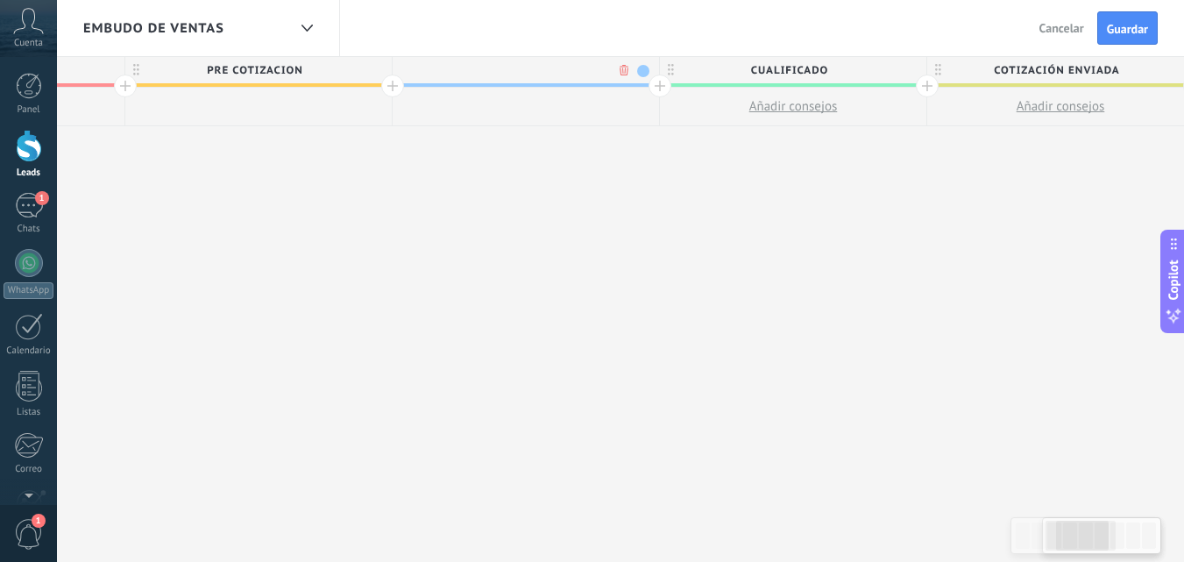
click at [640, 68] on span at bounding box center [643, 71] width 12 height 12
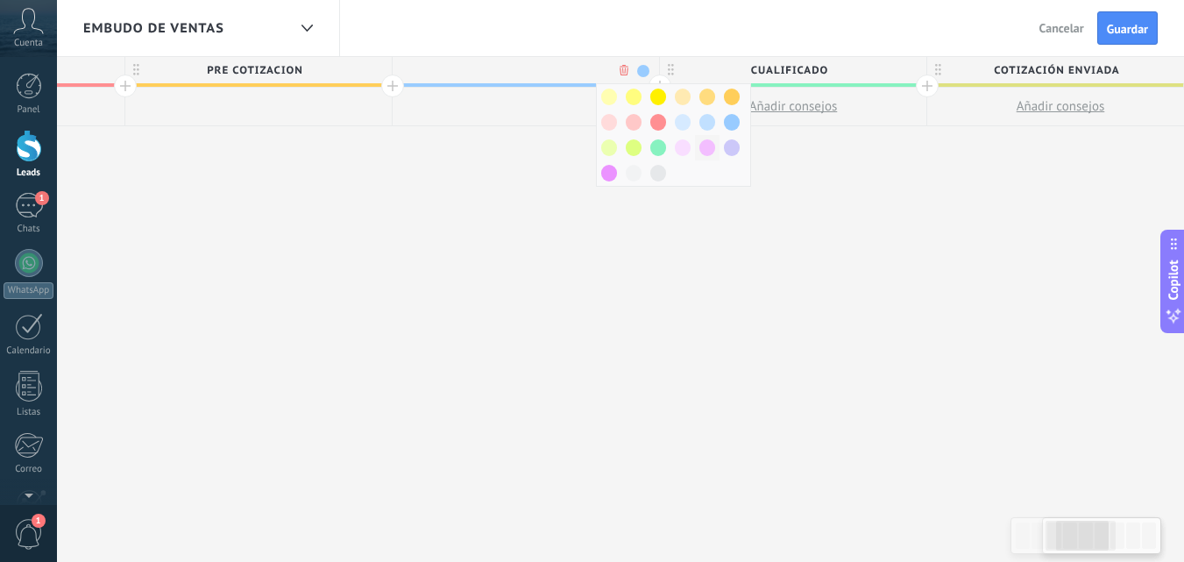
click at [711, 146] on span at bounding box center [707, 147] width 16 height 17
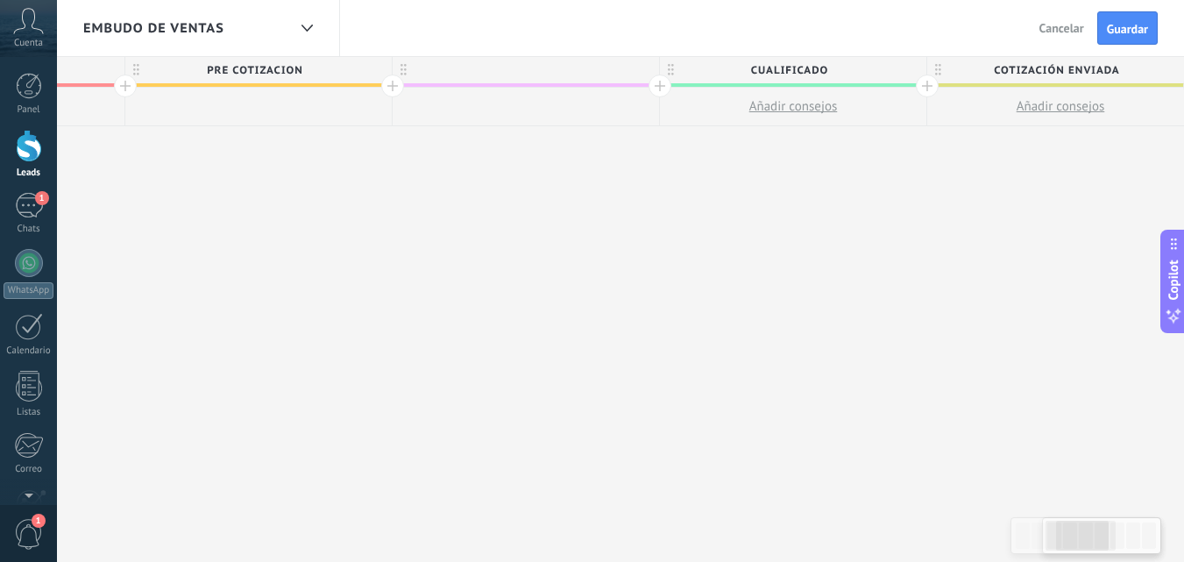
click at [546, 71] on div at bounding box center [526, 70] width 266 height 26
type input "**********"
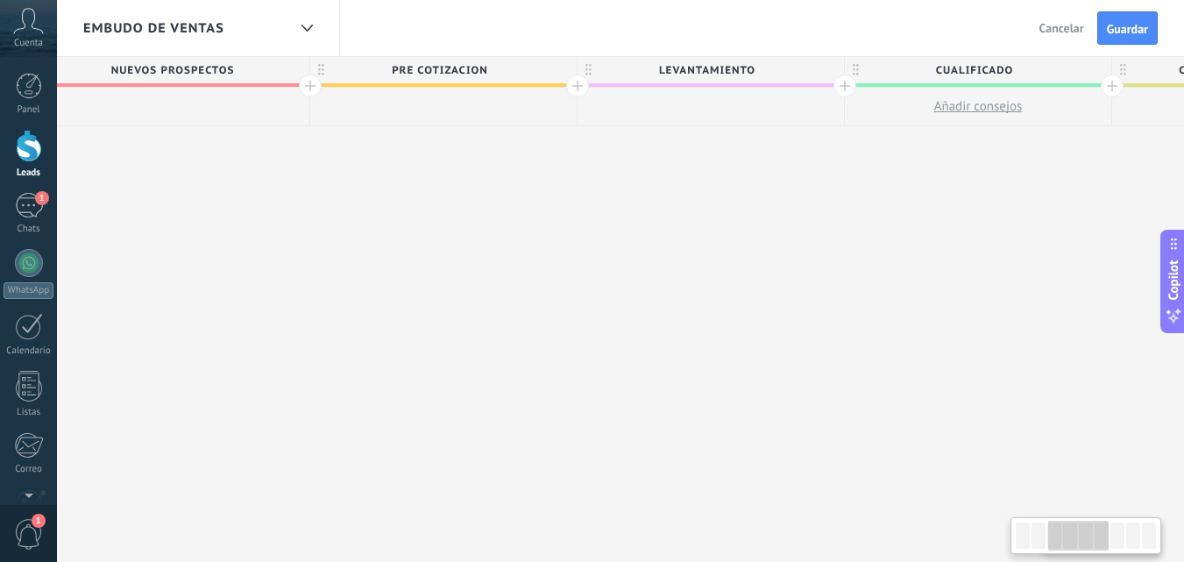
scroll to position [0, 831]
drag, startPoint x: 544, startPoint y: 162, endPoint x: 730, endPoint y: 182, distance: 186.8
click at [730, 182] on div "**********" at bounding box center [1112, 310] width 3207 height 506
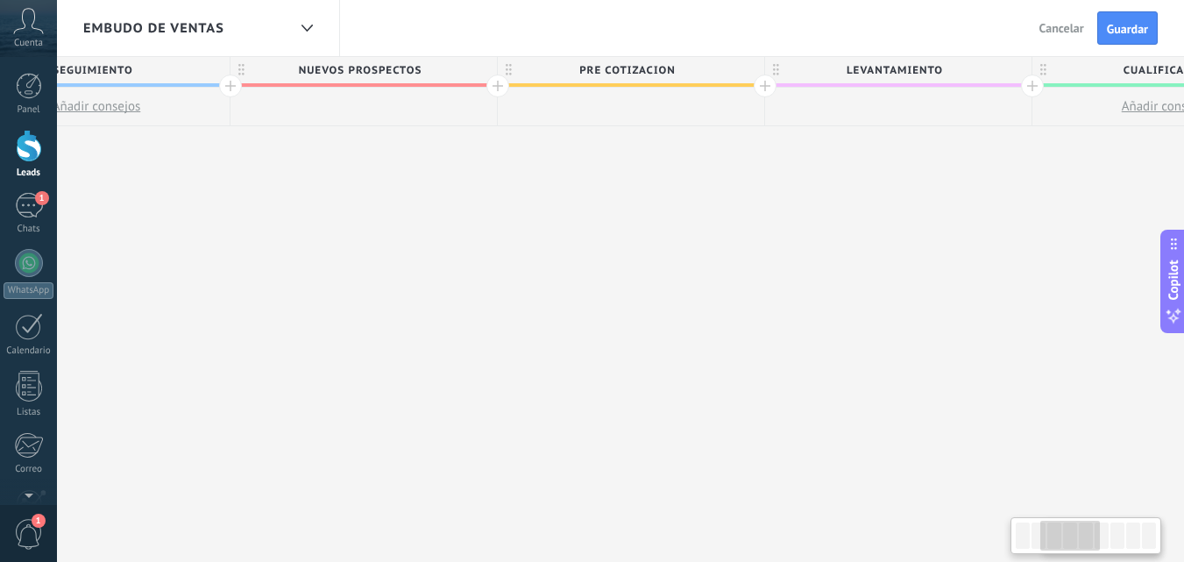
drag, startPoint x: 487, startPoint y: 167, endPoint x: 674, endPoint y: 173, distance: 186.7
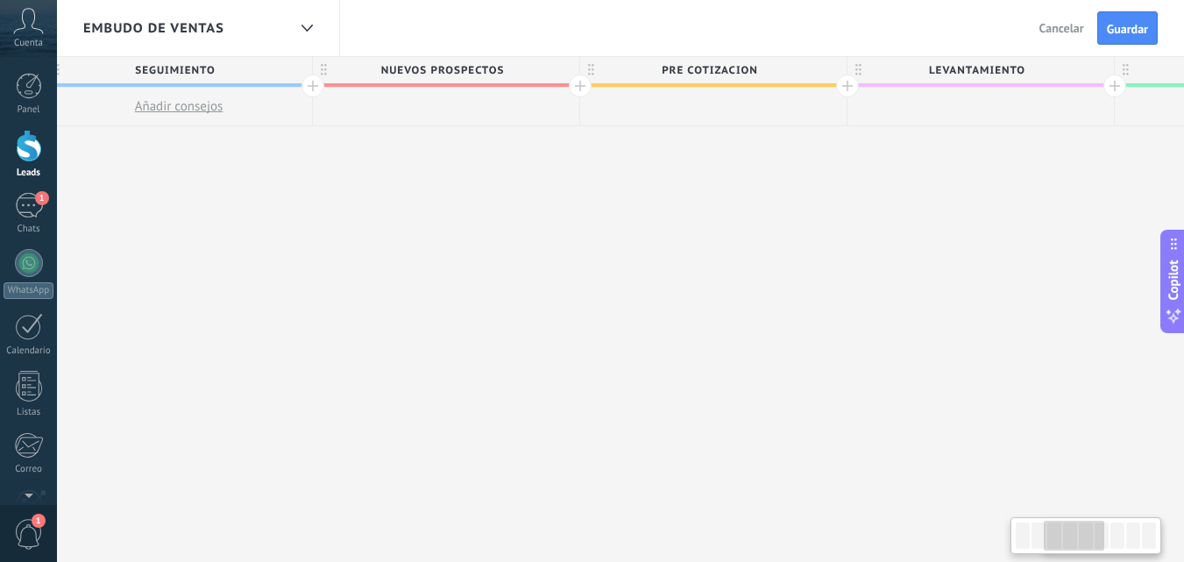
scroll to position [0, 776]
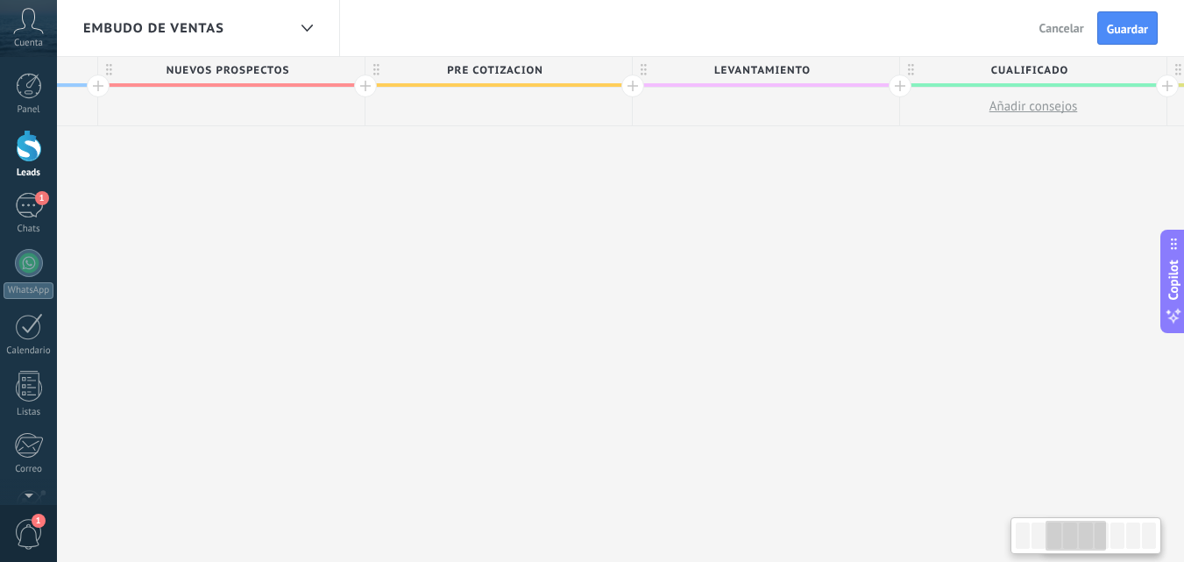
drag, startPoint x: 413, startPoint y: 168, endPoint x: 280, endPoint y: 173, distance: 132.4
click at [280, 173] on div "**********" at bounding box center [1167, 310] width 3207 height 506
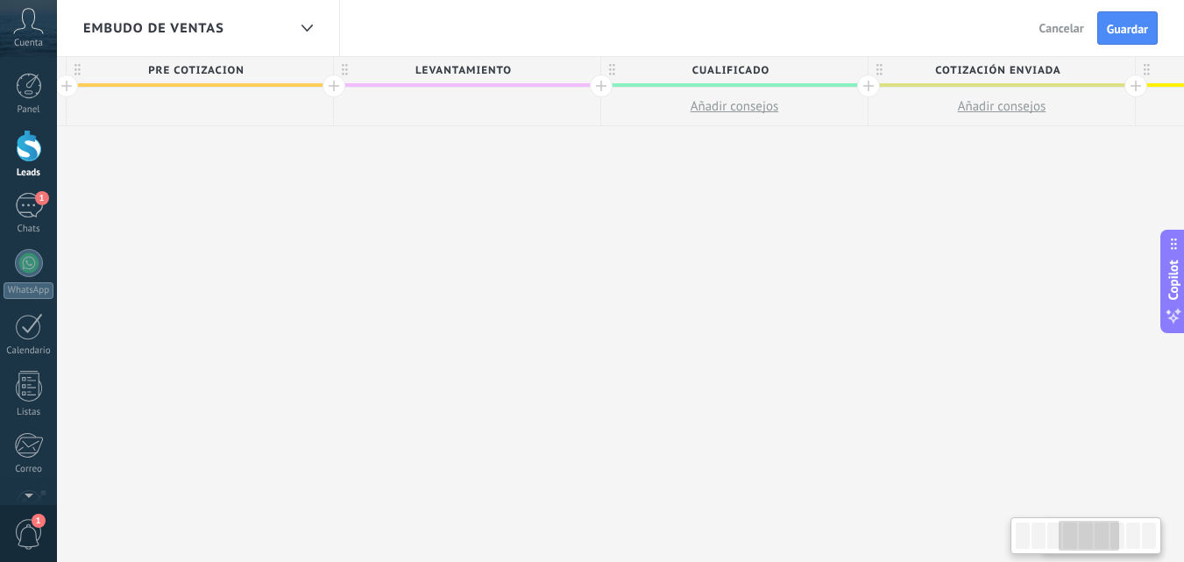
scroll to position [0, 1095]
drag, startPoint x: 756, startPoint y: 187, endPoint x: 437, endPoint y: 209, distance: 319.7
click at [437, 209] on div "**********" at bounding box center [848, 310] width 3207 height 506
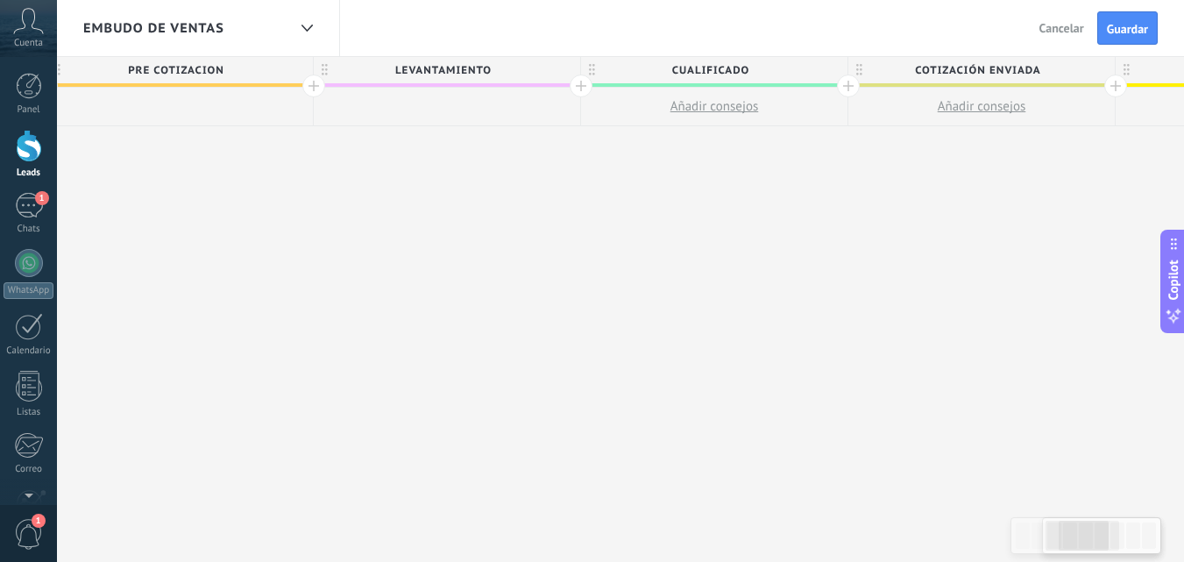
click at [577, 90] on div at bounding box center [581, 85] width 23 height 23
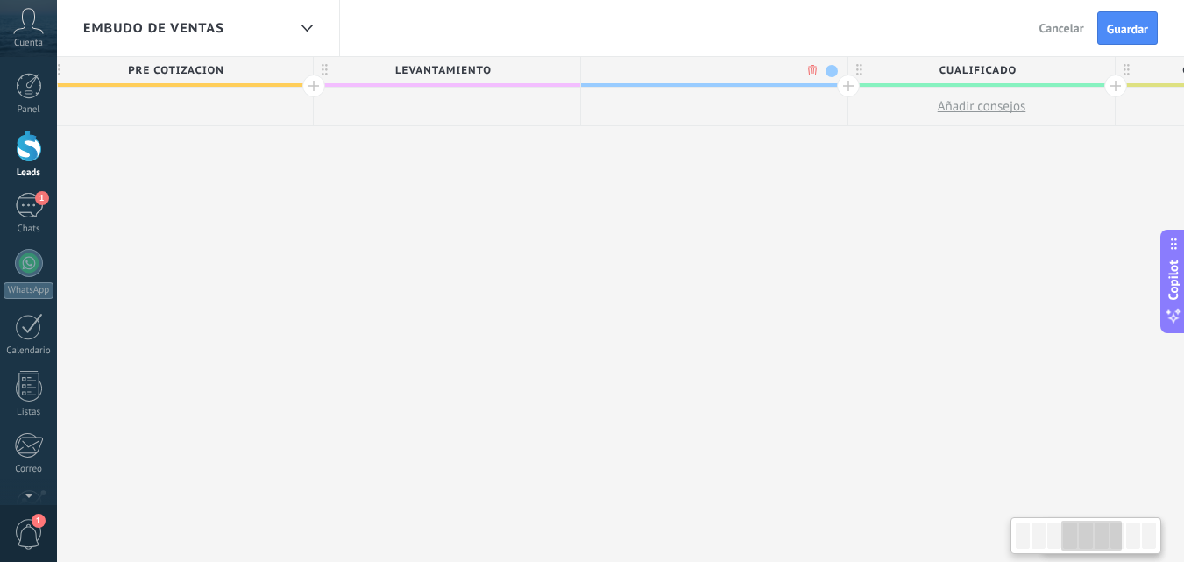
scroll to position [0, 1225]
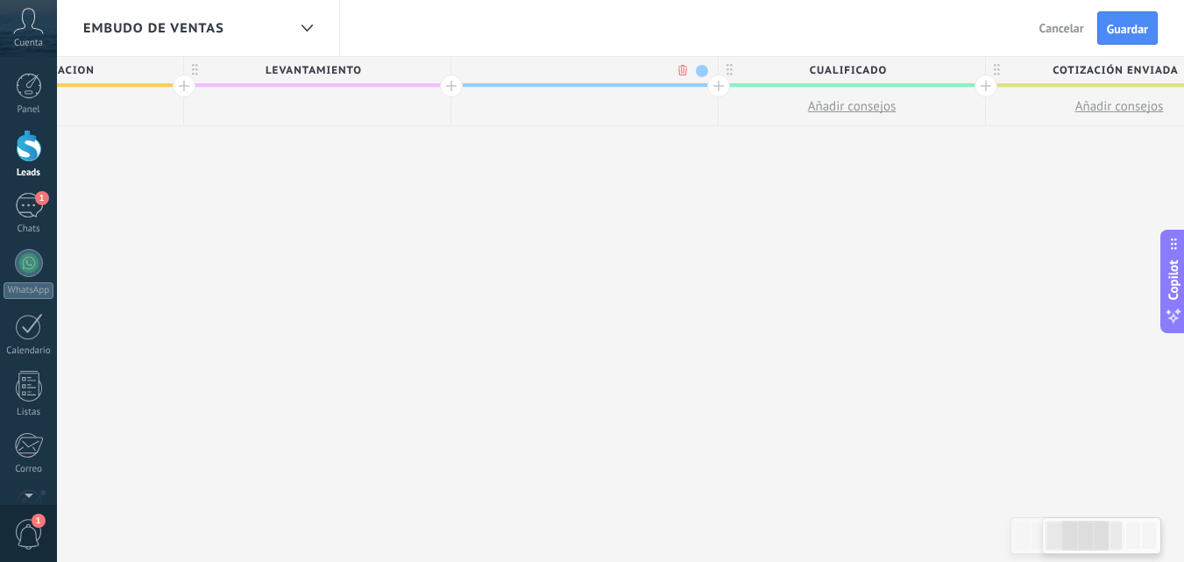
click at [598, 72] on input "text" at bounding box center [580, 70] width 232 height 26
type input "**********"
click at [714, 88] on div at bounding box center [718, 85] width 23 height 23
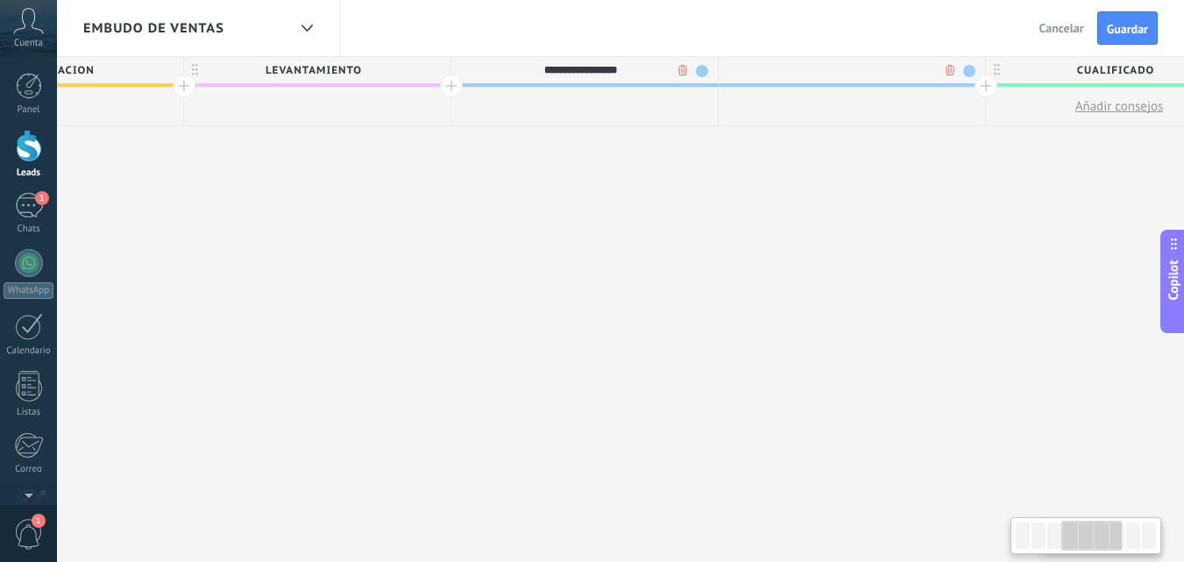
scroll to position [0, 1355]
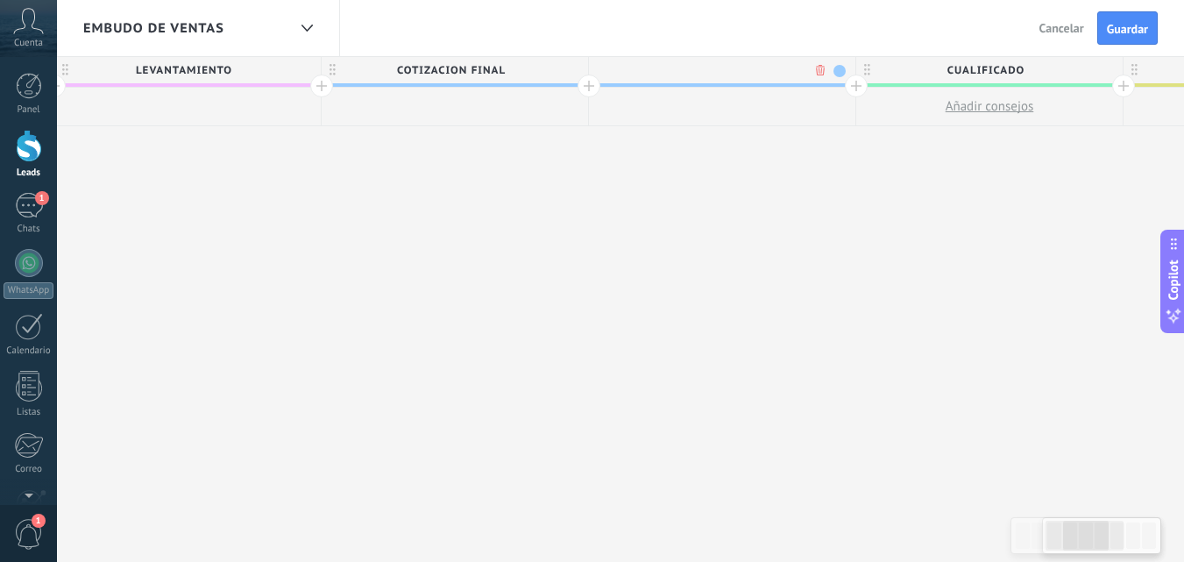
click at [838, 73] on span at bounding box center [839, 71] width 12 height 12
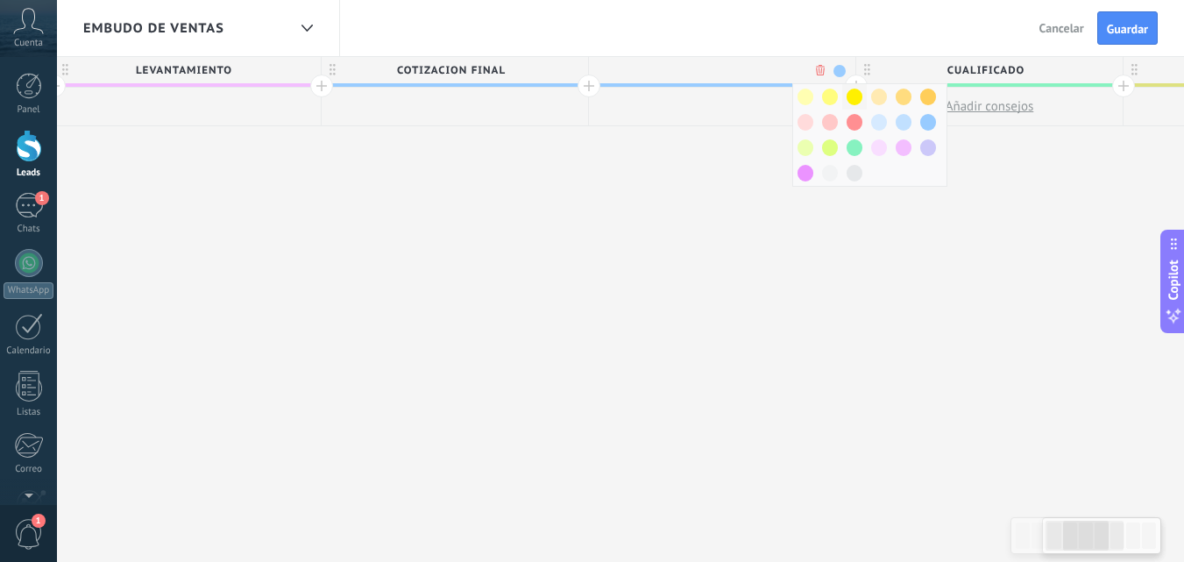
click at [853, 94] on span at bounding box center [854, 96] width 16 height 17
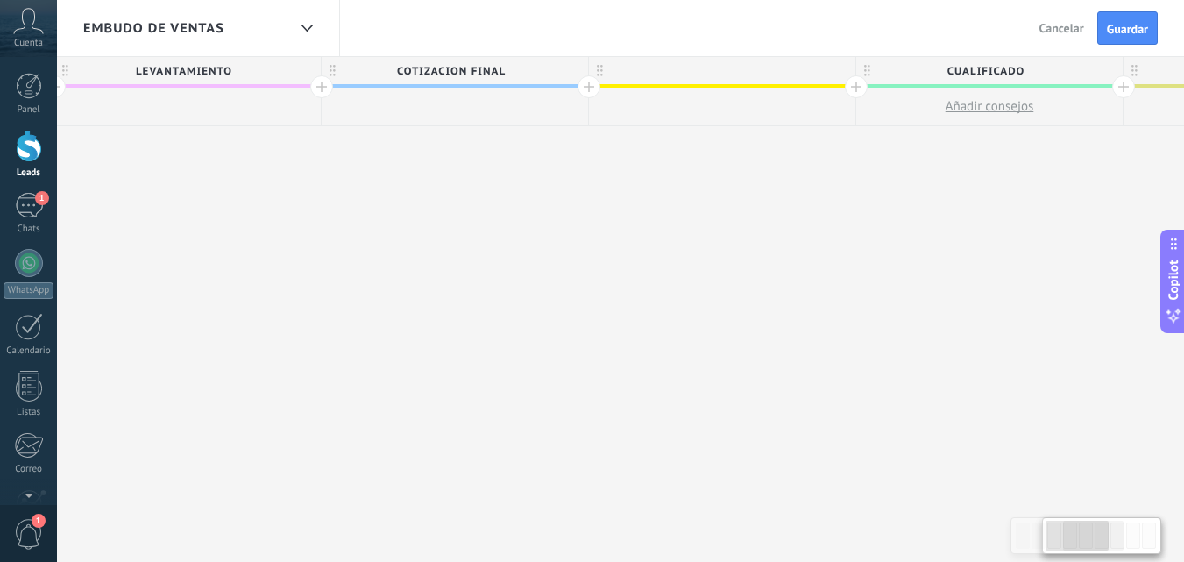
scroll to position [1, 0]
click at [750, 73] on div at bounding box center [722, 70] width 266 height 26
click at [752, 72] on input "text" at bounding box center [718, 69] width 232 height 26
click at [752, 72] on input "**" at bounding box center [718, 69] width 232 height 26
click at [753, 73] on input "**" at bounding box center [718, 69] width 232 height 26
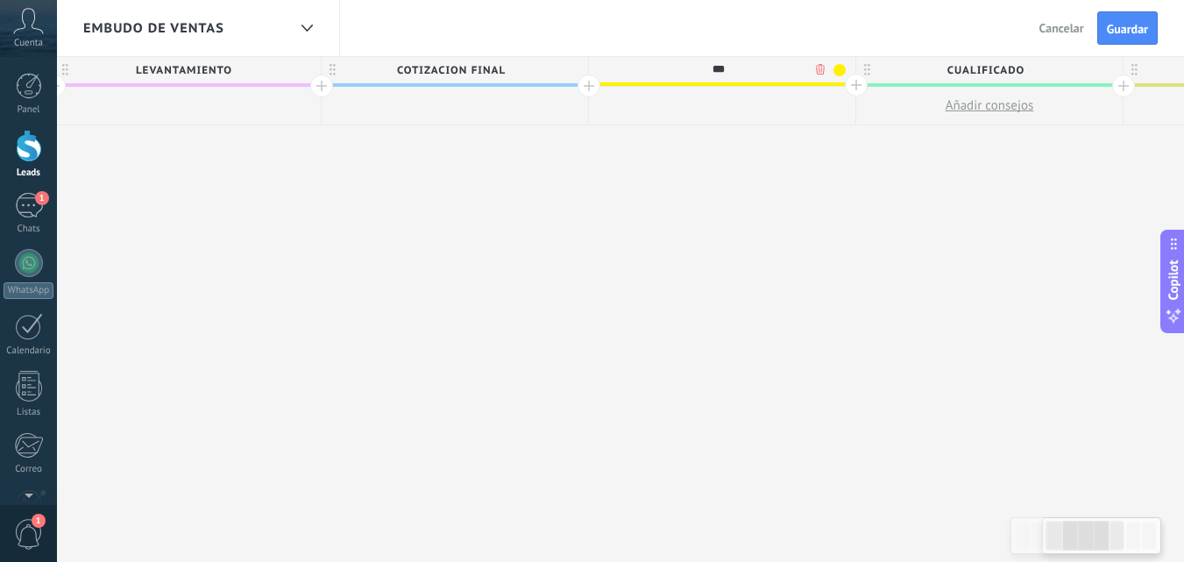
click at [753, 73] on input "**" at bounding box center [718, 69] width 232 height 26
type input "**********"
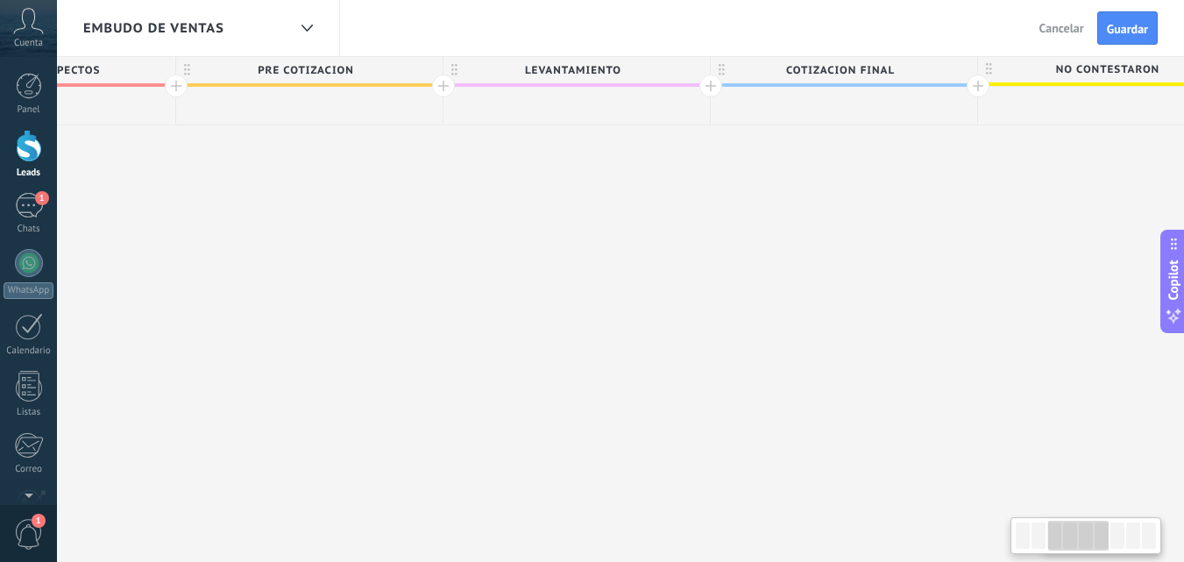
drag, startPoint x: 373, startPoint y: 235, endPoint x: 762, endPoint y: 239, distance: 389.0
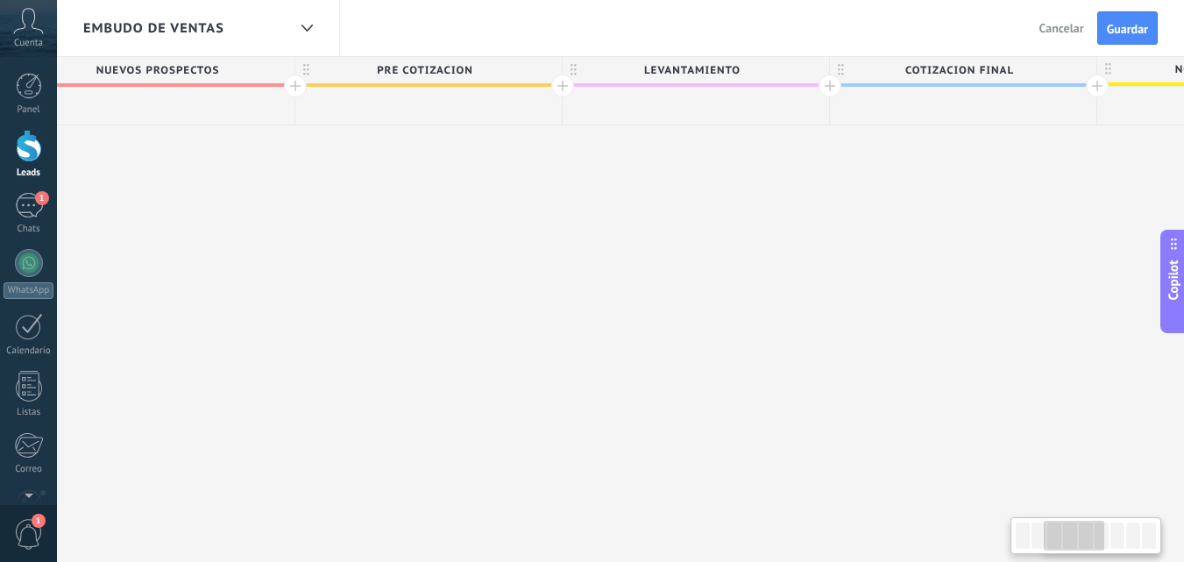
drag, startPoint x: 409, startPoint y: 230, endPoint x: 531, endPoint y: 253, distance: 124.1
click at [506, 68] on span "PRE COTIZACION" at bounding box center [427, 70] width 258 height 27
type input "**********"
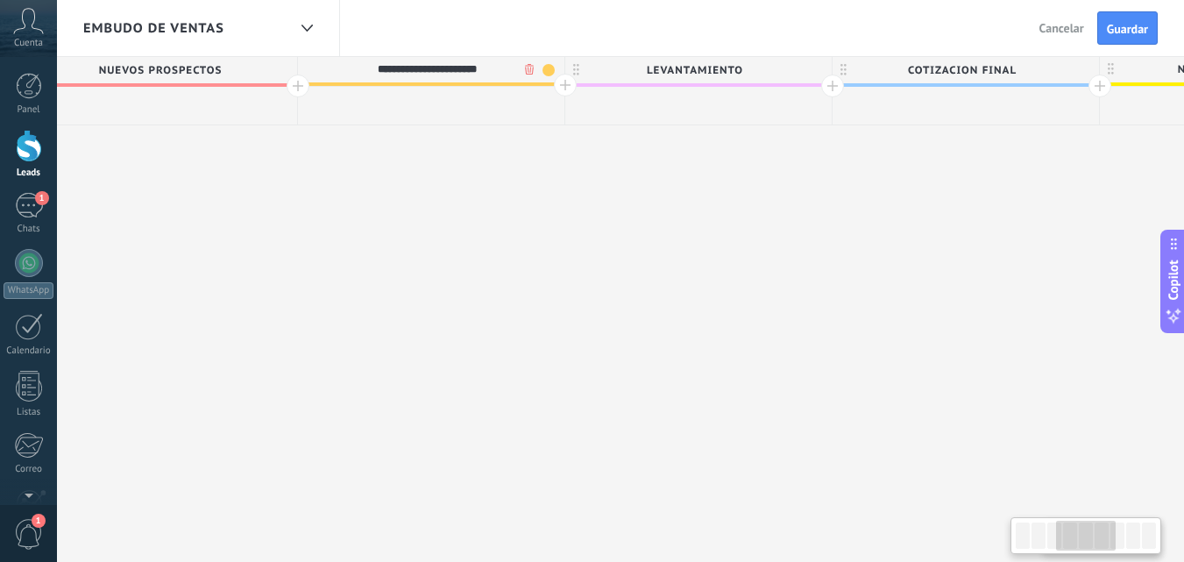
scroll to position [0, 1202]
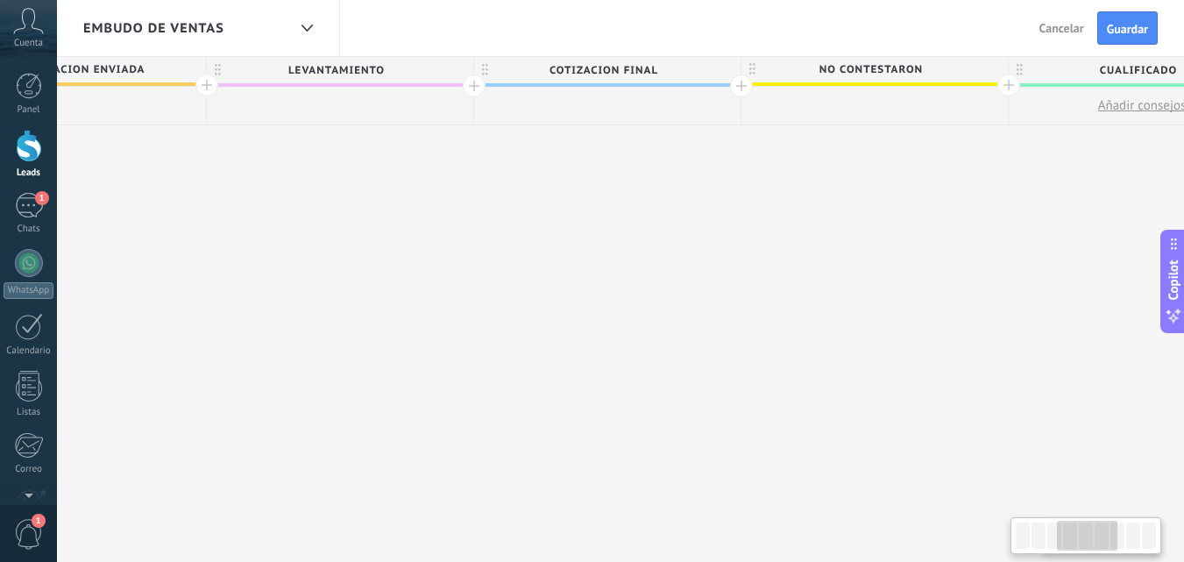
drag, startPoint x: 698, startPoint y: 211, endPoint x: 340, endPoint y: 230, distance: 358.8
click at [340, 230] on div "**********" at bounding box center [1008, 309] width 3741 height 506
click at [679, 74] on span "COTIZACION FINAL" at bounding box center [603, 70] width 258 height 27
type input "**********"
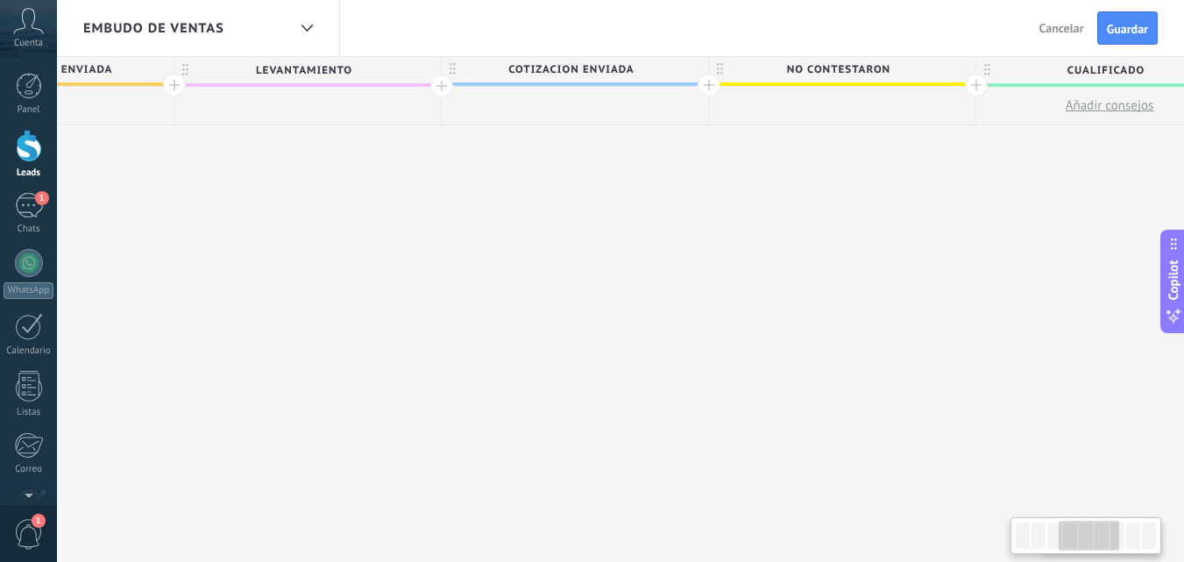
click at [669, 305] on div "**********" at bounding box center [975, 309] width 3741 height 506
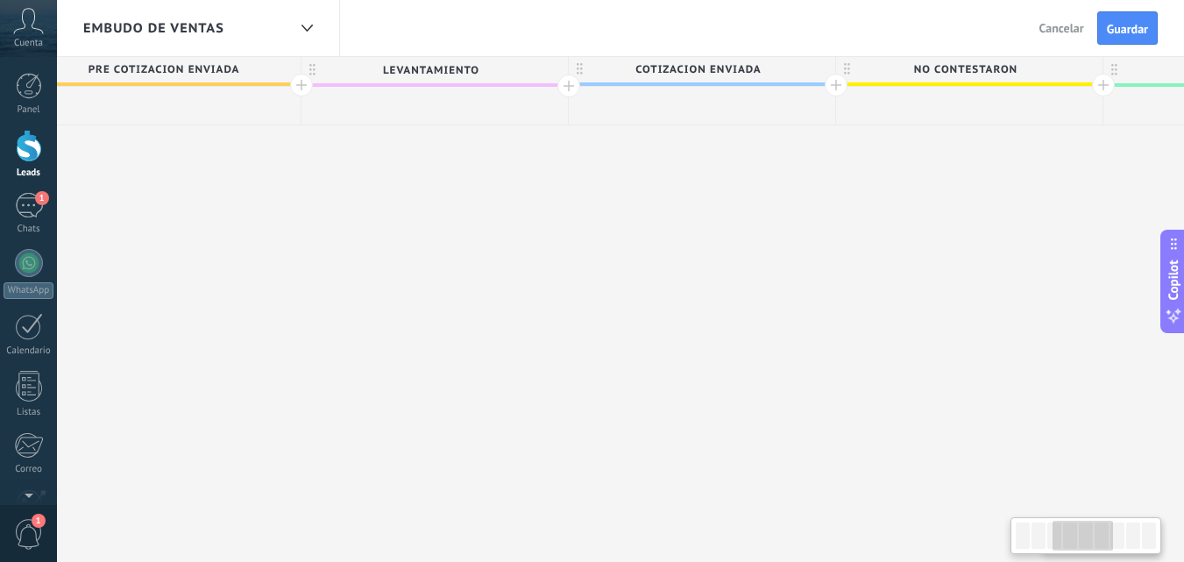
scroll to position [0, 1096]
drag, startPoint x: 547, startPoint y: 263, endPoint x: 685, endPoint y: 246, distance: 139.4
click at [685, 246] on div "**********" at bounding box center [1114, 309] width 3741 height 506
click at [520, 69] on span "LEVANTAMIENTO" at bounding box center [442, 70] width 258 height 27
type input "**********"
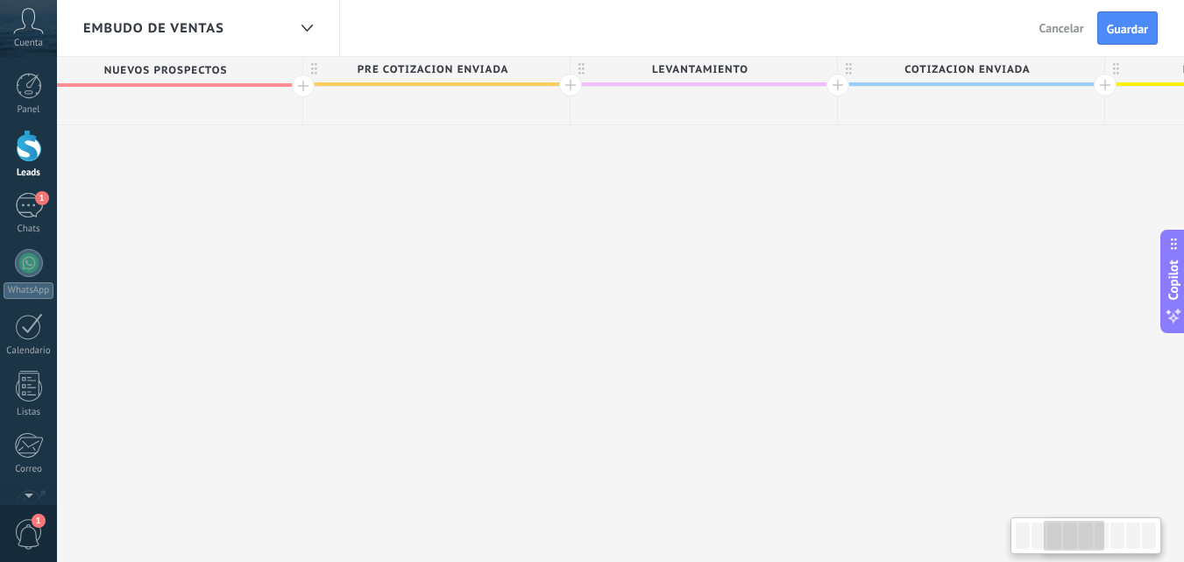
scroll to position [0, 837]
drag, startPoint x: 413, startPoint y: 266, endPoint x: 672, endPoint y: 315, distance: 263.8
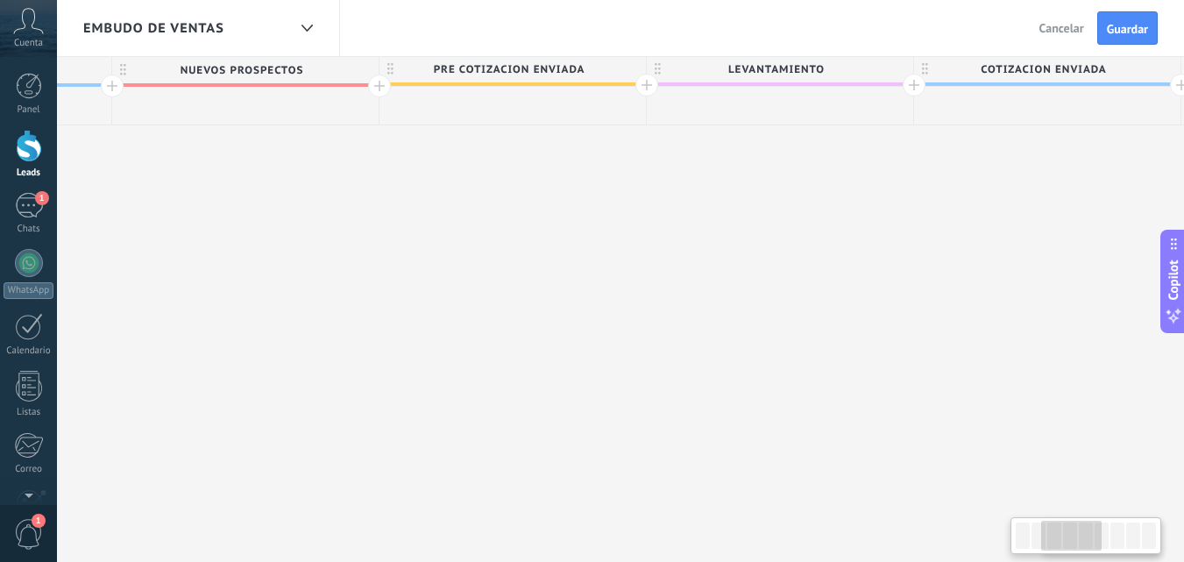
drag, startPoint x: 438, startPoint y: 195, endPoint x: 513, endPoint y: 218, distance: 77.9
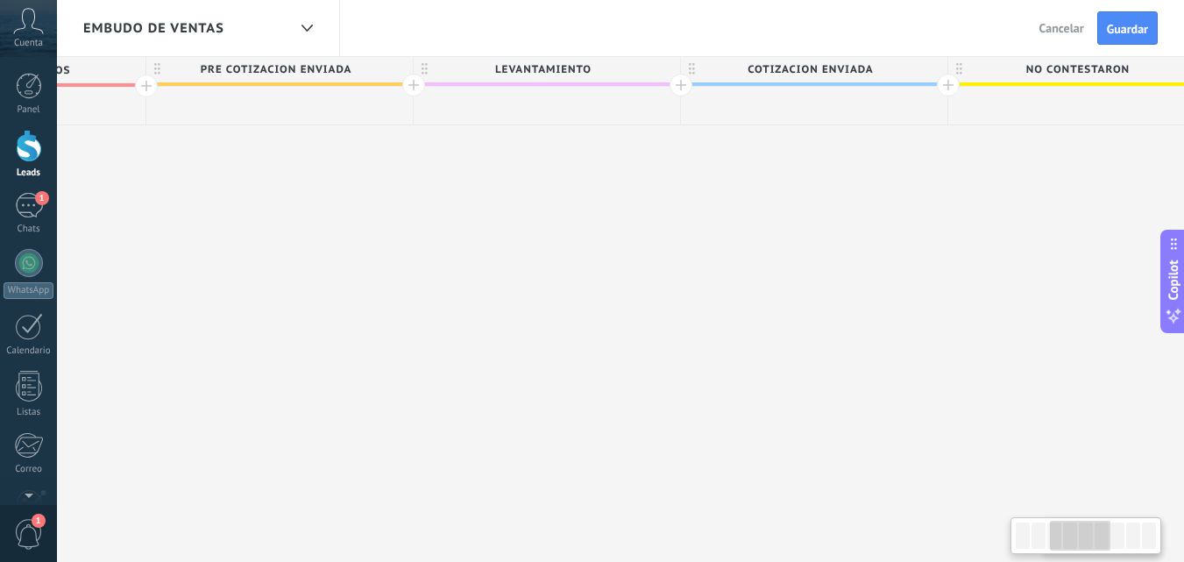
scroll to position [0, 999]
drag, startPoint x: 717, startPoint y: 190, endPoint x: 480, endPoint y: 281, distance: 253.5
click at [407, 85] on div at bounding box center [410, 85] width 23 height 23
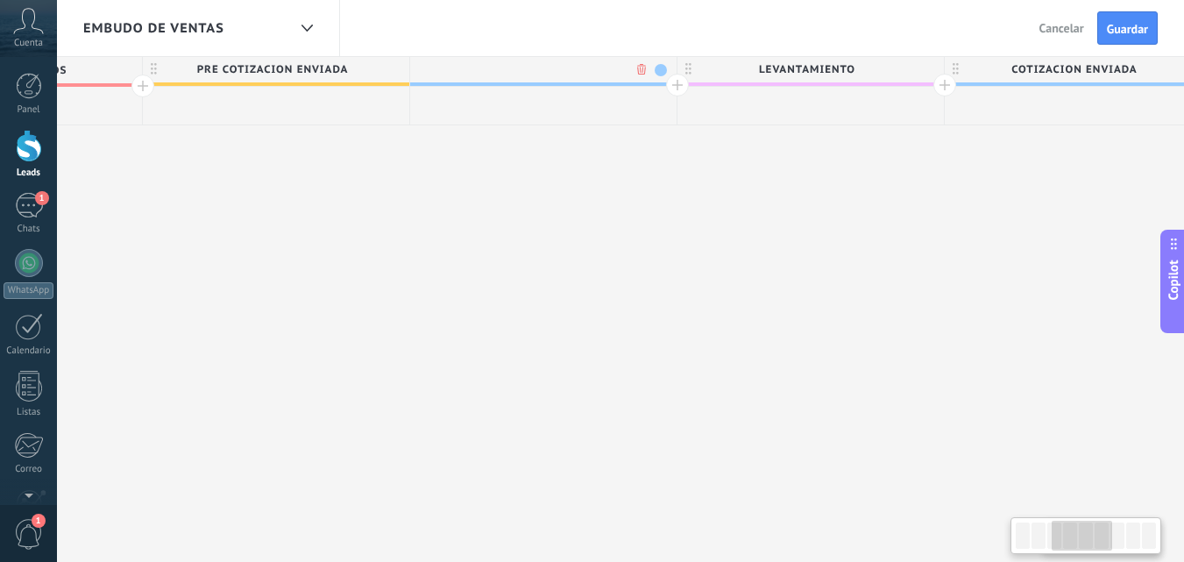
scroll to position [0, 1129]
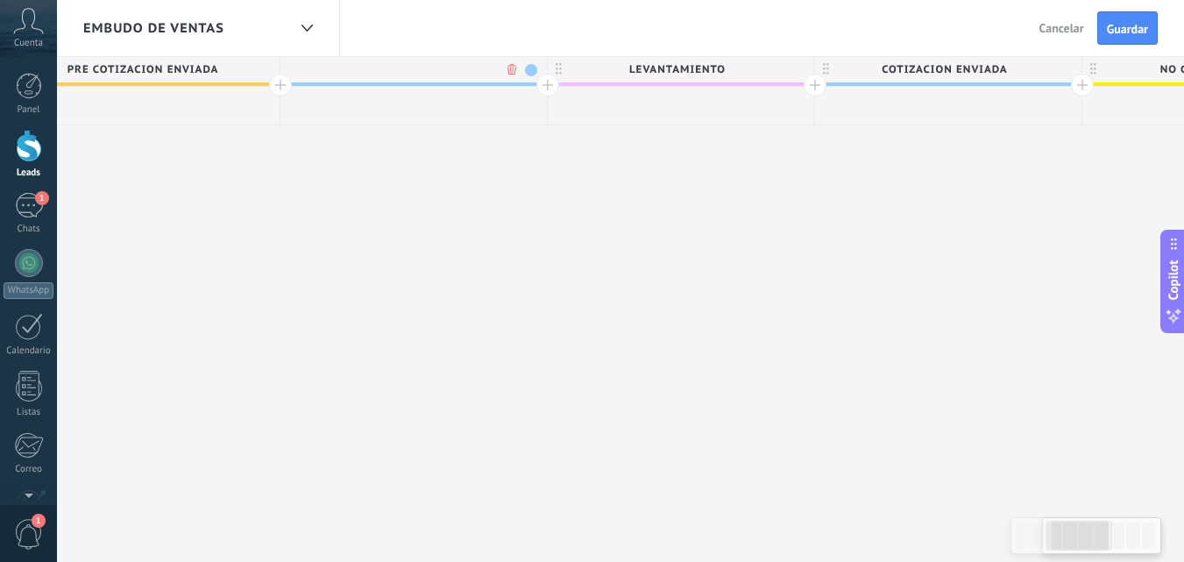
click at [455, 71] on input "text" at bounding box center [410, 69] width 232 height 26
drag, startPoint x: 483, startPoint y: 195, endPoint x: 592, endPoint y: 216, distance: 111.7
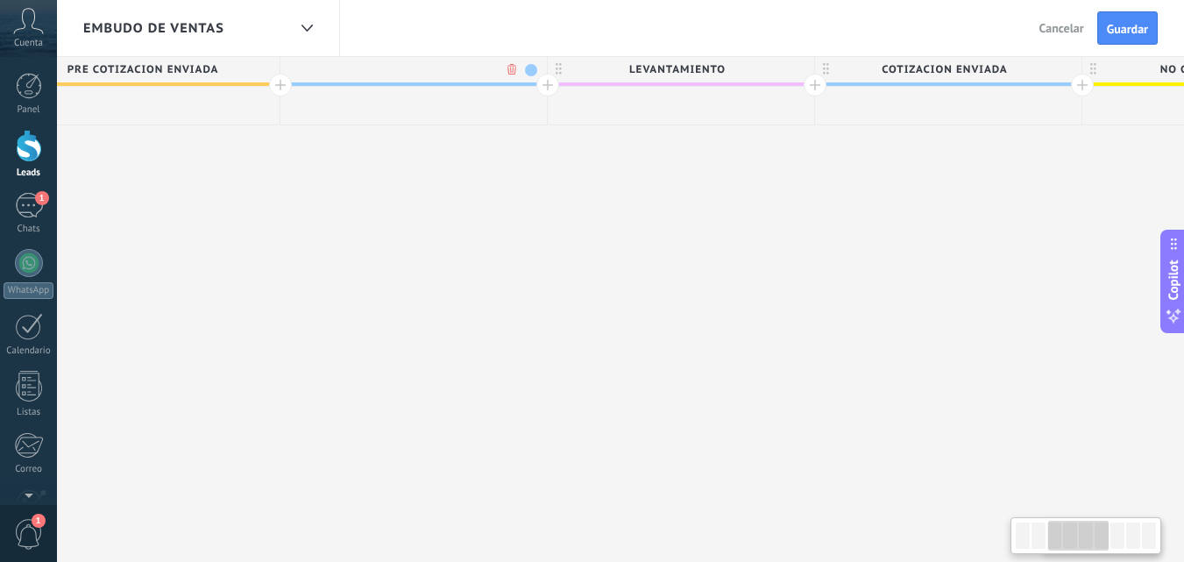
scroll to position [0, 1019]
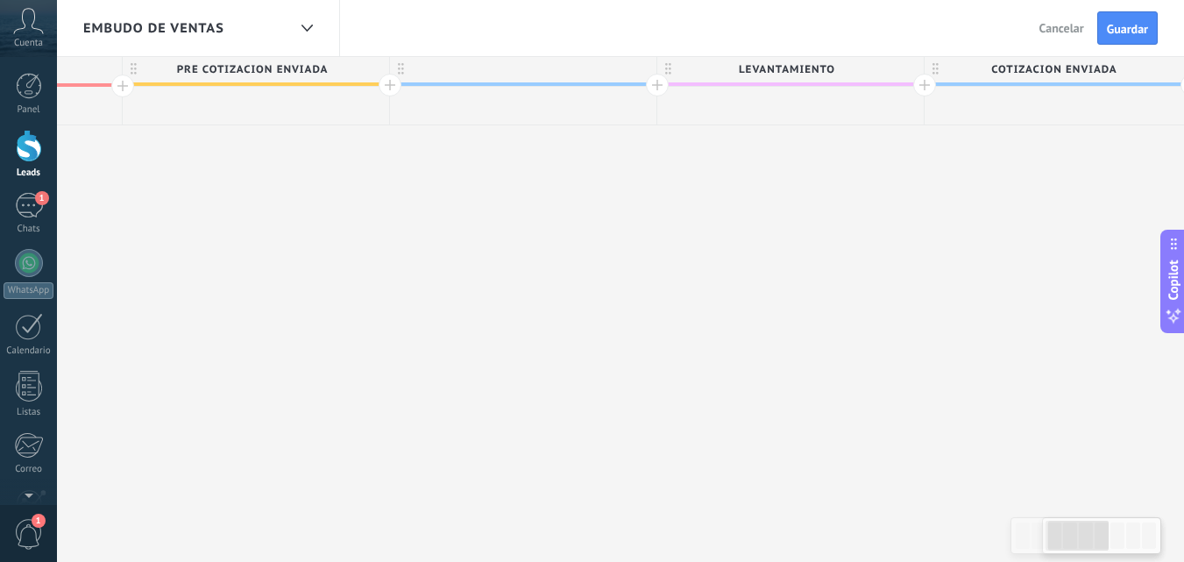
click at [552, 74] on div at bounding box center [523, 69] width 266 height 26
click at [552, 74] on input "text" at bounding box center [519, 69] width 232 height 26
click at [548, 68] on input "text" at bounding box center [519, 69] width 232 height 26
type input "**********"
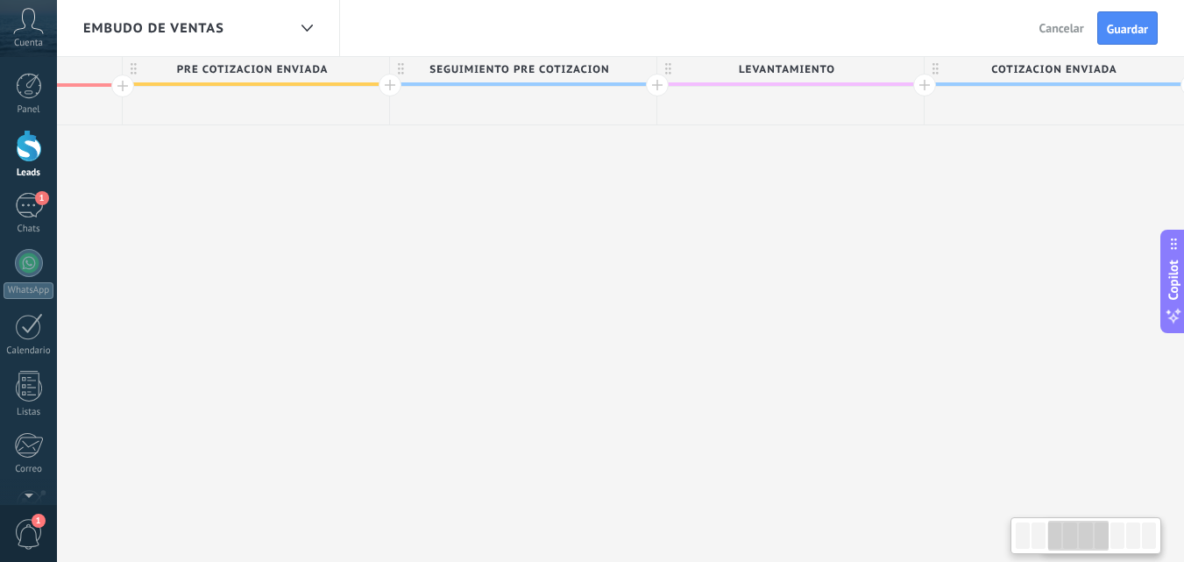
scroll to position [0, 1051]
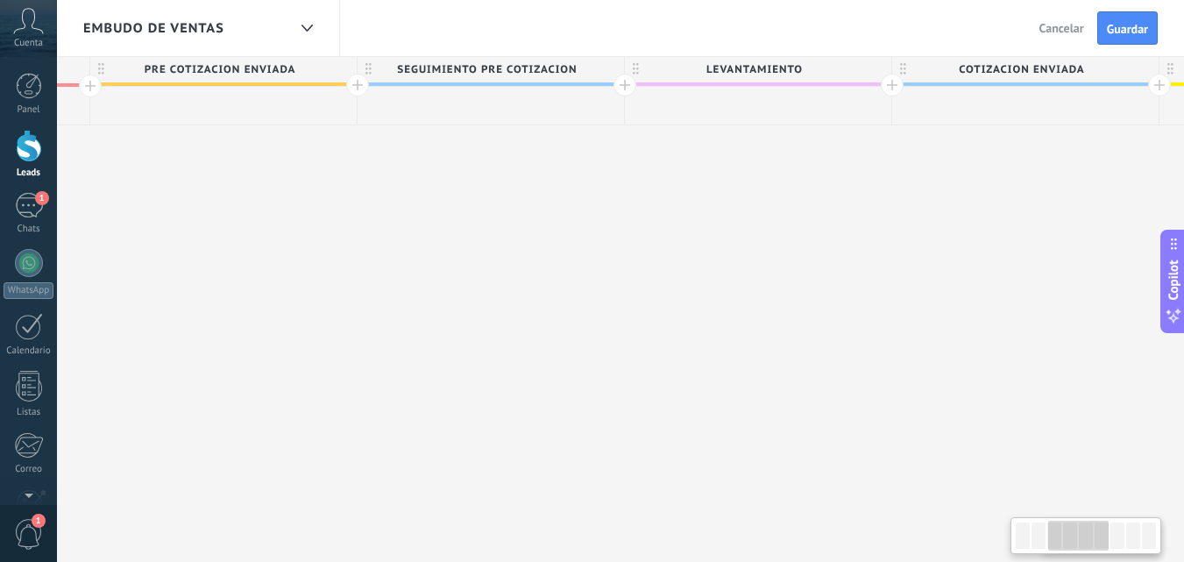
drag, startPoint x: 722, startPoint y: 211, endPoint x: 690, endPoint y: 218, distance: 33.2
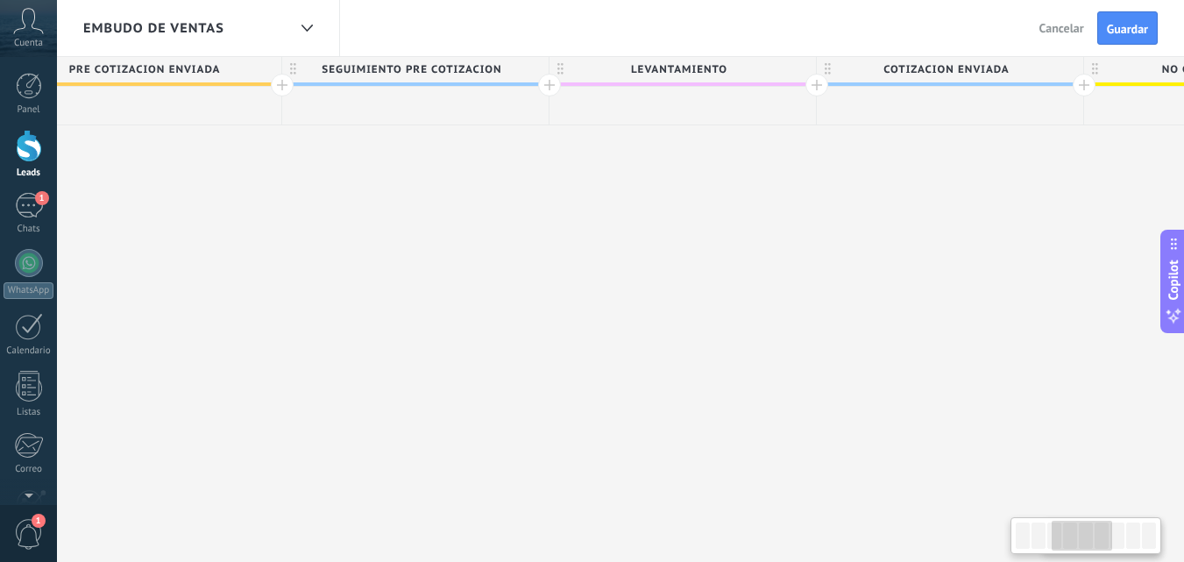
scroll to position [0, 1128]
drag, startPoint x: 689, startPoint y: 188, endPoint x: 612, endPoint y: 219, distance: 82.2
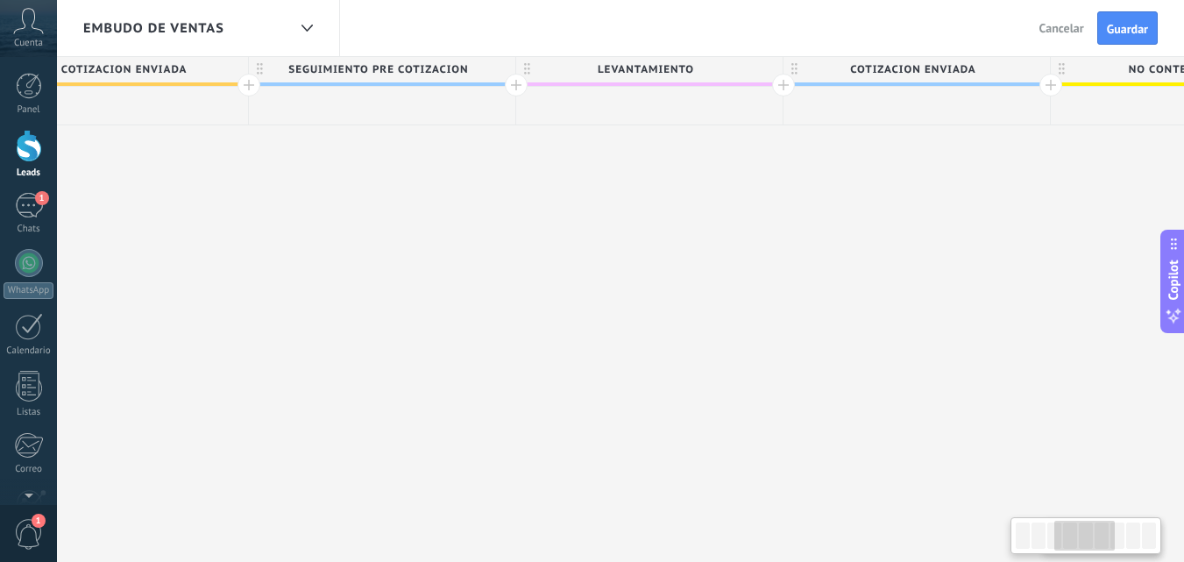
scroll to position [0, 1200]
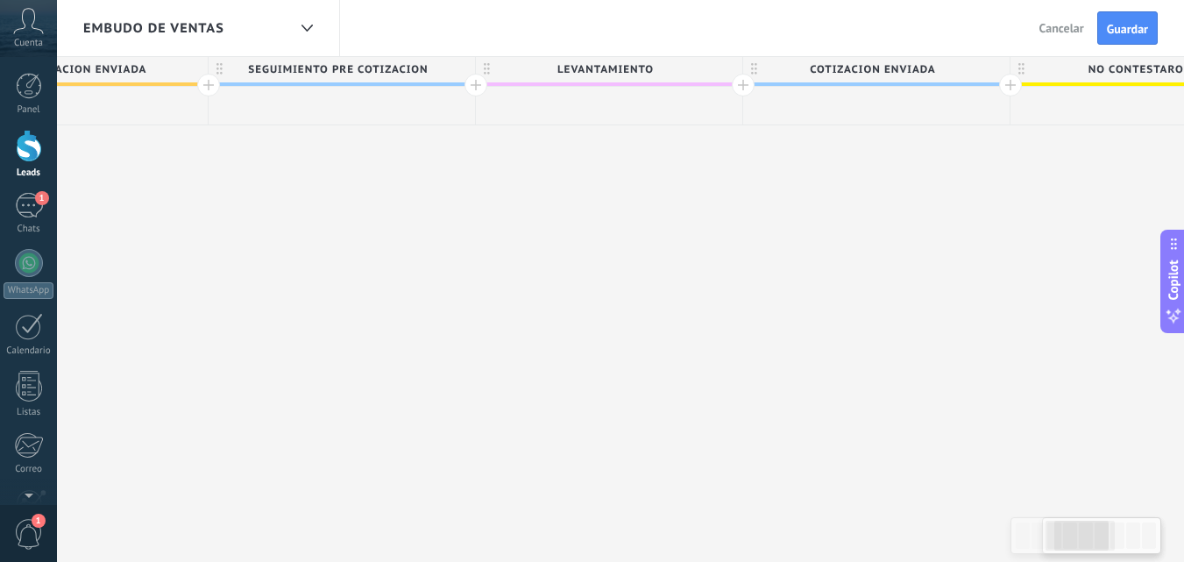
drag, startPoint x: 658, startPoint y: 184, endPoint x: 585, endPoint y: 197, distance: 73.9
click at [585, 197] on div "**********" at bounding box center [1144, 309] width 4008 height 506
click at [473, 83] on div at bounding box center [475, 85] width 23 height 23
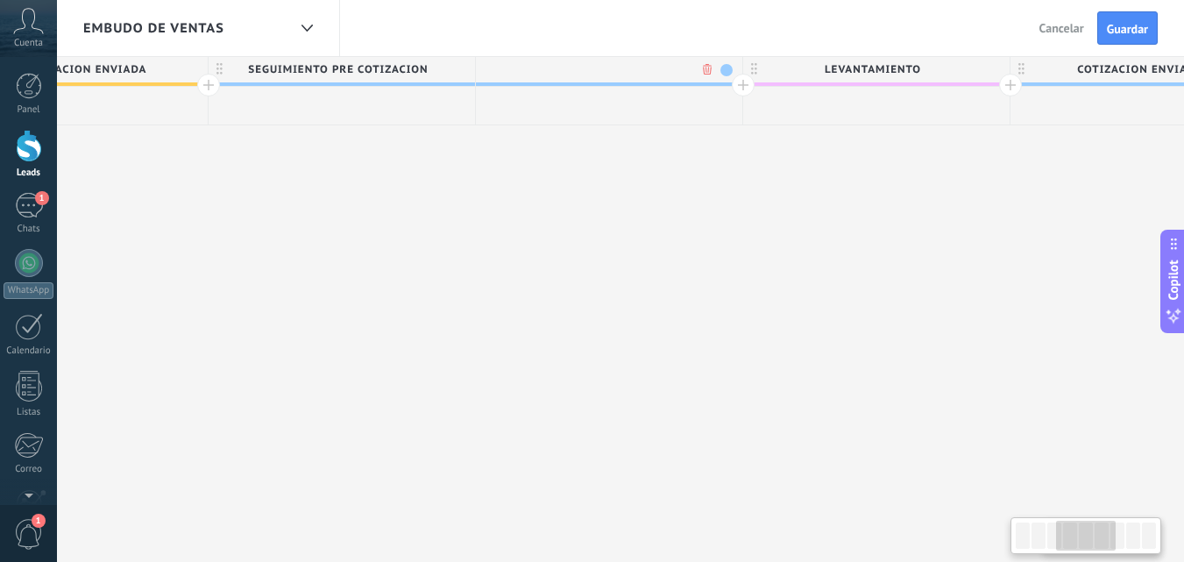
scroll to position [0, 1330]
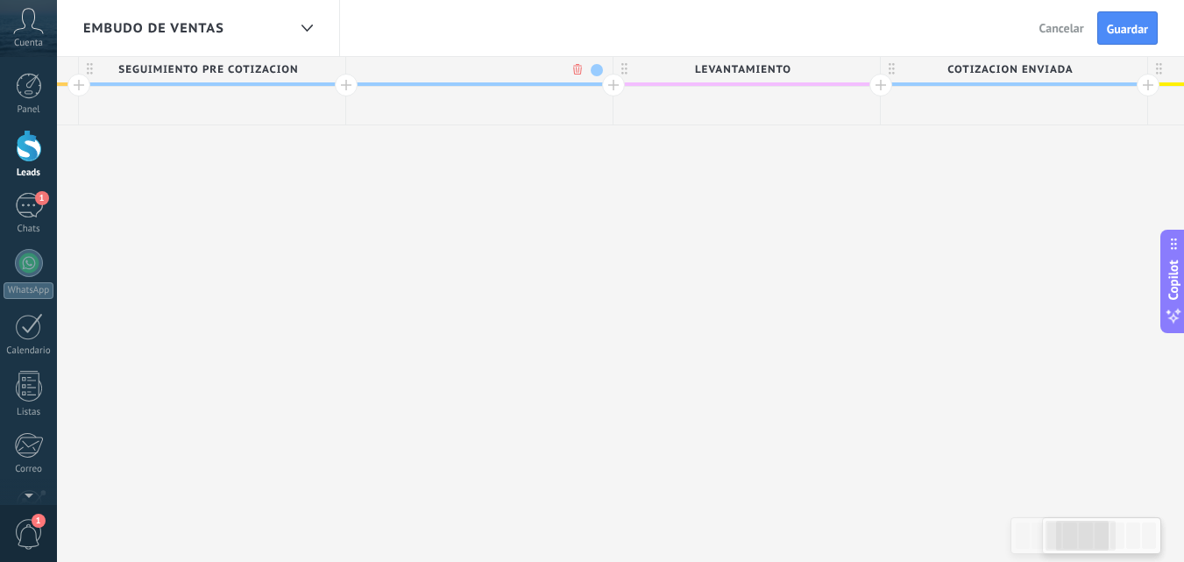
click at [593, 69] on span at bounding box center [597, 70] width 12 height 12
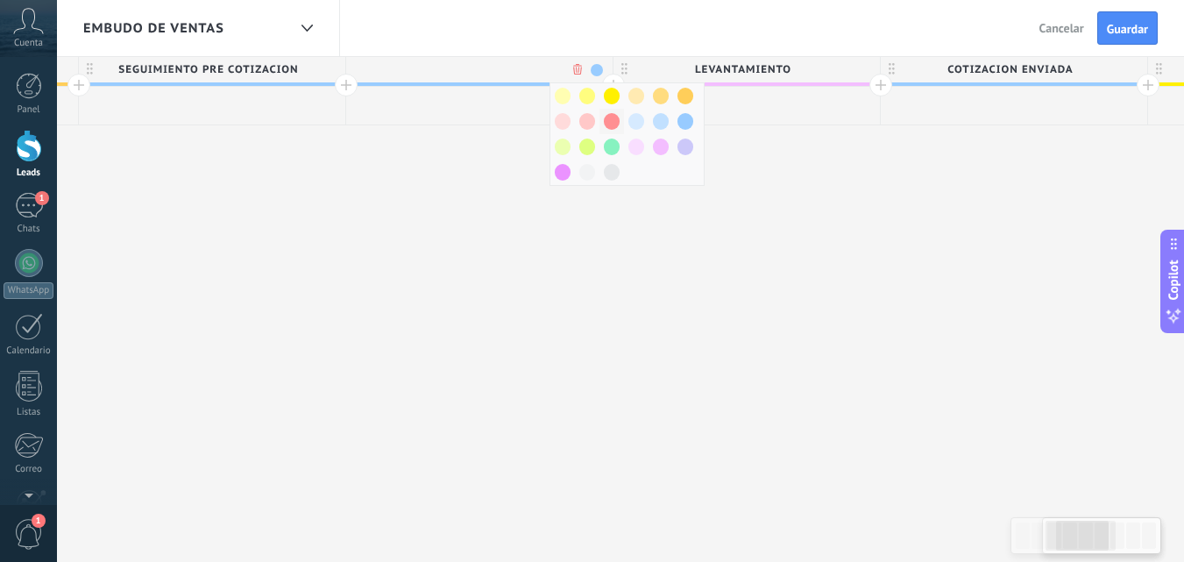
click at [612, 120] on span at bounding box center [612, 121] width 16 height 17
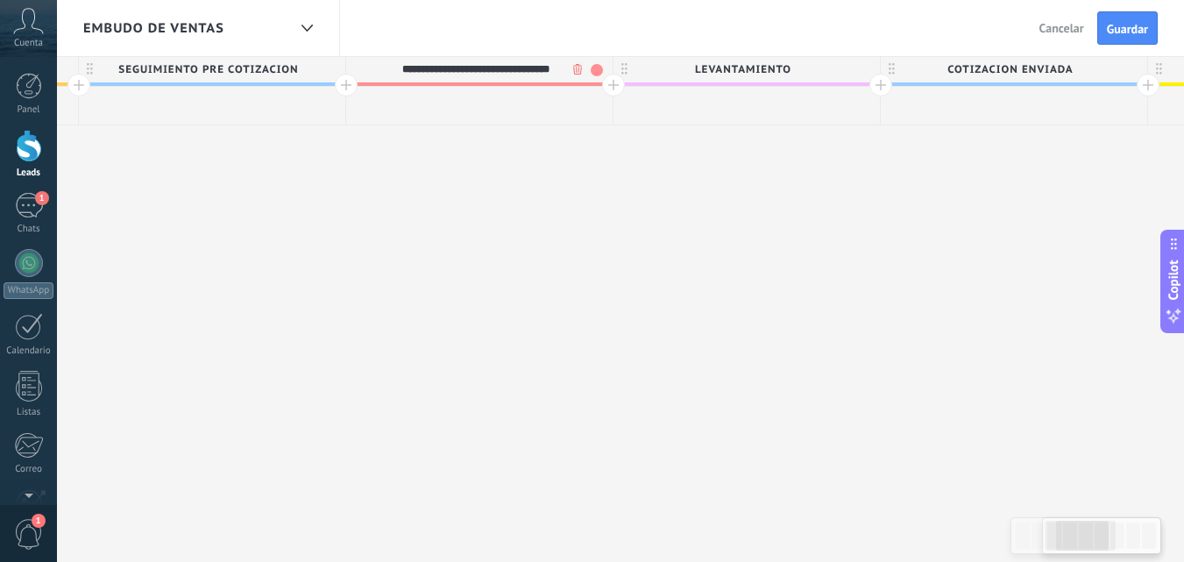
type input "**********"
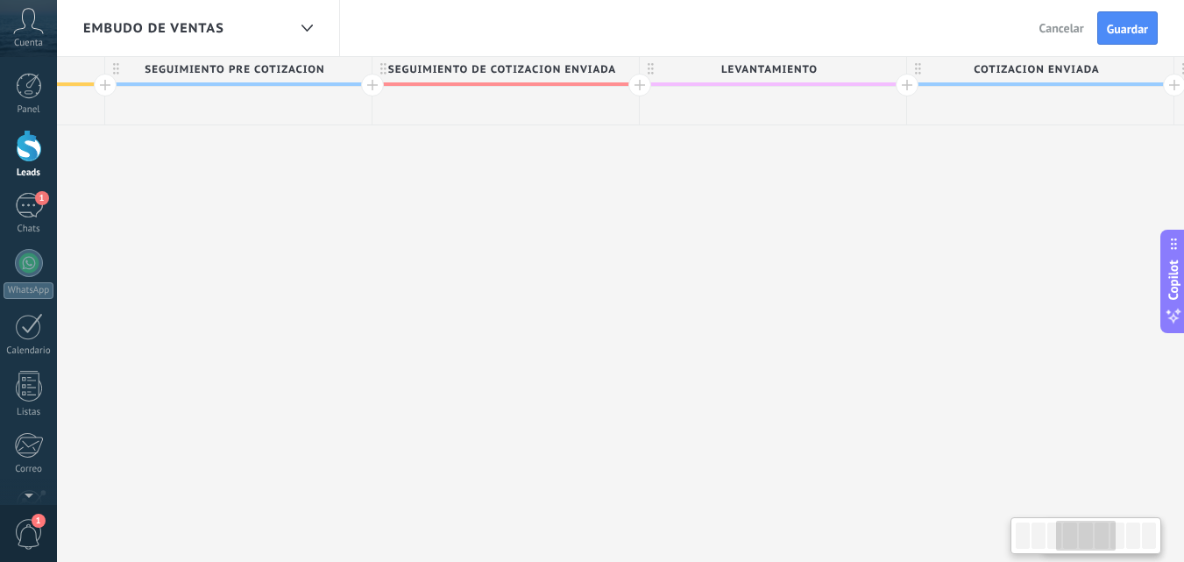
scroll to position [0, 1320]
drag, startPoint x: 391, startPoint y: 313, endPoint x: 400, endPoint y: 341, distance: 29.6
click at [400, 341] on div "**********" at bounding box center [1158, 309] width 4276 height 506
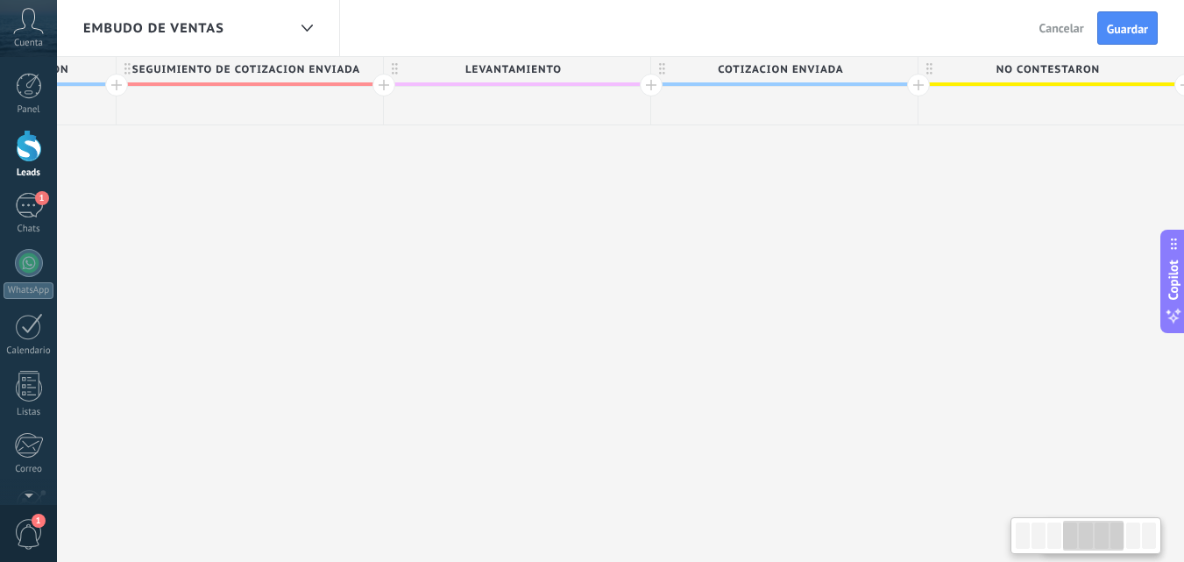
drag, startPoint x: 656, startPoint y: 260, endPoint x: 414, endPoint y: 301, distance: 246.0
click at [414, 301] on div "**********" at bounding box center [918, 309] width 4276 height 506
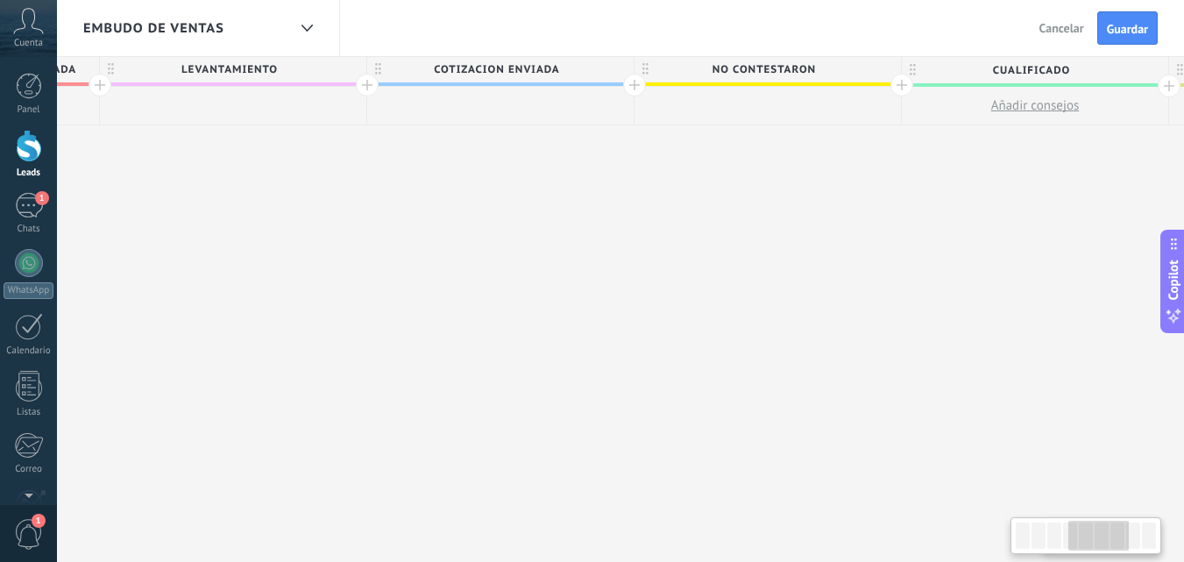
drag, startPoint x: 697, startPoint y: 275, endPoint x: 591, endPoint y: 261, distance: 107.8
click at [417, 287] on div "**********" at bounding box center [634, 309] width 4276 height 506
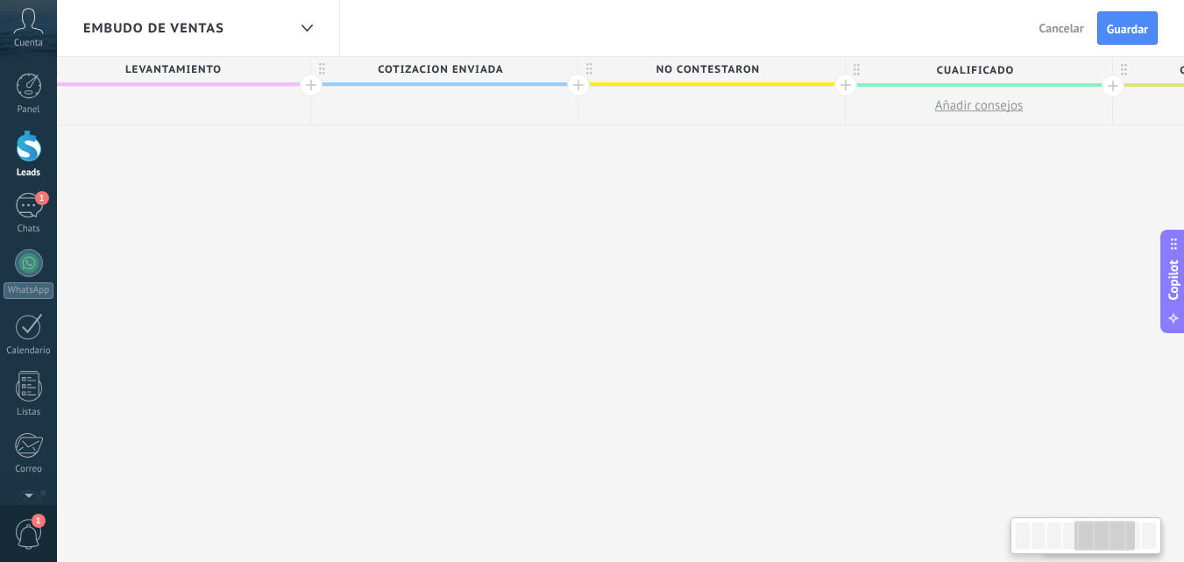
scroll to position [0, 1905]
drag, startPoint x: 519, startPoint y: 268, endPoint x: 584, endPoint y: 293, distance: 70.1
click at [584, 293] on div "**********" at bounding box center [573, 309] width 4276 height 506
click at [837, 87] on div at bounding box center [840, 85] width 23 height 23
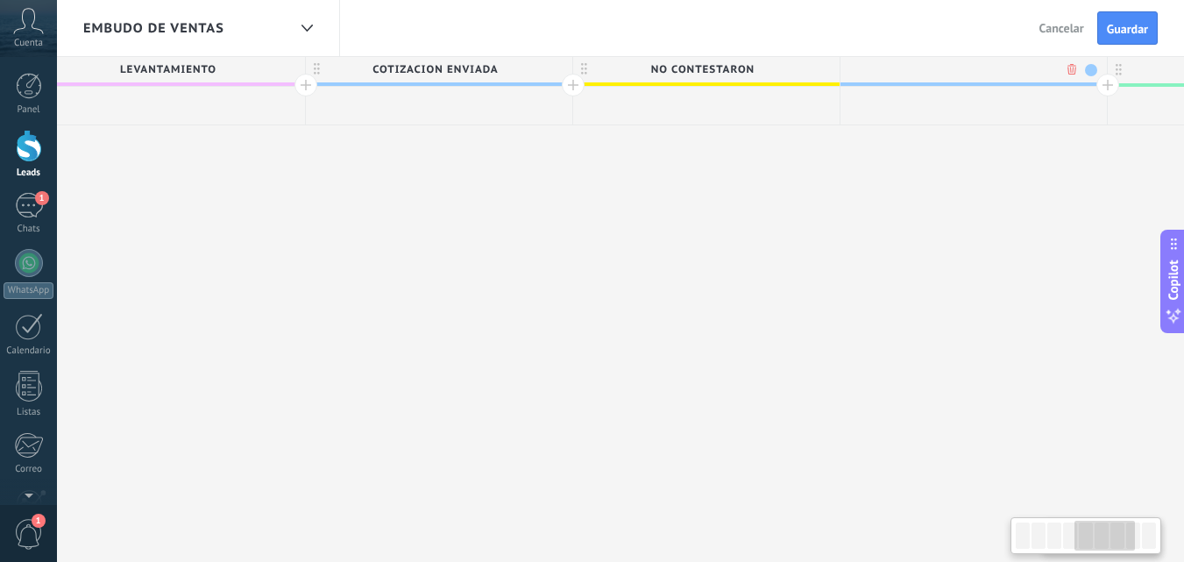
scroll to position [0, 2034]
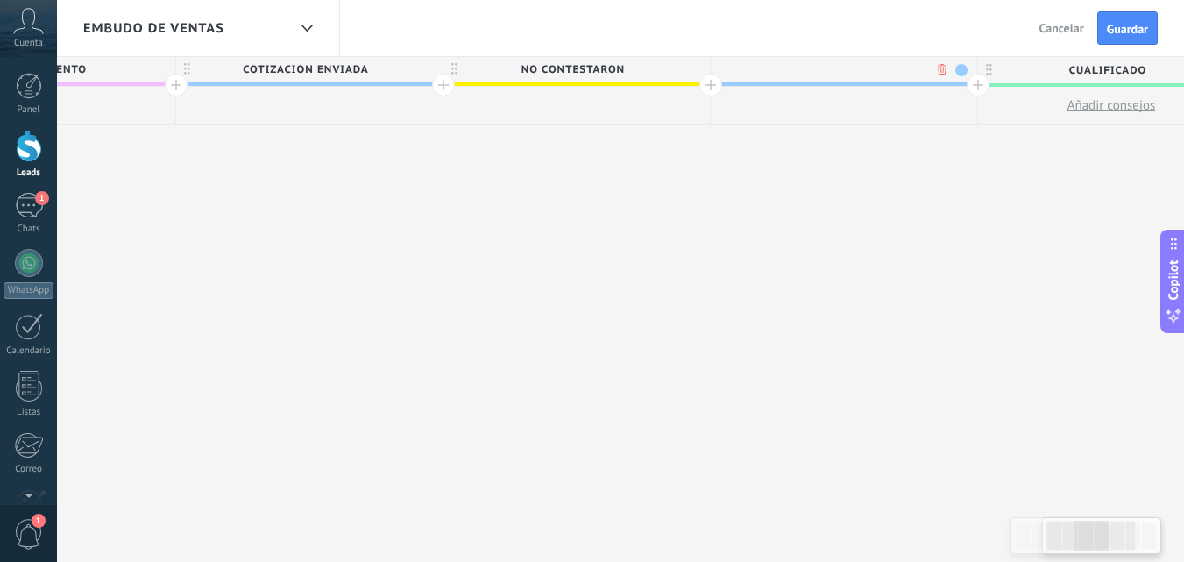
click at [958, 70] on span at bounding box center [961, 70] width 12 height 12
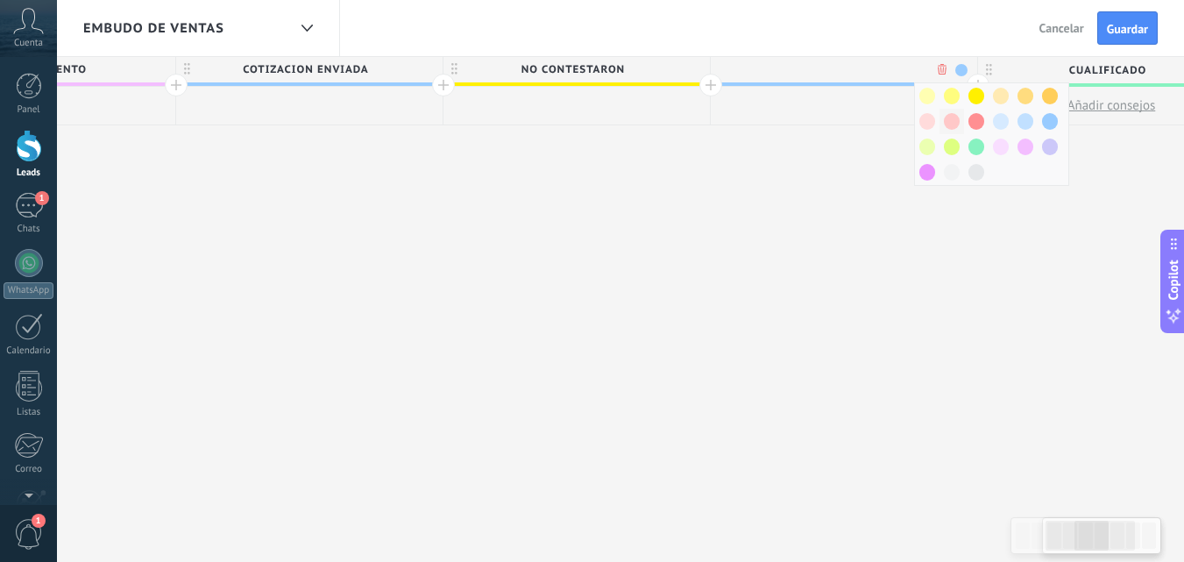
click at [954, 120] on span at bounding box center [952, 121] width 16 height 17
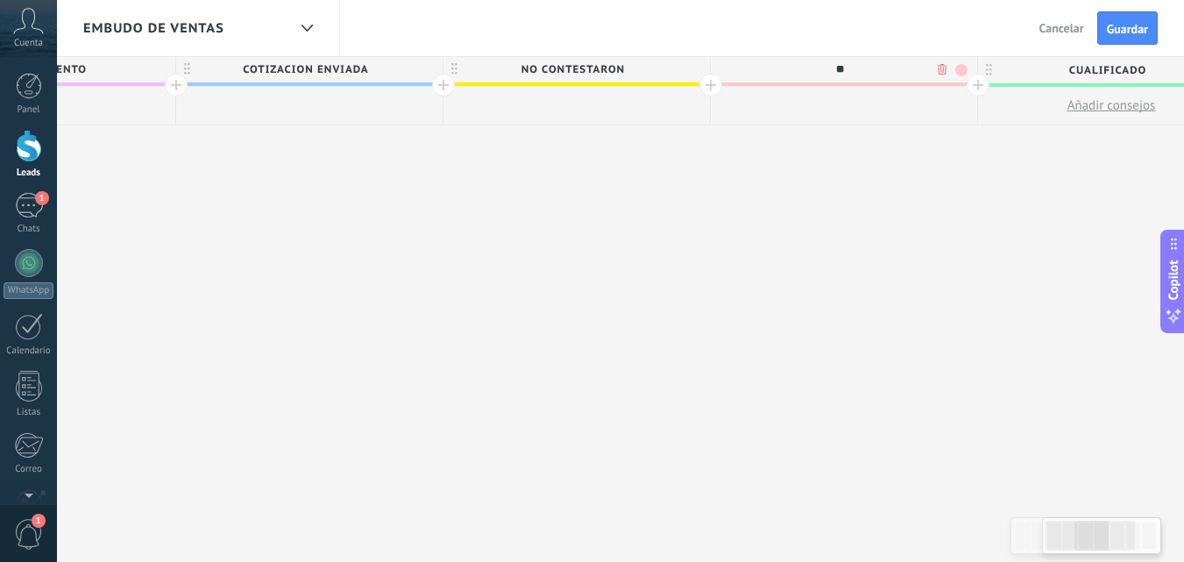
type input "*"
type input "**********"
click at [973, 86] on div at bounding box center [977, 85] width 23 height 23
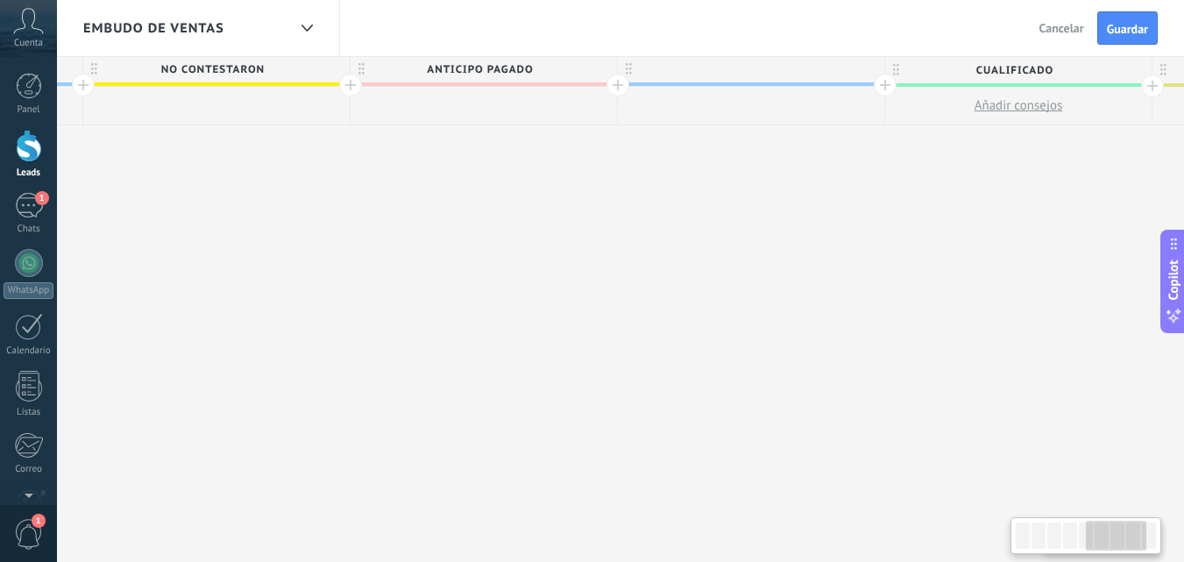
scroll to position [0, 2523]
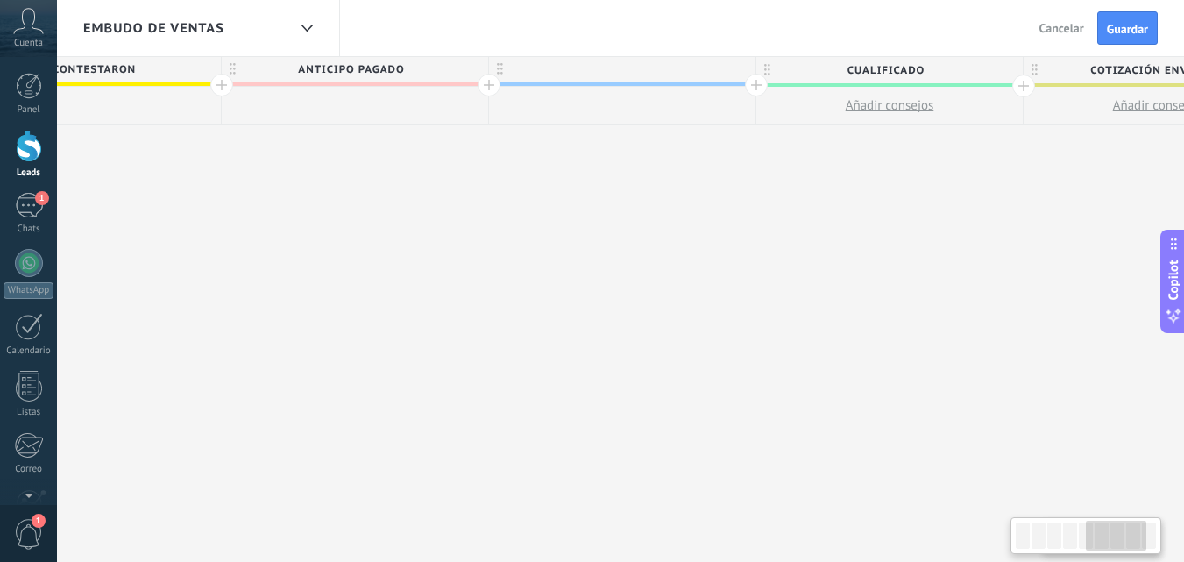
drag, startPoint x: 916, startPoint y: 170, endPoint x: 557, endPoint y: 234, distance: 364.9
click at [557, 234] on div "**********" at bounding box center [222, 309] width 4810 height 506
click at [616, 69] on div at bounding box center [622, 69] width 266 height 26
drag, startPoint x: 640, startPoint y: 71, endPoint x: 654, endPoint y: 70, distance: 13.2
click at [641, 71] on input "text" at bounding box center [618, 69] width 232 height 26
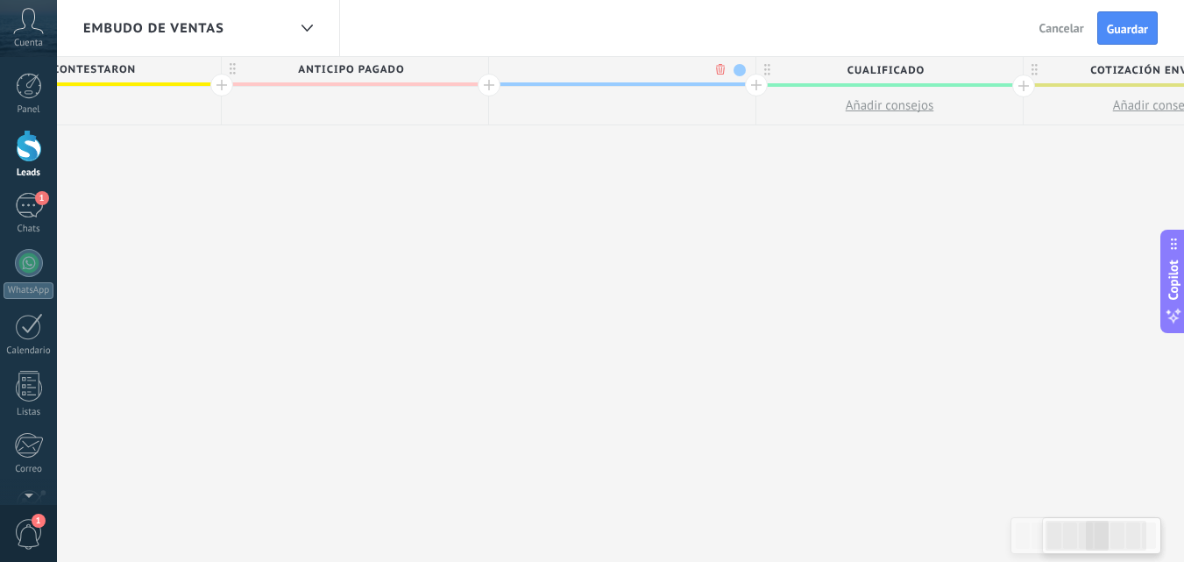
click at [743, 73] on span at bounding box center [739, 70] width 12 height 12
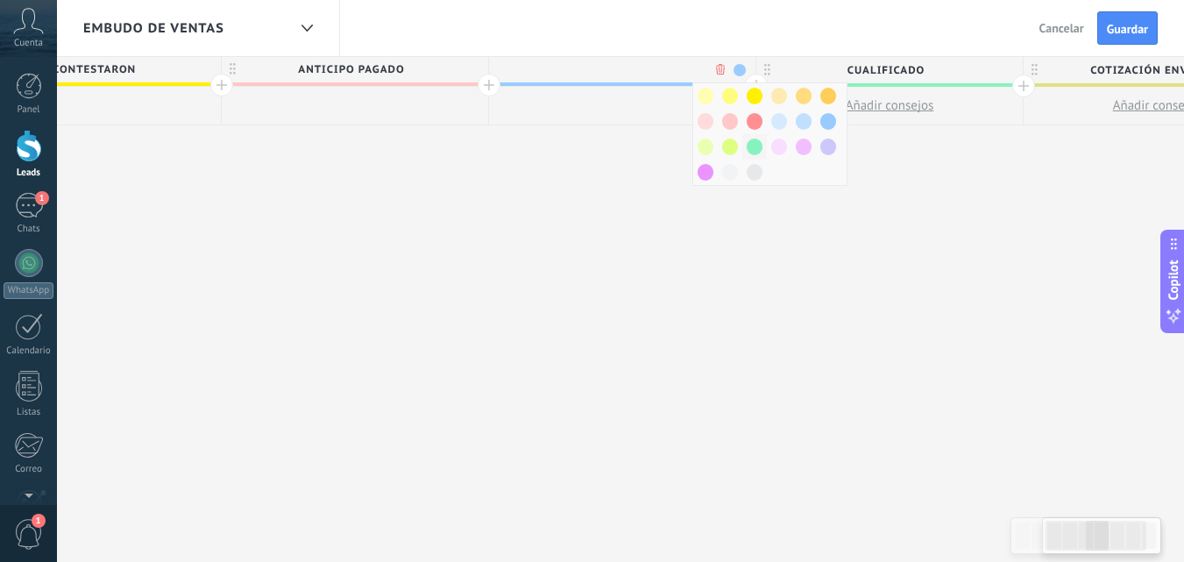
click at [756, 143] on span at bounding box center [755, 146] width 16 height 17
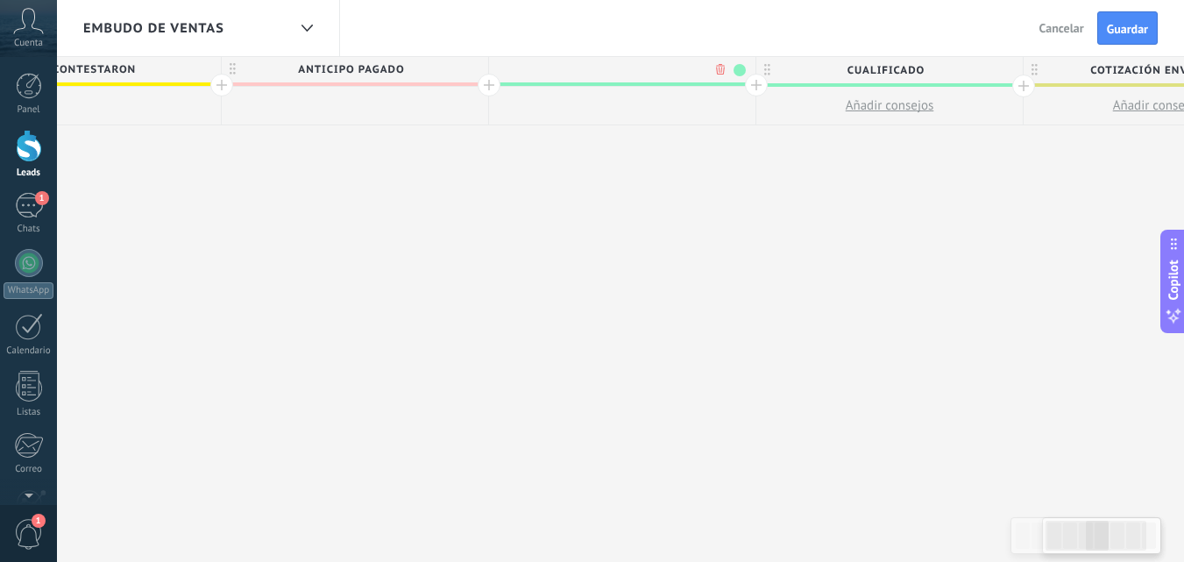
click at [624, 70] on input "text" at bounding box center [618, 69] width 232 height 26
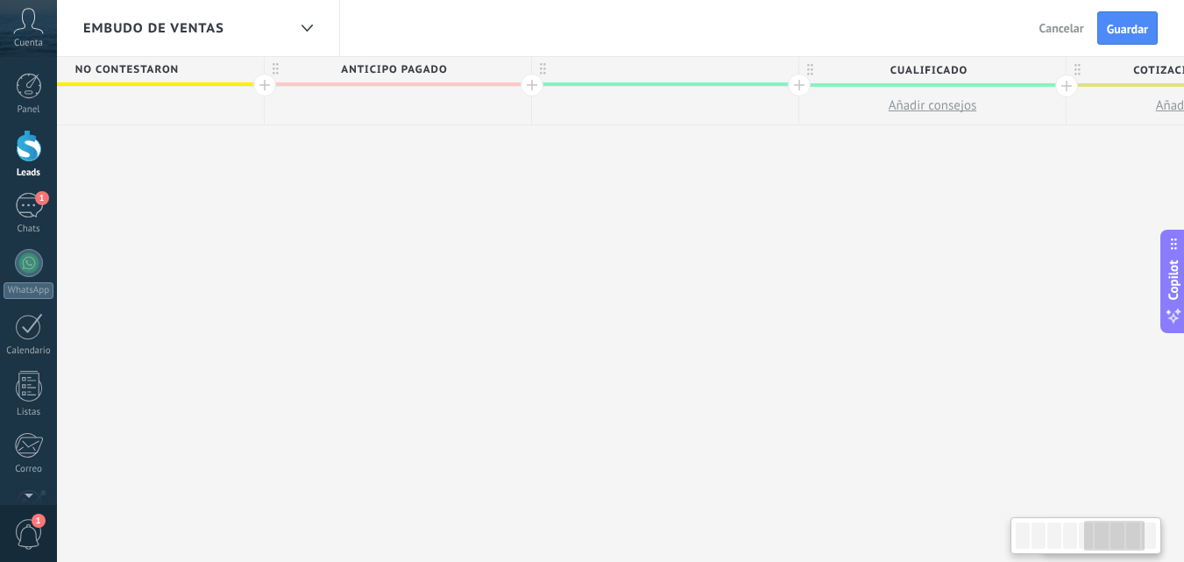
click at [731, 225] on div "**********" at bounding box center [265, 309] width 4810 height 506
click at [725, 74] on div at bounding box center [665, 69] width 266 height 26
click at [761, 74] on body ".abccls-1,.abccls-2{fill-rule:evenodd}.abccls-2{fill:#fff} .abfcls-1{fill:none}…" at bounding box center [592, 280] width 1184 height 562
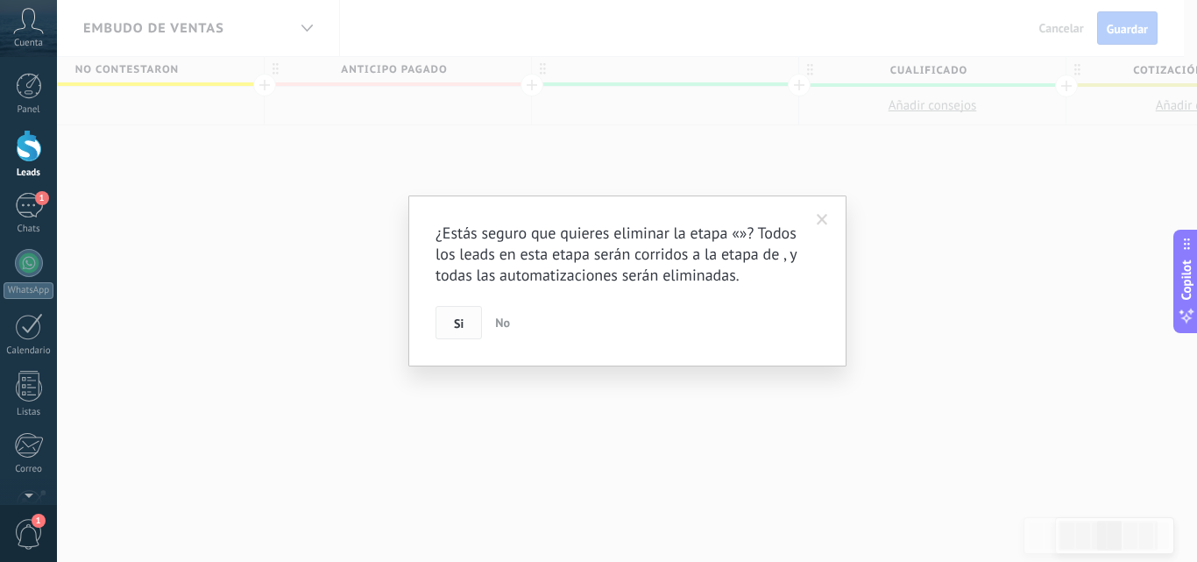
click at [465, 319] on button "Si" at bounding box center [458, 322] width 46 height 33
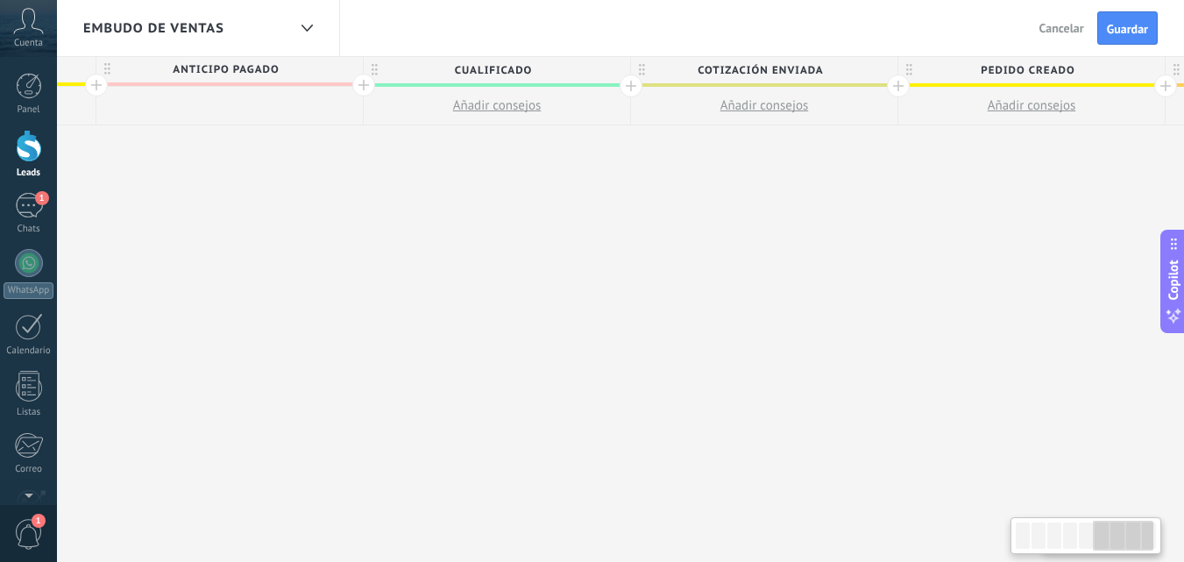
drag, startPoint x: 301, startPoint y: 269, endPoint x: 392, endPoint y: 265, distance: 90.4
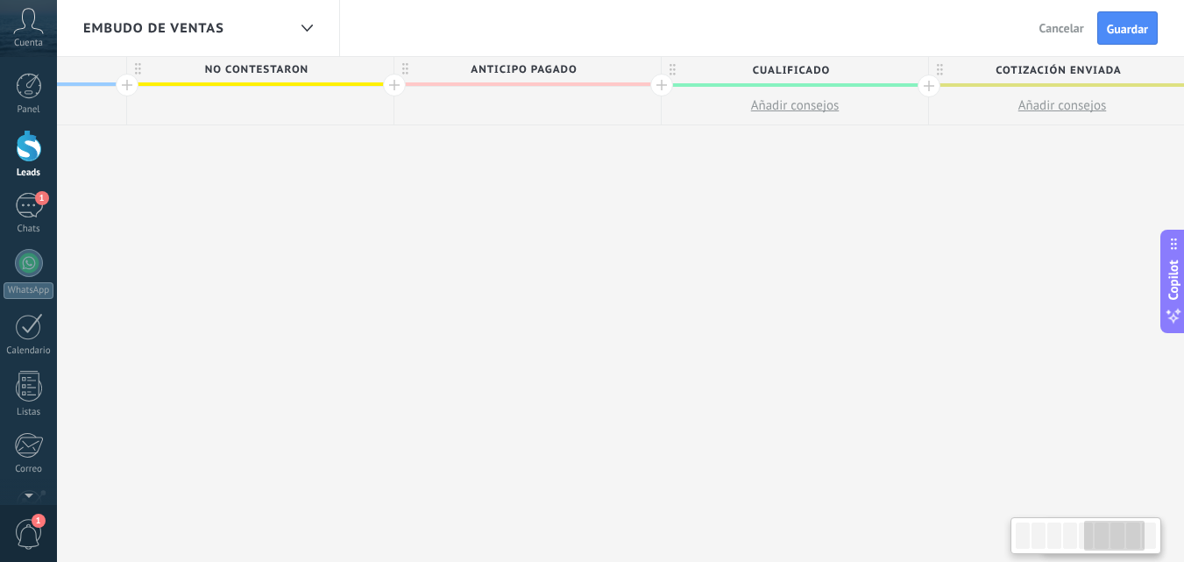
click at [588, 231] on div "**********" at bounding box center [260, 309] width 4543 height 506
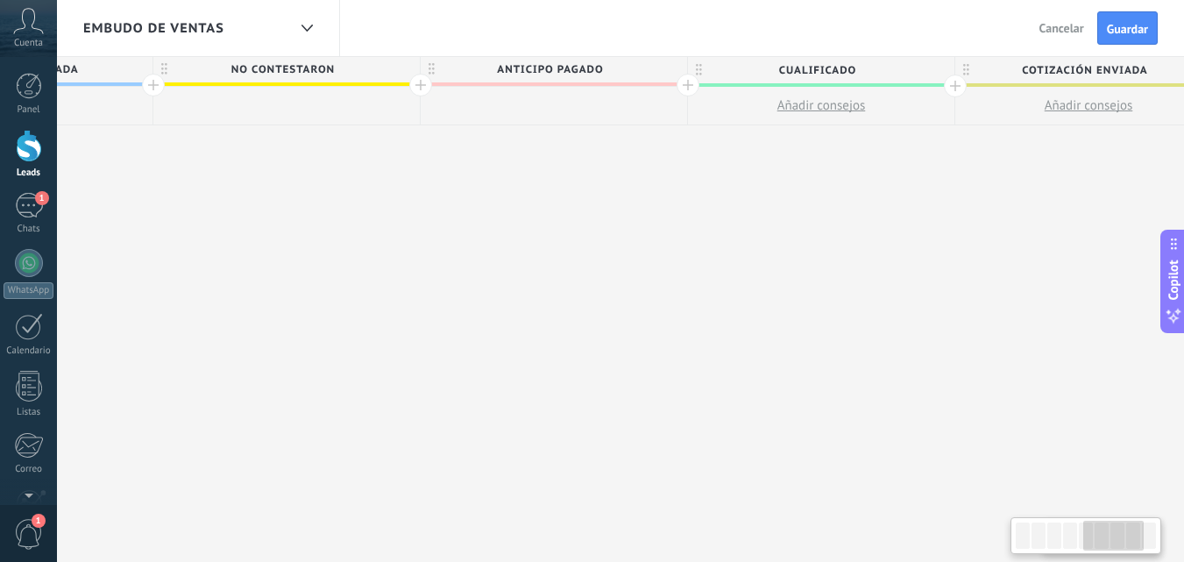
drag, startPoint x: 312, startPoint y: 227, endPoint x: 338, endPoint y: 225, distance: 26.3
click at [338, 225] on div "**********" at bounding box center [286, 309] width 4543 height 506
click at [420, 87] on div at bounding box center [420, 85] width 23 height 23
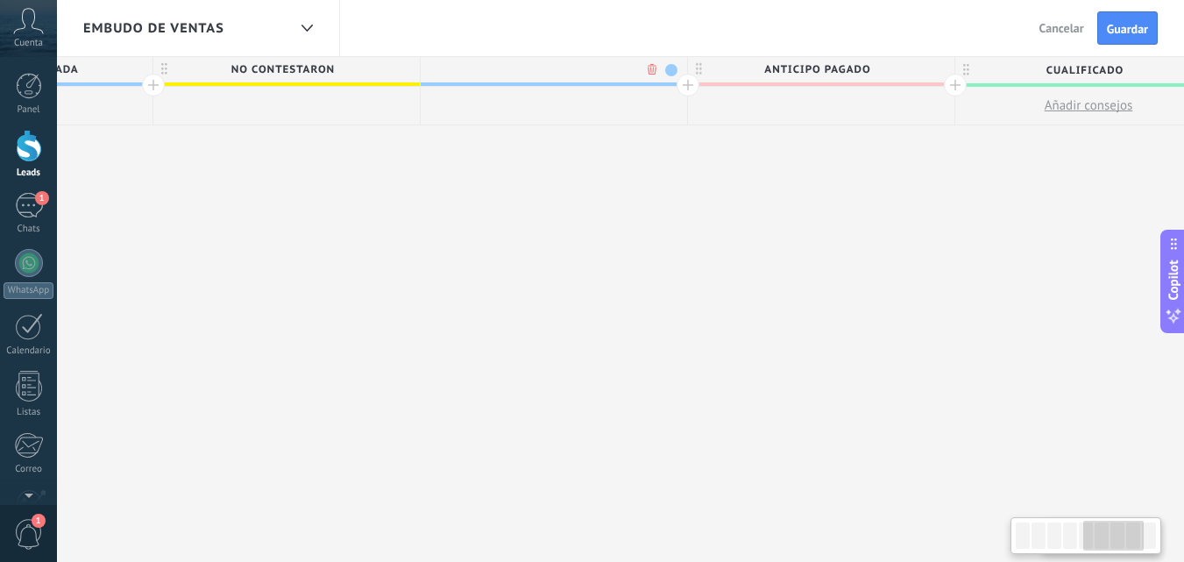
scroll to position [0, 2454]
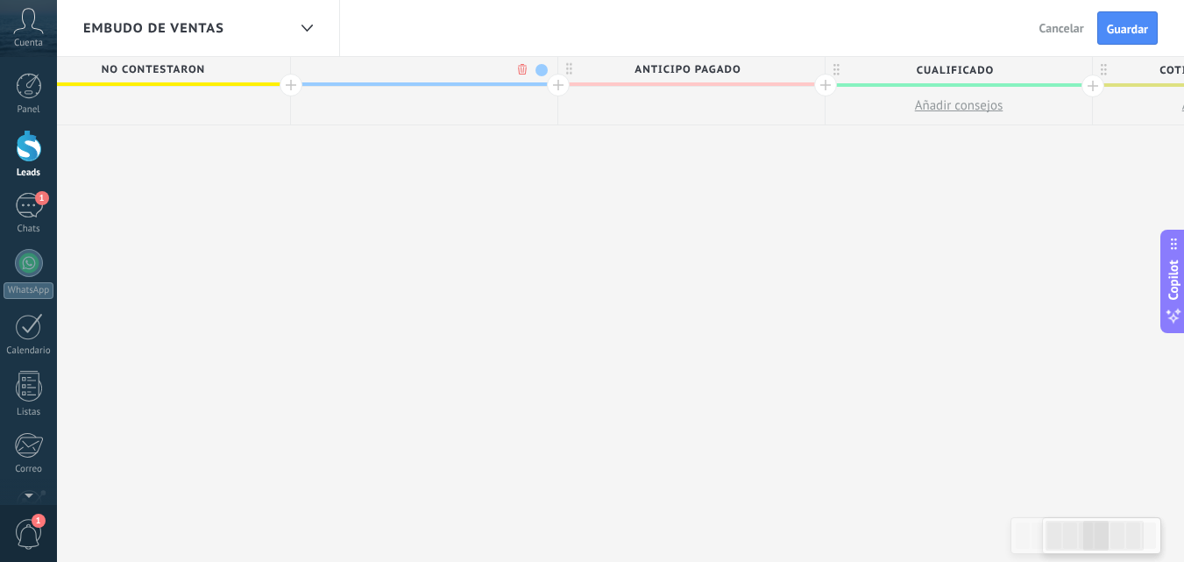
click at [437, 79] on input "text" at bounding box center [420, 69] width 232 height 26
click at [523, 69] on body ".abccls-1,.abccls-2{fill-rule:evenodd}.abccls-2{fill:#fff} .abfcls-1{fill:none}…" at bounding box center [592, 280] width 1184 height 562
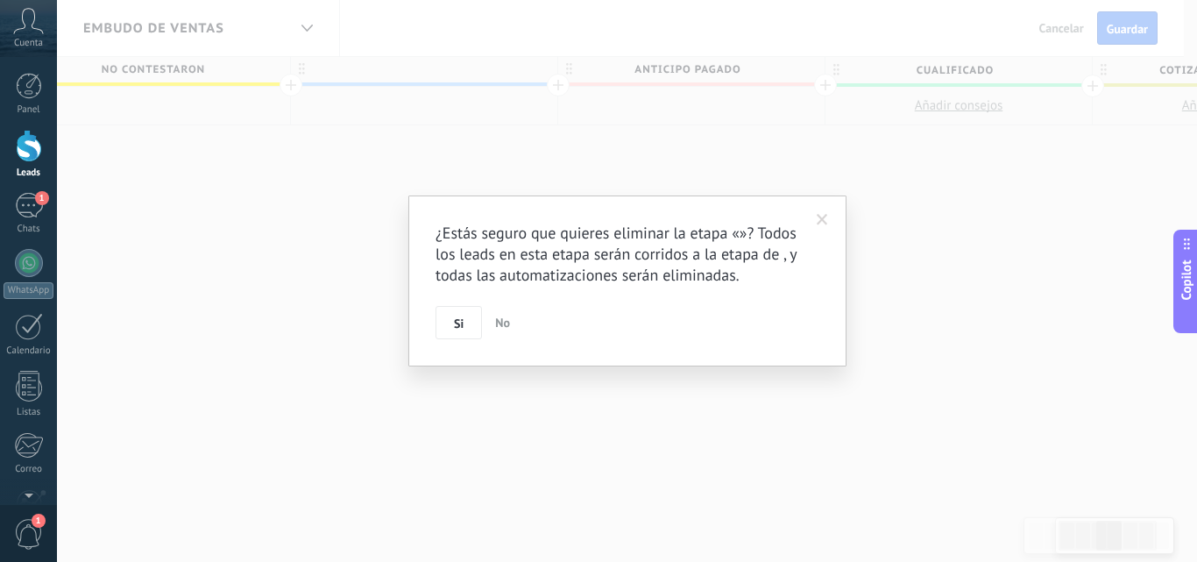
click at [824, 216] on span at bounding box center [822, 220] width 11 height 12
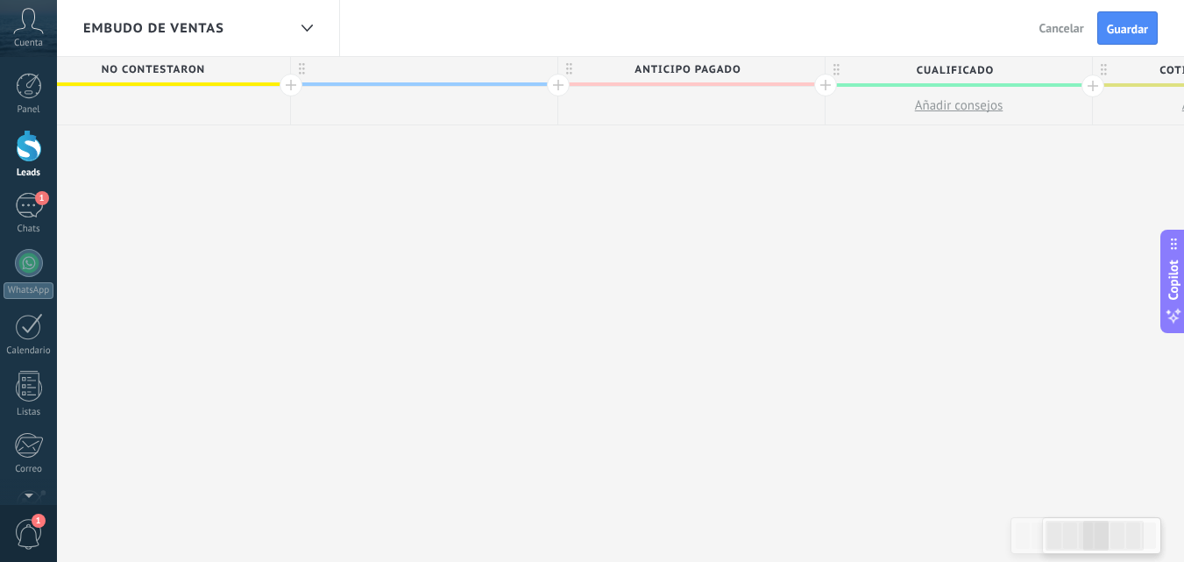
click at [506, 72] on div at bounding box center [424, 69] width 266 height 26
click at [520, 70] on body ".abccls-1,.abccls-2{fill-rule:evenodd}.abccls-2{fill:#fff} .abfcls-1{fill:none}…" at bounding box center [592, 280] width 1184 height 562
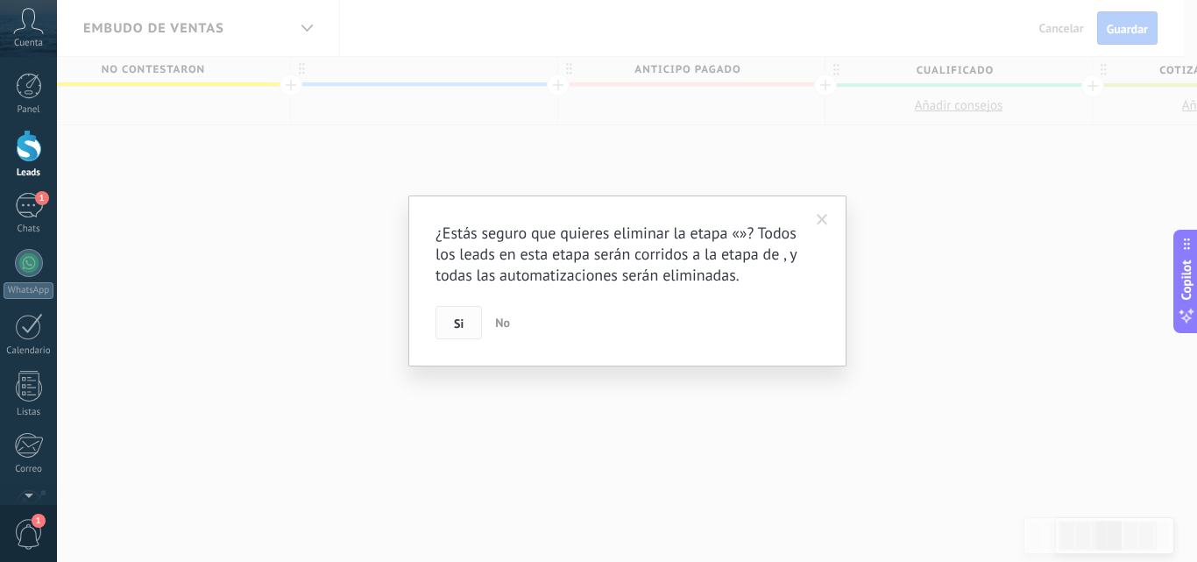
click at [467, 320] on button "Si" at bounding box center [458, 322] width 46 height 33
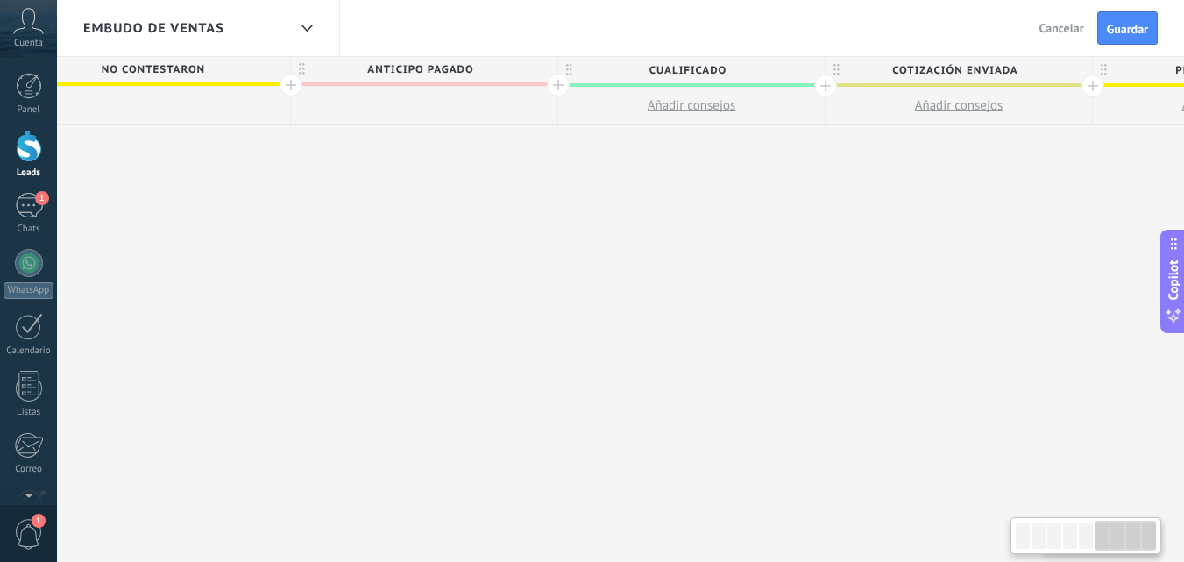
scroll to position [0, 2735]
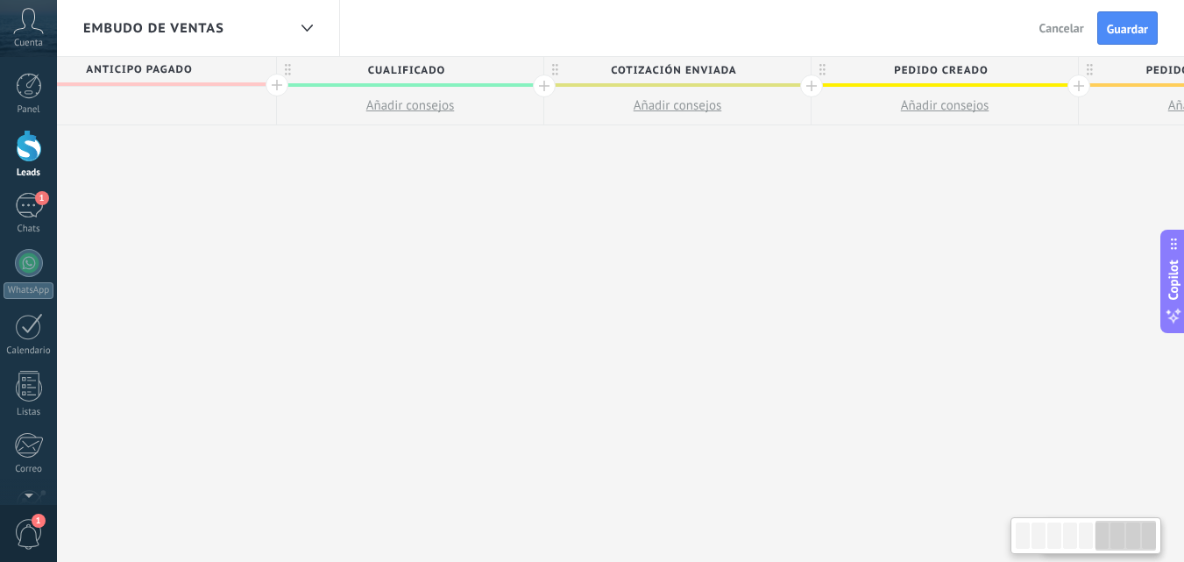
drag, startPoint x: 712, startPoint y: 269, endPoint x: 431, endPoint y: 282, distance: 281.6
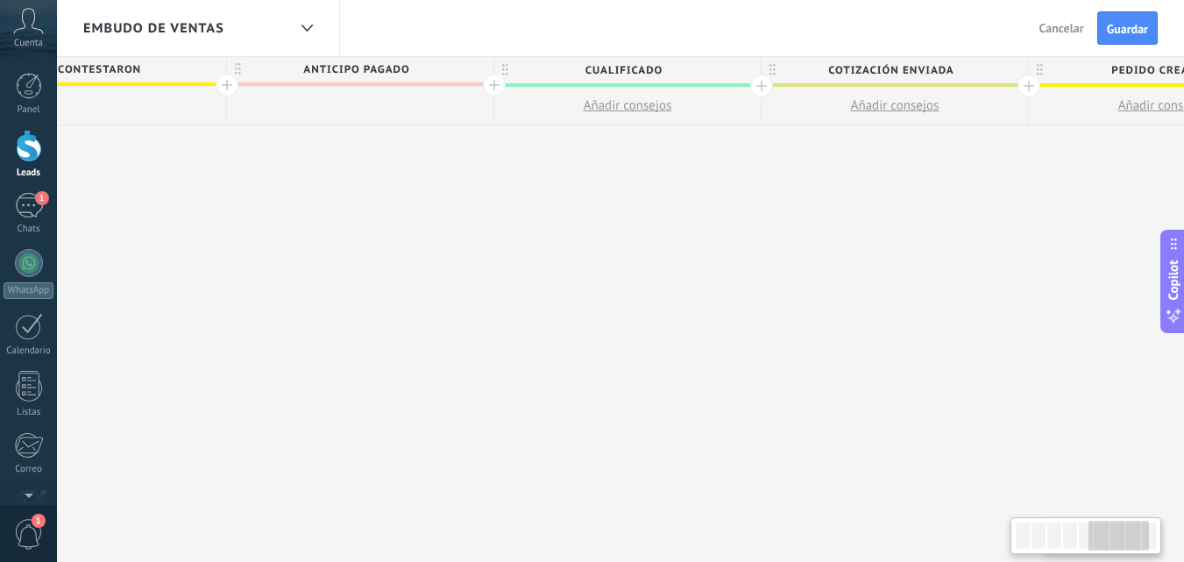
scroll to position [0, 2494]
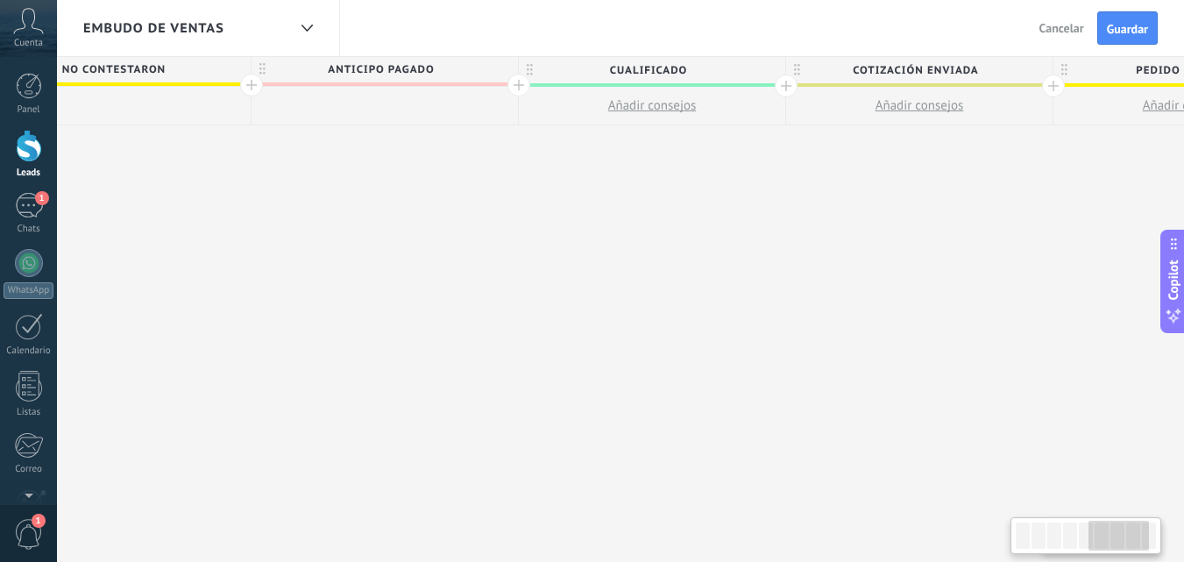
drag, startPoint x: 409, startPoint y: 225, endPoint x: 591, endPoint y: 237, distance: 181.7
click at [591, 237] on div "**********" at bounding box center [117, 309] width 4543 height 506
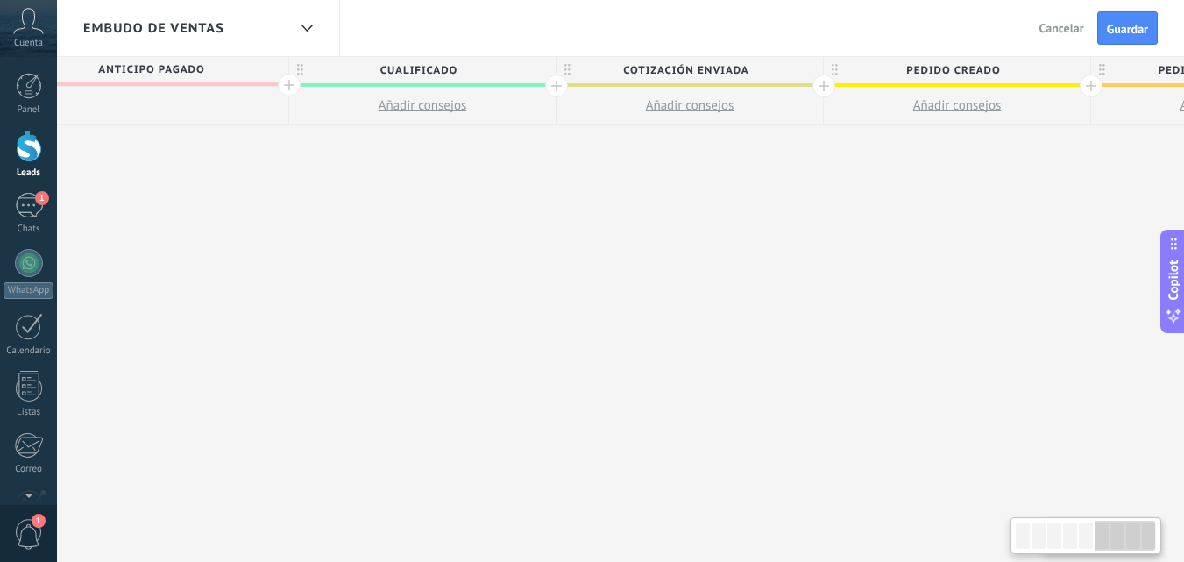
click at [1125, 33] on span "Guardar" at bounding box center [1127, 29] width 41 height 12
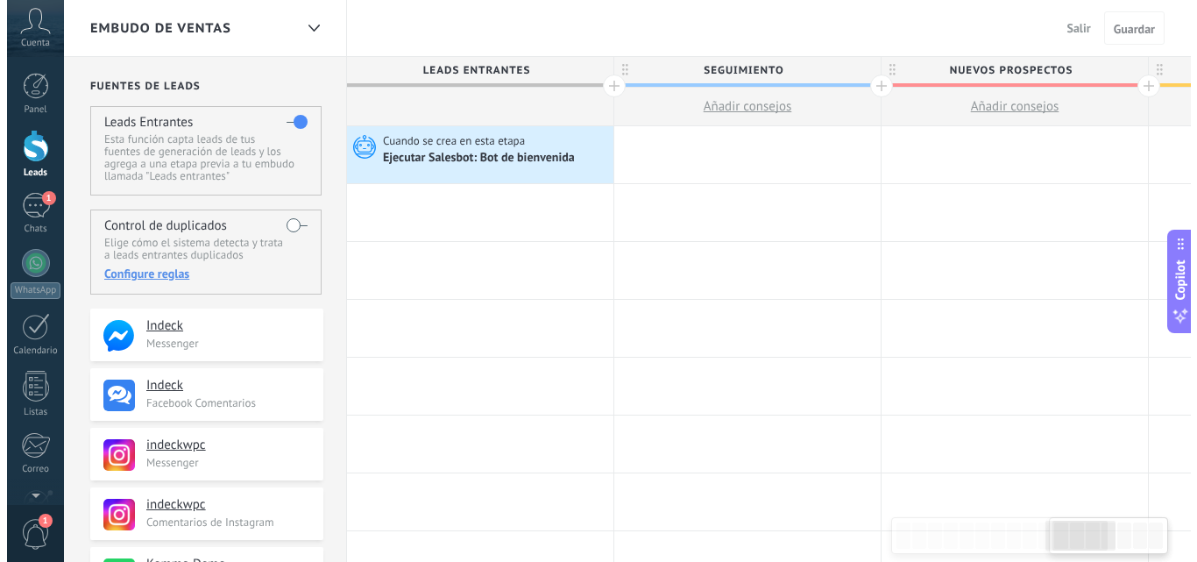
scroll to position [0, 2723]
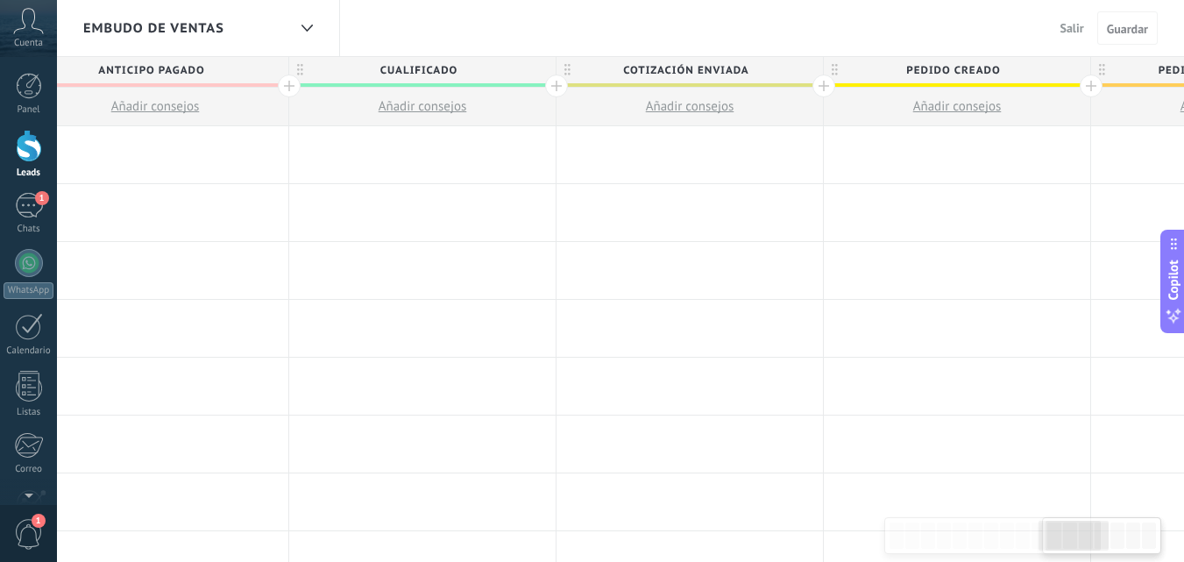
click at [1074, 29] on span "Salir" at bounding box center [1072, 28] width 24 height 16
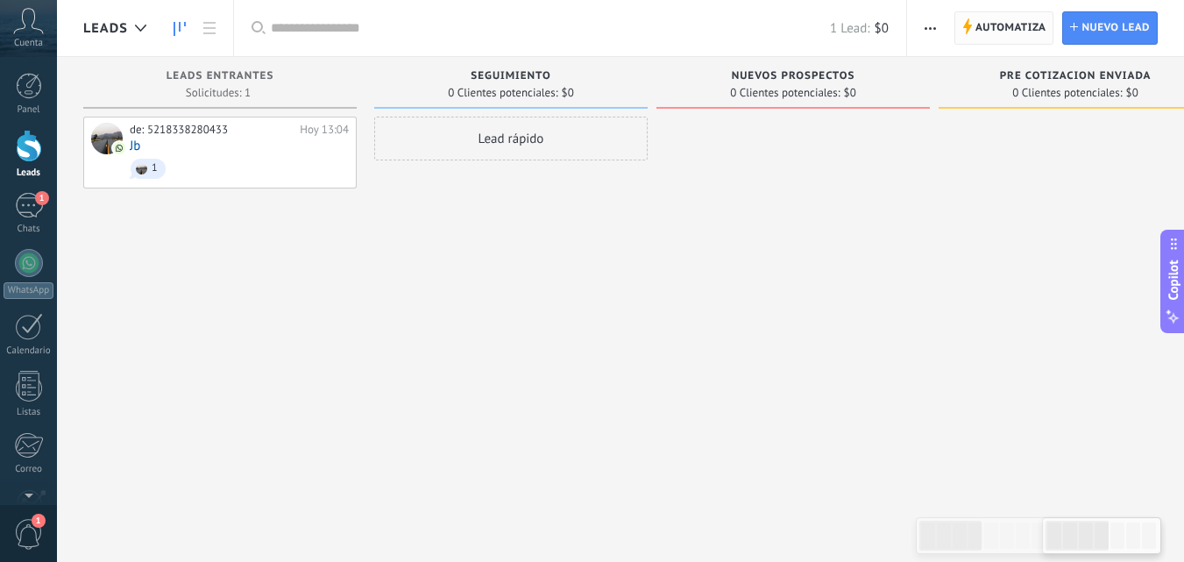
click at [1028, 28] on span "Automatiza" at bounding box center [1010, 28] width 71 height 32
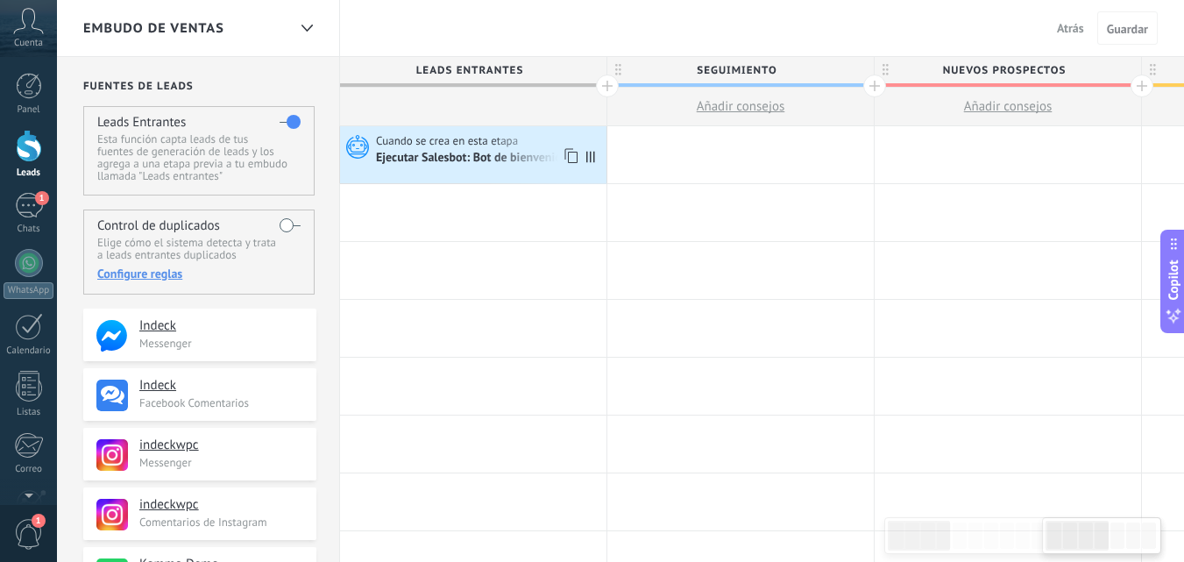
click at [508, 152] on div "Ejecutar Salesbot: Bot de bienvenida" at bounding box center [473, 159] width 195 height 16
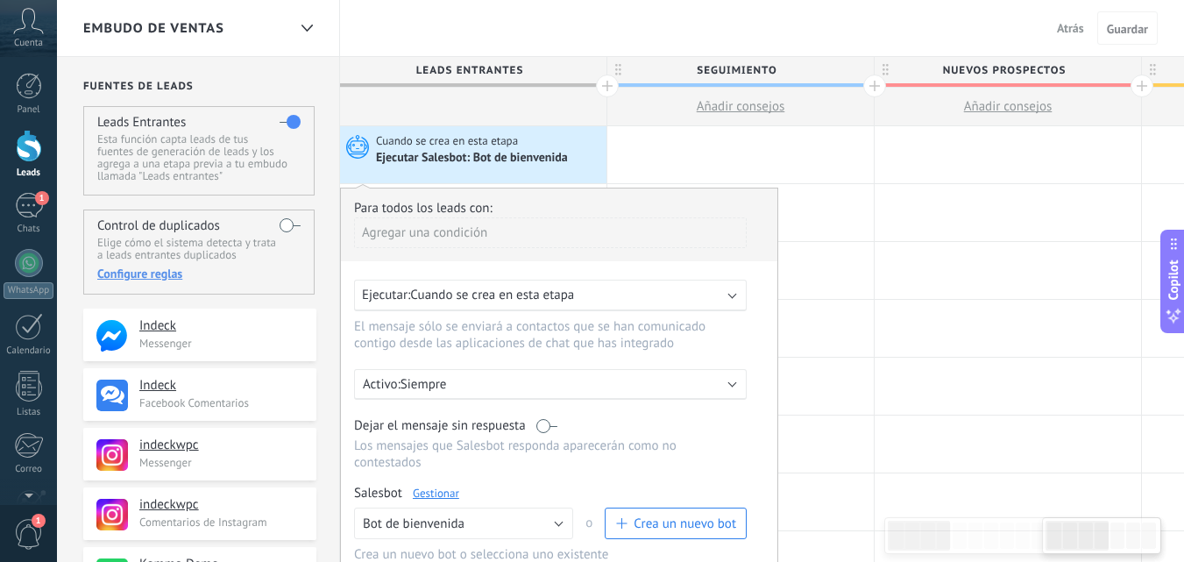
click at [451, 499] on link "Gestionar" at bounding box center [436, 492] width 46 height 15
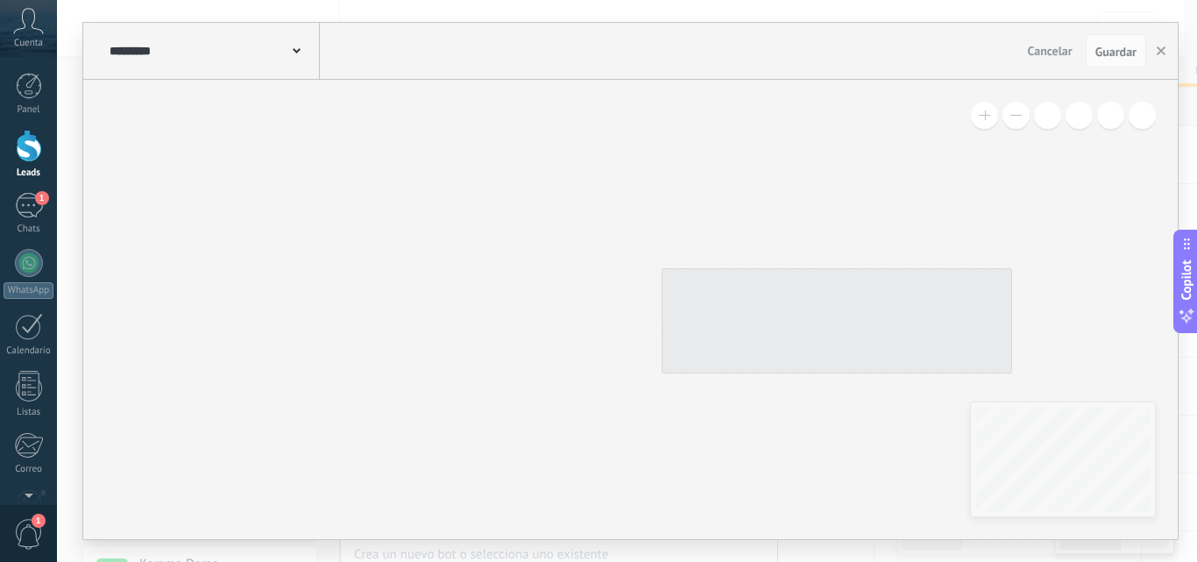
type input "**********"
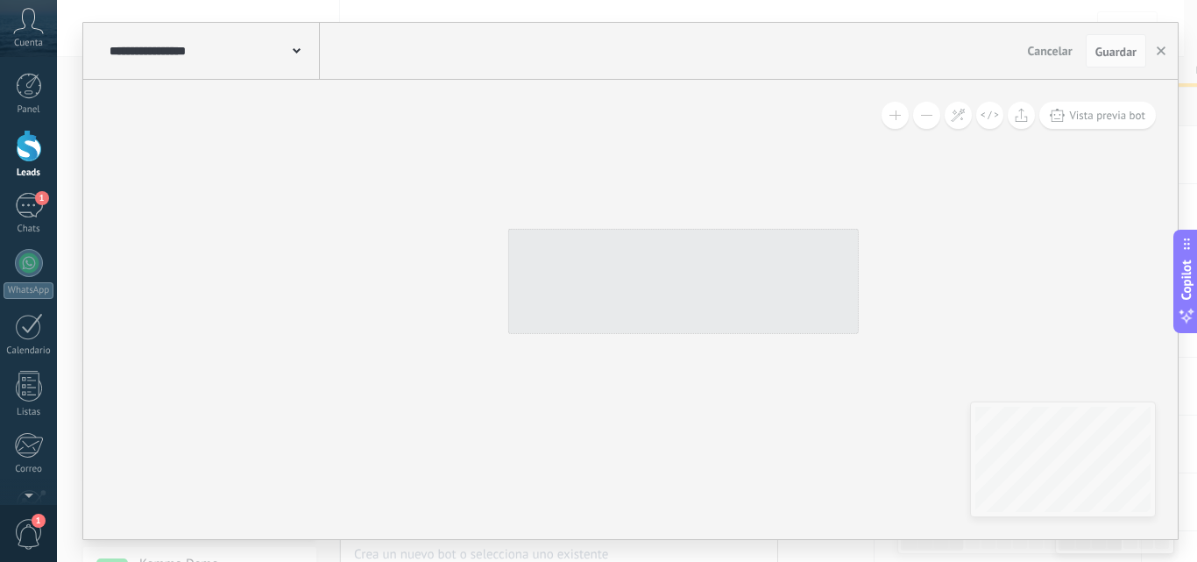
drag, startPoint x: 624, startPoint y: 413, endPoint x: 541, endPoint y: 423, distance: 83.9
click at [541, 423] on div "Vista previa bot" at bounding box center [630, 309] width 1094 height 459
click at [565, 177] on icon at bounding box center [433, 237] width 263 height 131
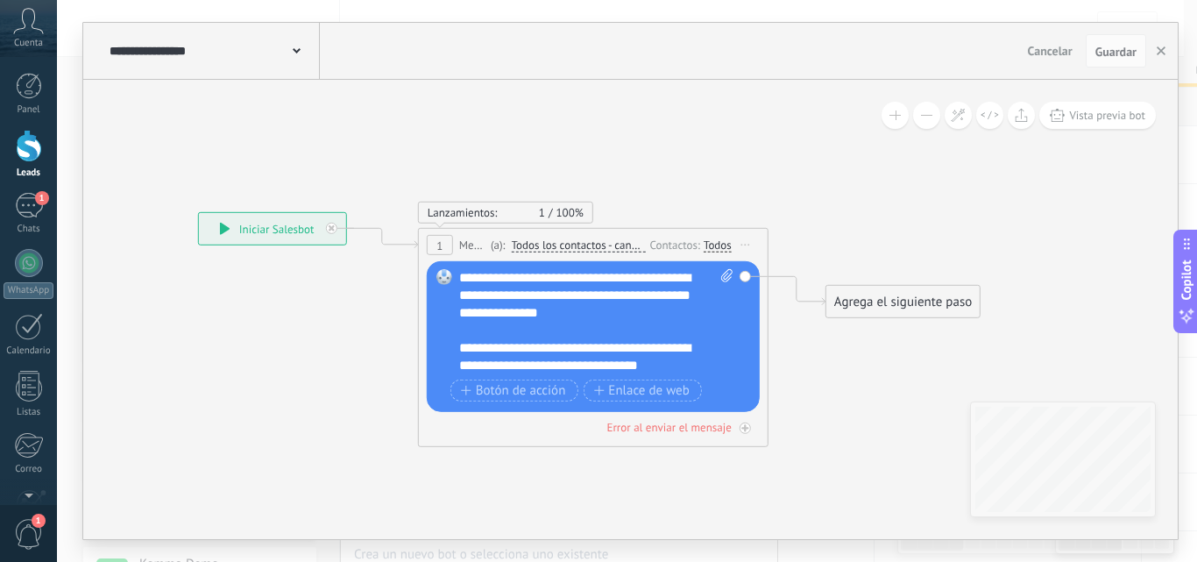
drag, startPoint x: 832, startPoint y: 177, endPoint x: 683, endPoint y: 173, distance: 149.9
click at [683, 173] on icon at bounding box center [559, 329] width 1599 height 1111
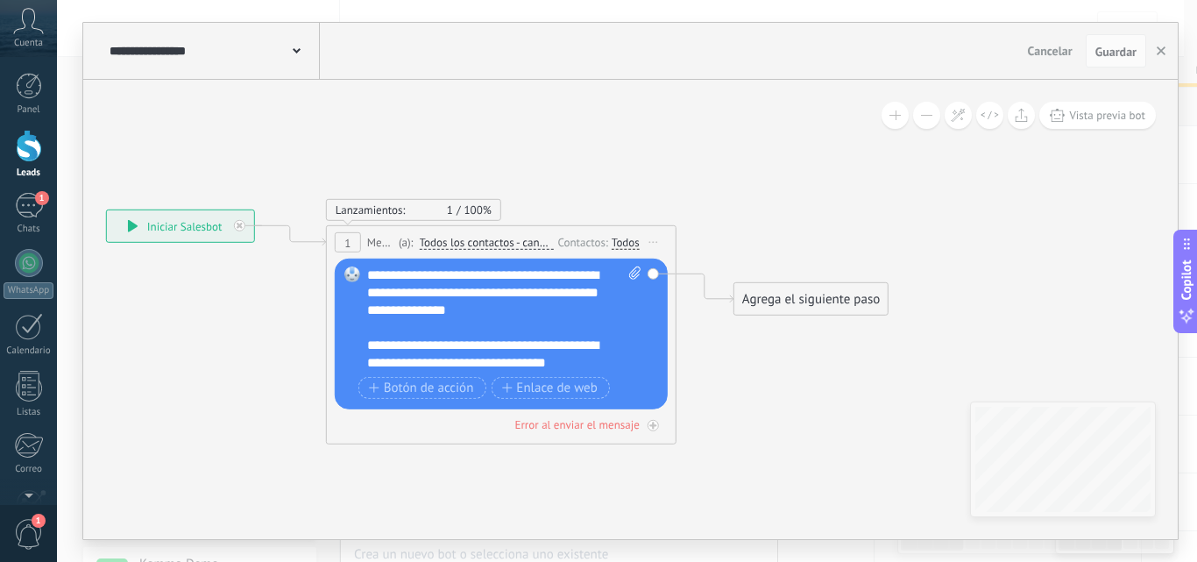
scroll to position [158, 0]
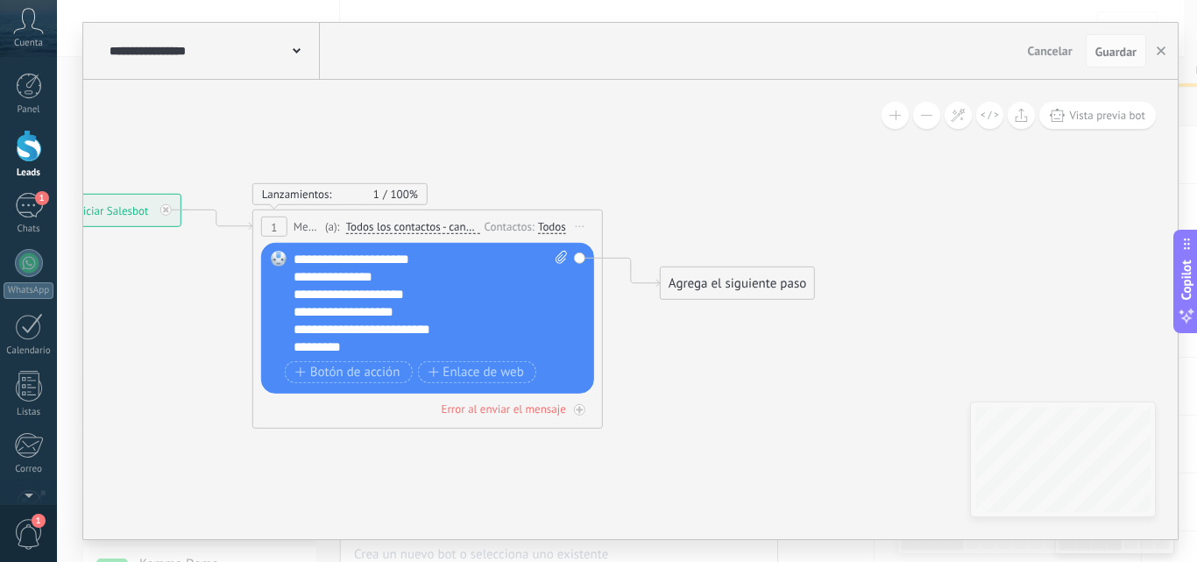
drag, startPoint x: 611, startPoint y: 139, endPoint x: 537, endPoint y: 124, distance: 75.3
click at [537, 124] on icon at bounding box center [393, 311] width 1599 height 1111
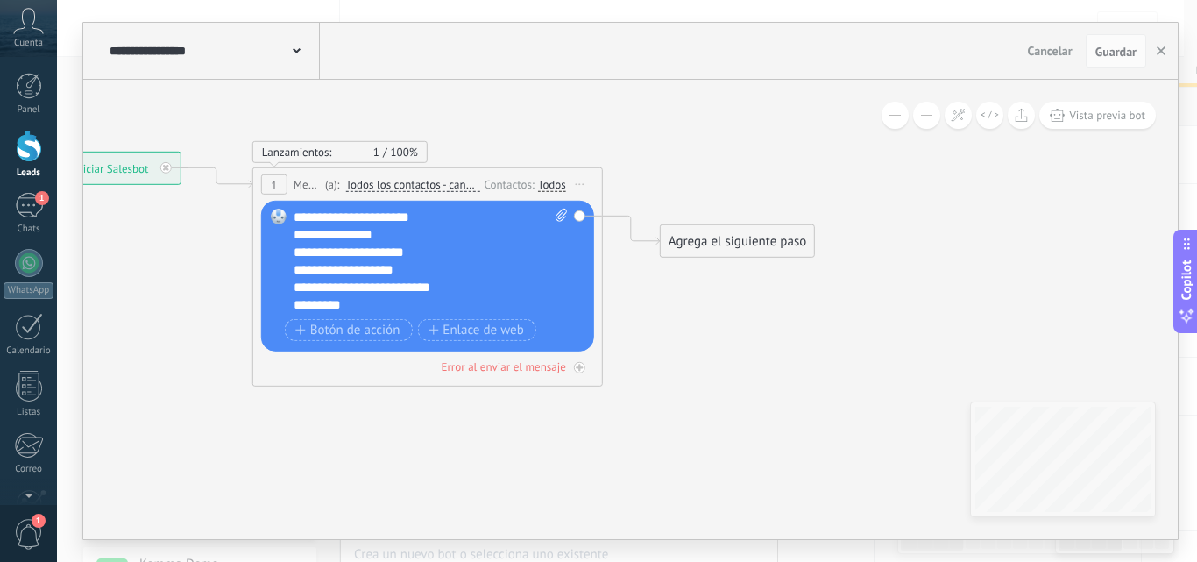
scroll to position [70, 0]
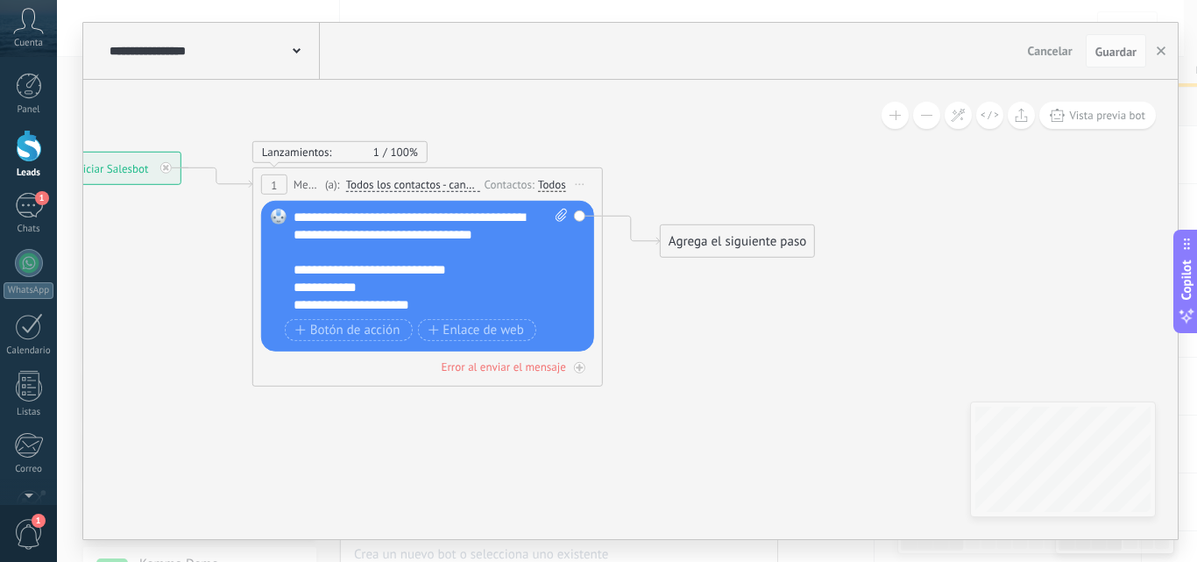
click at [755, 237] on div "Agrega el siguiente paso" at bounding box center [737, 241] width 153 height 29
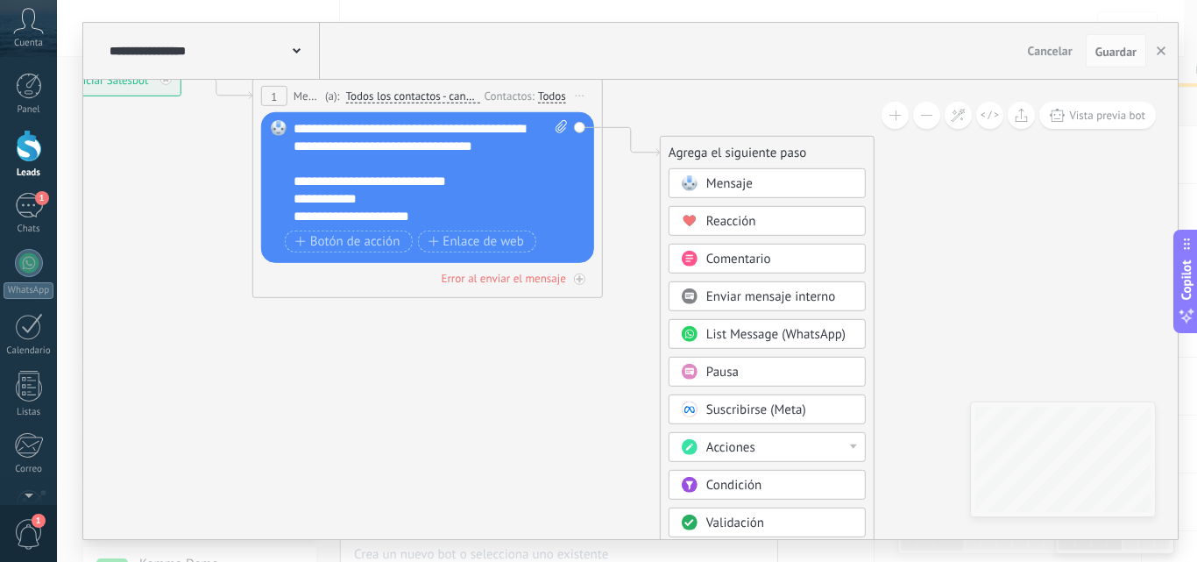
click at [722, 180] on span "Mensaje" at bounding box center [729, 183] width 46 height 17
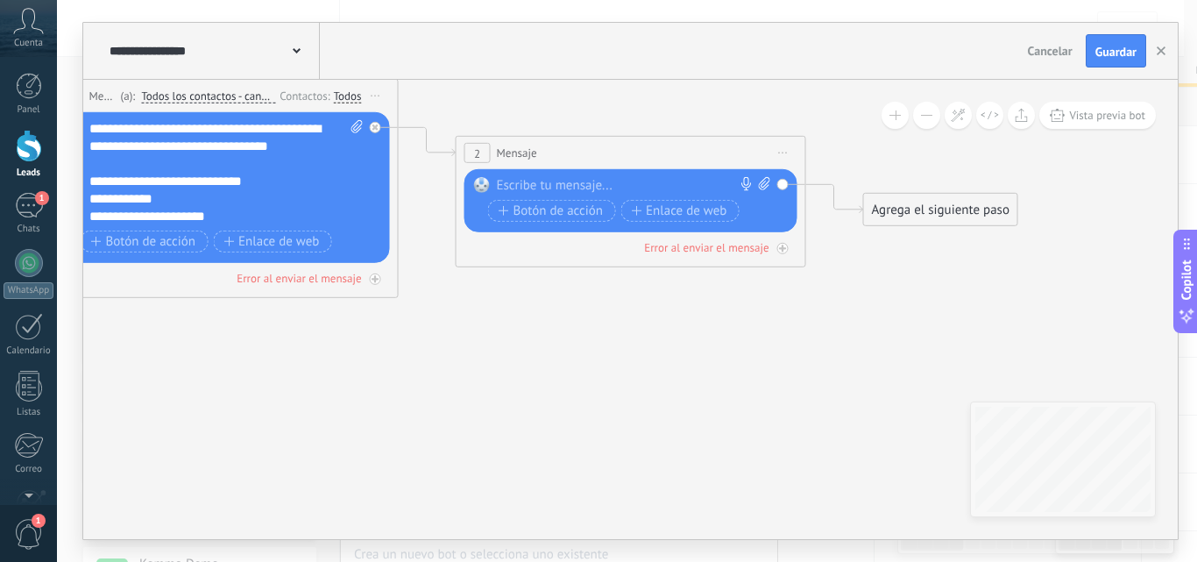
click at [788, 154] on span "Iniciar vista previa aquí Cambiar nombre Duplicar Borrar" at bounding box center [783, 152] width 28 height 25
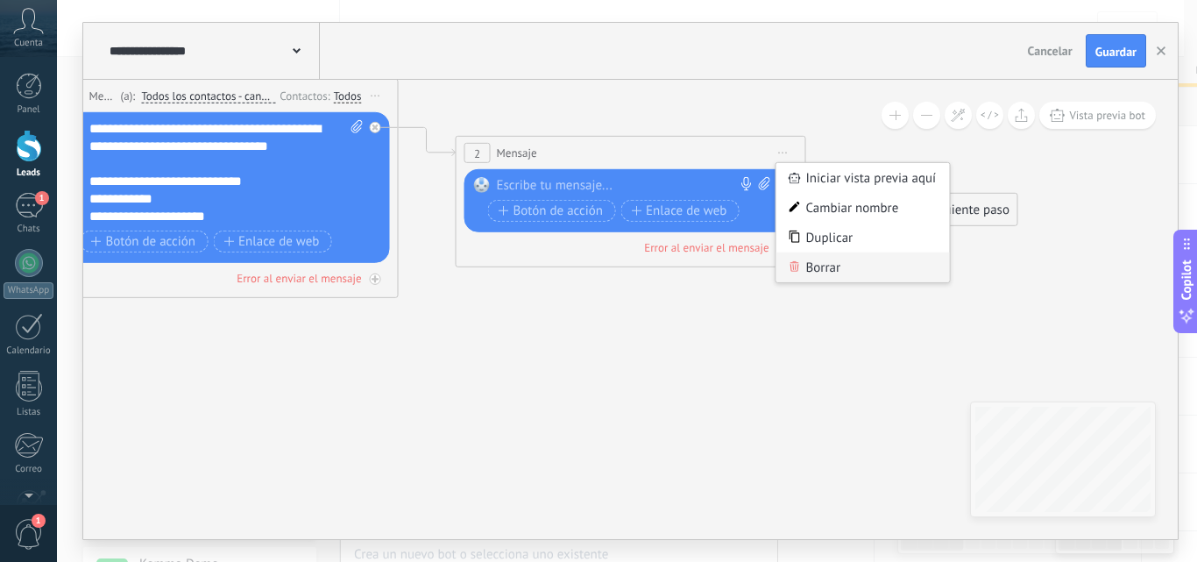
click at [823, 263] on div "Borrar" at bounding box center [862, 267] width 173 height 30
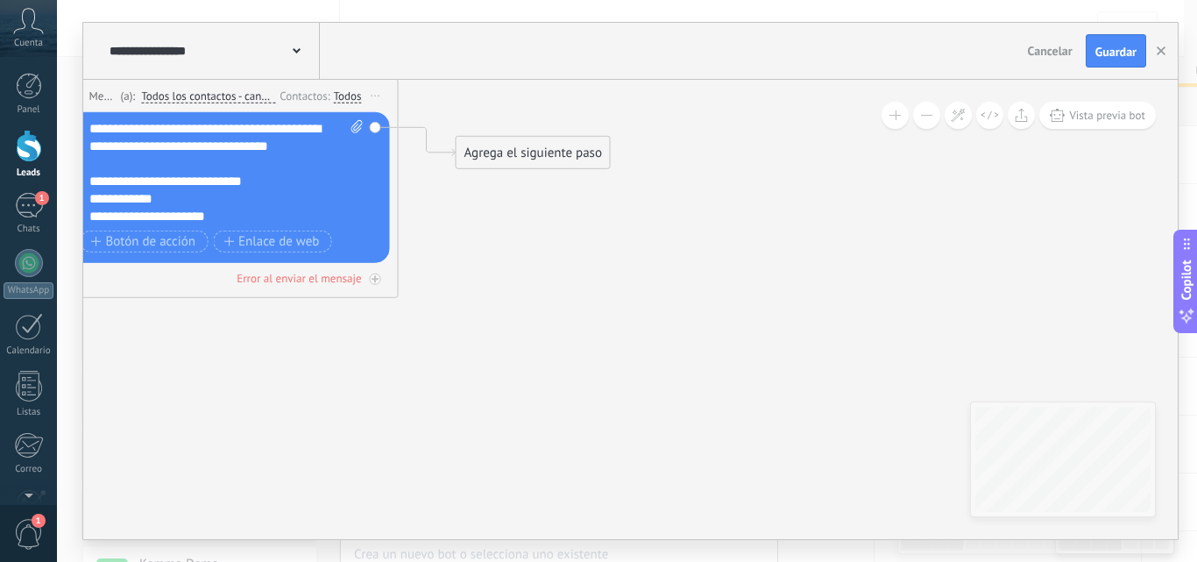
click at [558, 154] on div "Agrega el siguiente paso" at bounding box center [532, 152] width 153 height 29
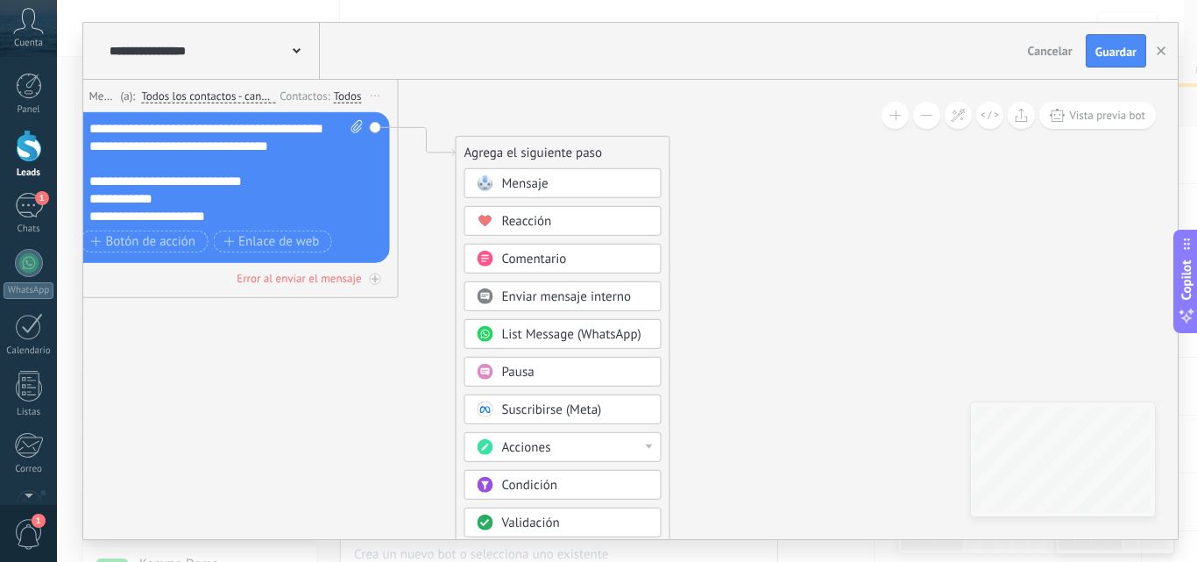
click at [502, 185] on span "Mensaje" at bounding box center [525, 183] width 46 height 17
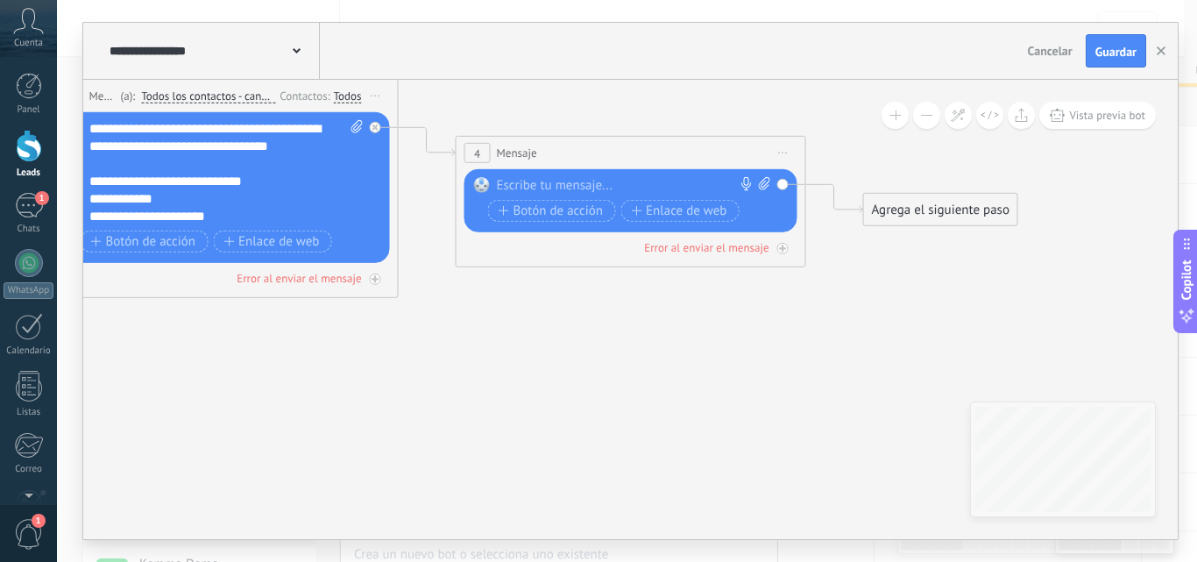
click at [777, 149] on span "Iniciar vista previa aquí Cambiar nombre Duplicar Borrar" at bounding box center [783, 152] width 28 height 25
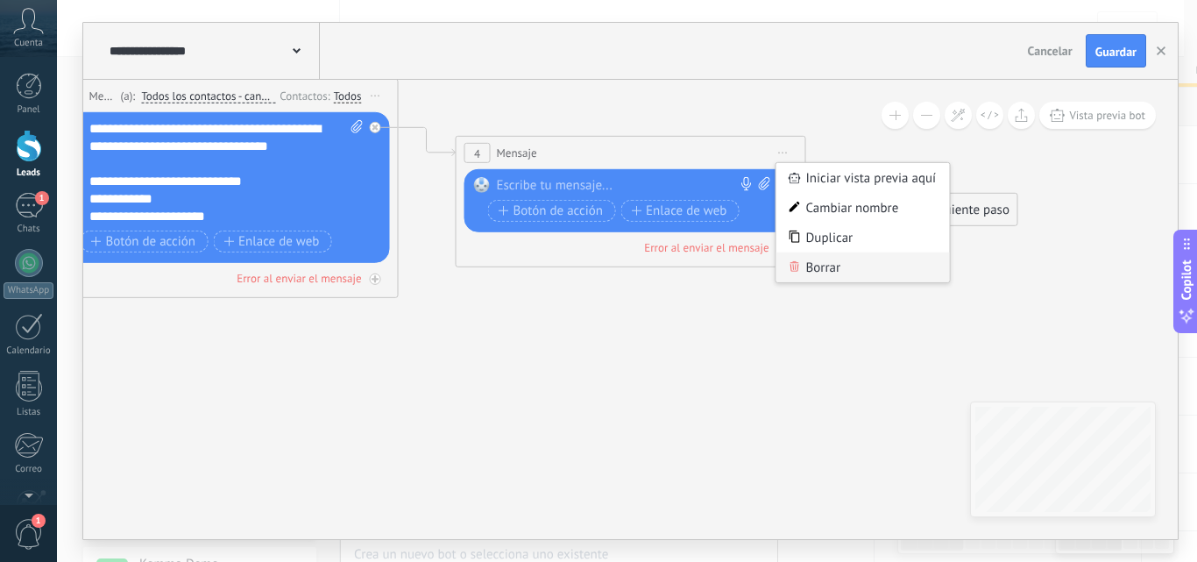
click at [834, 272] on div "Borrar" at bounding box center [862, 267] width 173 height 30
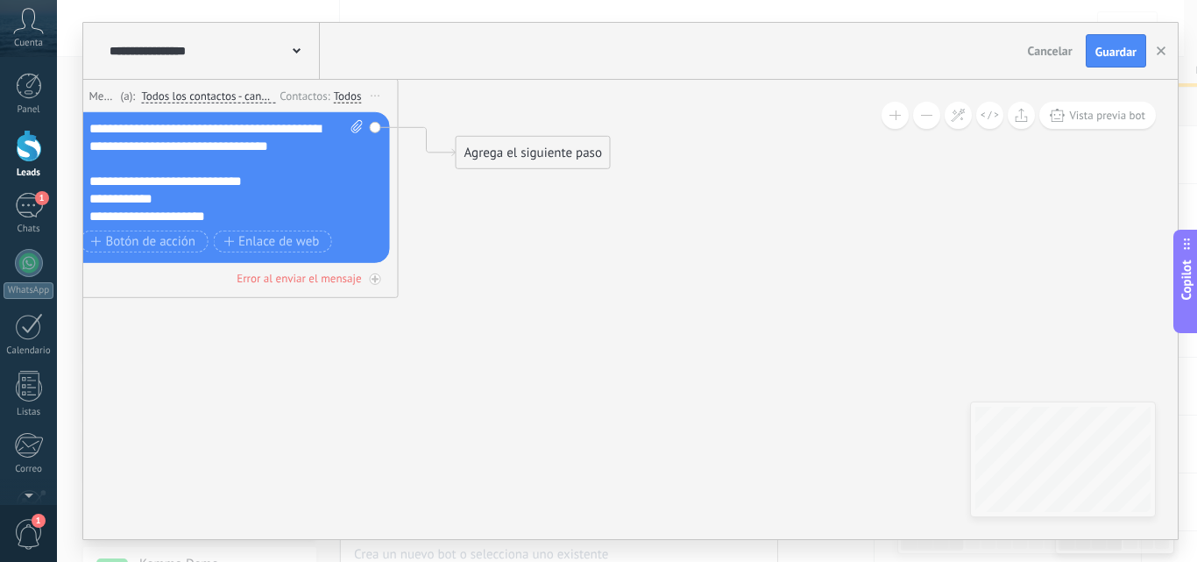
click at [570, 159] on div "Agrega el siguiente paso" at bounding box center [532, 152] width 153 height 29
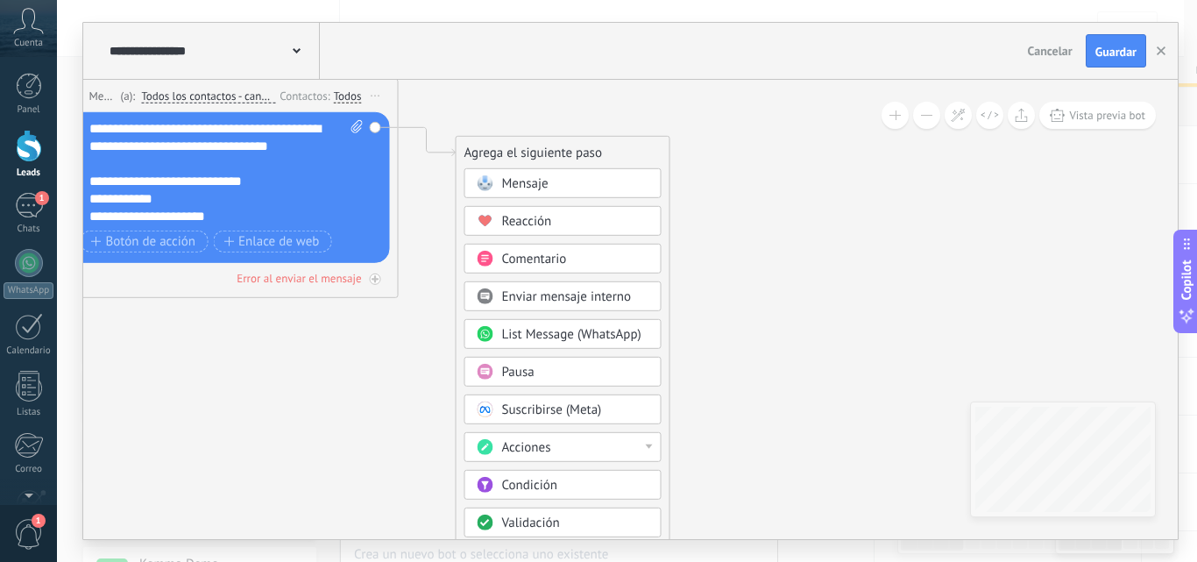
click at [563, 373] on div "Pausa" at bounding box center [575, 373] width 147 height 18
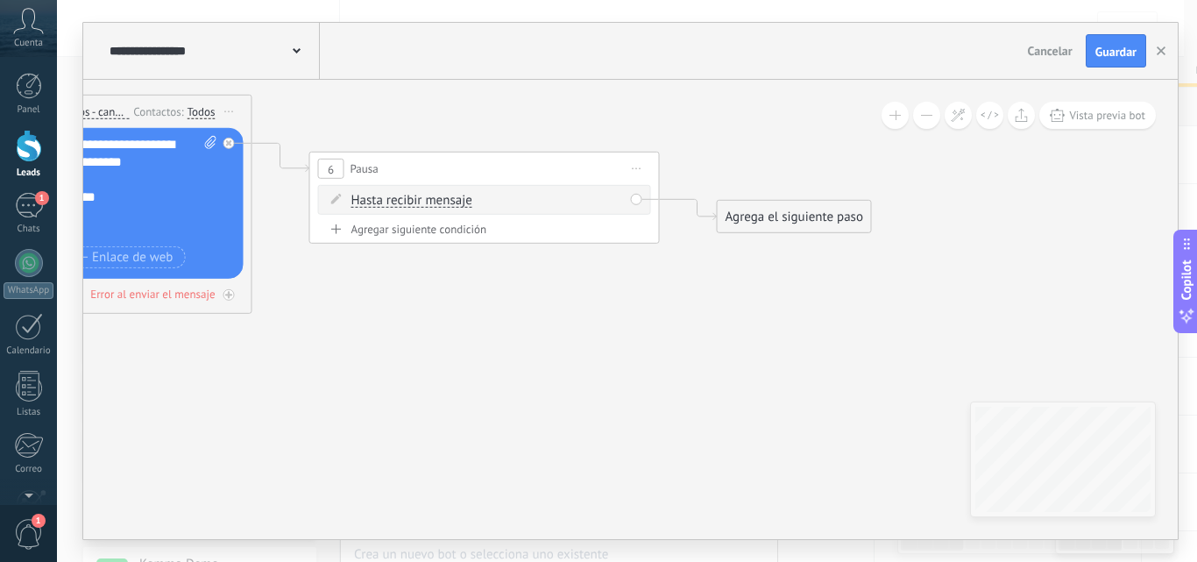
drag, startPoint x: 680, startPoint y: 302, endPoint x: 613, endPoint y: 318, distance: 68.4
click at [613, 318] on icon at bounding box center [247, 196] width 2006 height 1111
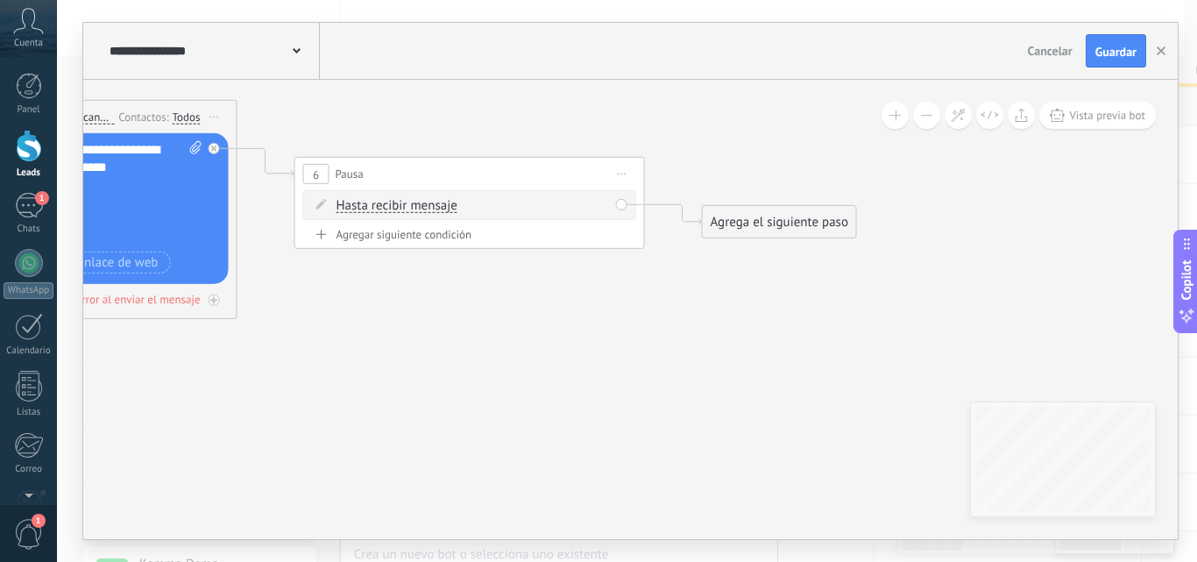
click at [769, 233] on div "Agrega el siguiente paso" at bounding box center [779, 222] width 153 height 29
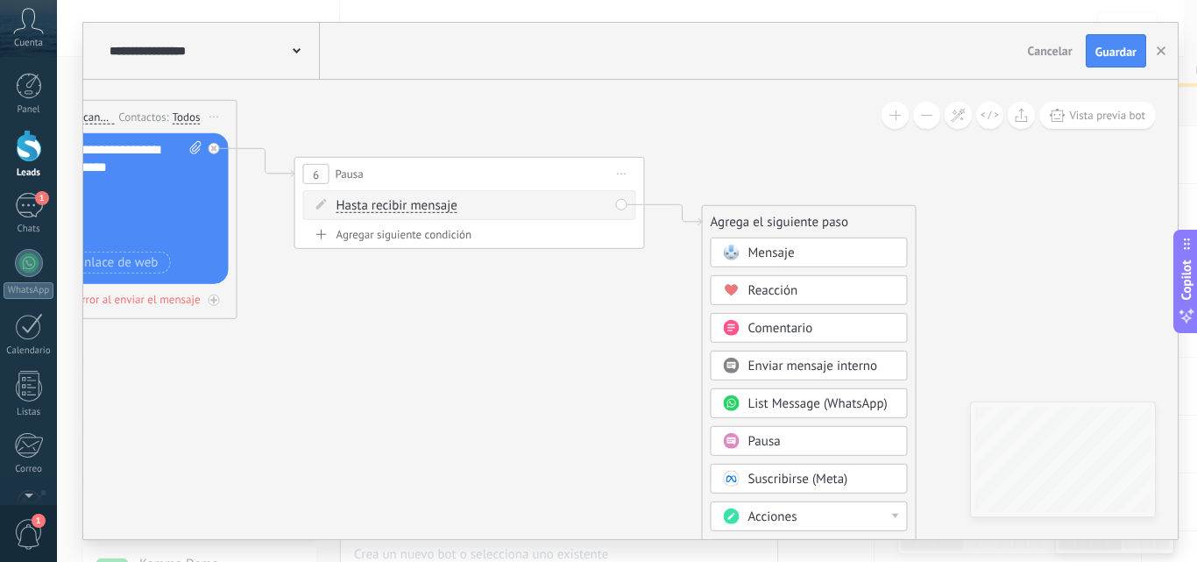
click at [820, 256] on div "Mensaje" at bounding box center [821, 253] width 147 height 18
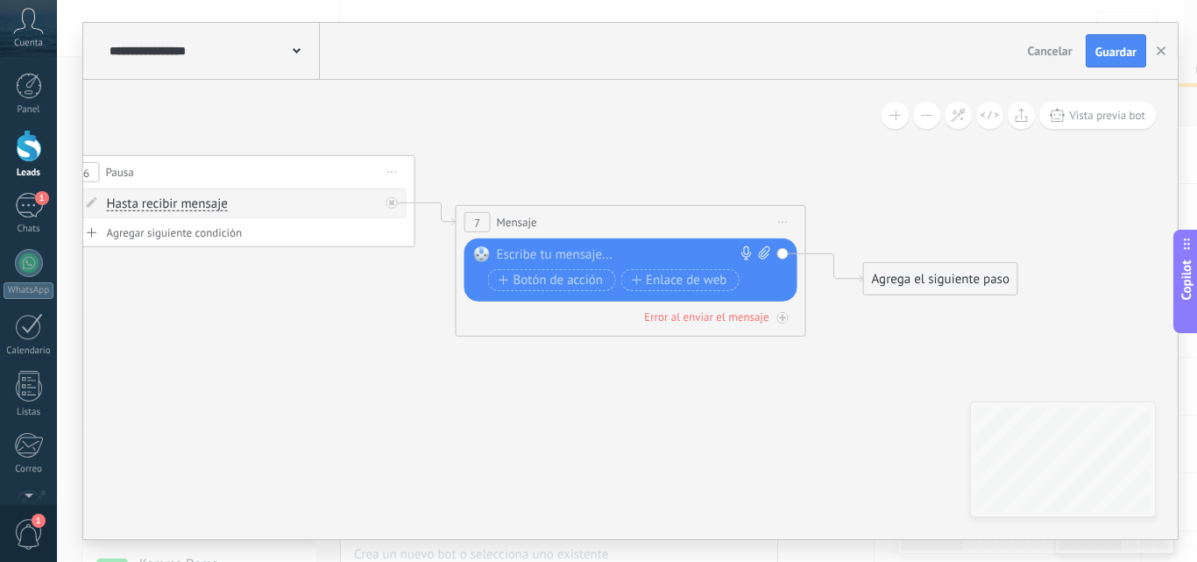
drag, startPoint x: 305, startPoint y: 166, endPoint x: 329, endPoint y: 163, distance: 23.8
click at [329, 163] on div "6 Pausa ***** Iniciar vista previa aquí Cambiar nombre Duplicar Borrar" at bounding box center [240, 172] width 349 height 32
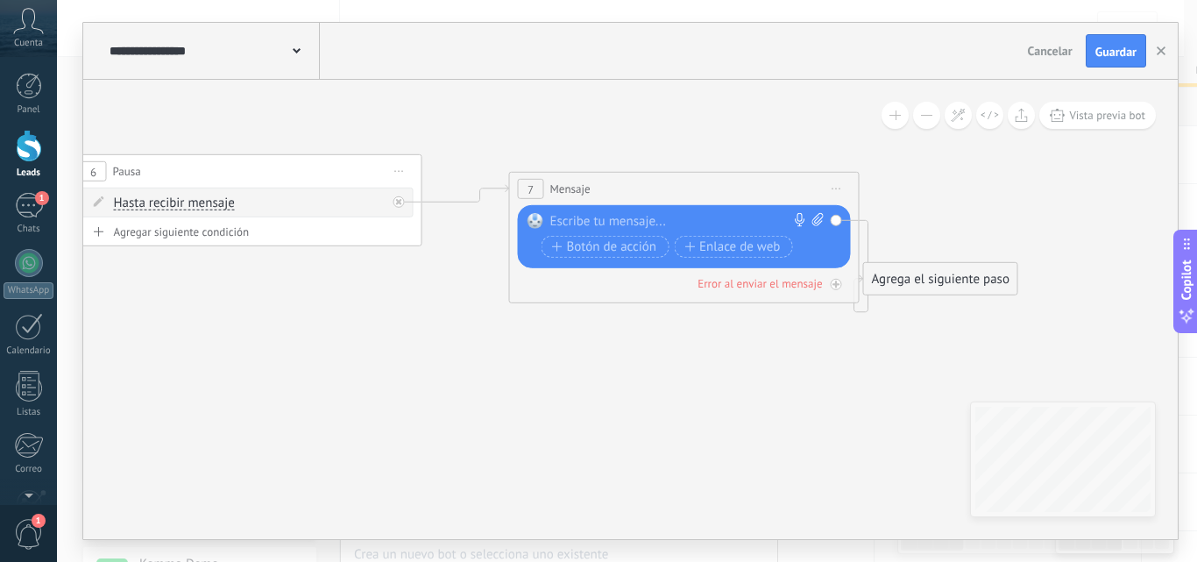
drag, startPoint x: 669, startPoint y: 216, endPoint x: 772, endPoint y: 213, distance: 103.4
click at [726, 180] on div "7 Mensaje ******* (a): Todos los contactos - canales seleccionados Todos los co…" at bounding box center [684, 189] width 349 height 32
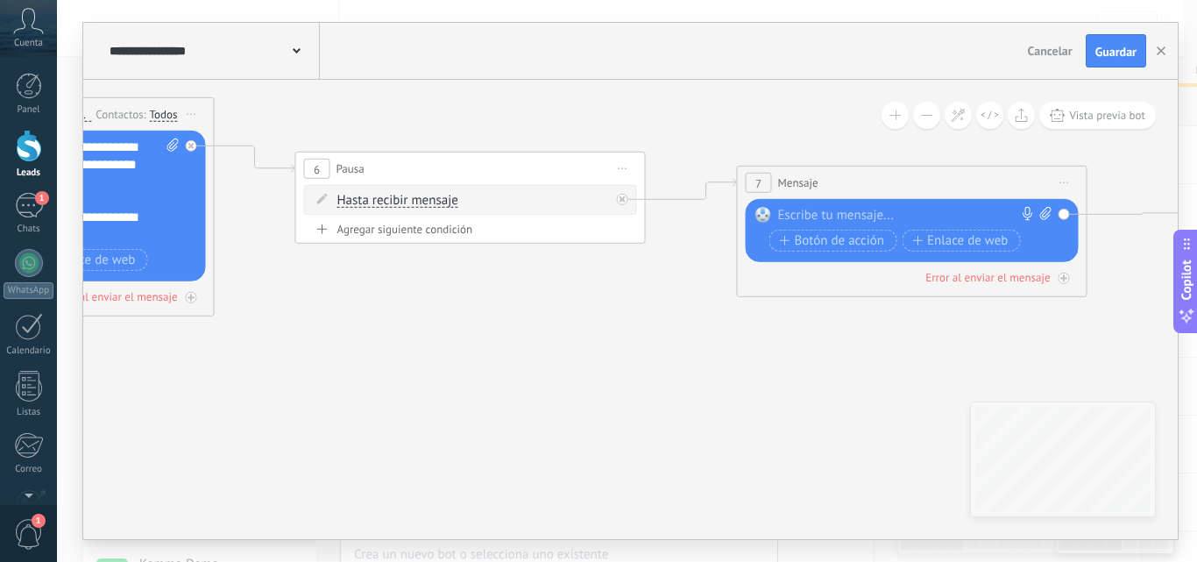
click at [898, 396] on icon at bounding box center [469, 198] width 2526 height 1111
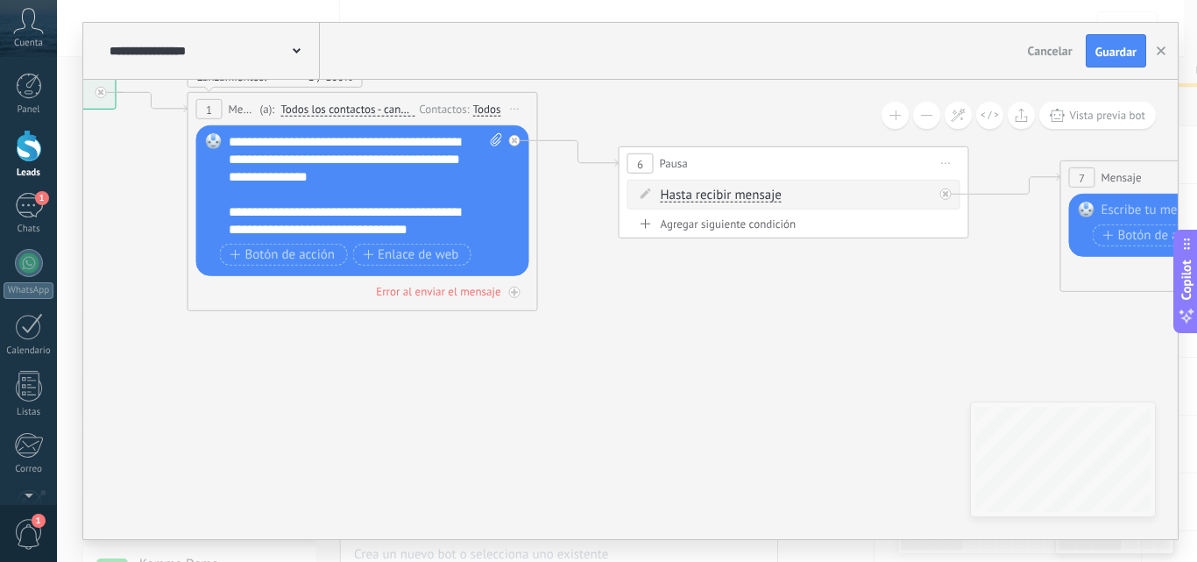
drag, startPoint x: 521, startPoint y: 400, endPoint x: 803, endPoint y: 398, distance: 282.1
click at [803, 398] on icon at bounding box center [792, 193] width 2526 height 1111
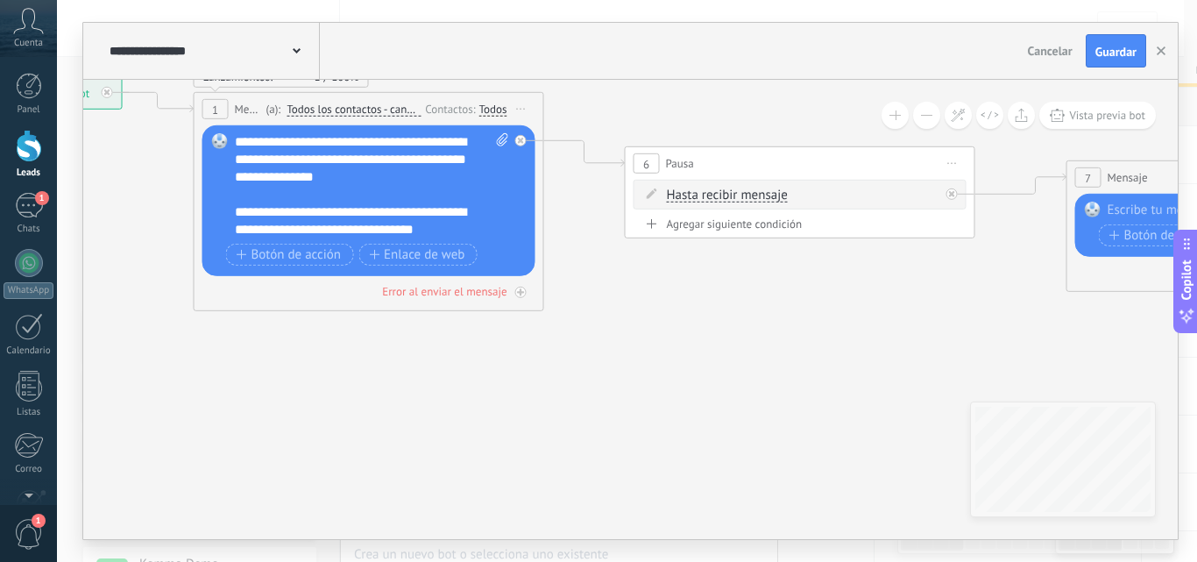
scroll to position [158, 0]
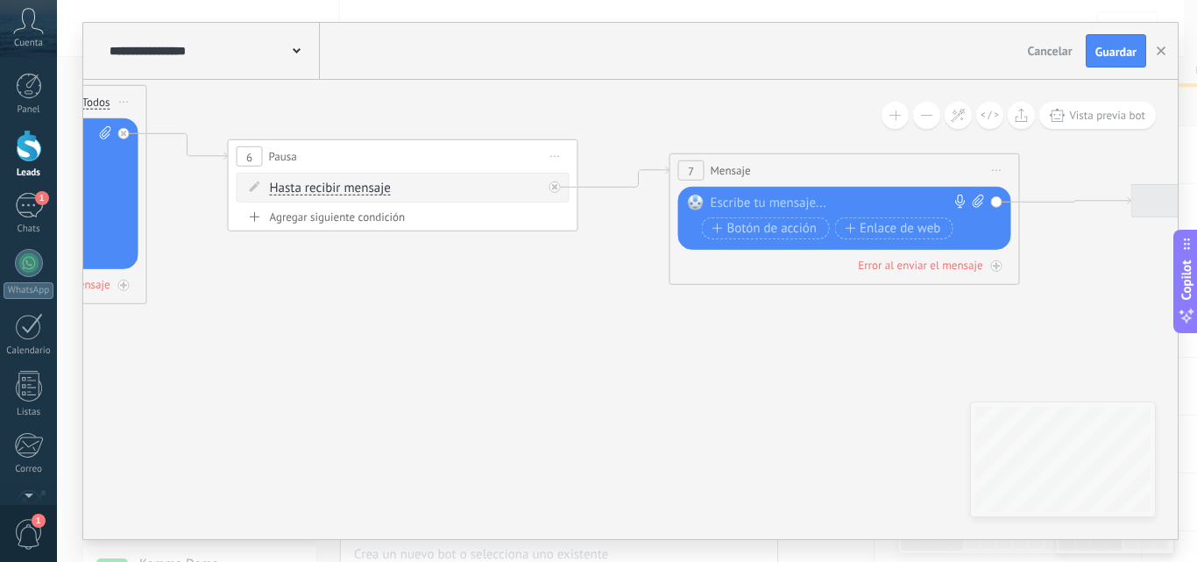
drag, startPoint x: 640, startPoint y: 364, endPoint x: 298, endPoint y: 356, distance: 341.8
click at [298, 356] on icon at bounding box center [402, 186] width 2526 height 1111
click at [808, 207] on div at bounding box center [841, 204] width 260 height 18
paste div
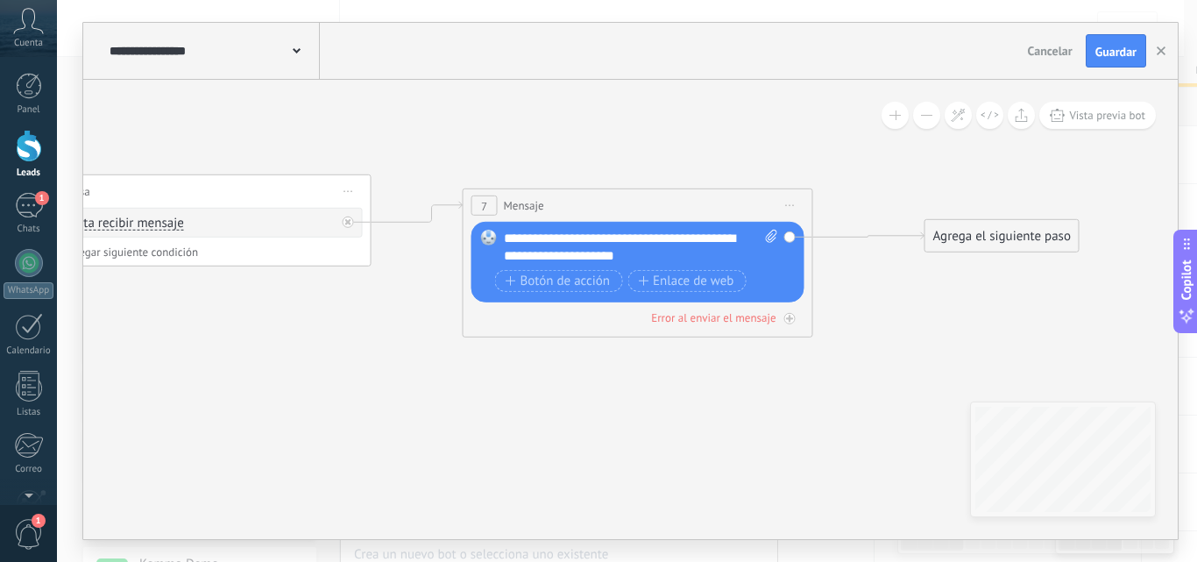
drag, startPoint x: 803, startPoint y: 365, endPoint x: 595, endPoint y: 400, distance: 211.5
click at [596, 400] on icon at bounding box center [195, 221] width 2526 height 1111
click at [1123, 54] on span "Guardar" at bounding box center [1115, 52] width 41 height 12
click at [1050, 53] on span "Cancelar" at bounding box center [1050, 51] width 45 height 16
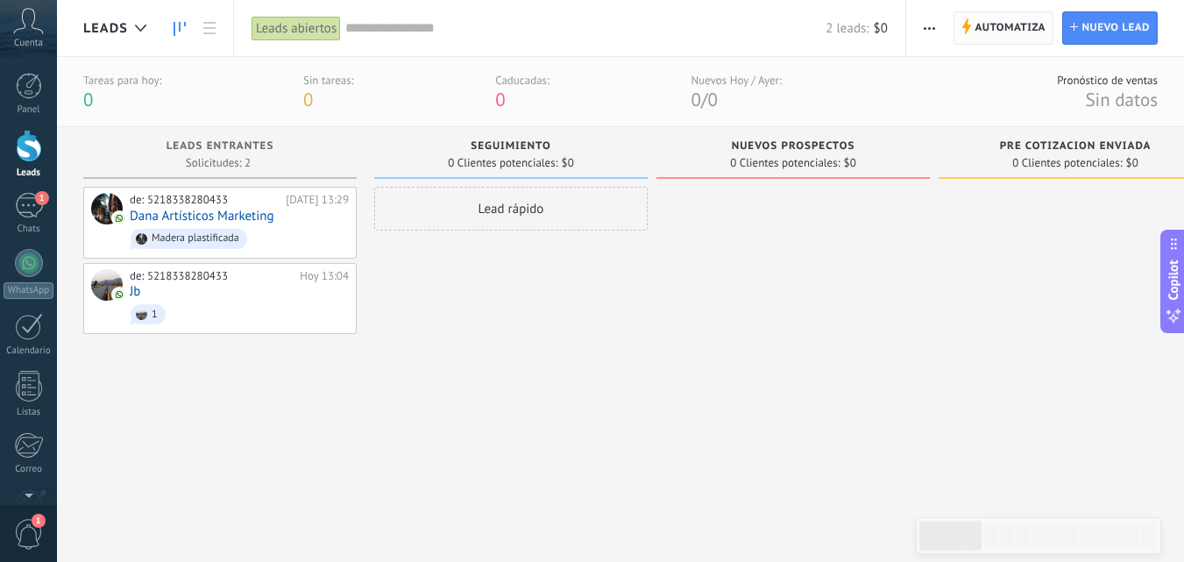
click at [1012, 25] on span "Automatiza" at bounding box center [1009, 28] width 71 height 32
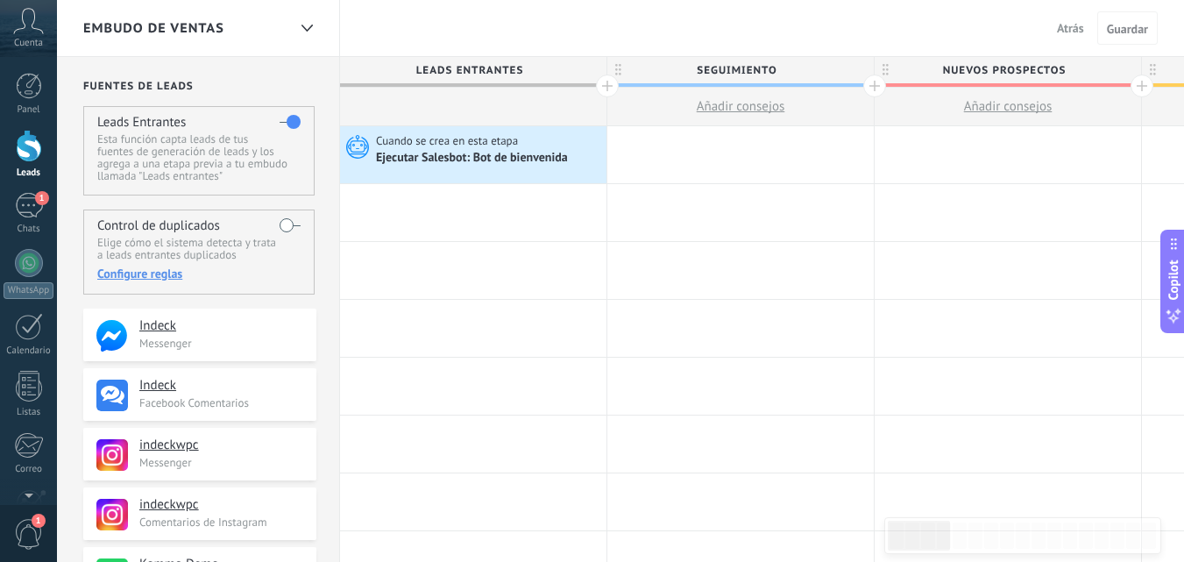
click at [1062, 29] on span "Atrás" at bounding box center [1070, 28] width 27 height 16
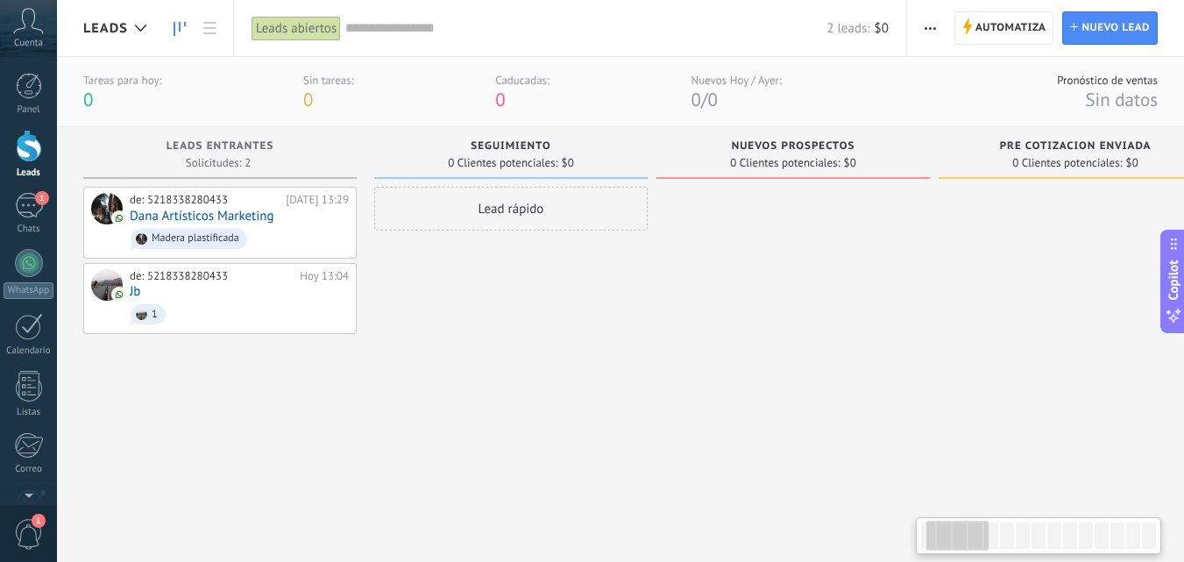
scroll to position [0, 109]
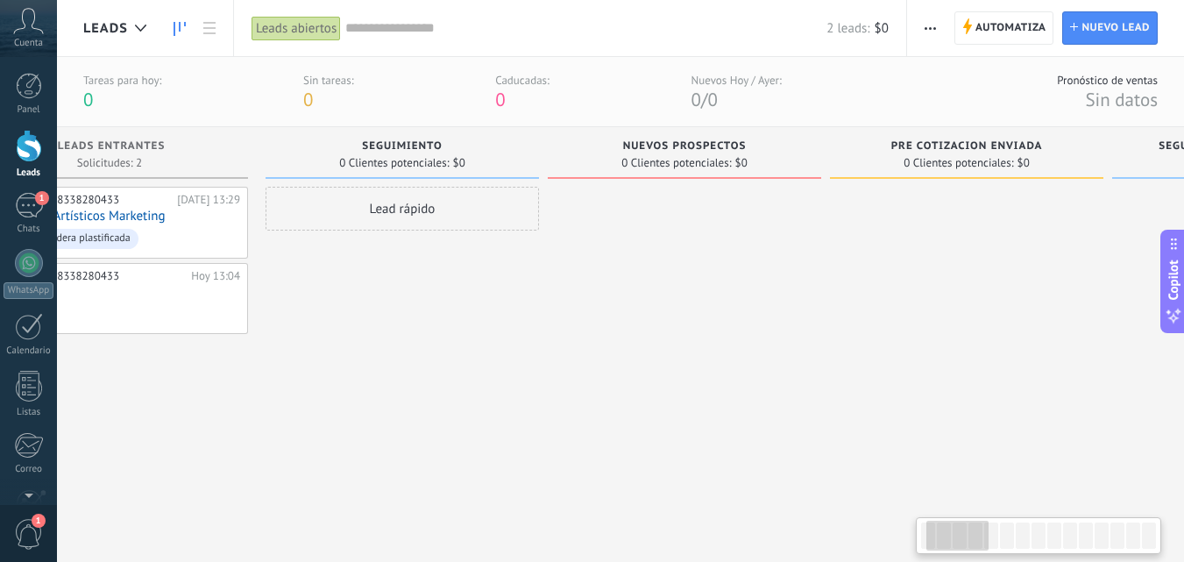
drag, startPoint x: 891, startPoint y: 358, endPoint x: 782, endPoint y: 358, distance: 108.6
click at [782, 358] on div at bounding box center [684, 353] width 273 height 333
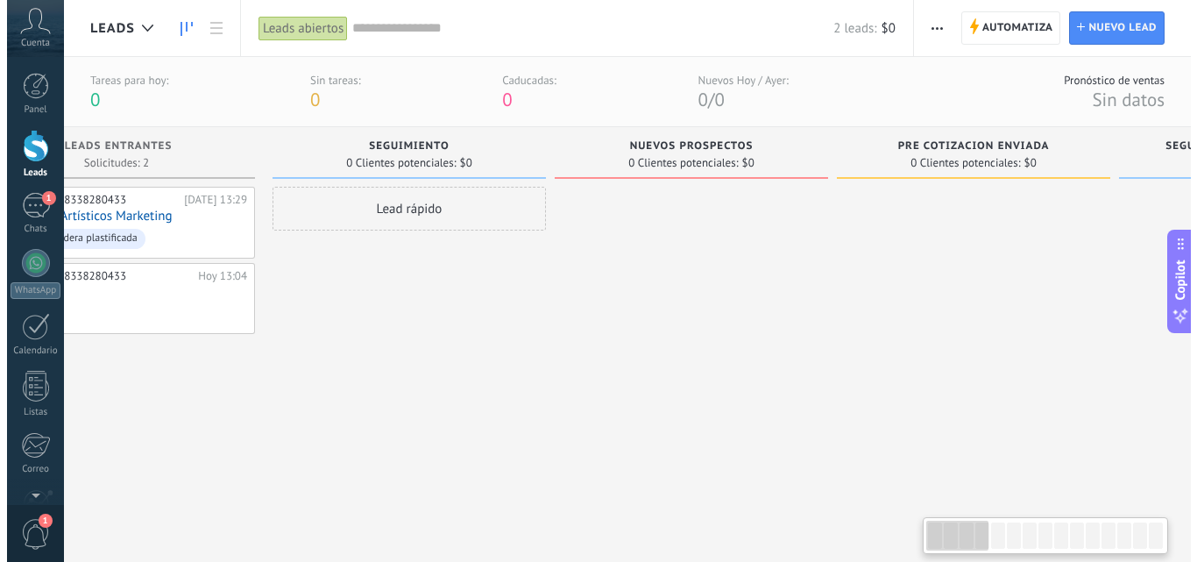
scroll to position [0, 0]
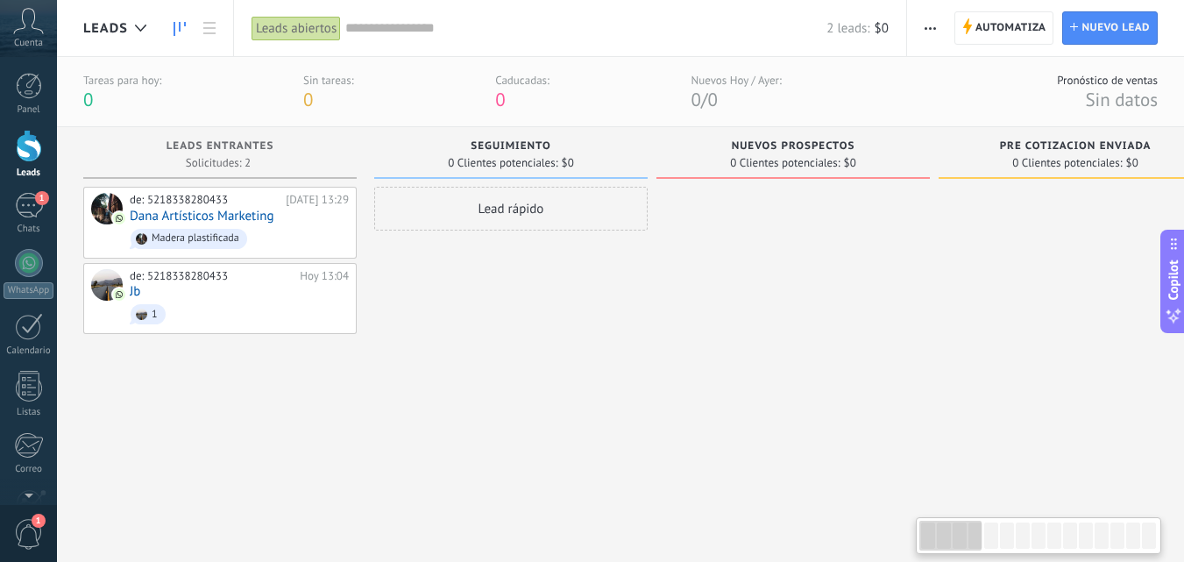
drag, startPoint x: 717, startPoint y: 341, endPoint x: 913, endPoint y: 339, distance: 196.3
click at [913, 339] on div at bounding box center [792, 353] width 273 height 333
click at [236, 216] on link "Dana Artísticos Marketing" at bounding box center [202, 216] width 144 height 15
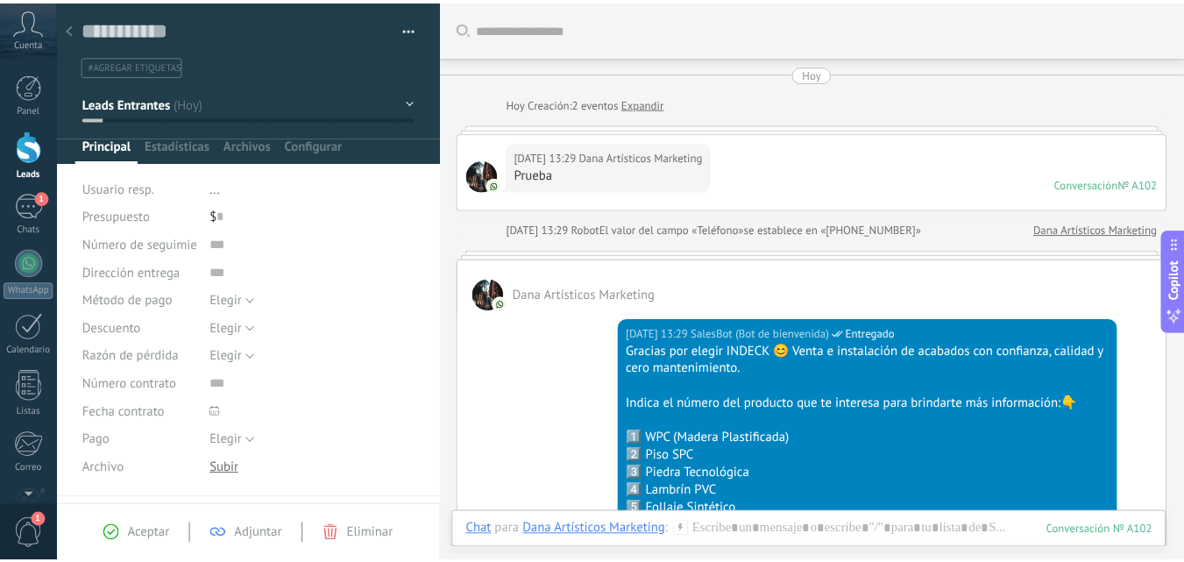
scroll to position [263, 0]
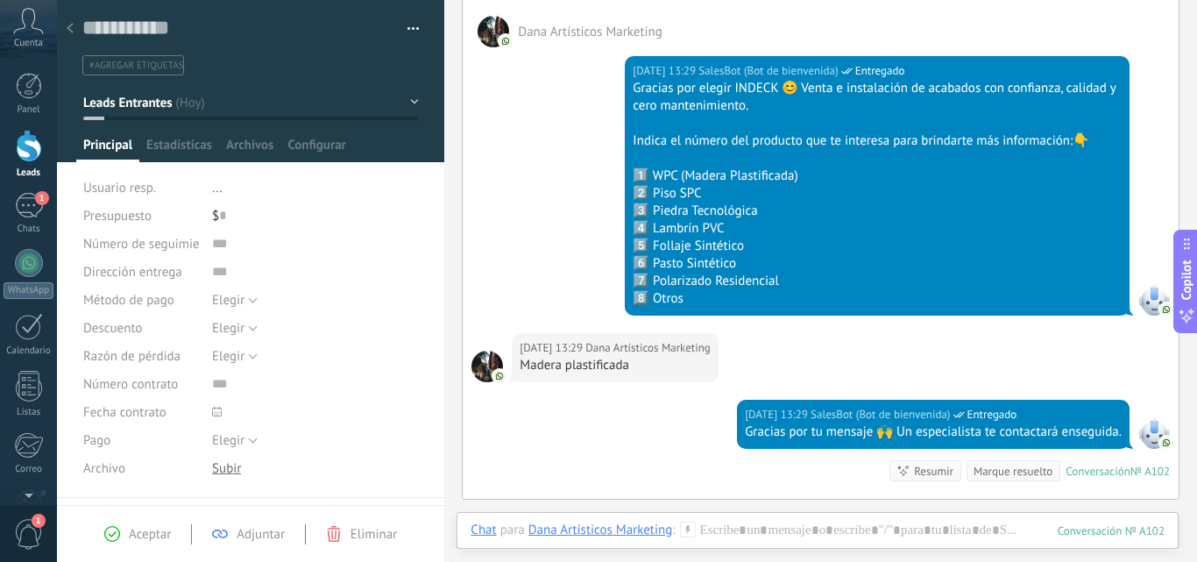
click at [67, 24] on icon at bounding box center [70, 28] width 7 height 11
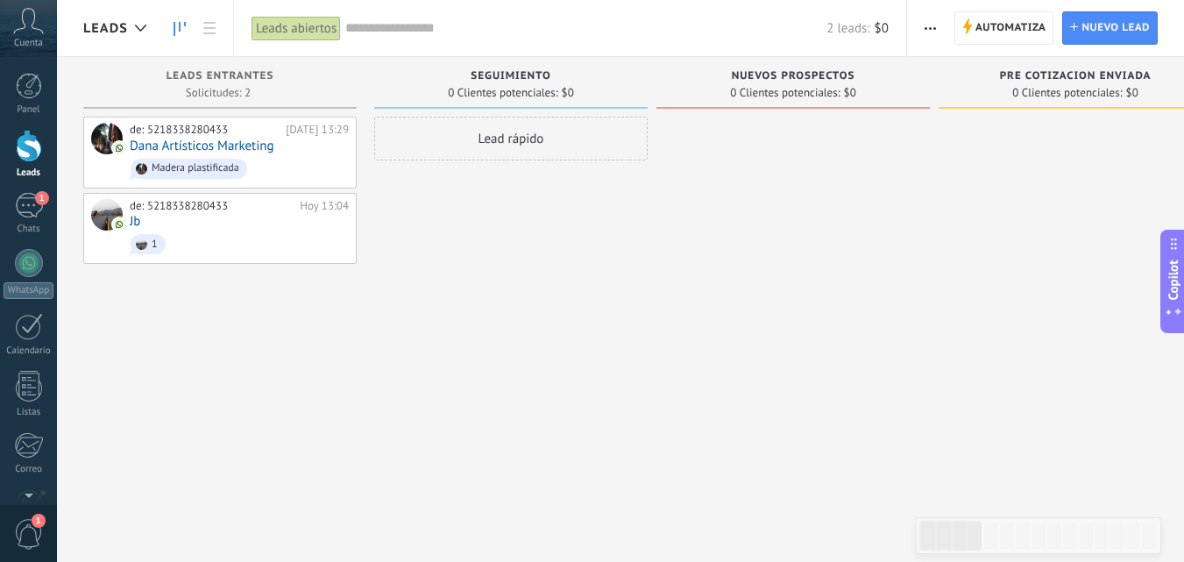
click at [30, 28] on icon at bounding box center [28, 21] width 31 height 26
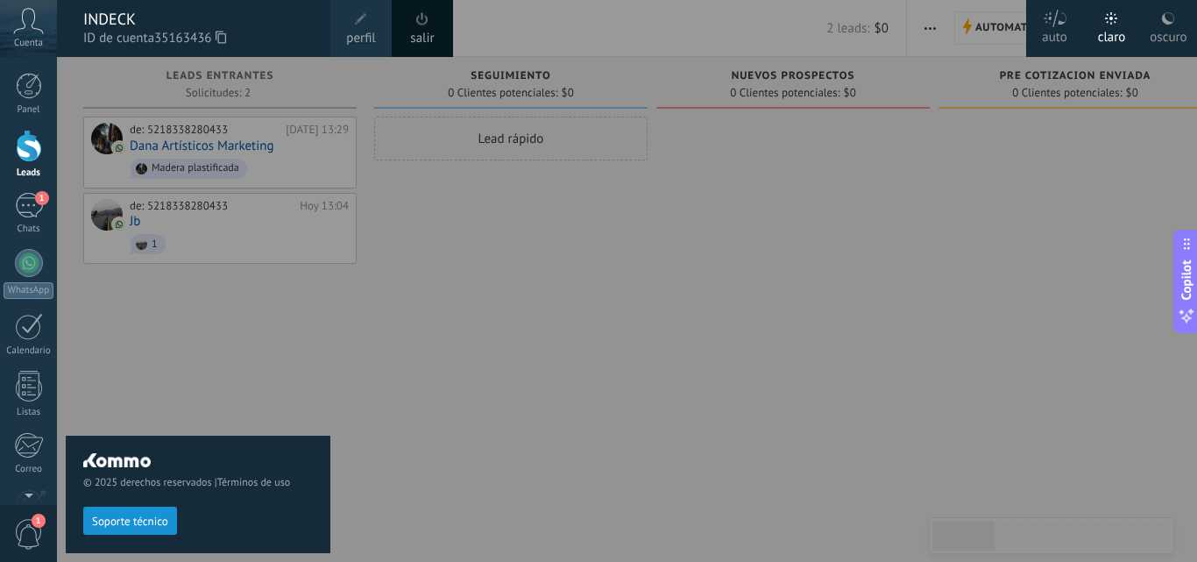
click at [415, 24] on span at bounding box center [422, 19] width 19 height 19
